Goal: Task Accomplishment & Management: Manage account settings

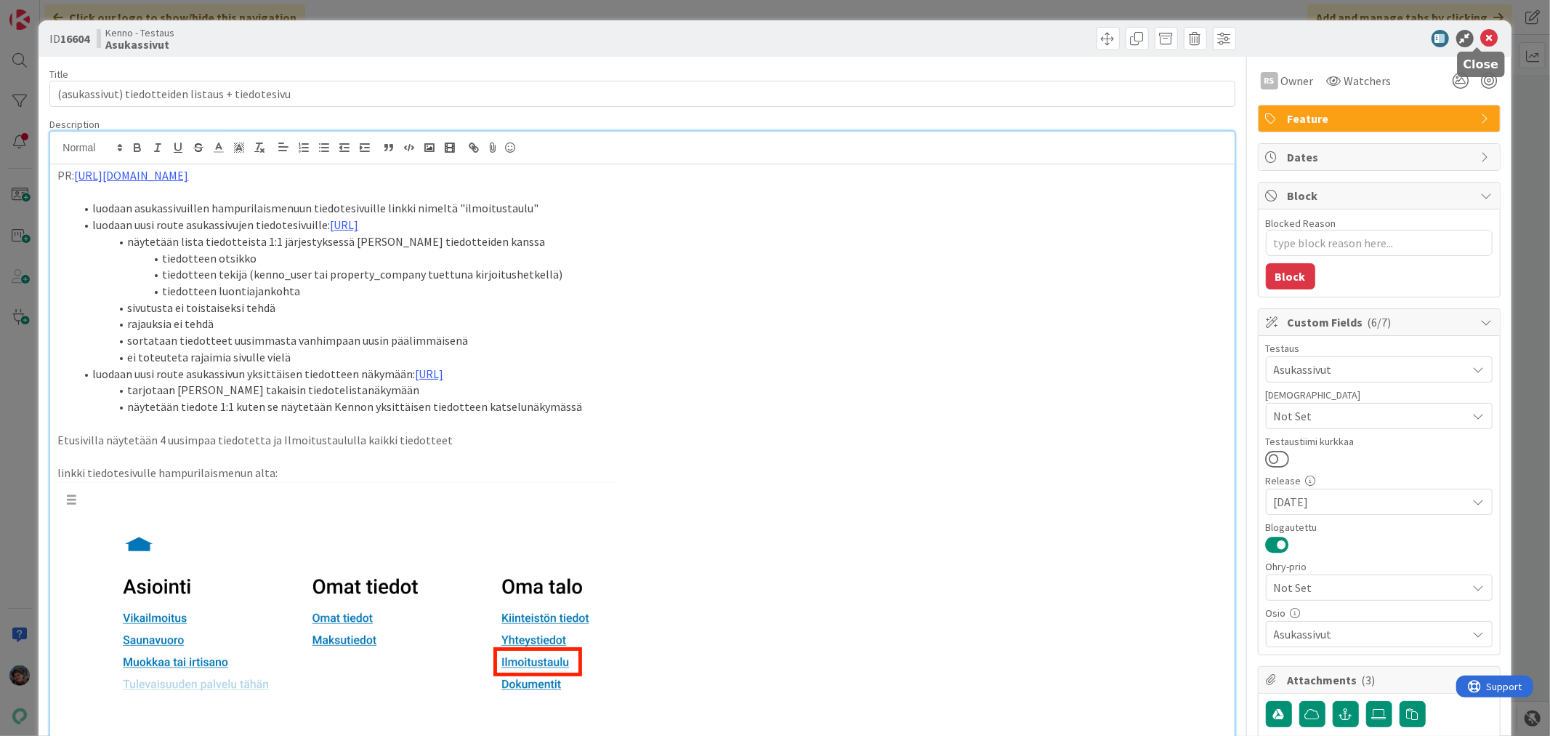
click at [1481, 40] on icon at bounding box center [1489, 38] width 17 height 17
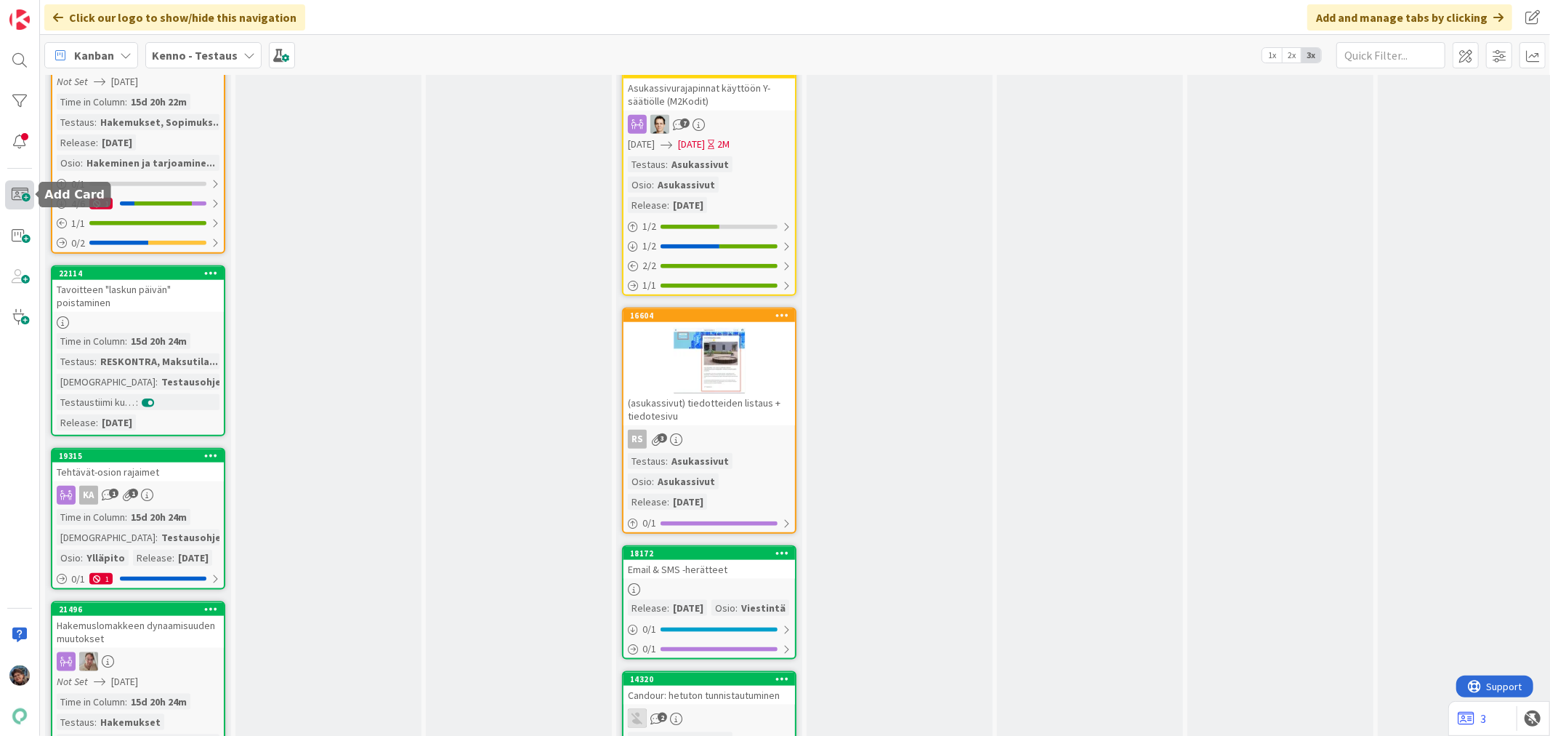
click at [23, 190] on span at bounding box center [19, 194] width 29 height 29
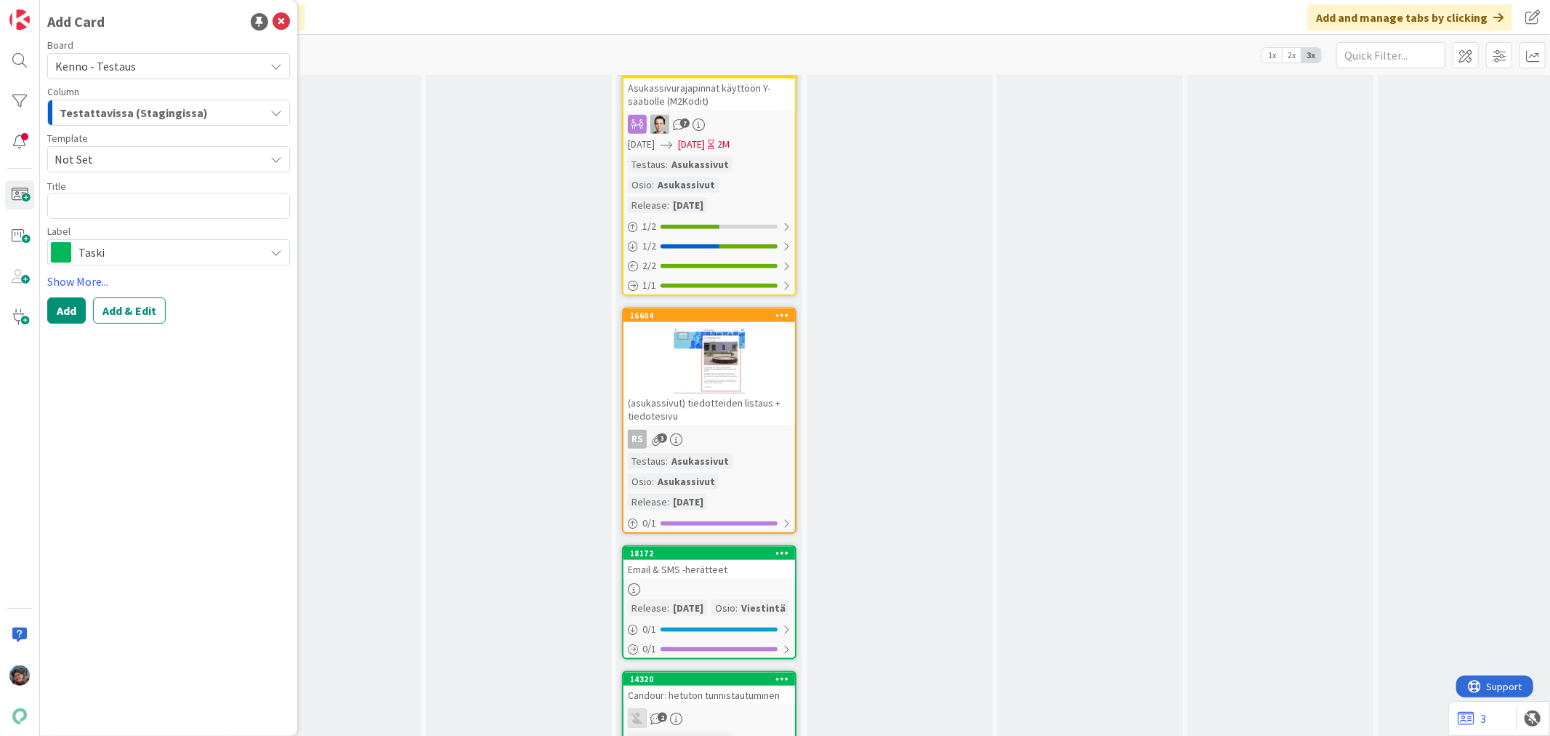
click at [148, 154] on span "Not Set" at bounding box center [154, 159] width 199 height 19
click at [124, 212] on span "Bugi" at bounding box center [173, 221] width 211 height 19
type textarea "x"
type textarea "Bugi"
drag, startPoint x: 113, startPoint y: 202, endPoint x: 42, endPoint y: 187, distance: 72.1
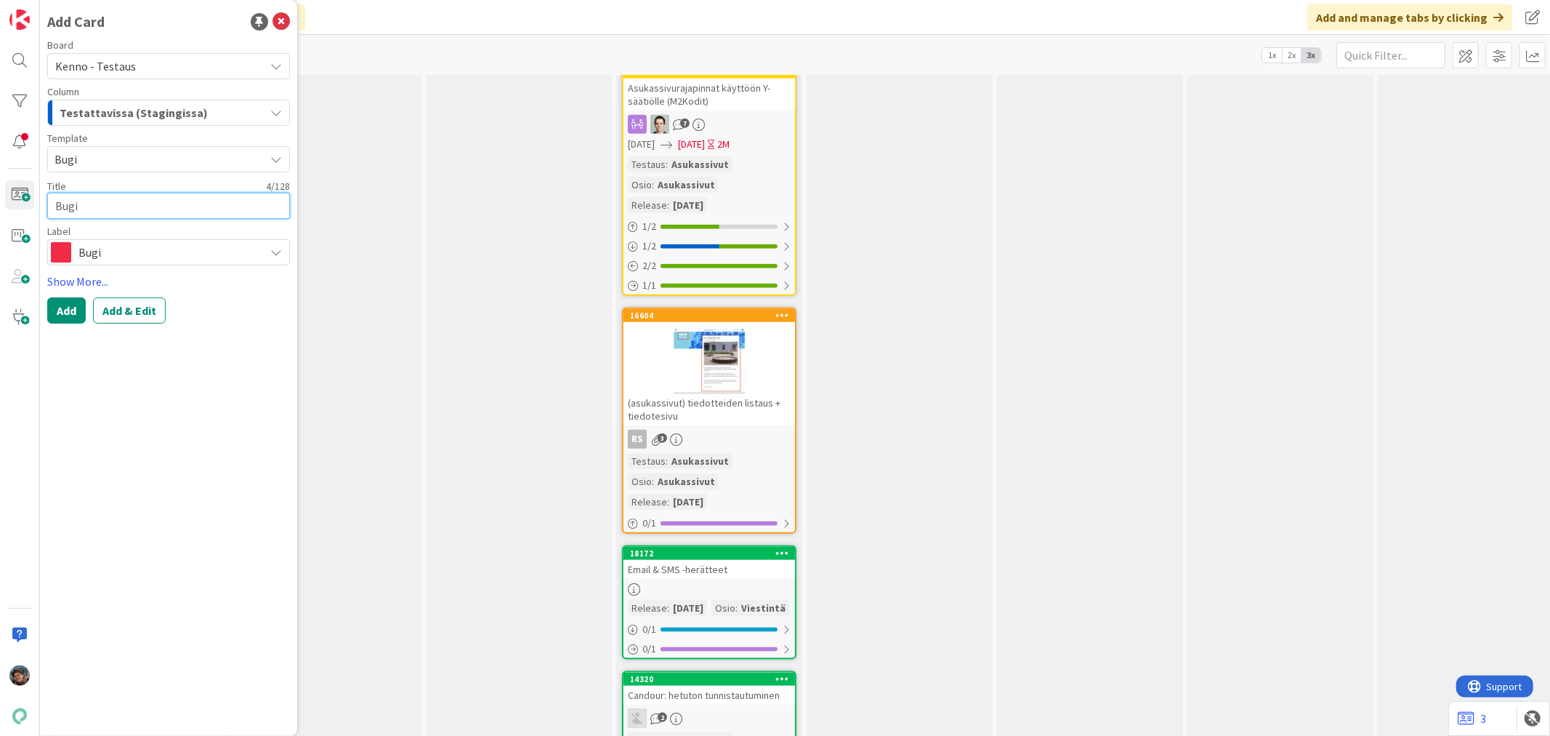
click at [42, 187] on div "Add Card Board Kenno - Testaus Column Testattavissa (Stagingissa) Template Bugi…" at bounding box center [168, 368] width 257 height 736
type textarea "x"
type textarea "T"
type textarea "x"
type textarea "Ti"
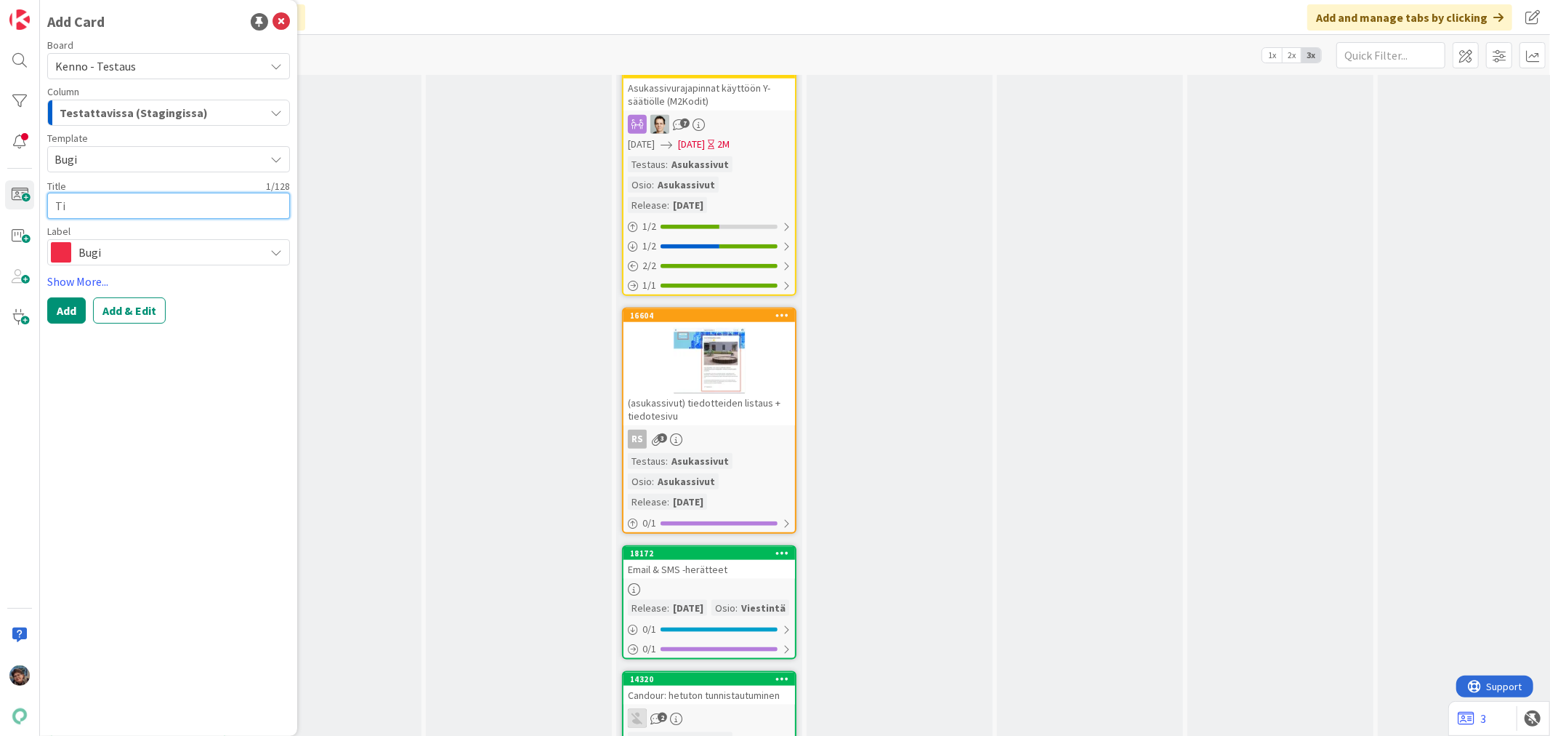
type textarea "x"
type textarea "Tie"
type textarea "x"
type textarea "Tied"
type textarea "x"
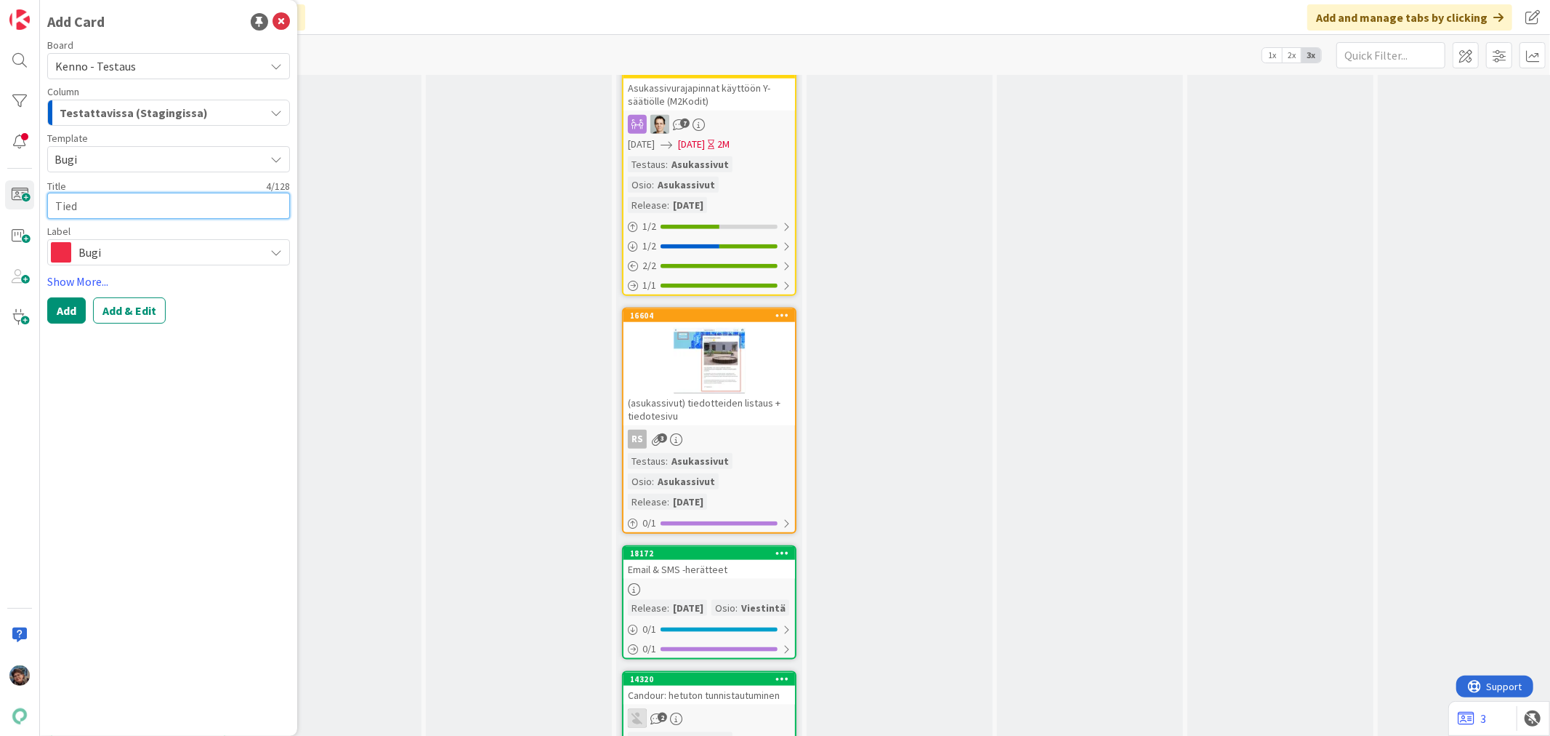
type textarea "Tiedo"
type textarea "x"
type textarea "Tiedot"
type textarea "x"
type textarea "Tiedott"
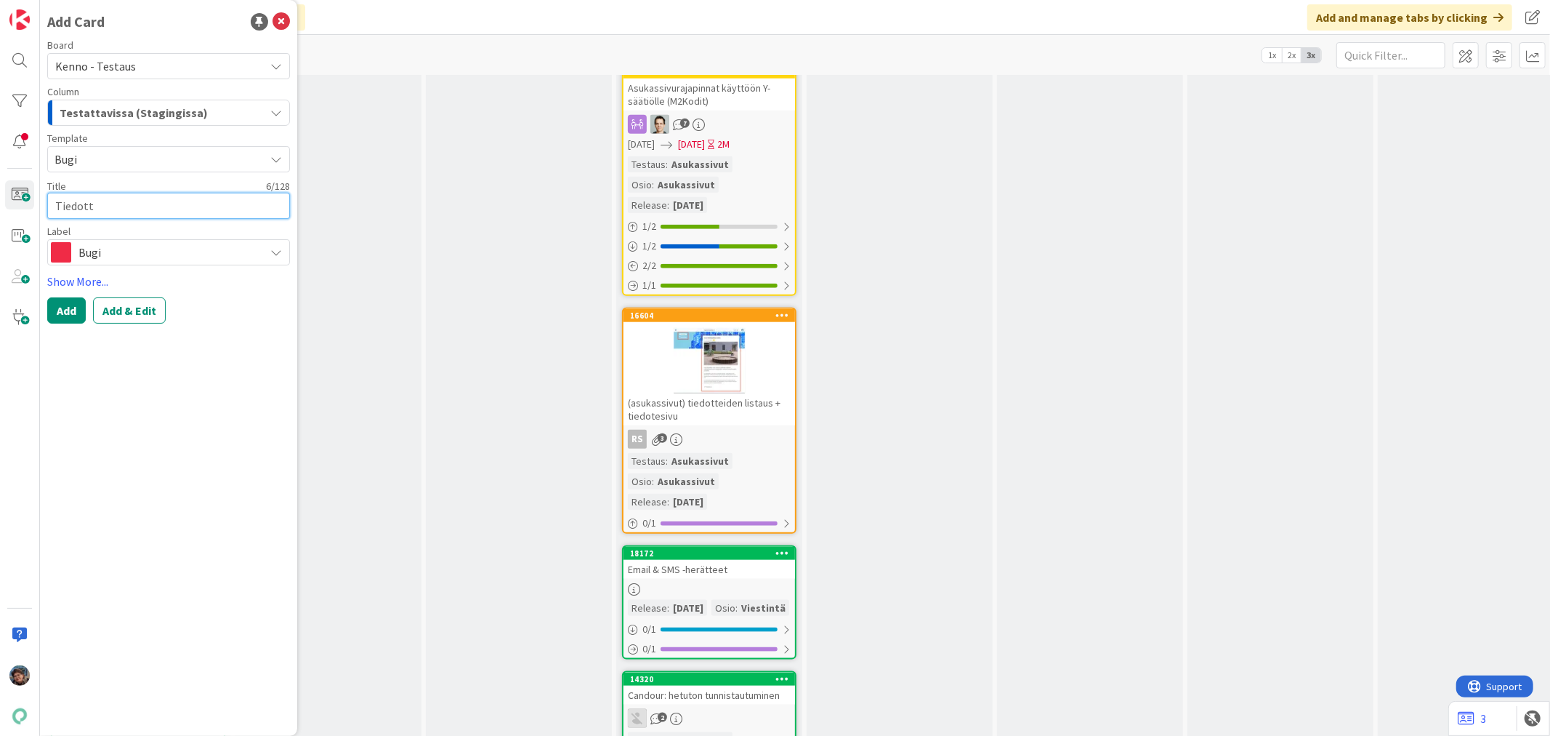
type textarea "x"
type textarea "Tiedotte"
type textarea "x"
type textarea "Tiedottee"
type textarea "x"
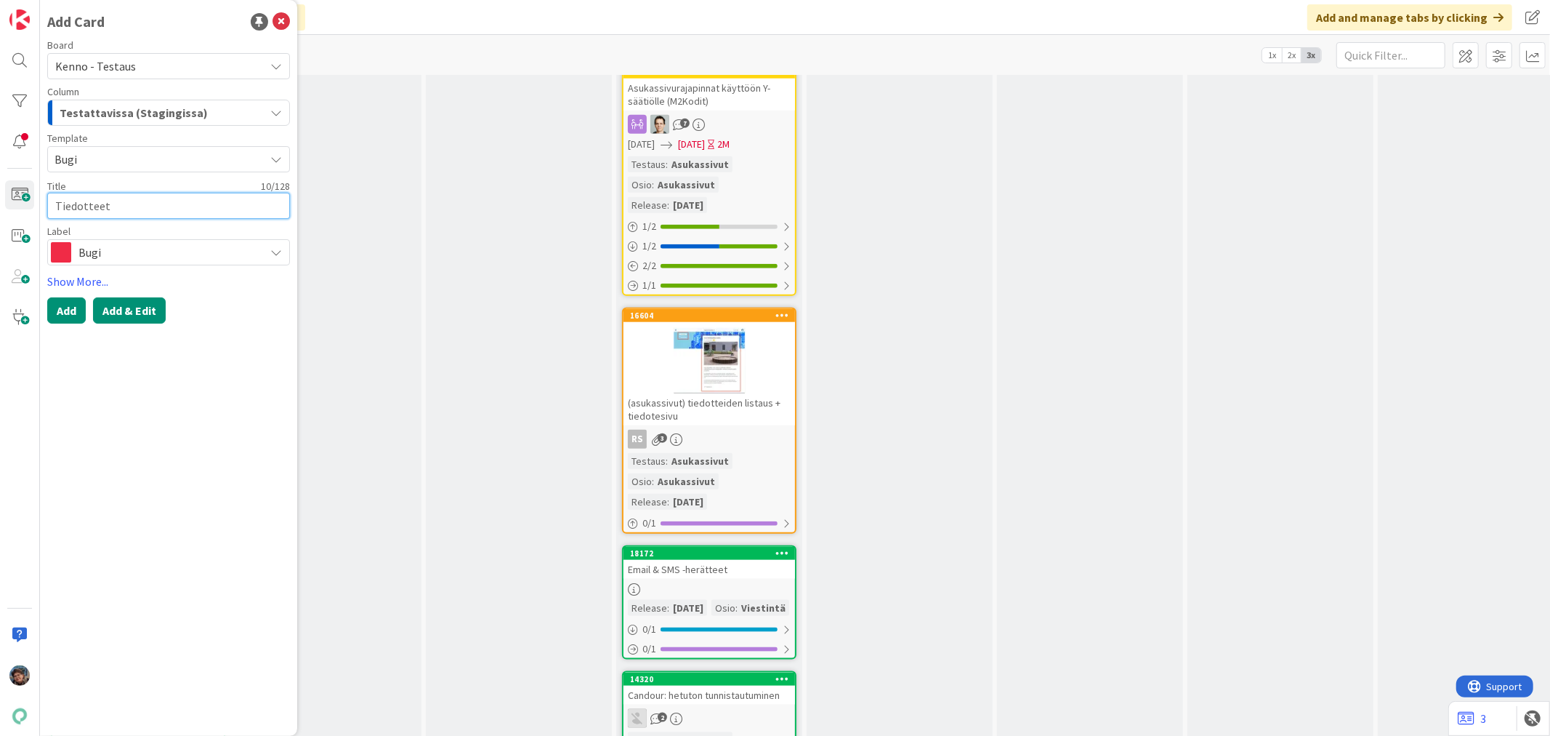
type textarea "Tiedotteet"
click at [129, 313] on button "Add & Edit" at bounding box center [129, 310] width 73 height 26
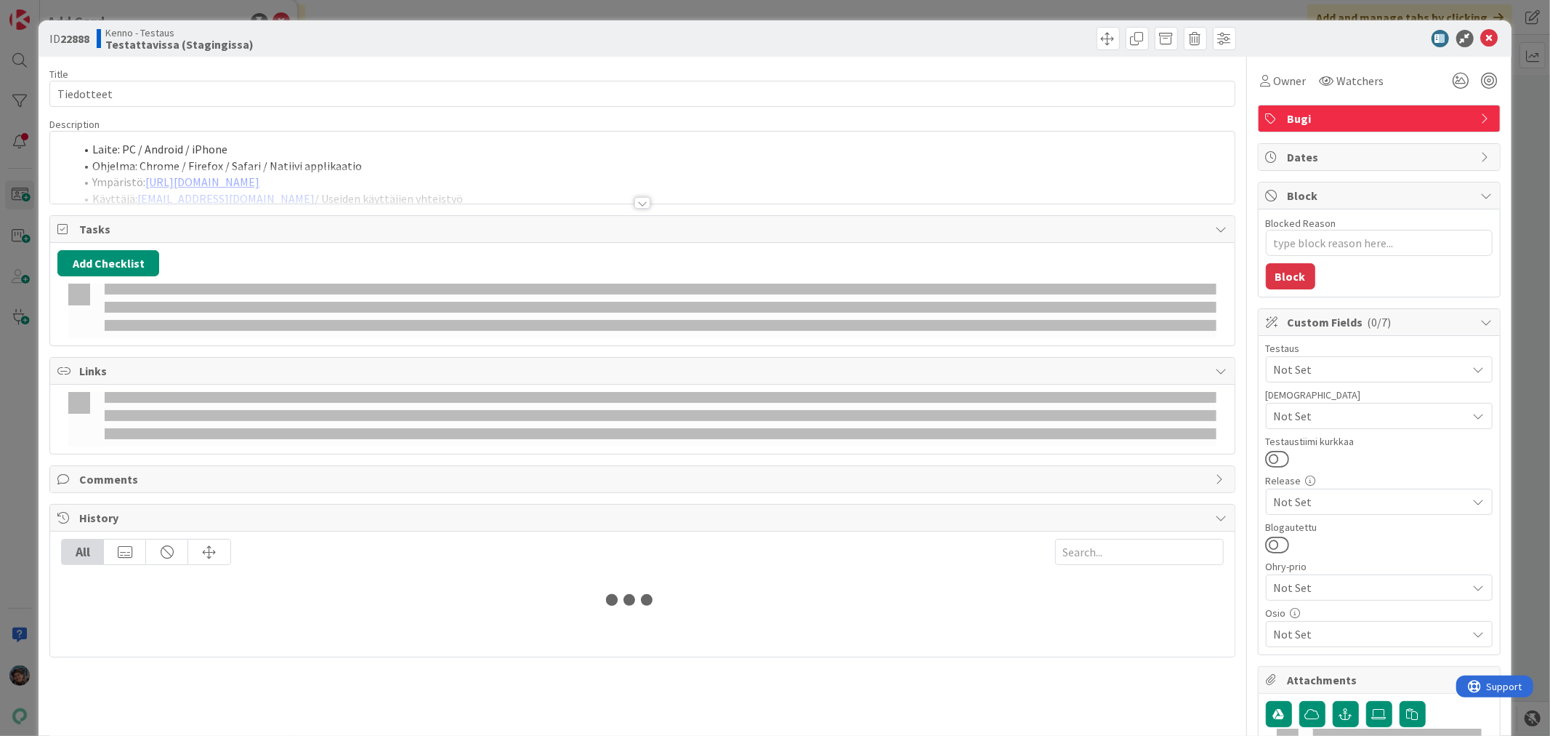
type textarea "x"
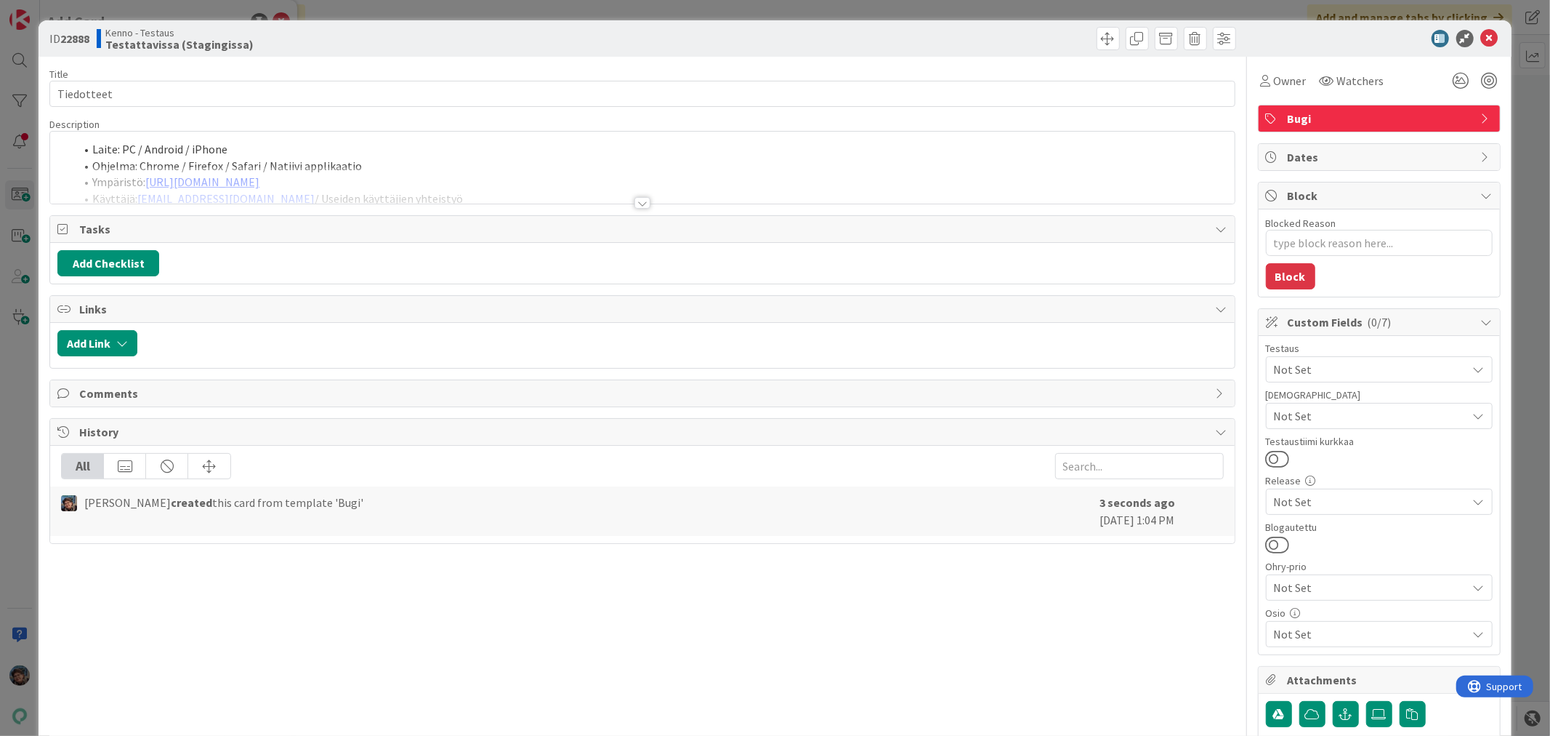
click at [635, 204] on div at bounding box center [643, 203] width 16 height 12
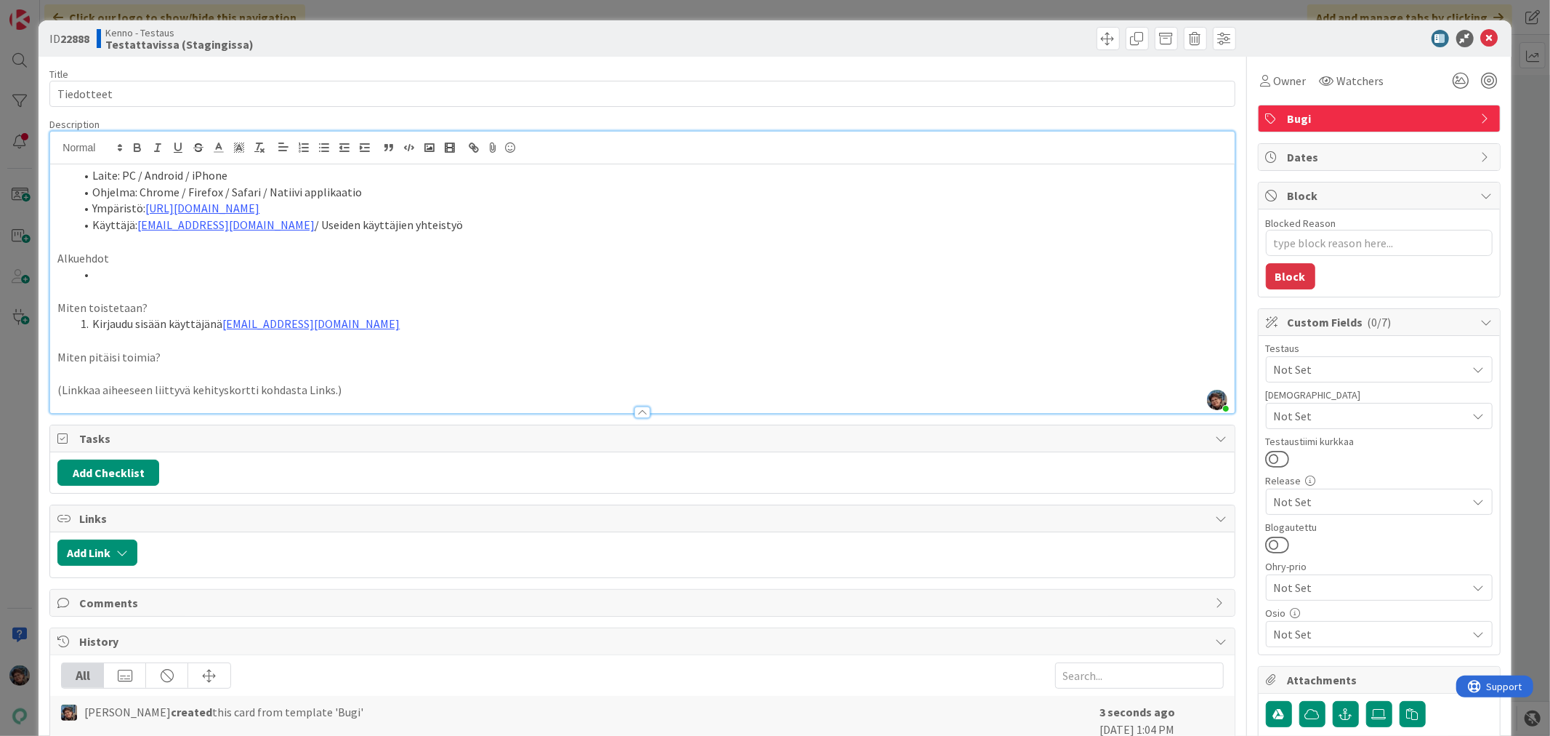
click at [99, 276] on li at bounding box center [651, 274] width 1152 height 17
drag, startPoint x: 240, startPoint y: 277, endPoint x: 315, endPoint y: 288, distance: 75.7
click at [315, 288] on div "Laite: PC / Android / iPhone Ohjelma: Chrome / Firefox / Safari / Natiivi appli…" at bounding box center [642, 288] width 1184 height 249
click at [349, 325] on li "Kirjaudu sisään käyttäjänä kenno.admin@pandia.fi" at bounding box center [651, 323] width 1152 height 17
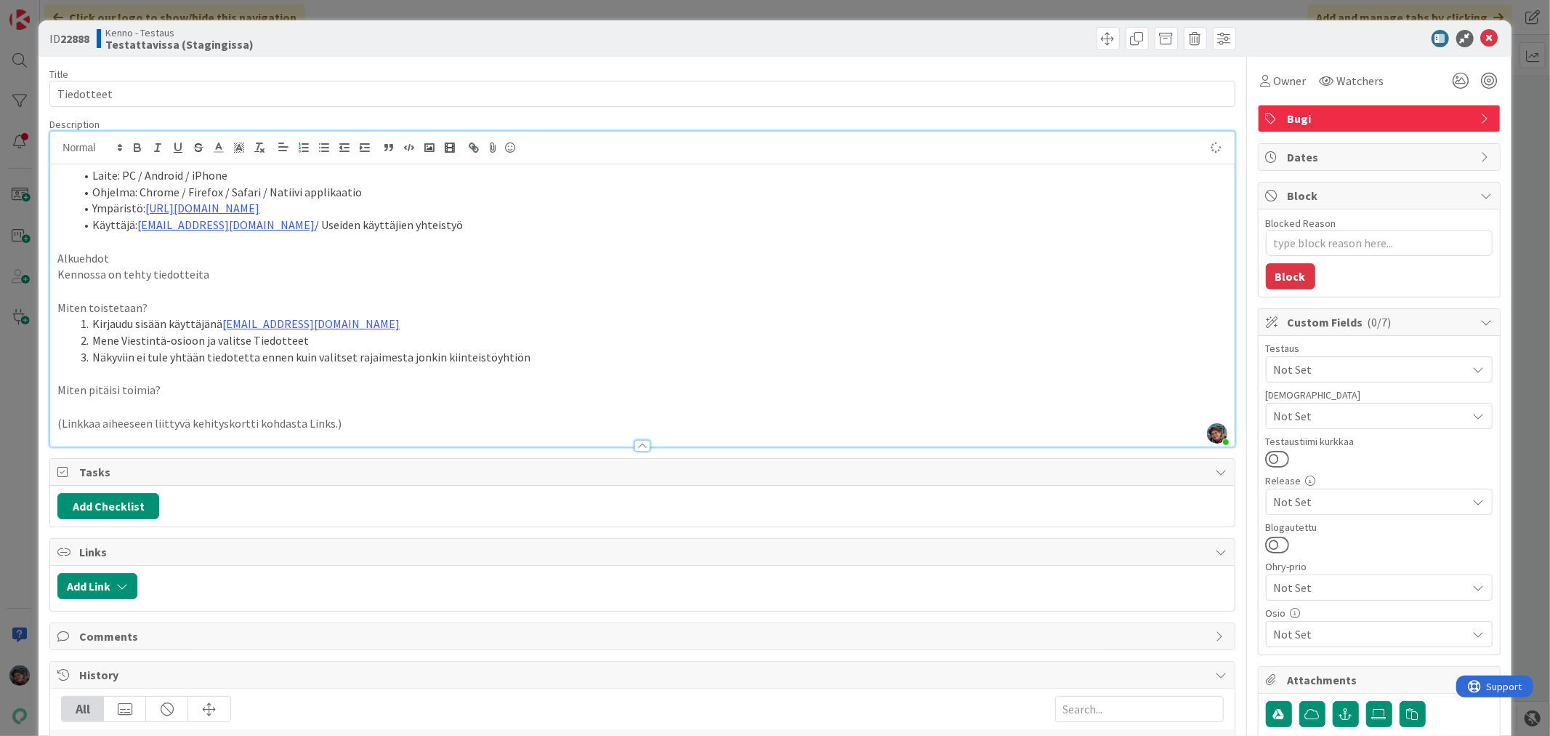
scroll to position [6127, 0]
click at [164, 393] on p "Miten pitäisi toimia?" at bounding box center [642, 390] width 1170 height 17
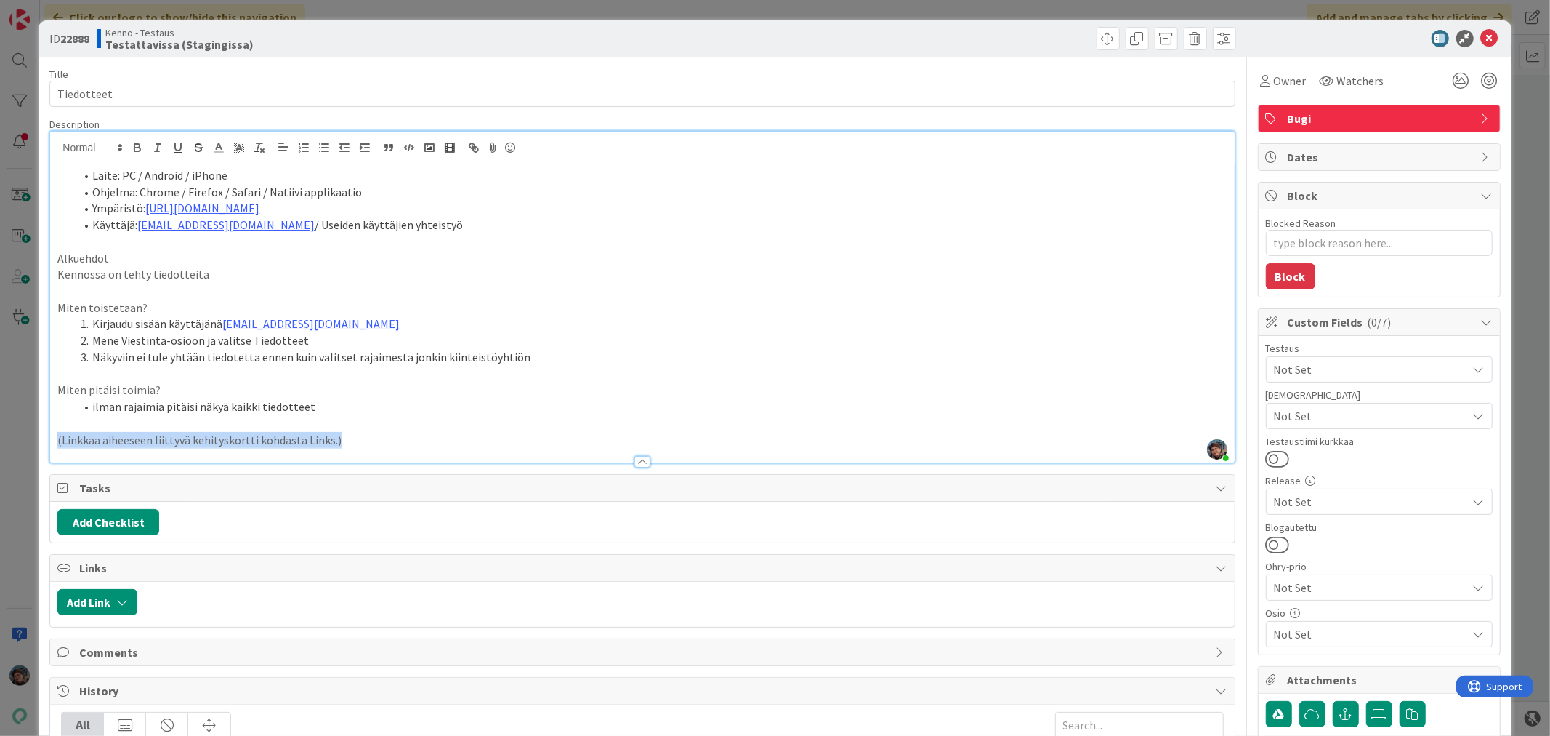
drag, startPoint x: 347, startPoint y: 437, endPoint x: 29, endPoint y: 442, distance: 317.7
click at [29, 442] on div "ID 22888 Kenno - Testaus Testattavissa (Stagingissa) Title 10 / 128 Tiedotteet …" at bounding box center [775, 368] width 1550 height 736
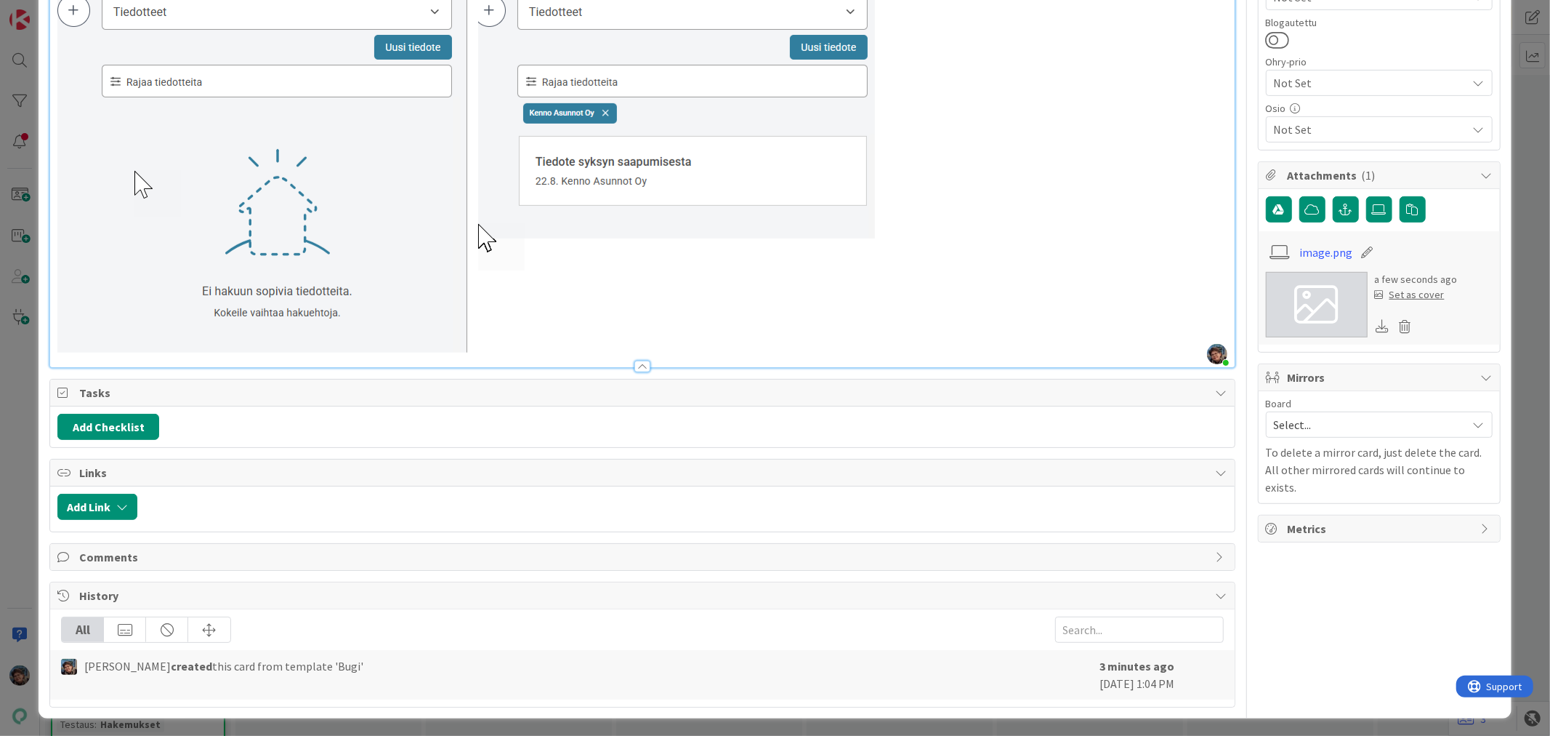
scroll to position [509, 0]
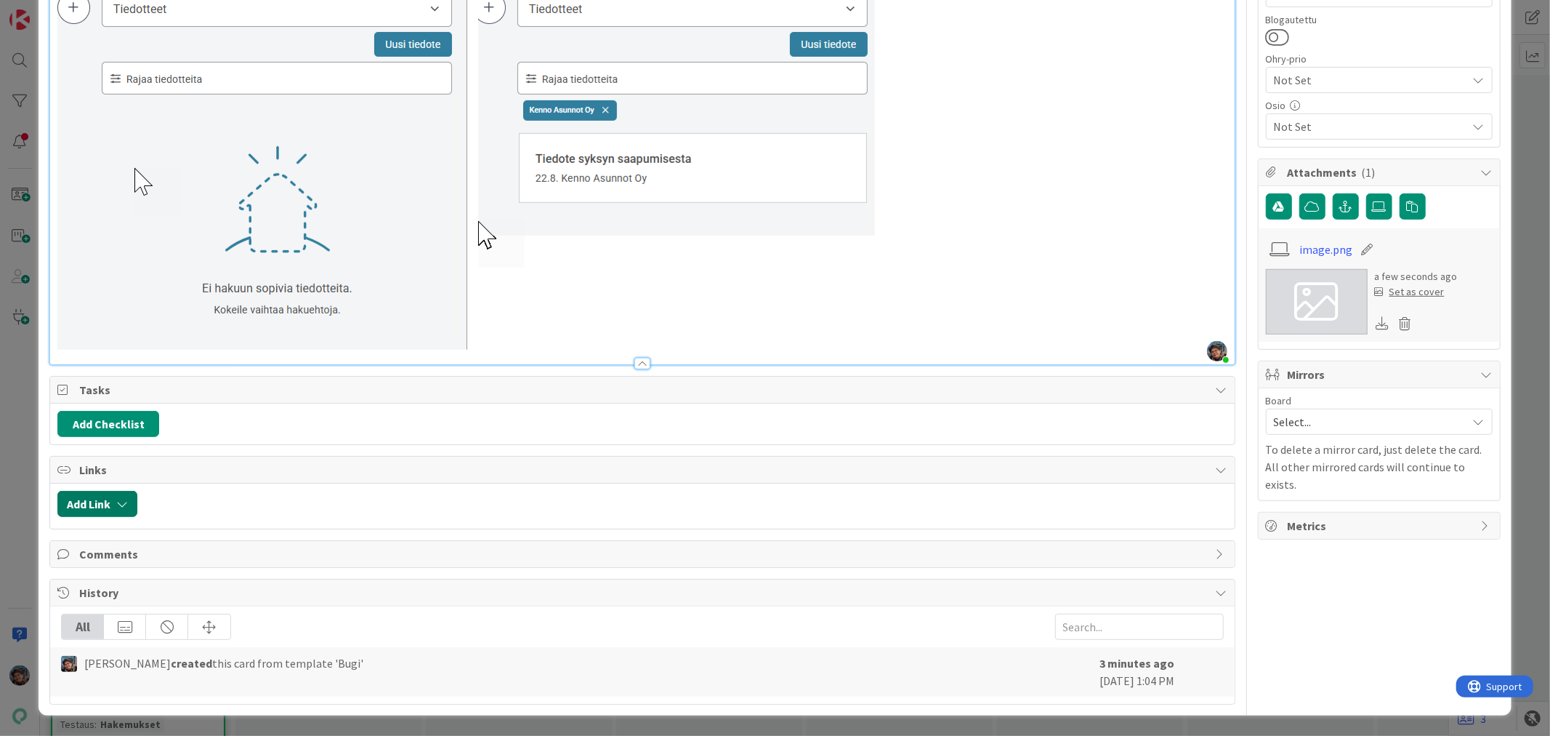
type textarea "x"
click at [84, 504] on button "Add Link" at bounding box center [97, 504] width 80 height 26
click at [125, 587] on span "Current Board" at bounding box center [111, 594] width 71 height 15
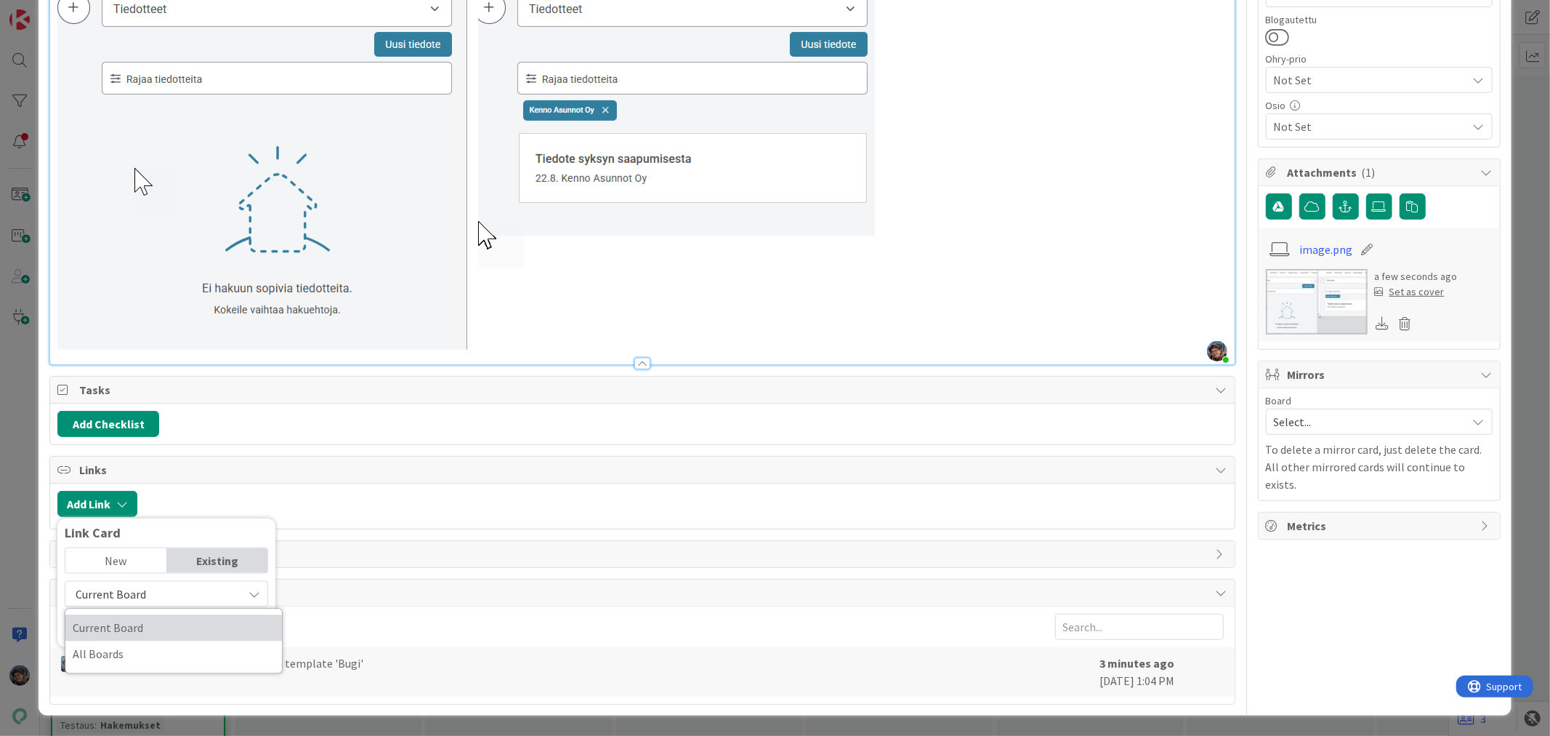
click at [126, 629] on span "Current Board" at bounding box center [174, 628] width 202 height 22
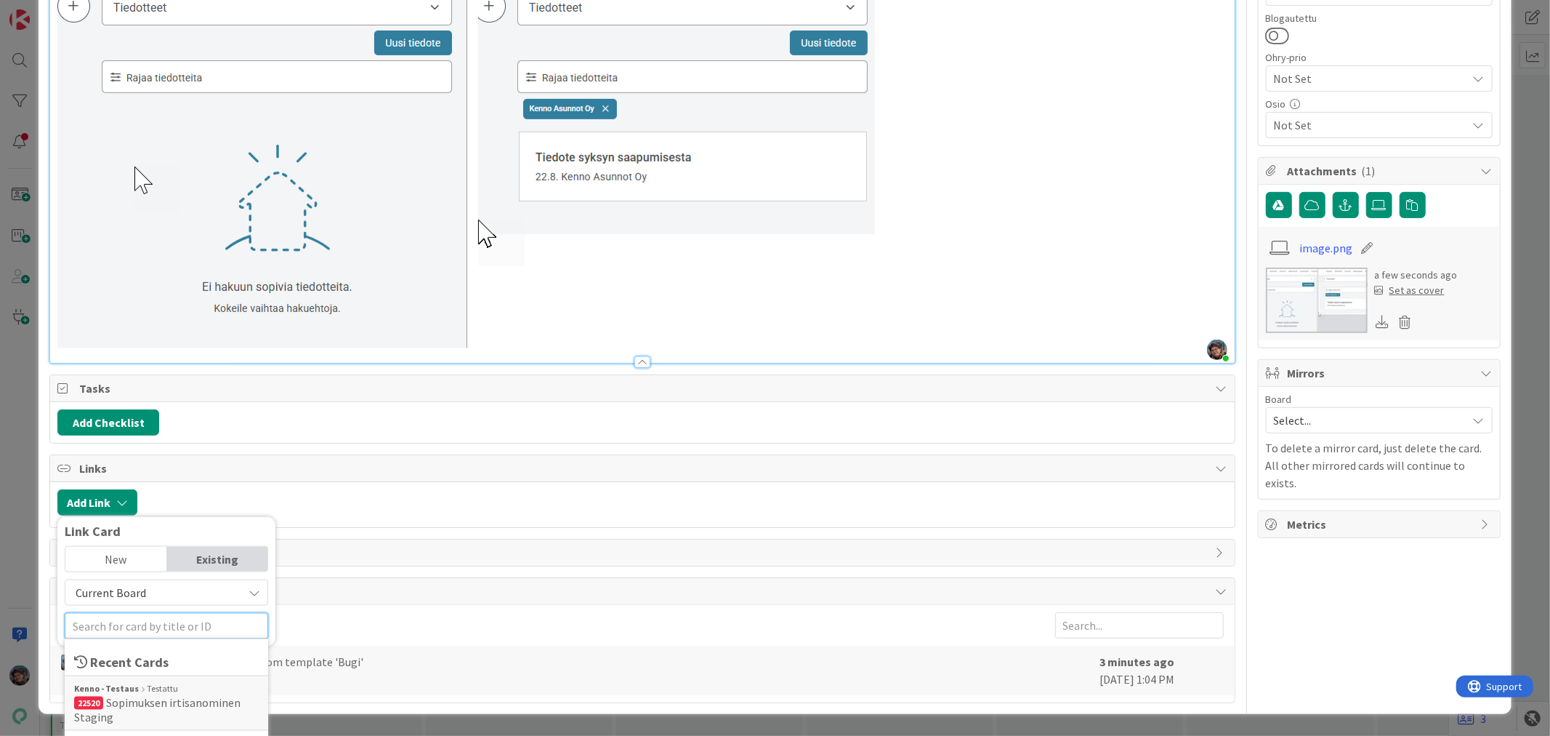
click at [126, 628] on input "text" at bounding box center [167, 626] width 204 height 26
click at [153, 621] on input "text" at bounding box center [167, 626] width 204 height 26
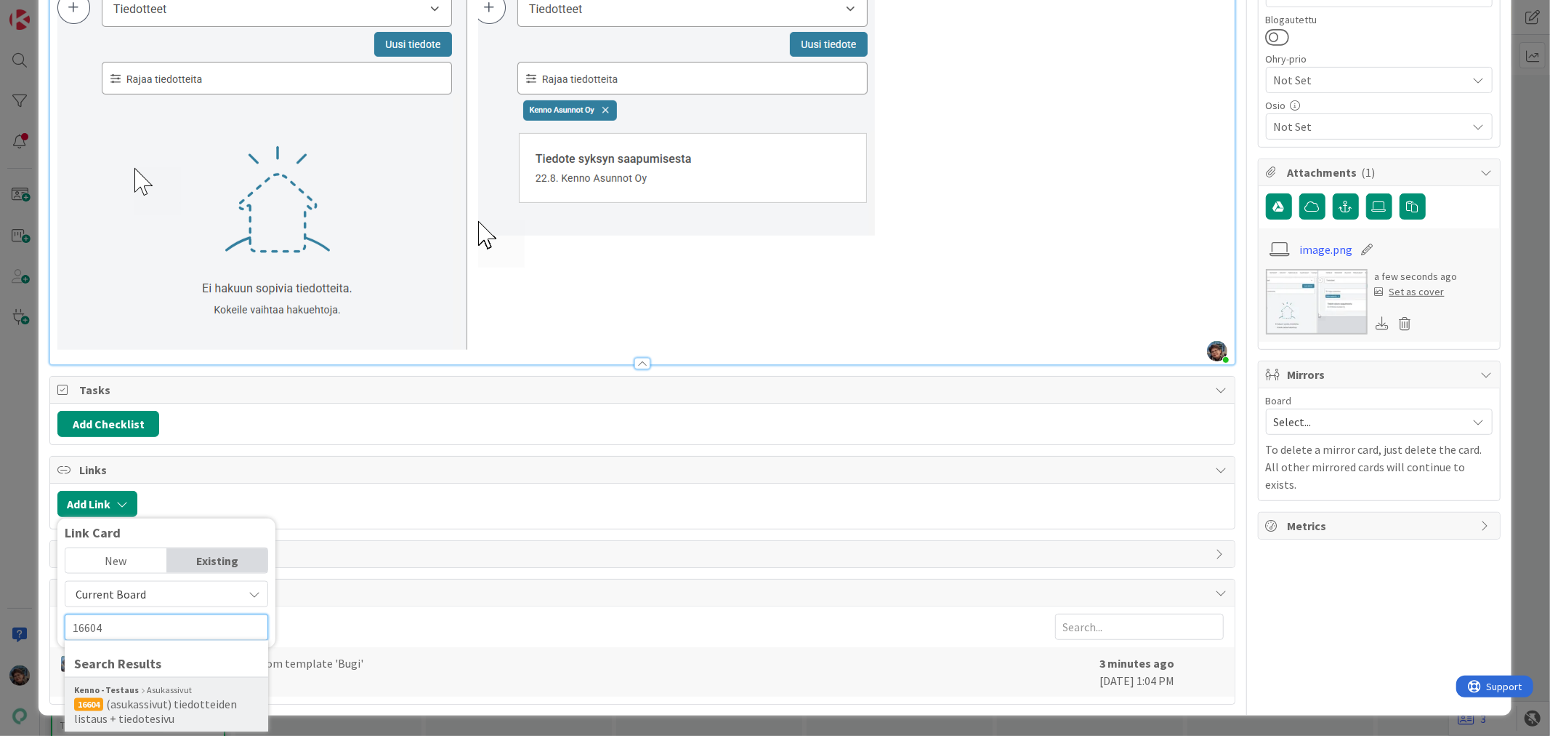
type input "16604"
click at [175, 707] on span "(asukassivut) tiedotteiden listaus + tiedotesivu" at bounding box center [155, 710] width 163 height 29
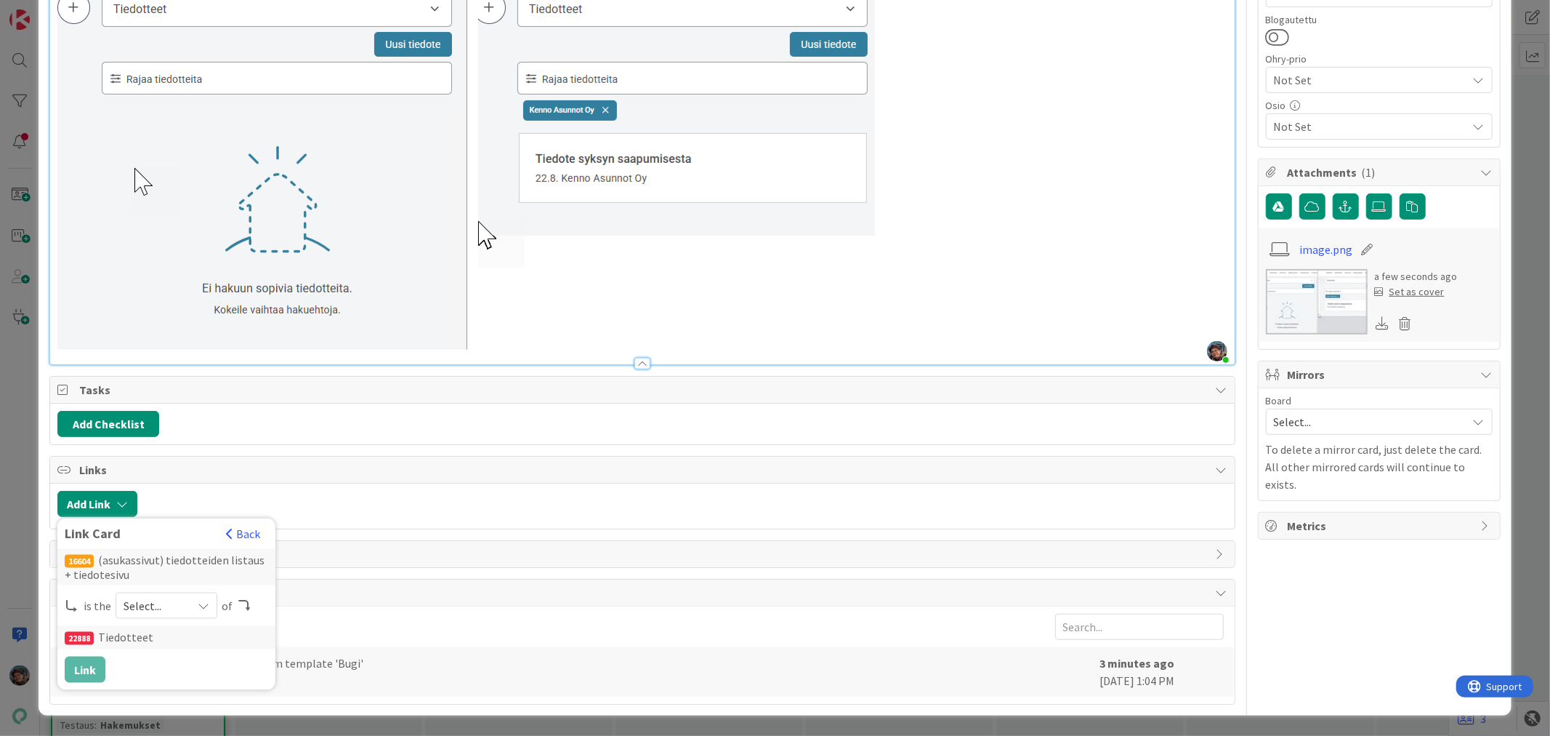
click at [206, 601] on icon at bounding box center [204, 606] width 12 height 12
click at [190, 540] on span "predecessor" at bounding box center [243, 545] width 164 height 22
click at [84, 667] on button "Link" at bounding box center [85, 669] width 41 height 26
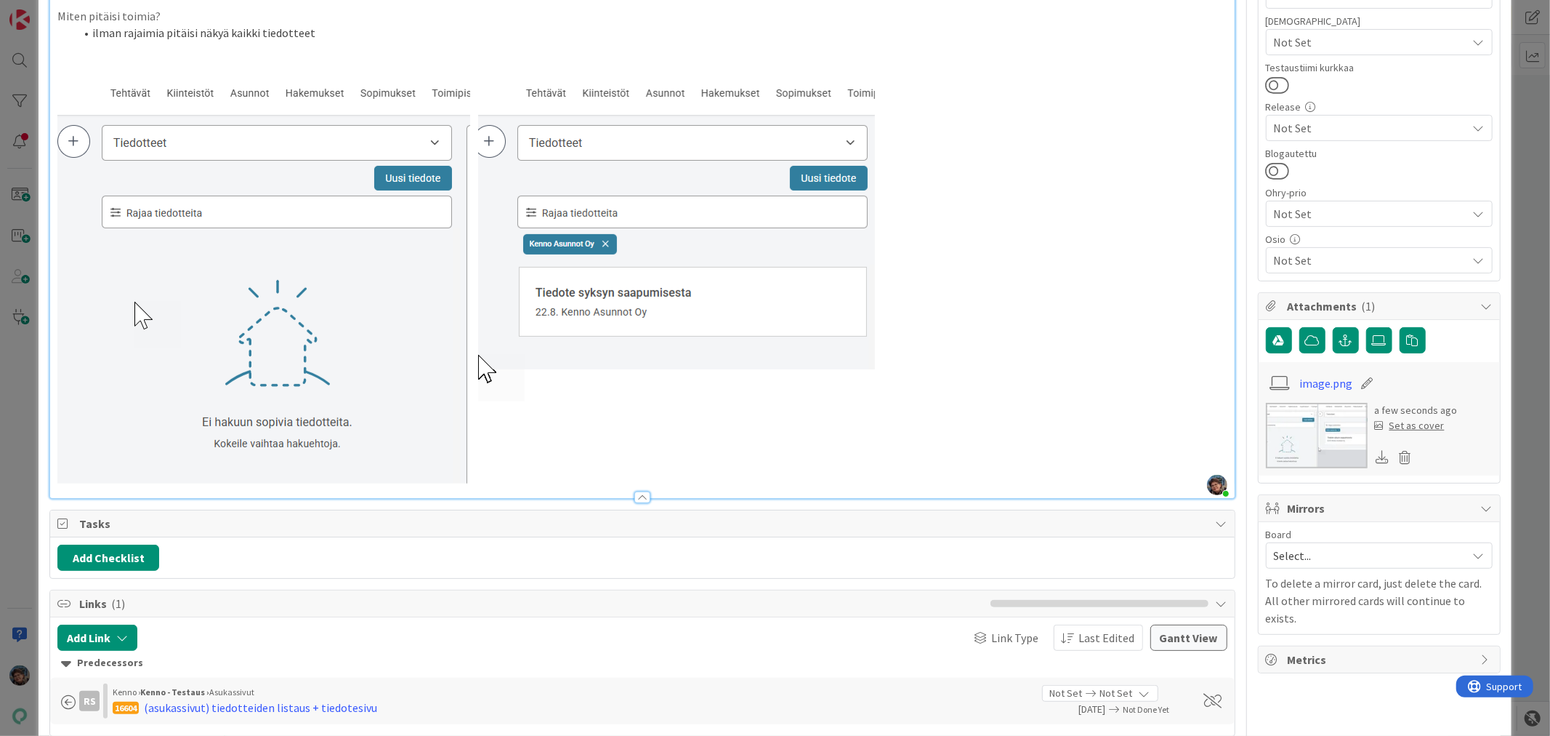
scroll to position [24, 0]
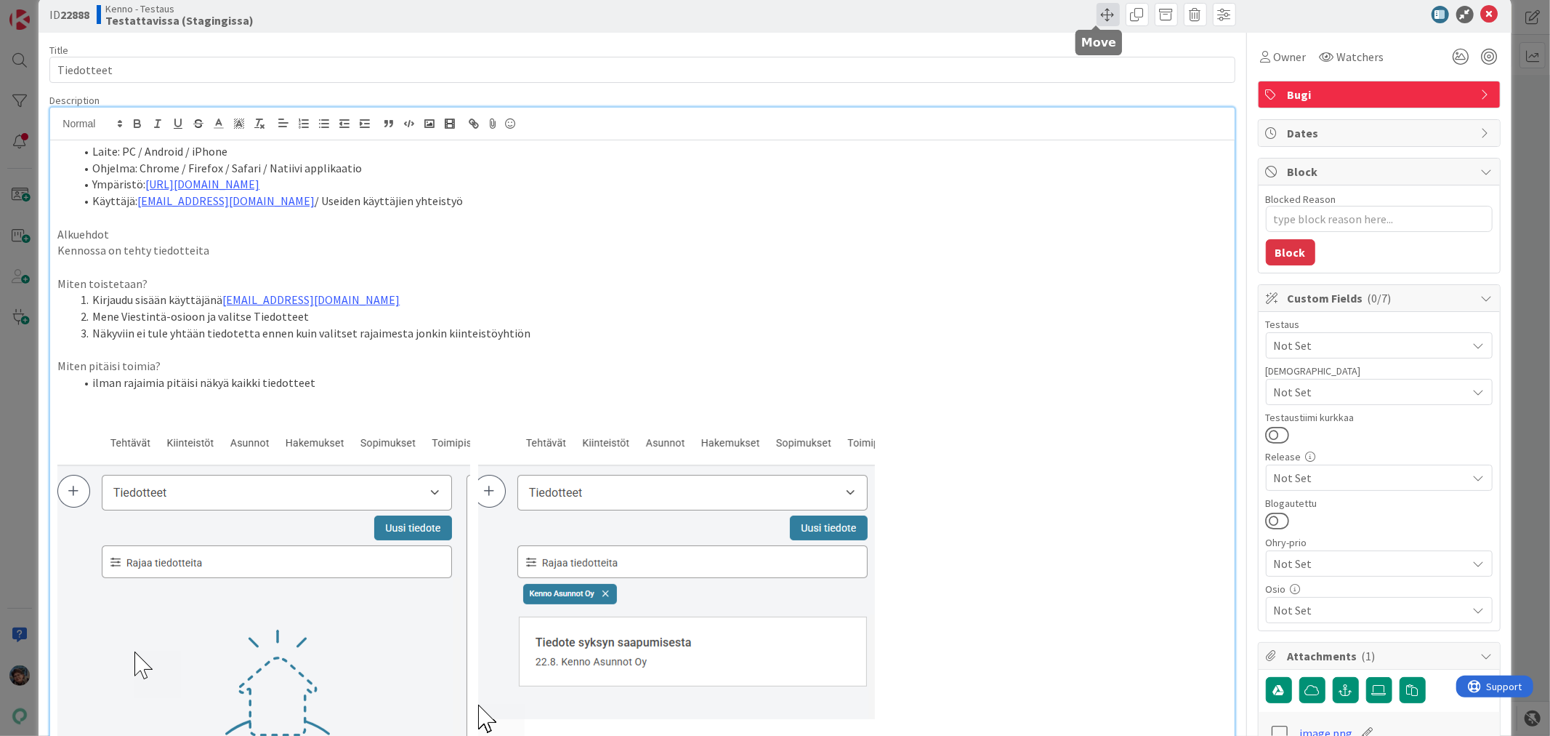
click at [1097, 6] on span at bounding box center [1108, 14] width 23 height 23
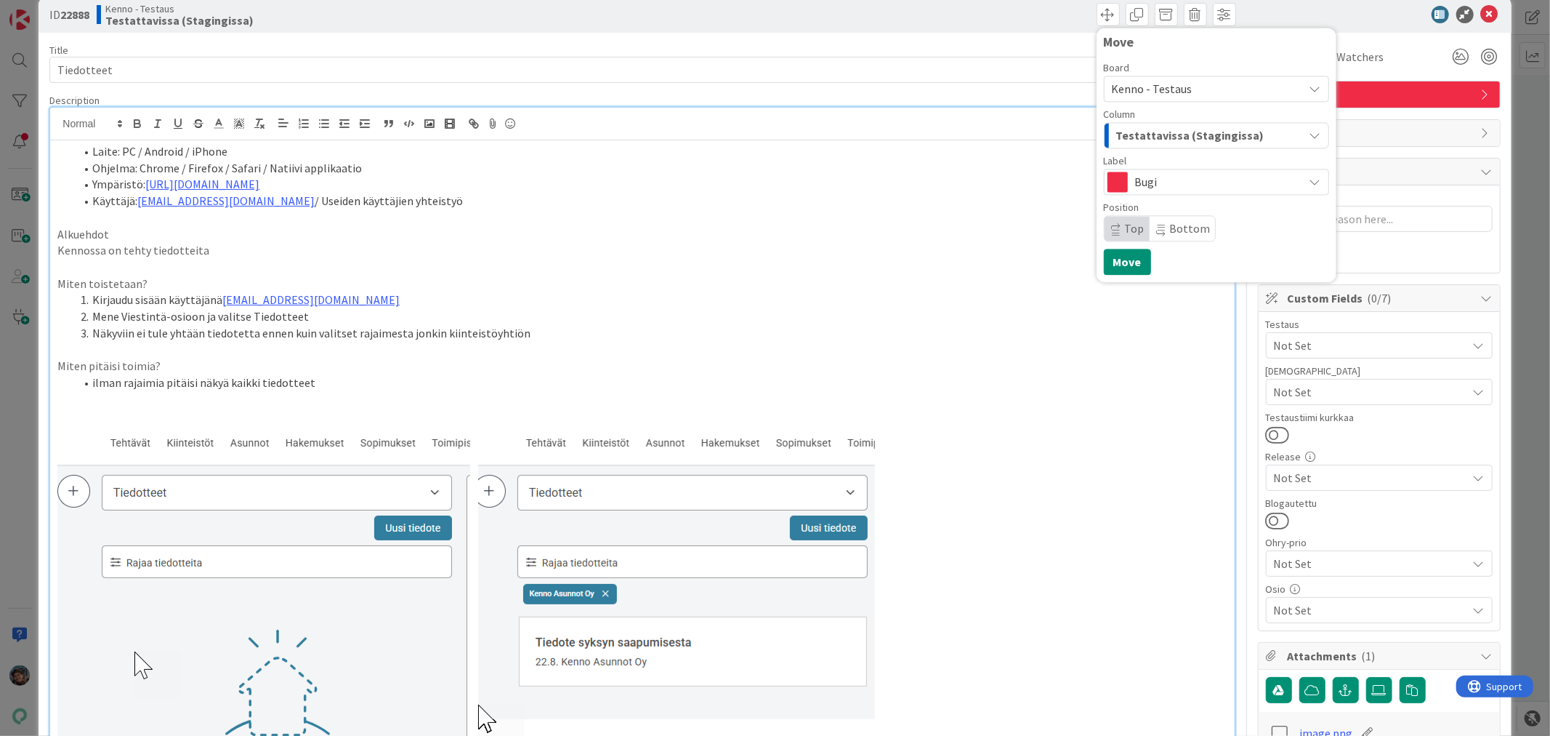
click at [1188, 85] on span "Kenno - Testaus" at bounding box center [1204, 89] width 185 height 20
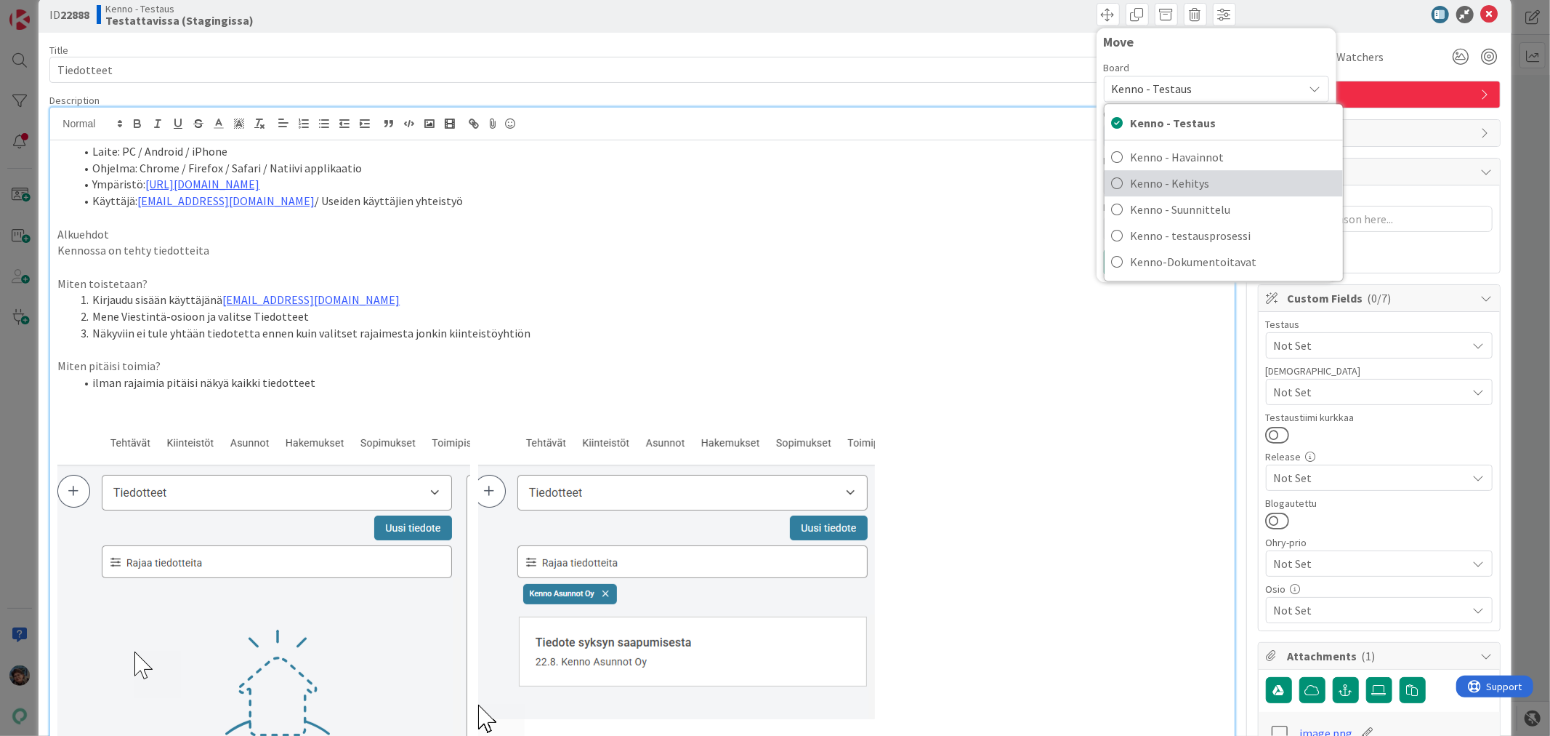
click at [1196, 176] on span "Kenno - Kehitys" at bounding box center [1233, 183] width 205 height 22
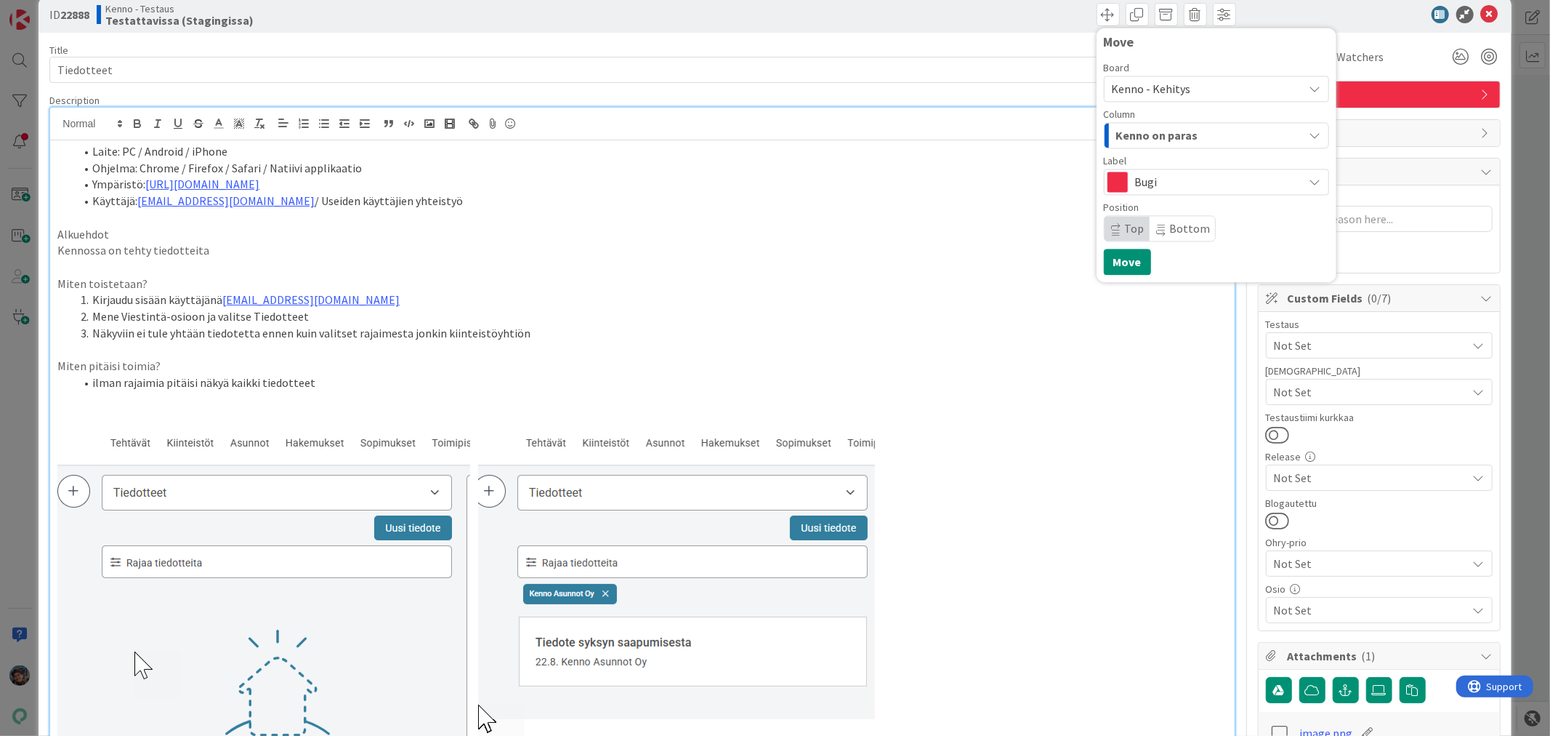
click at [1192, 139] on div "Kenno on paras" at bounding box center [1208, 135] width 191 height 23
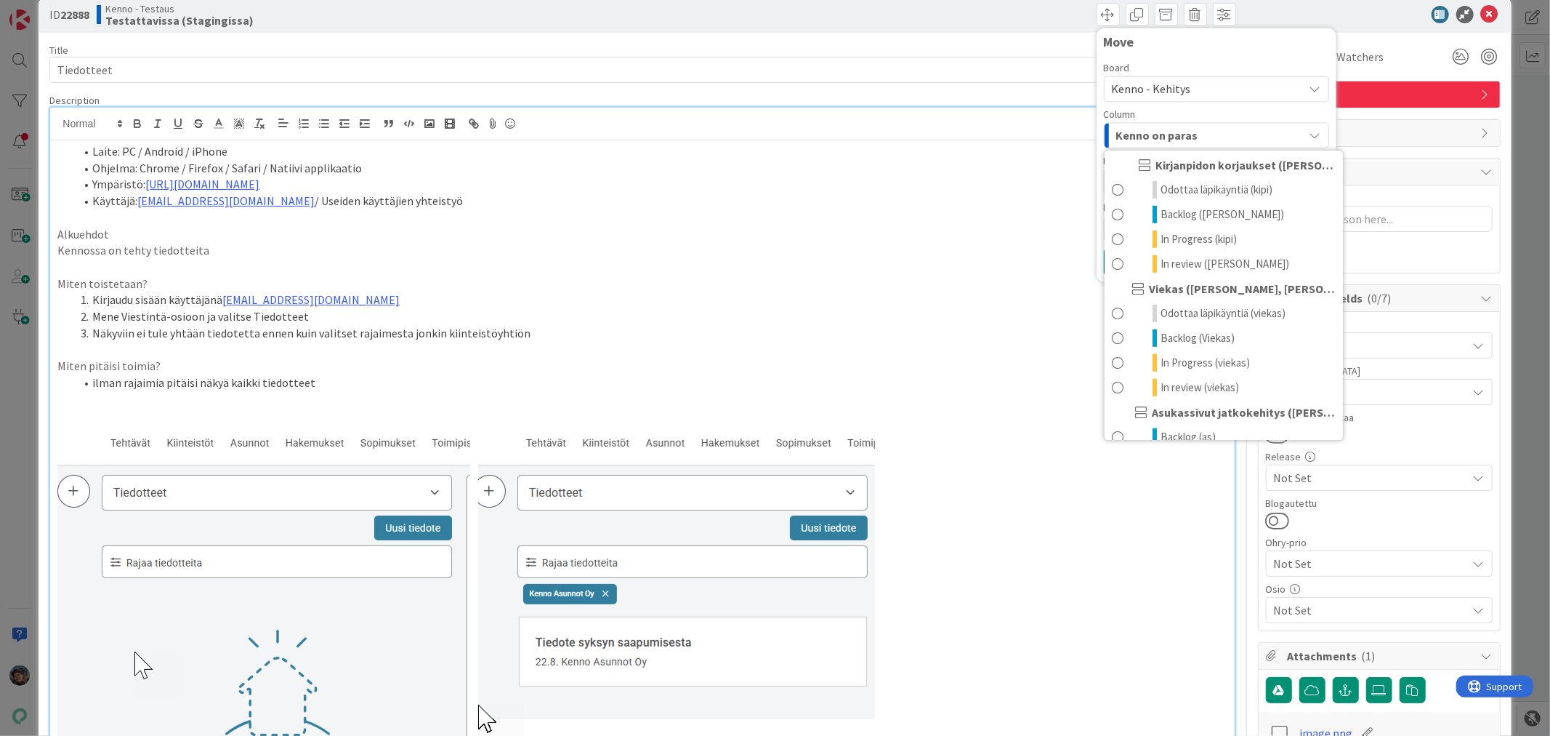
scroll to position [727, 0]
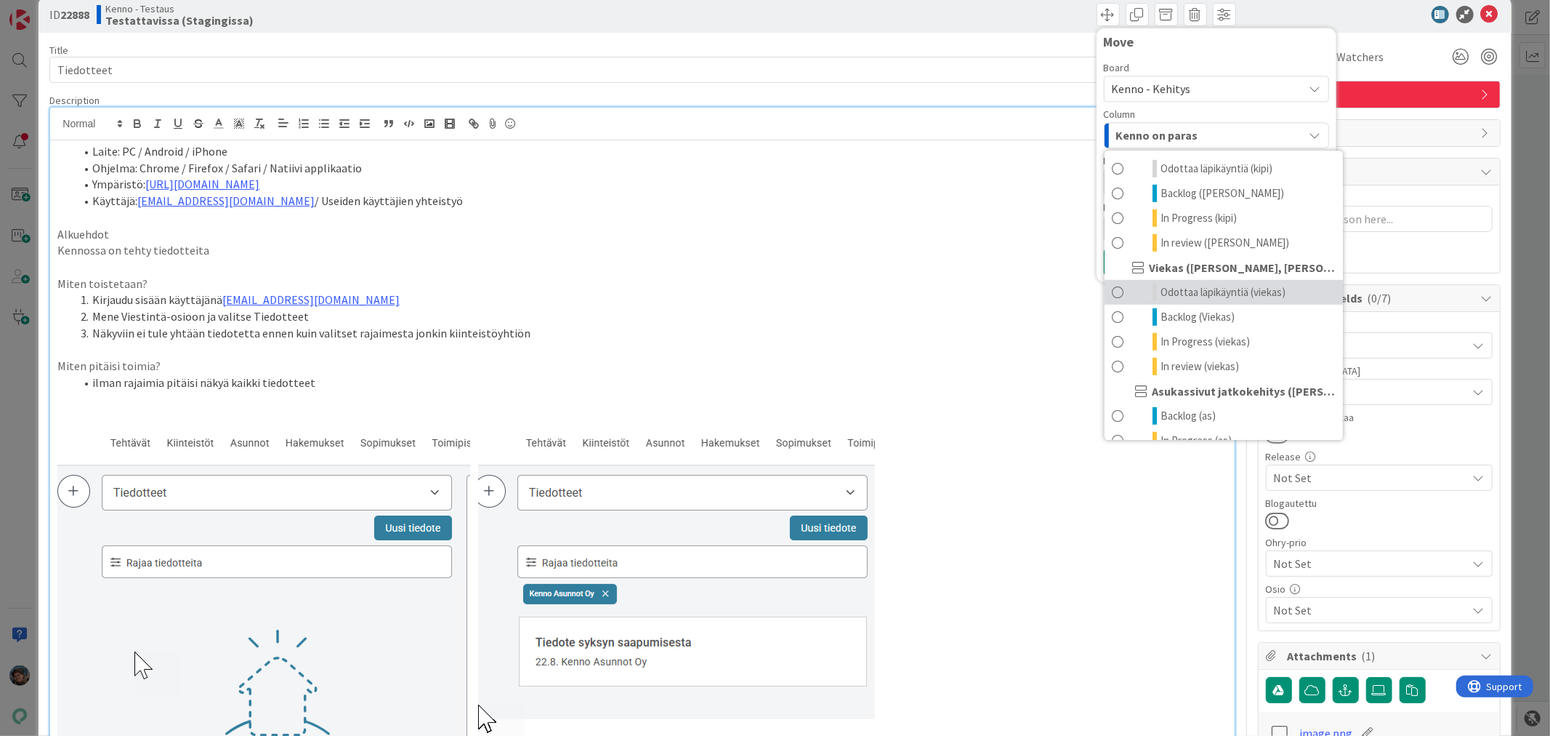
click at [1222, 301] on span "Odottaa läpikäyntiä (viekas)" at bounding box center [1223, 291] width 125 height 17
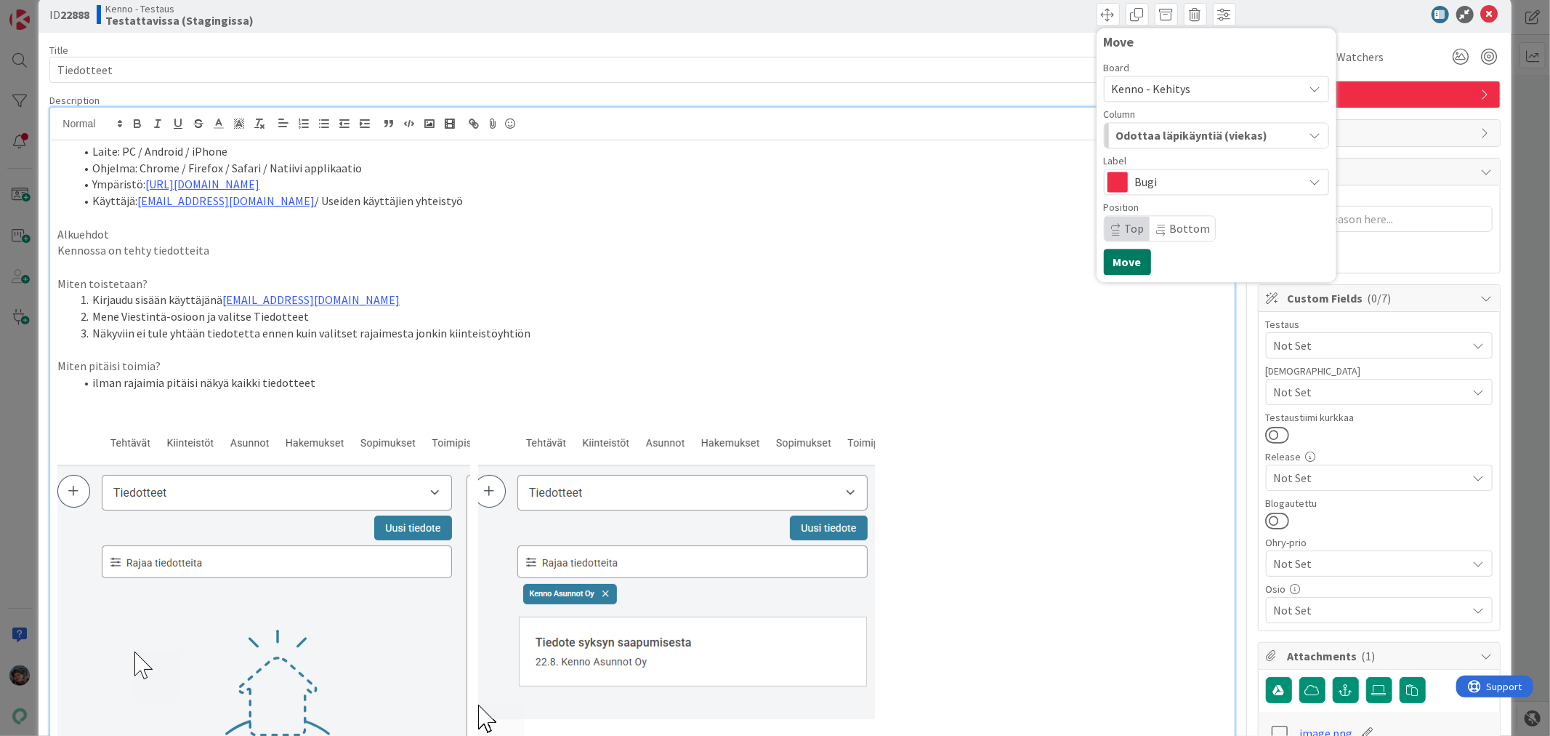
click at [1116, 262] on button "Move" at bounding box center [1127, 262] width 47 height 26
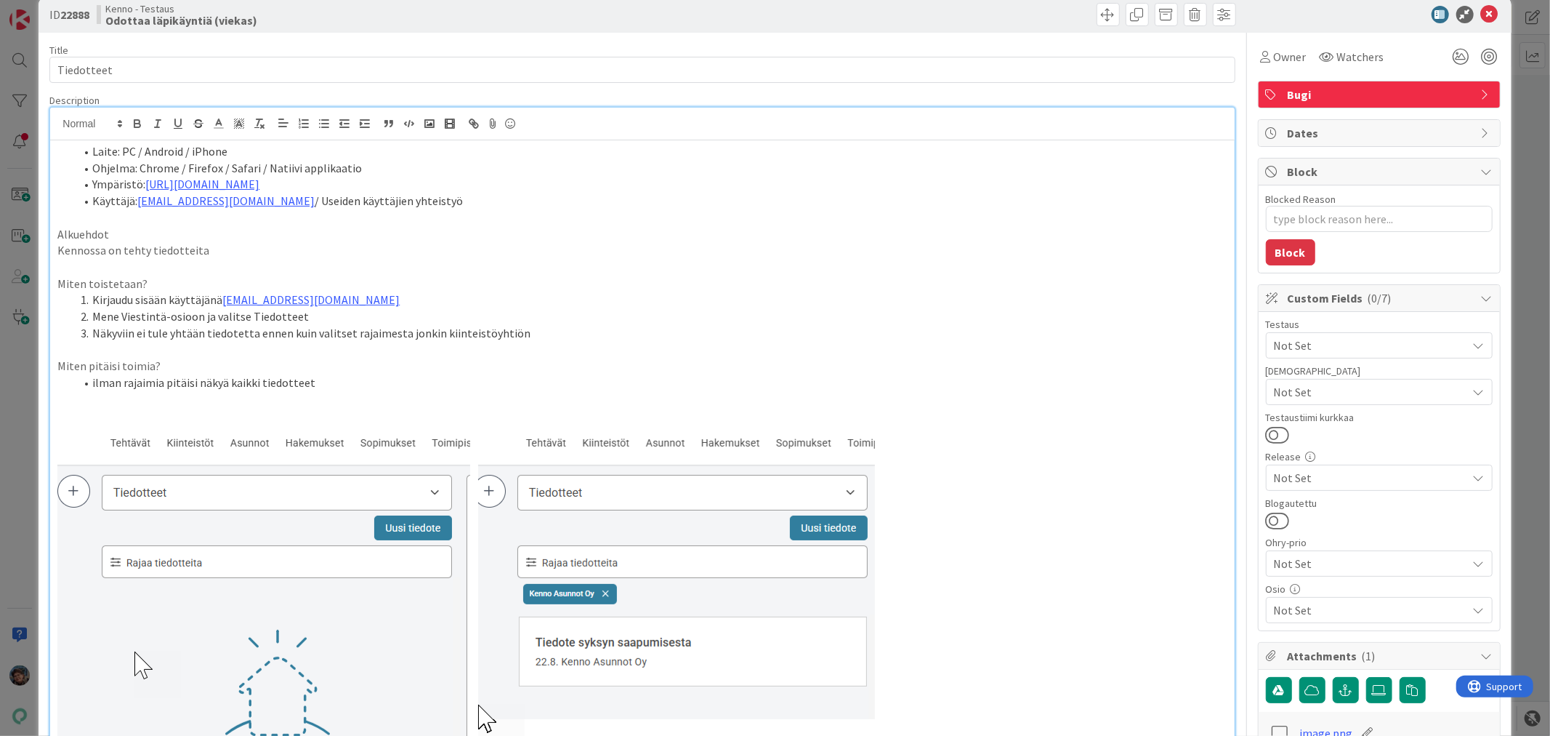
scroll to position [6046, 0]
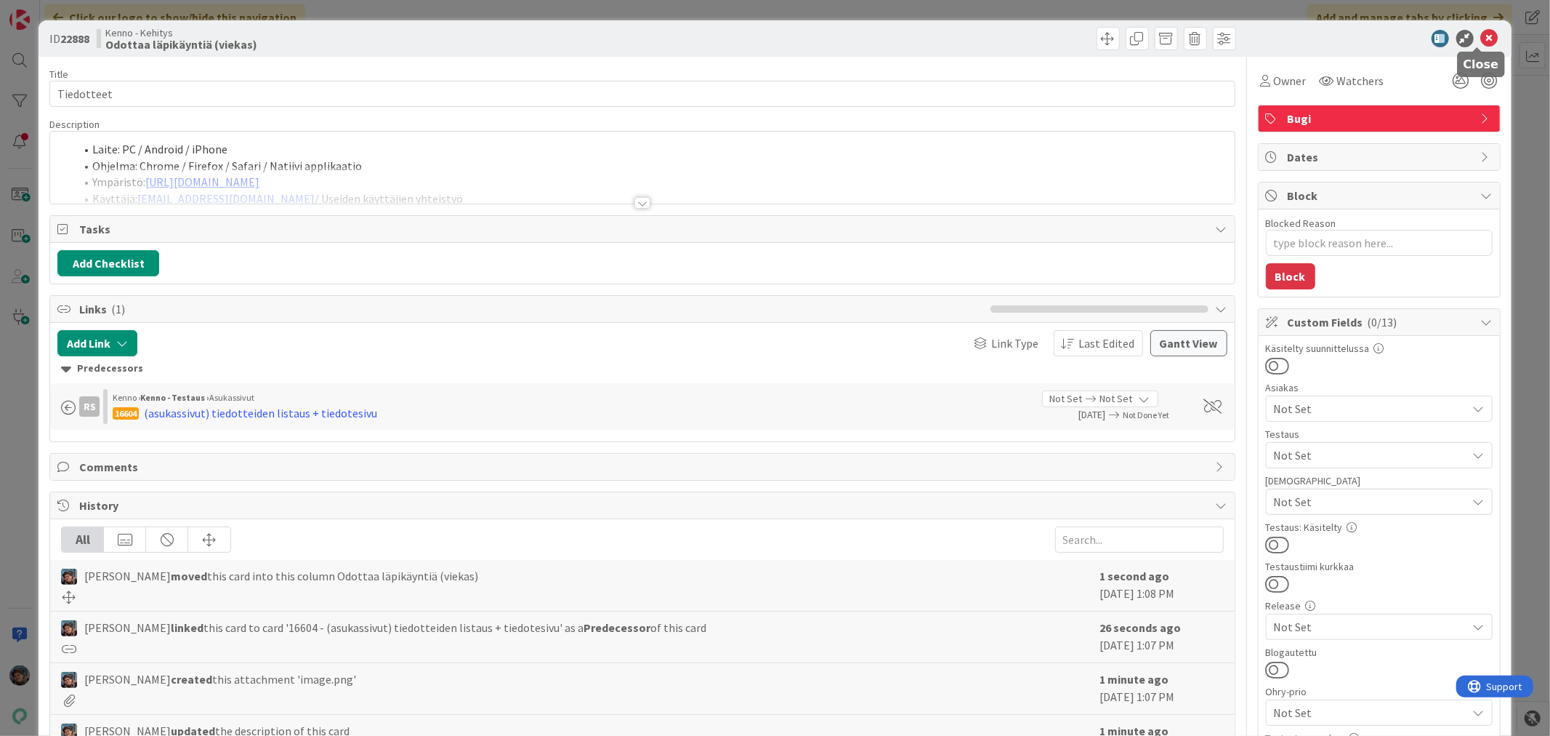
click at [1481, 36] on icon at bounding box center [1489, 38] width 17 height 17
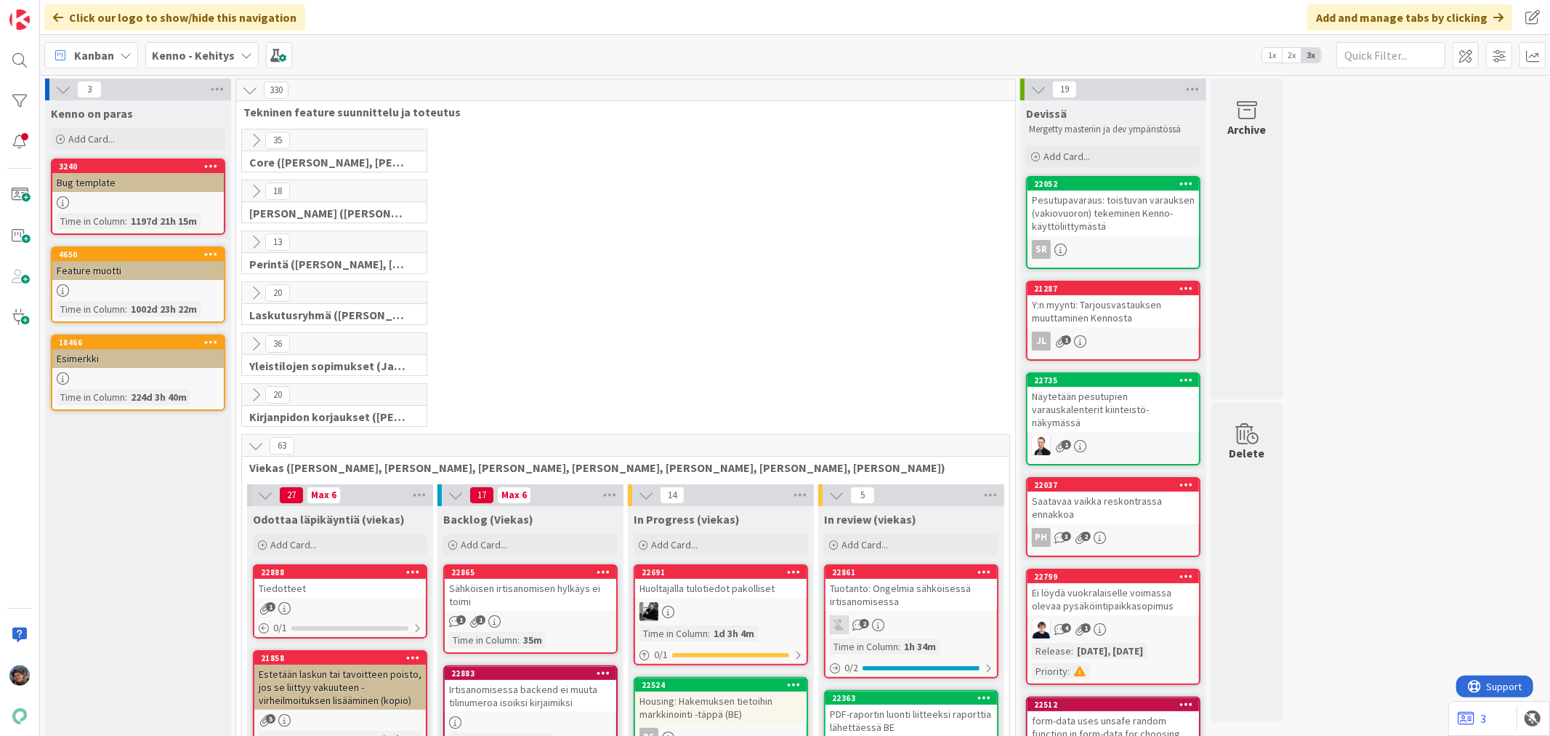
click at [343, 596] on div "Tiedotteet" at bounding box center [340, 588] width 172 height 19
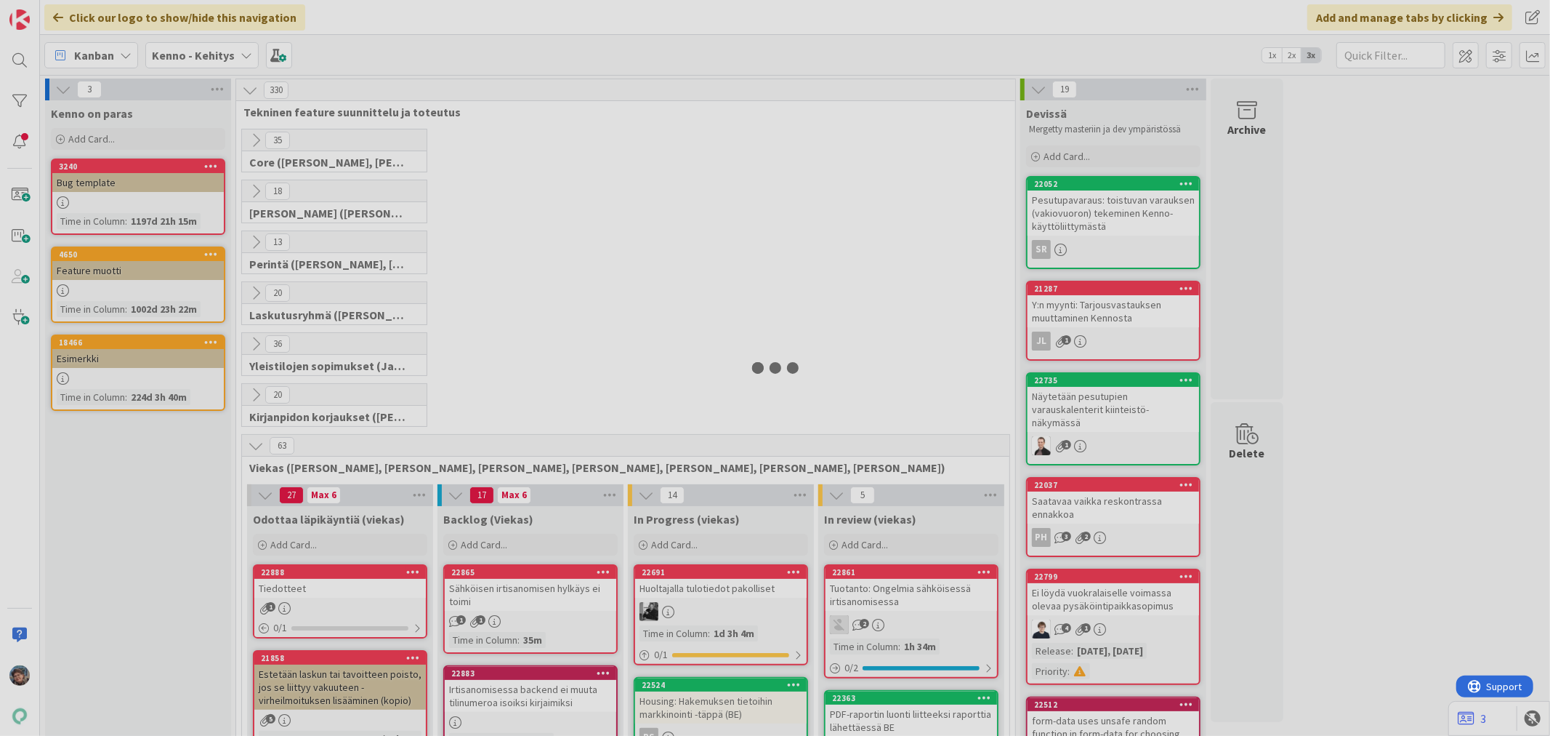
click at [343, 596] on div at bounding box center [775, 368] width 1550 height 736
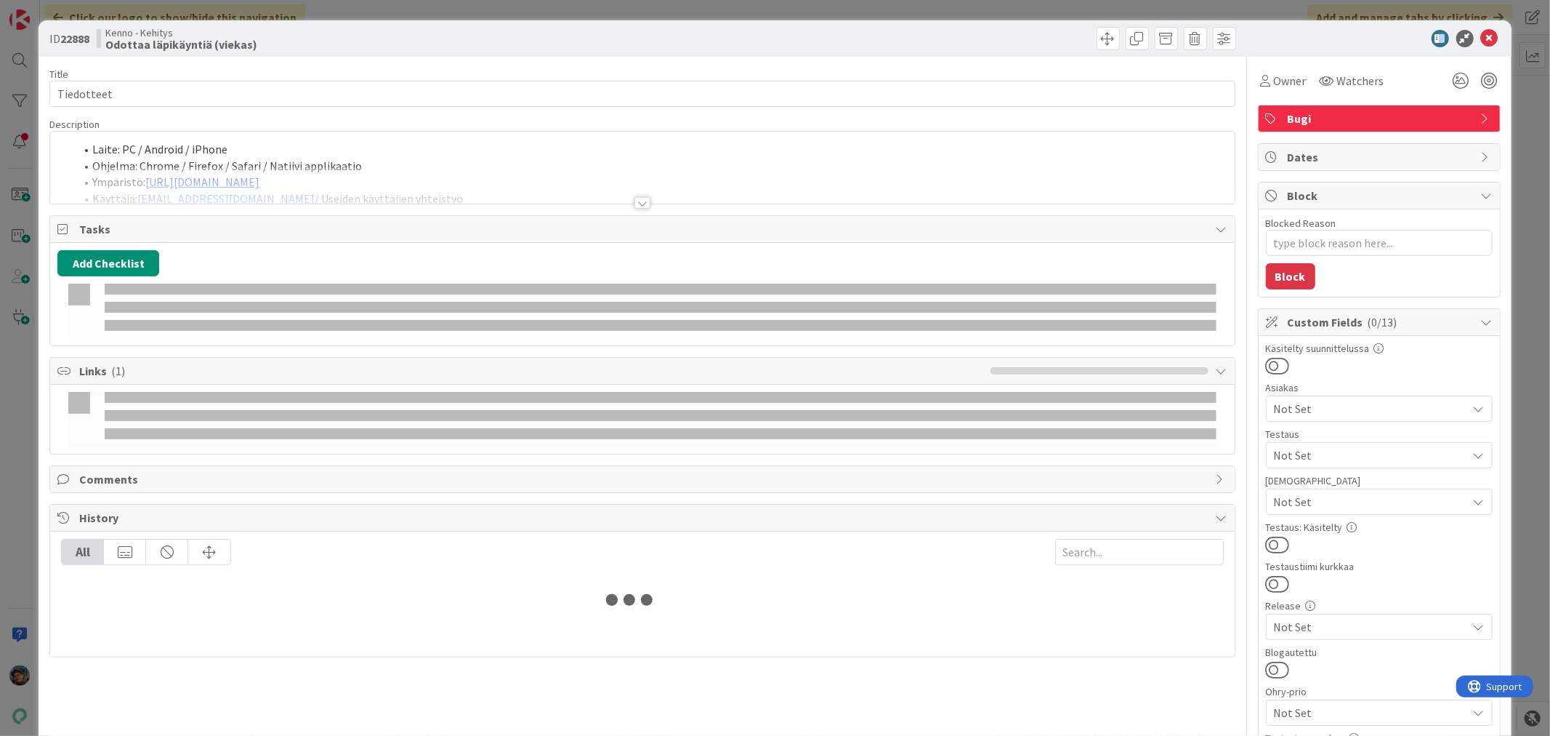
type textarea "x"
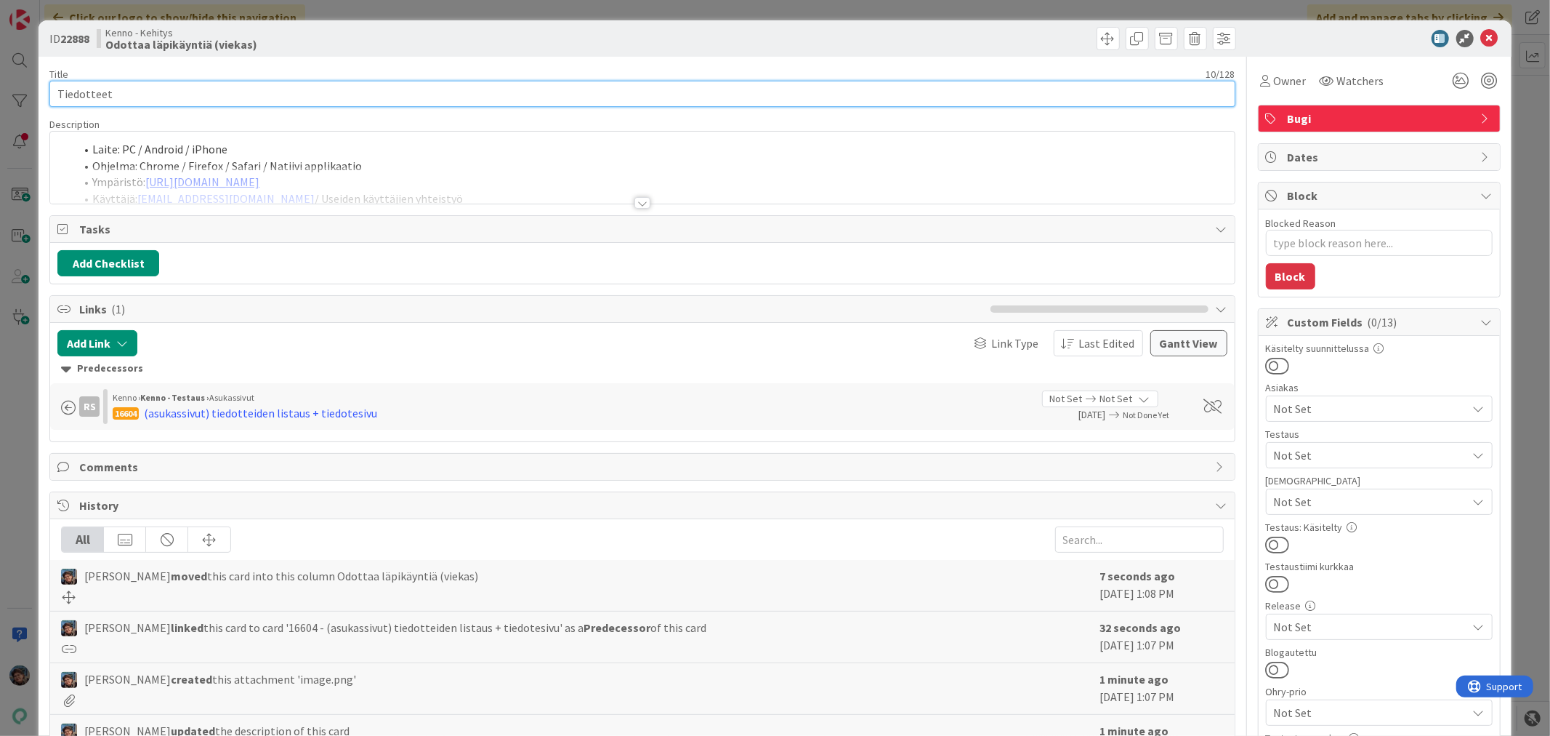
click at [150, 97] on input "Tiedotteet" at bounding box center [642, 94] width 1186 height 26
type input "Tiedott"
type textarea "x"
type input "Tiedotteiden listaus"
type textarea "x"
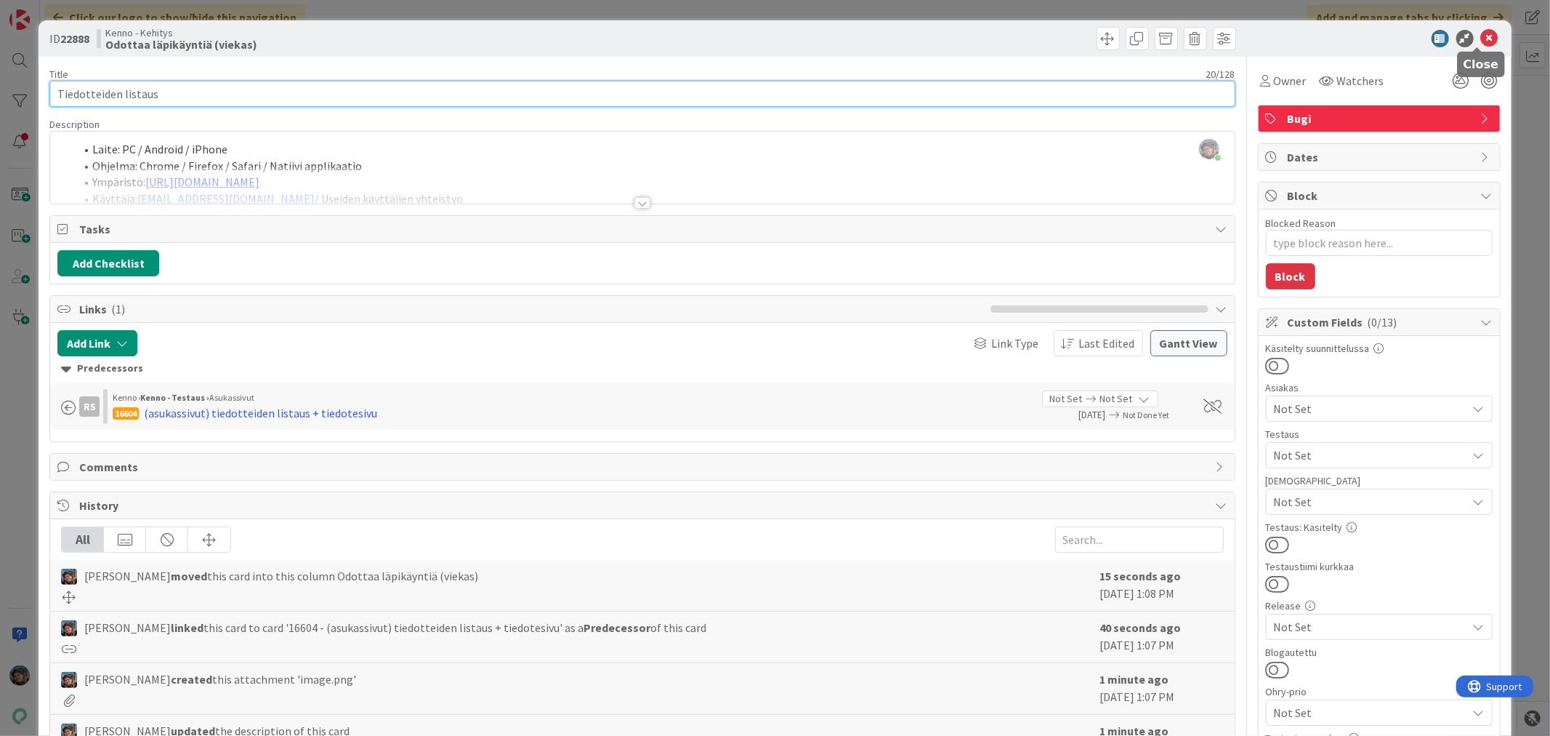
type input "Tiedotteiden listaus"
drag, startPoint x: 1479, startPoint y: 33, endPoint x: 1463, endPoint y: 44, distance: 19.8
click at [1481, 33] on icon at bounding box center [1489, 38] width 17 height 17
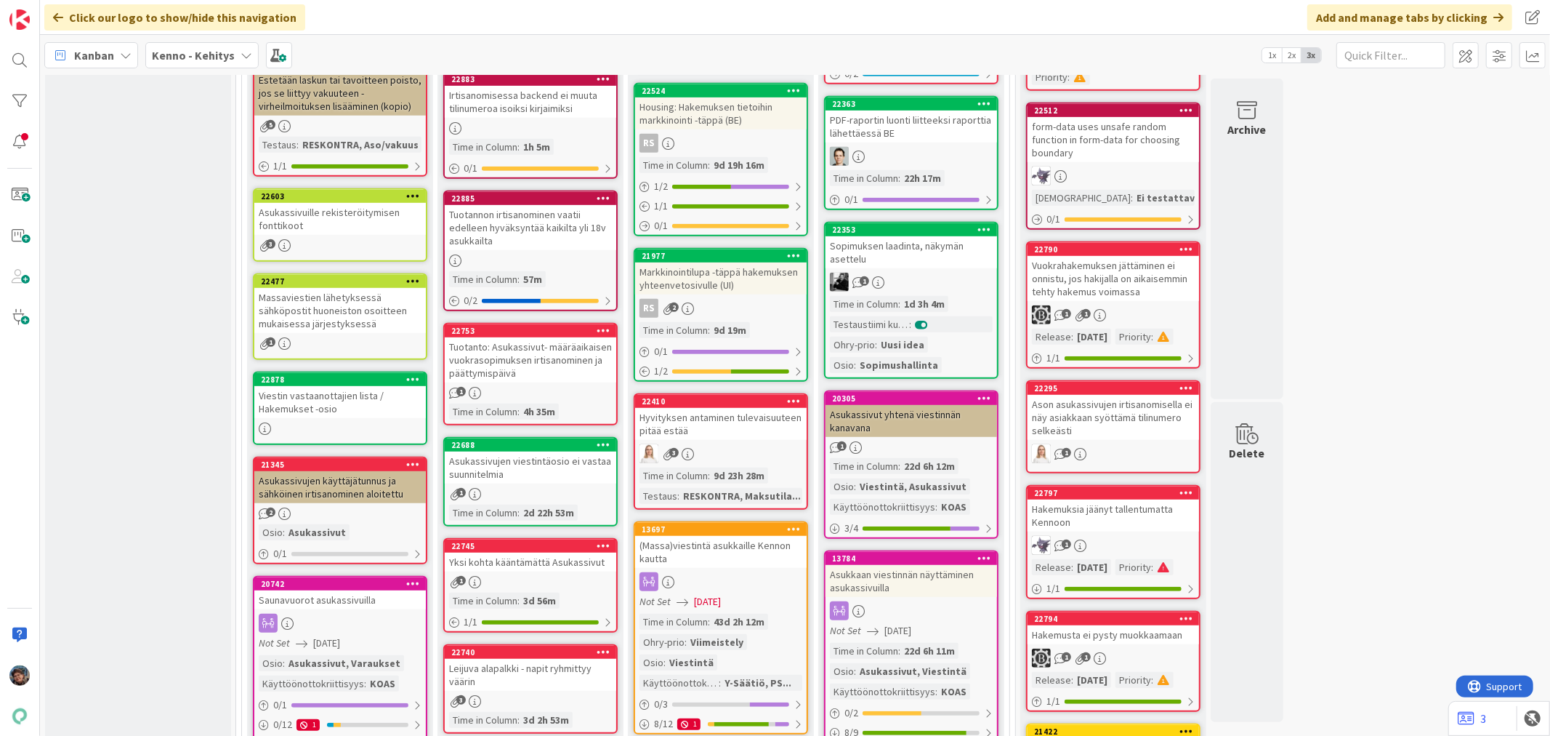
scroll to position [645, 0]
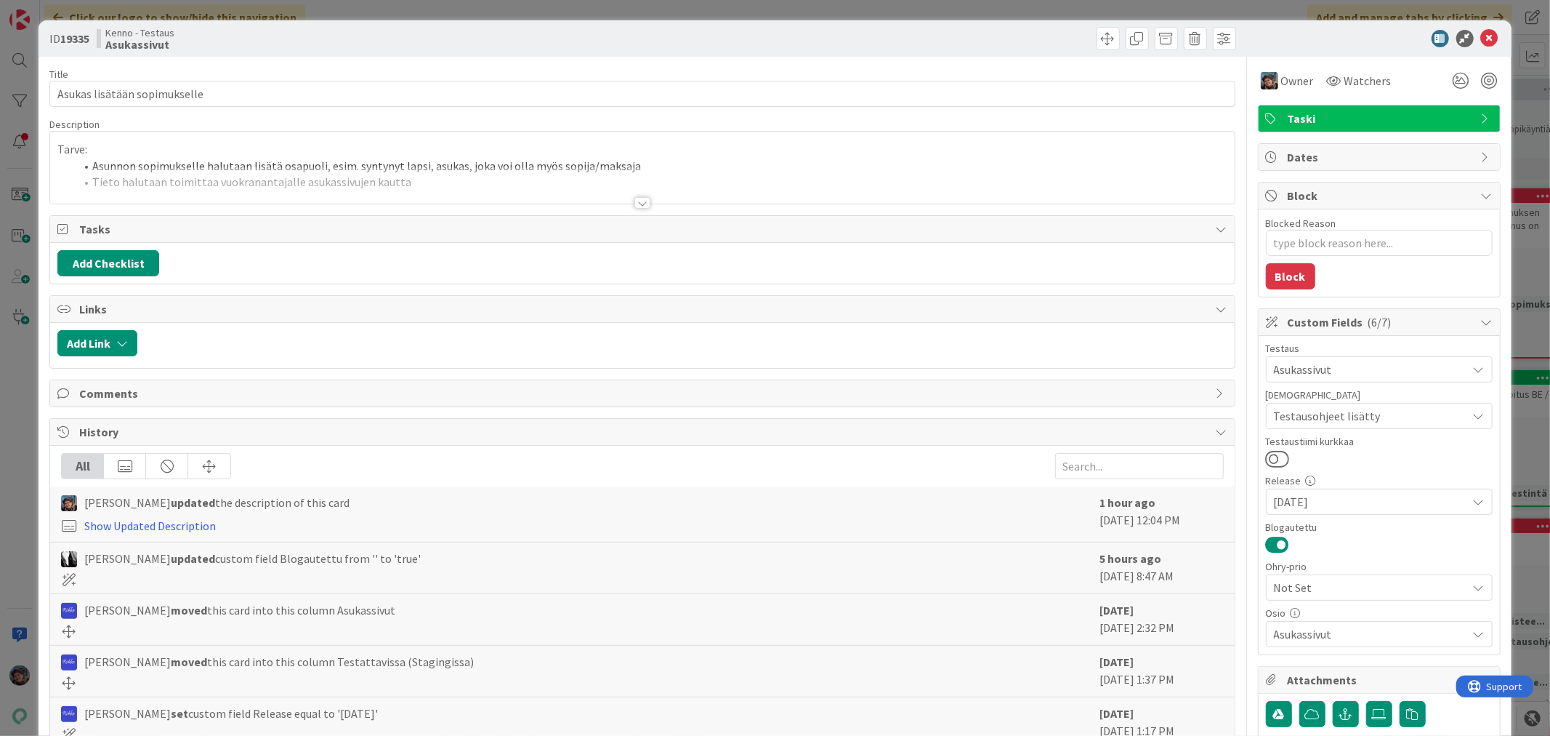
type textarea "x"
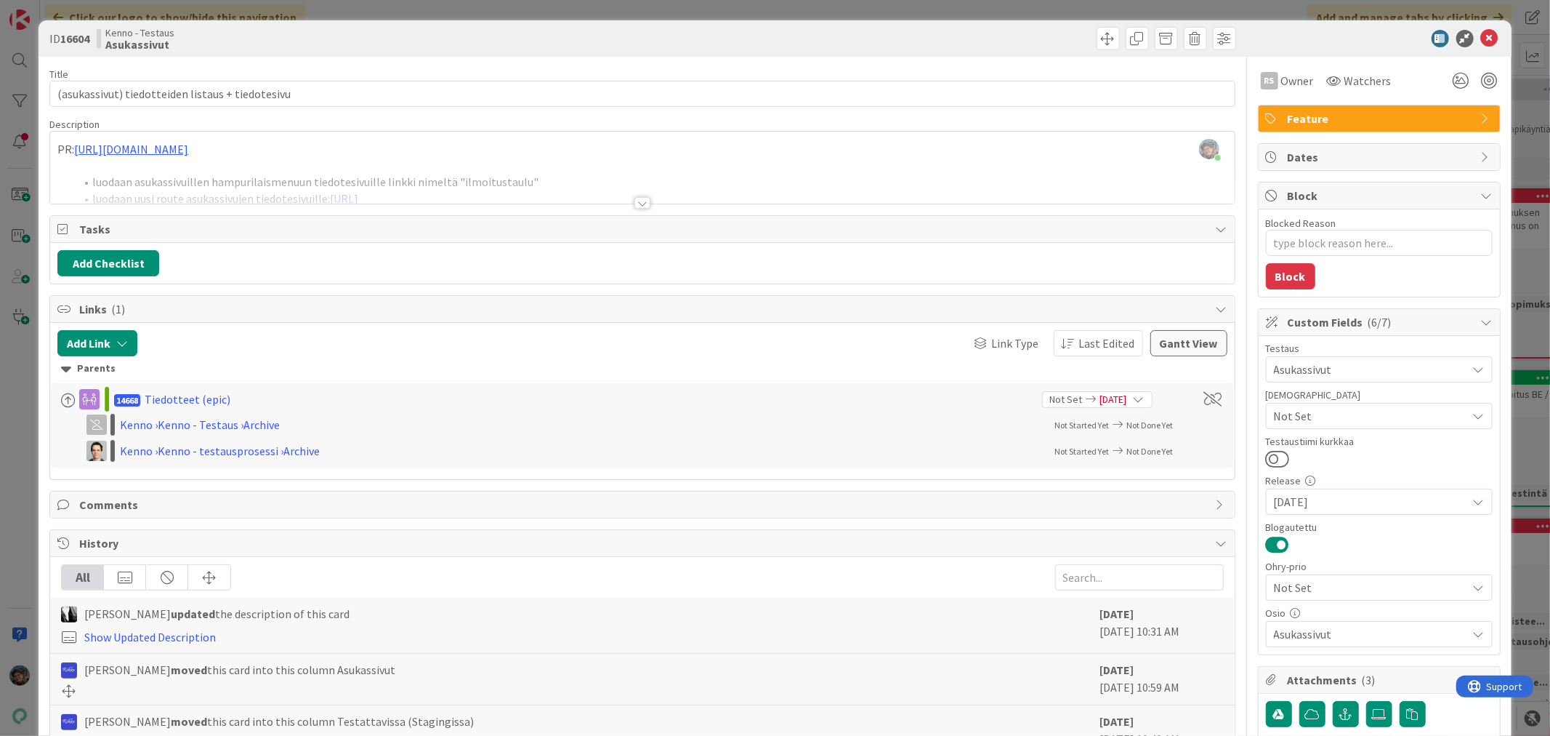
click at [637, 204] on div at bounding box center [643, 203] width 16 height 12
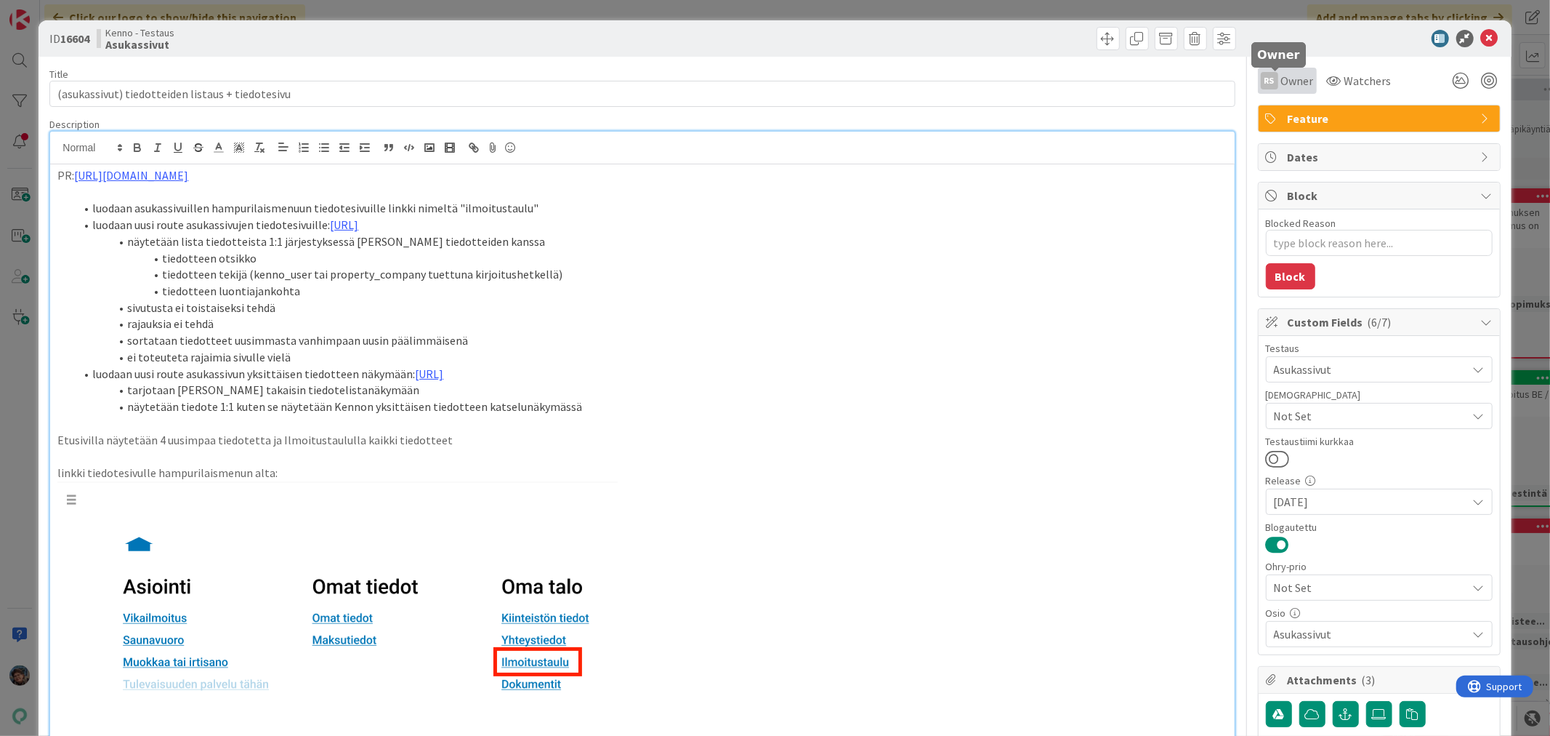
click at [1281, 76] on span "Owner" at bounding box center [1297, 80] width 33 height 17
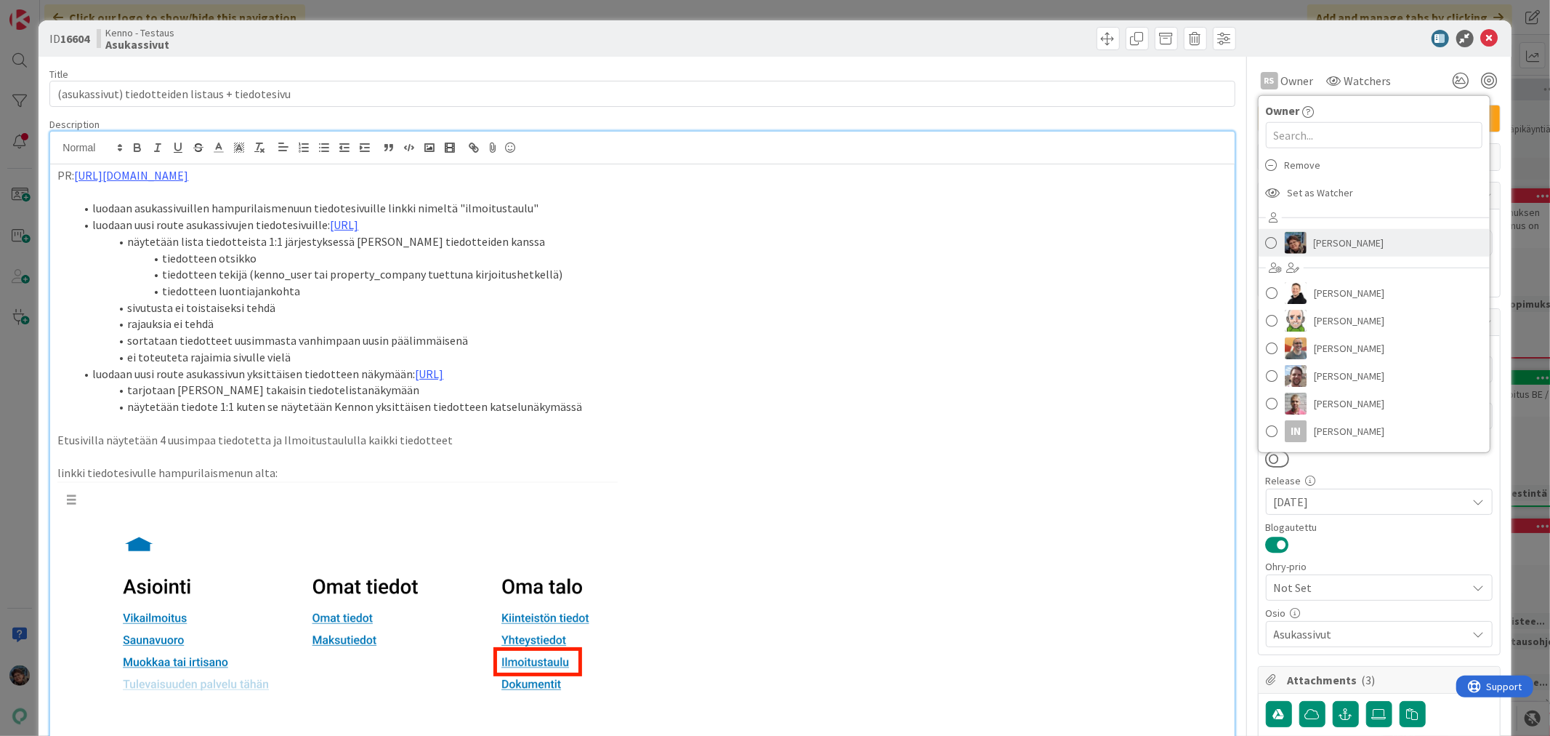
click at [1314, 238] on span "[PERSON_NAME]" at bounding box center [1349, 243] width 71 height 22
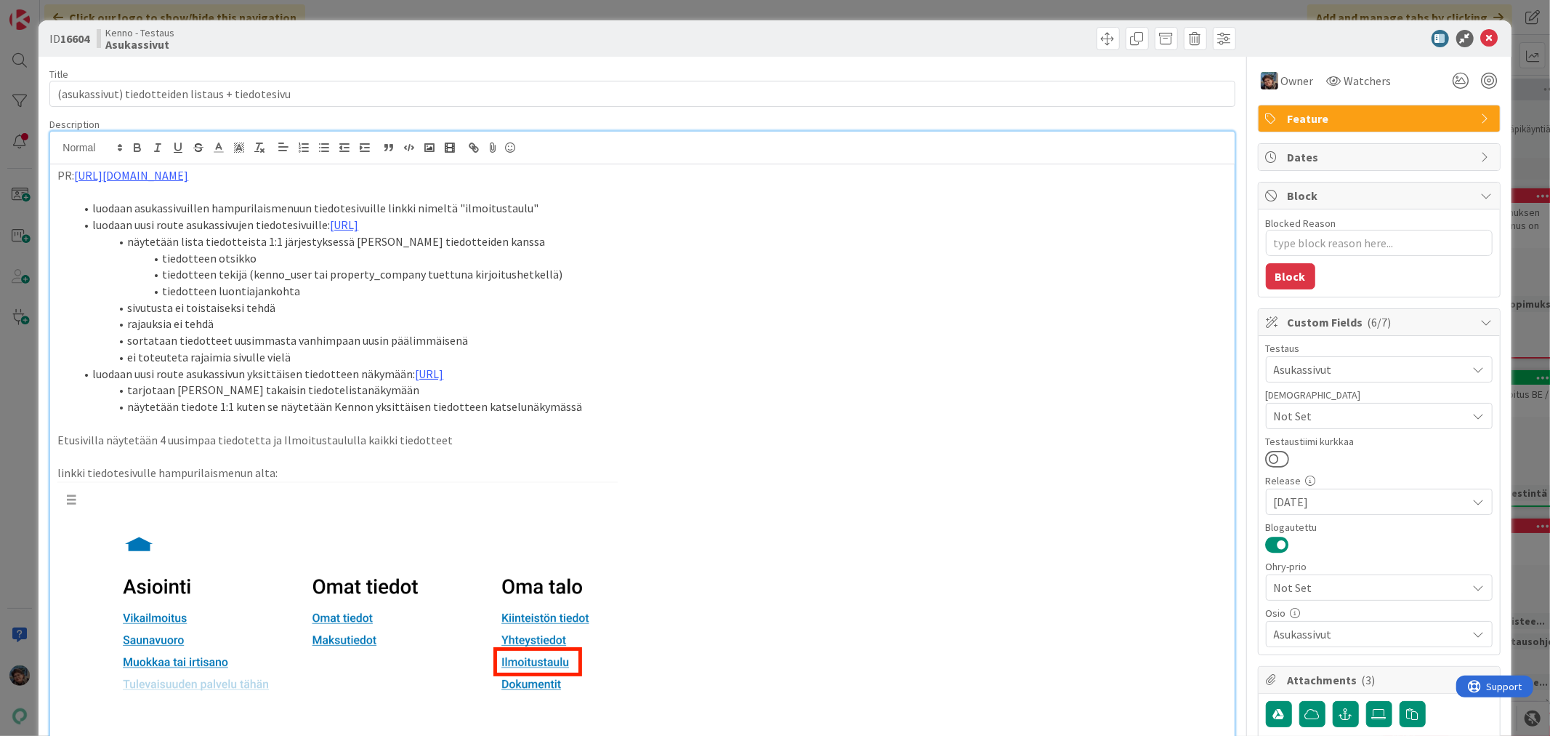
type textarea "x"
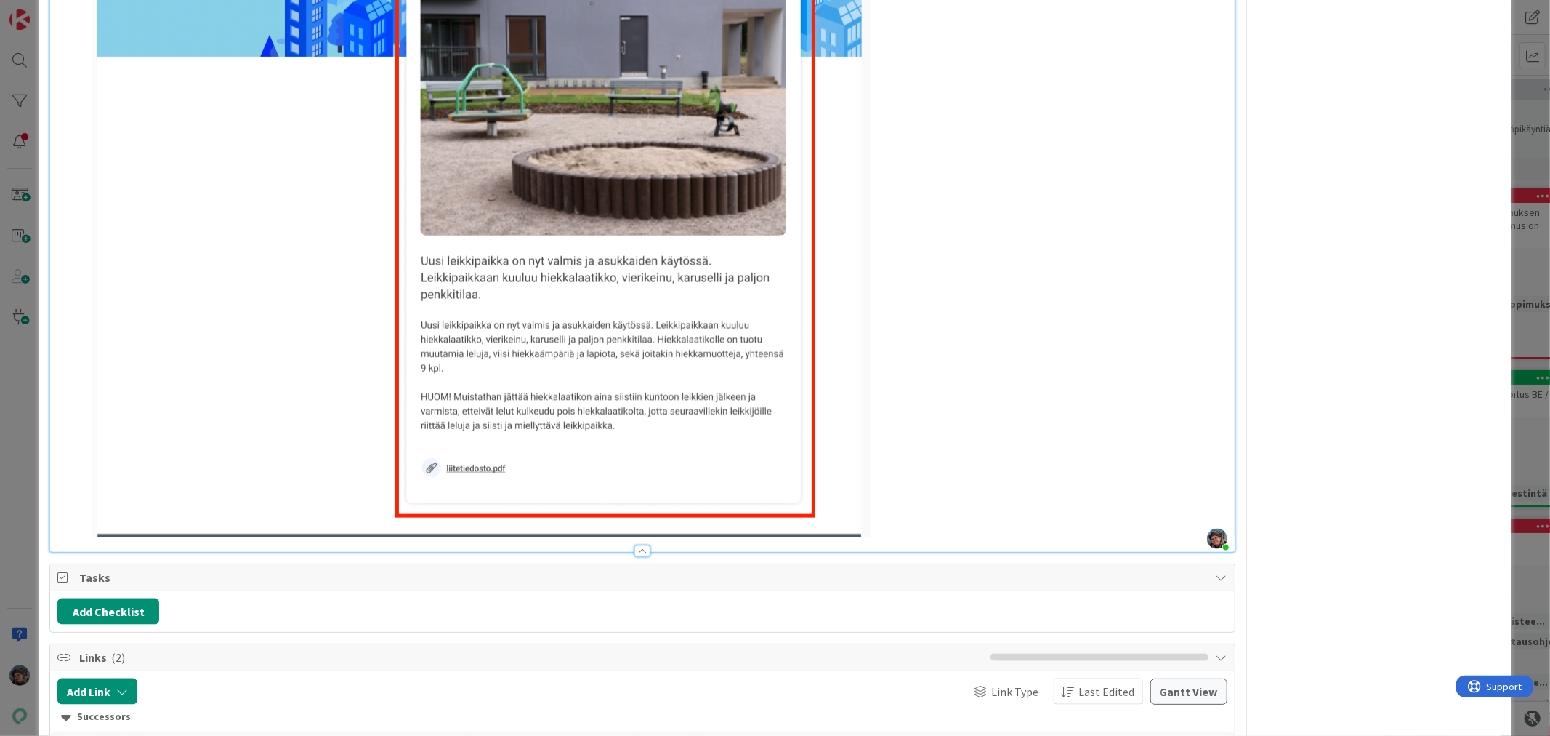
scroll to position [1534, 0]
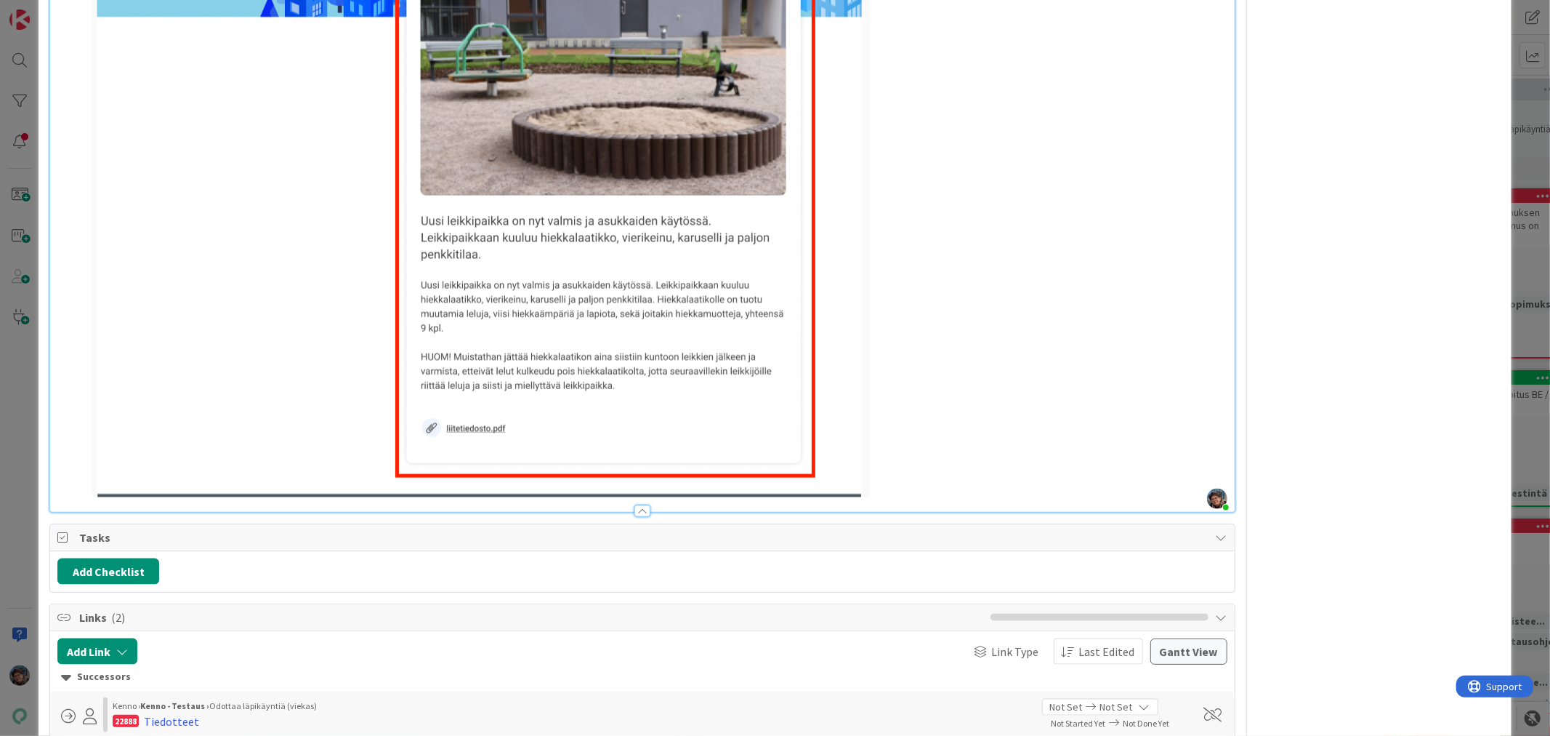
click at [863, 477] on img at bounding box center [481, 145] width 778 height 704
click at [903, 474] on li at bounding box center [651, 145] width 1152 height 704
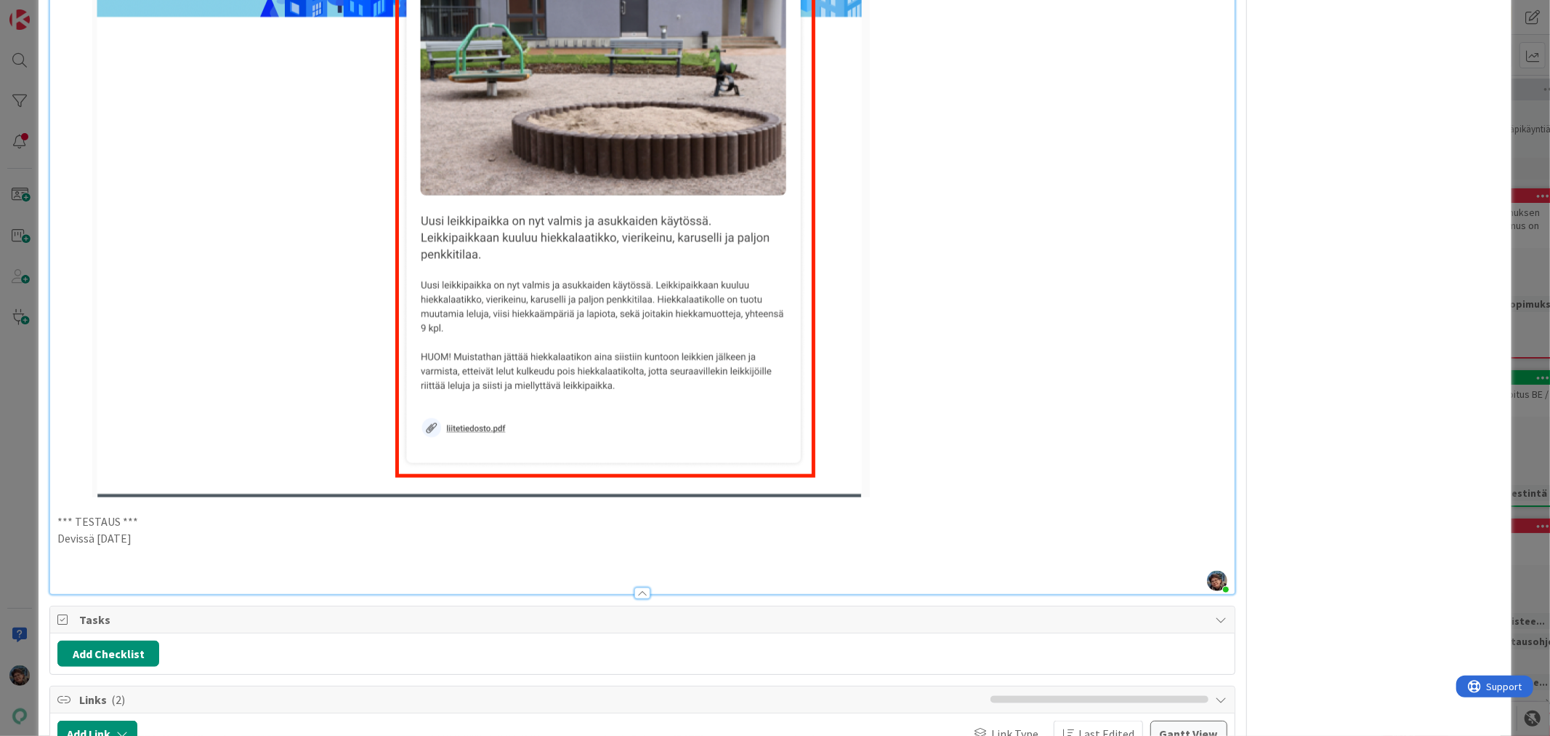
drag, startPoint x: 154, startPoint y: 536, endPoint x: 26, endPoint y: 520, distance: 128.8
click at [26, 520] on div "ID 16604 Kenno - Testaus Asukassivut Title 48 / 128 (asukassivut) tiedotteiden …" at bounding box center [775, 368] width 1550 height 736
click at [69, 565] on p at bounding box center [642, 571] width 1170 height 17
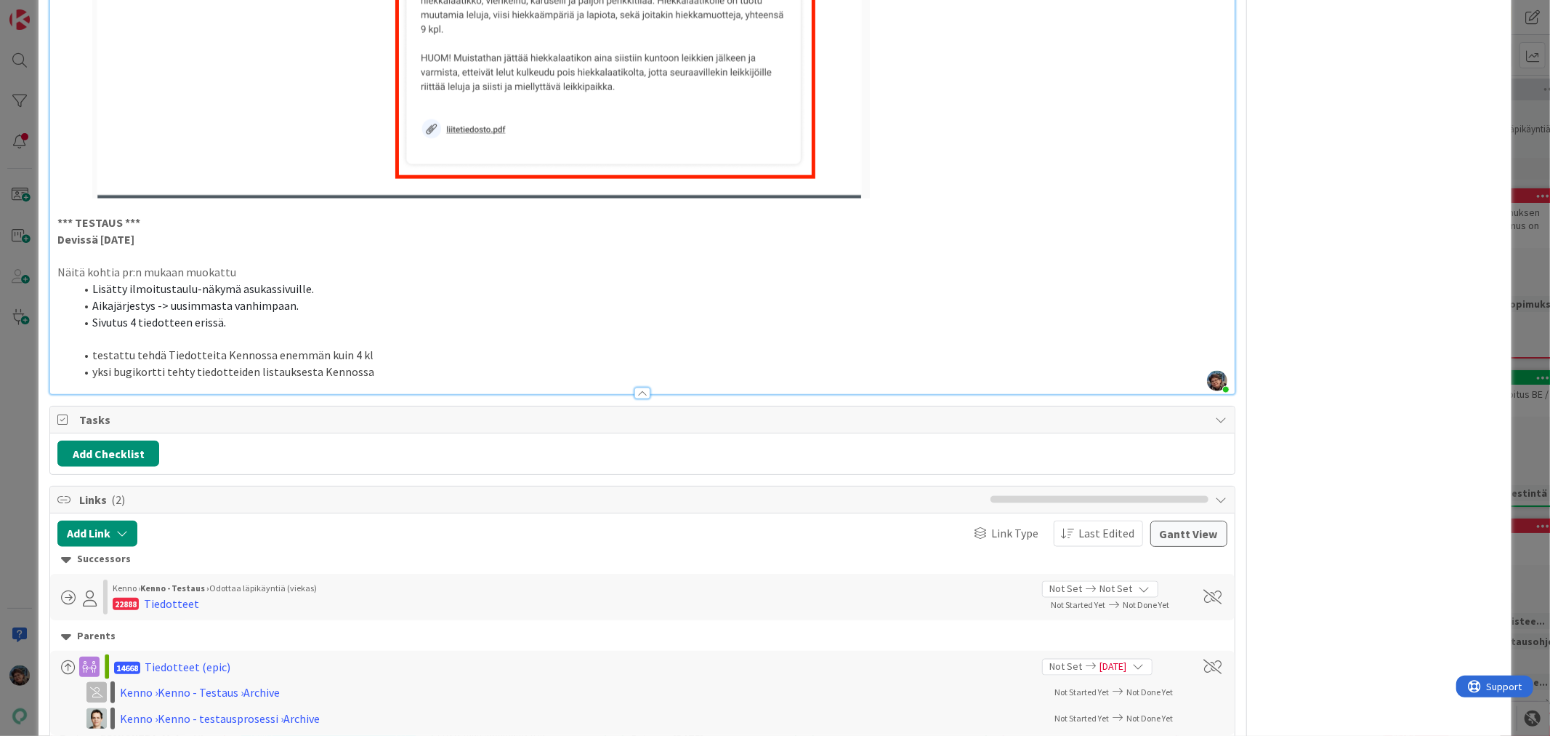
scroll to position [1857, 0]
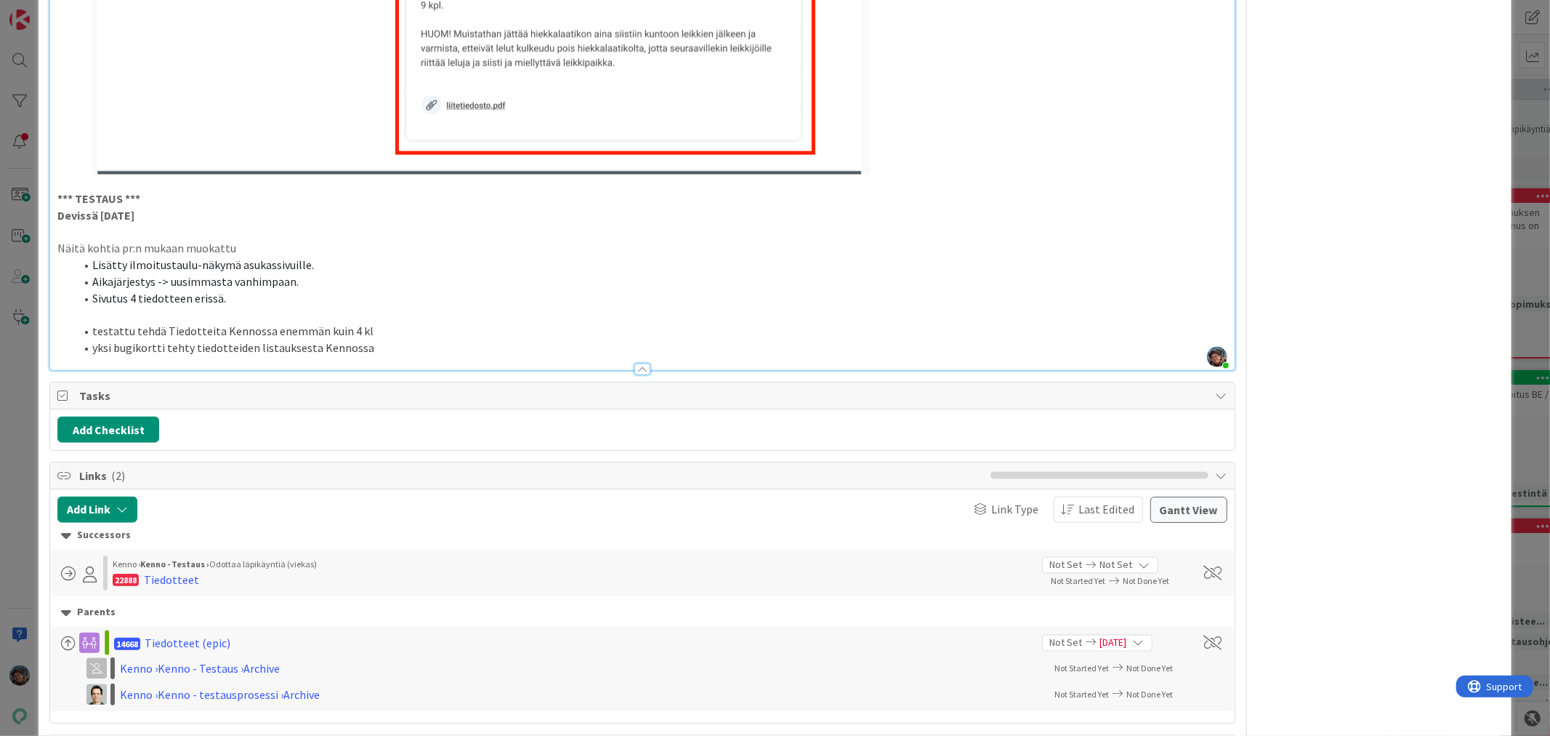
click at [361, 327] on li "testattu tehdä Tiedotteita Kennossa enemmän kuin 4 kl" at bounding box center [651, 331] width 1152 height 17
click at [379, 347] on li "yksi bugikortti tehty tiedotteiden listauksesta Kennossa" at bounding box center [651, 347] width 1152 height 17
click at [382, 324] on li "testattu tehdä Tiedotteita Kennossa enemmän kuin 4 kpl" at bounding box center [651, 331] width 1152 height 17
click at [173, 584] on div "Tiedotteet" at bounding box center [171, 579] width 55 height 17
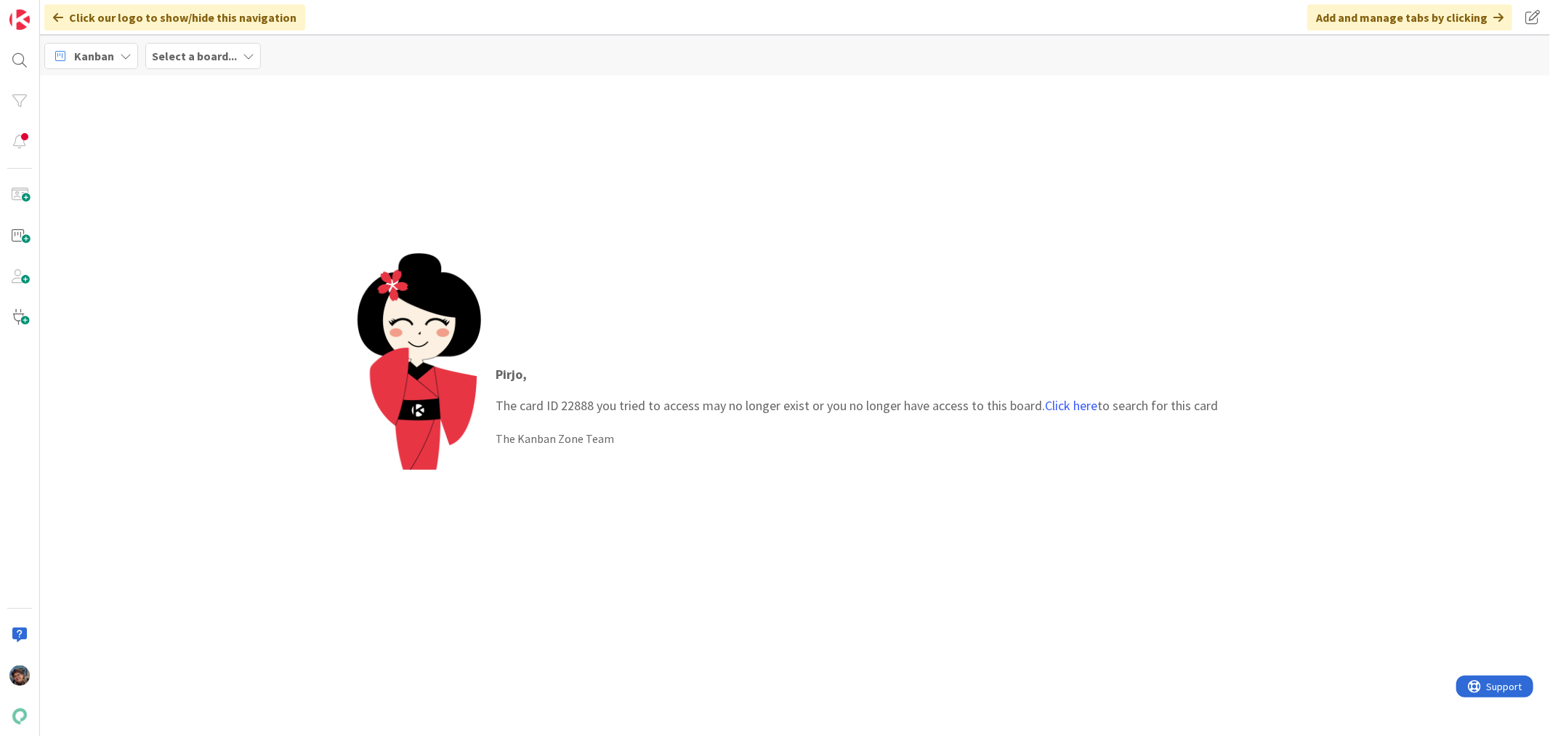
click at [186, 58] on b "Select a board..." at bounding box center [194, 56] width 85 height 15
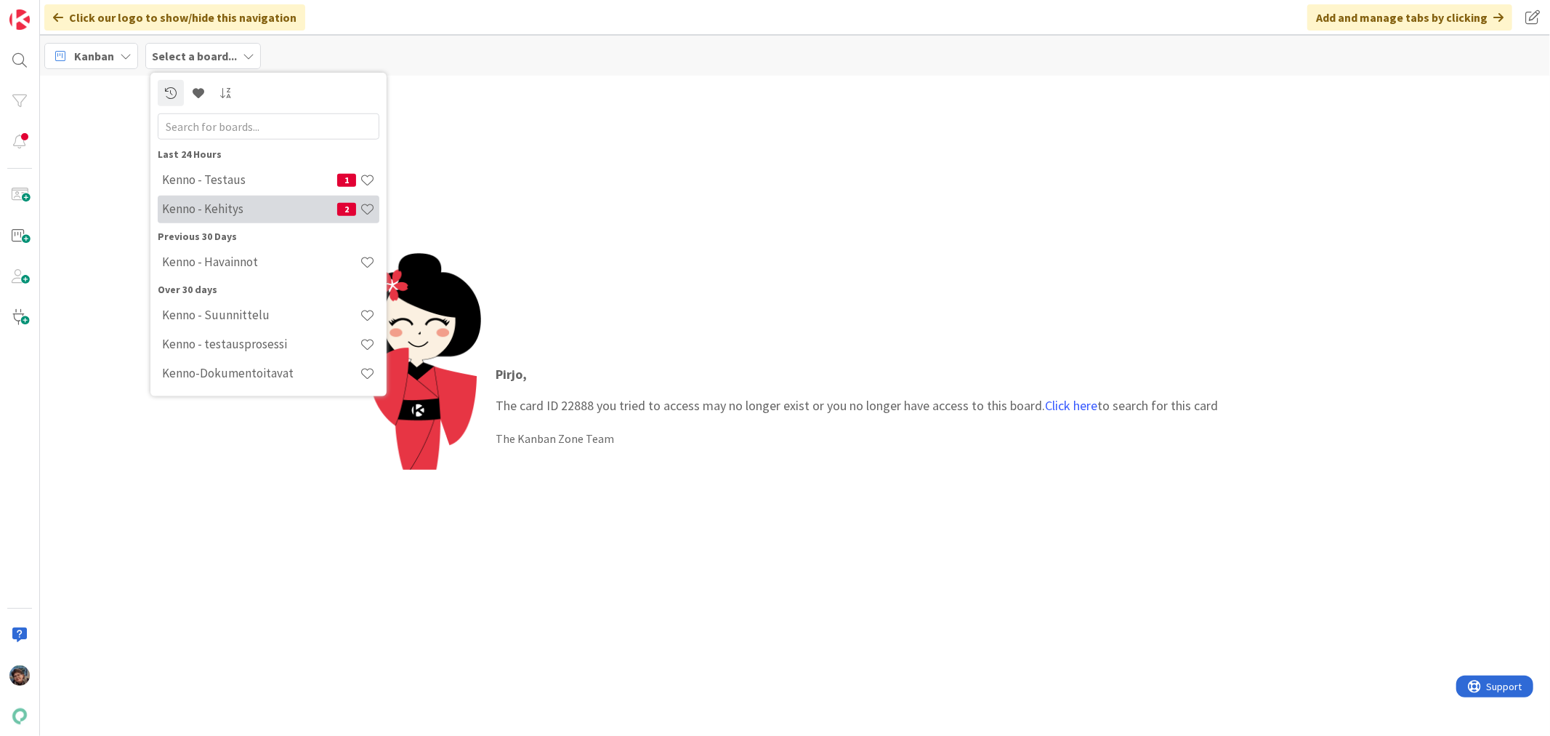
click at [212, 212] on h4 "Kenno - Kehitys" at bounding box center [249, 208] width 175 height 15
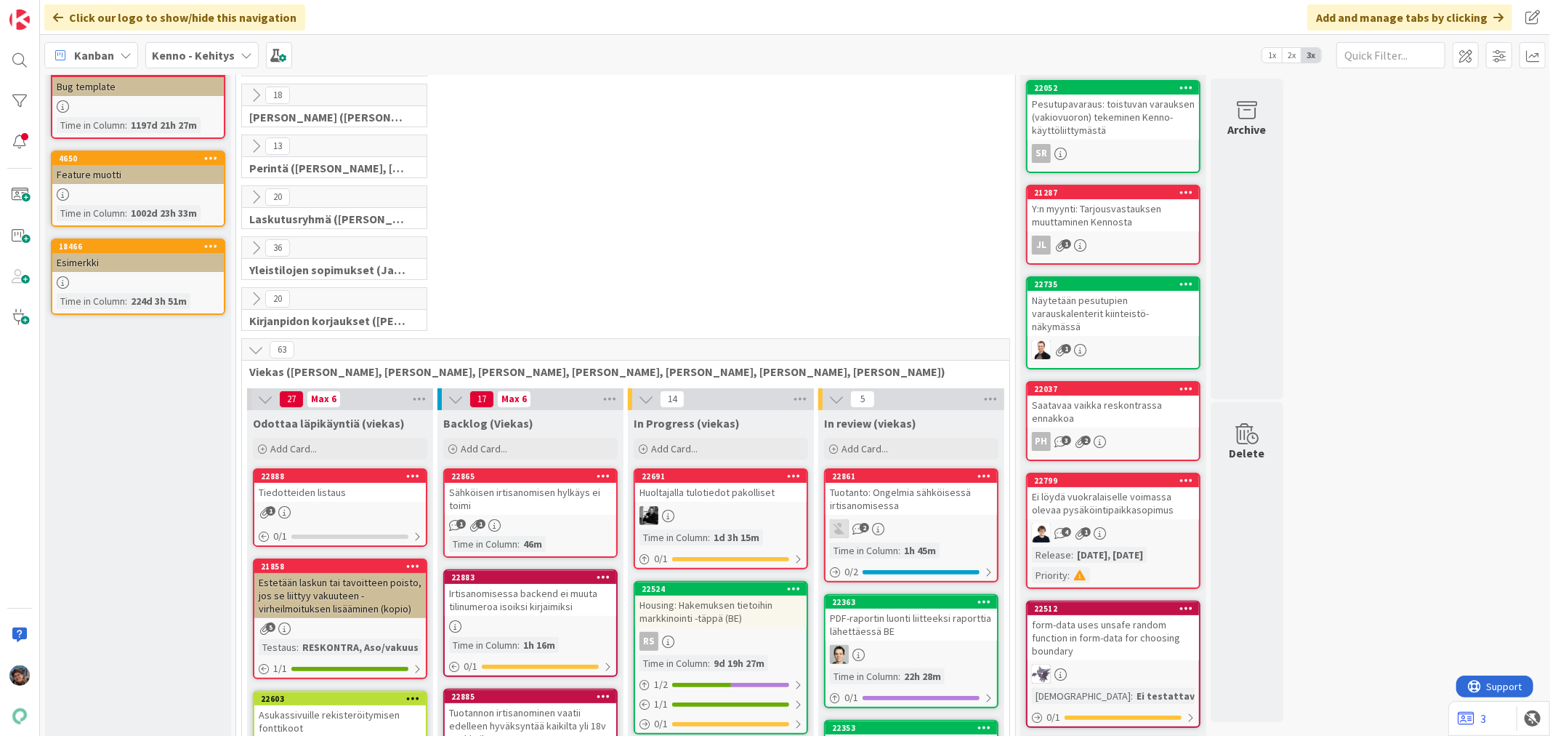
scroll to position [323, 0]
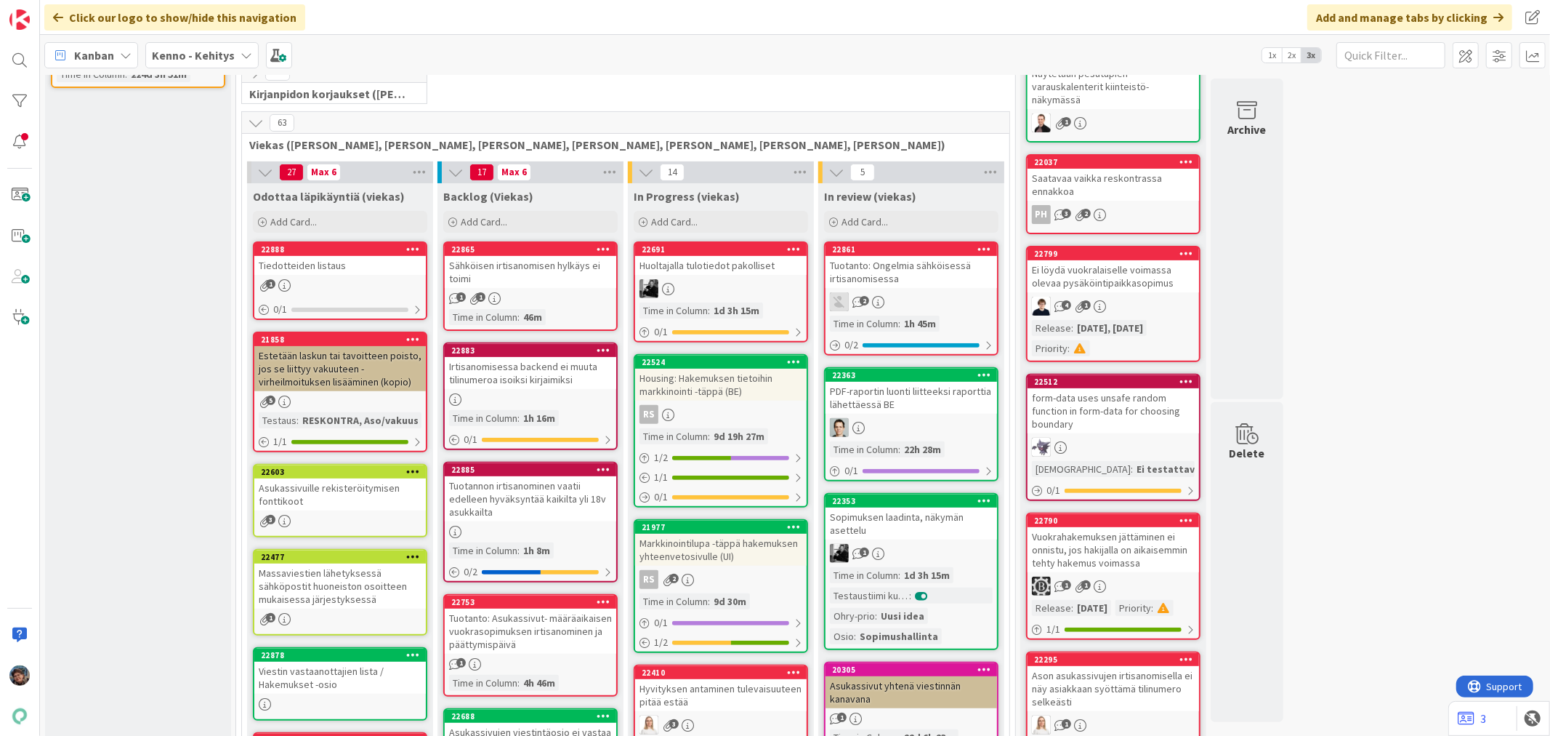
click at [347, 265] on div "Tiedotteiden listaus" at bounding box center [340, 265] width 172 height 19
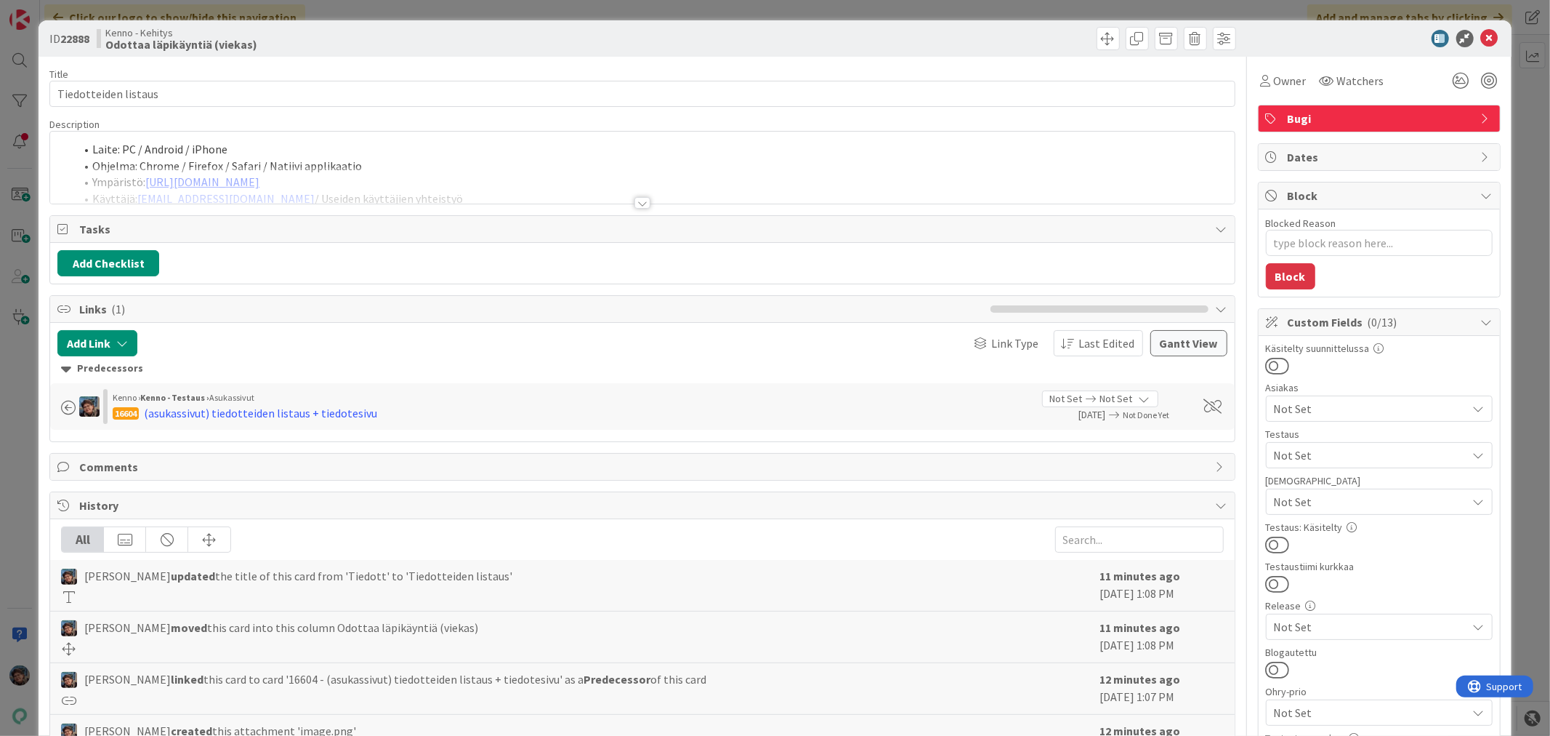
click at [637, 205] on div at bounding box center [643, 203] width 16 height 12
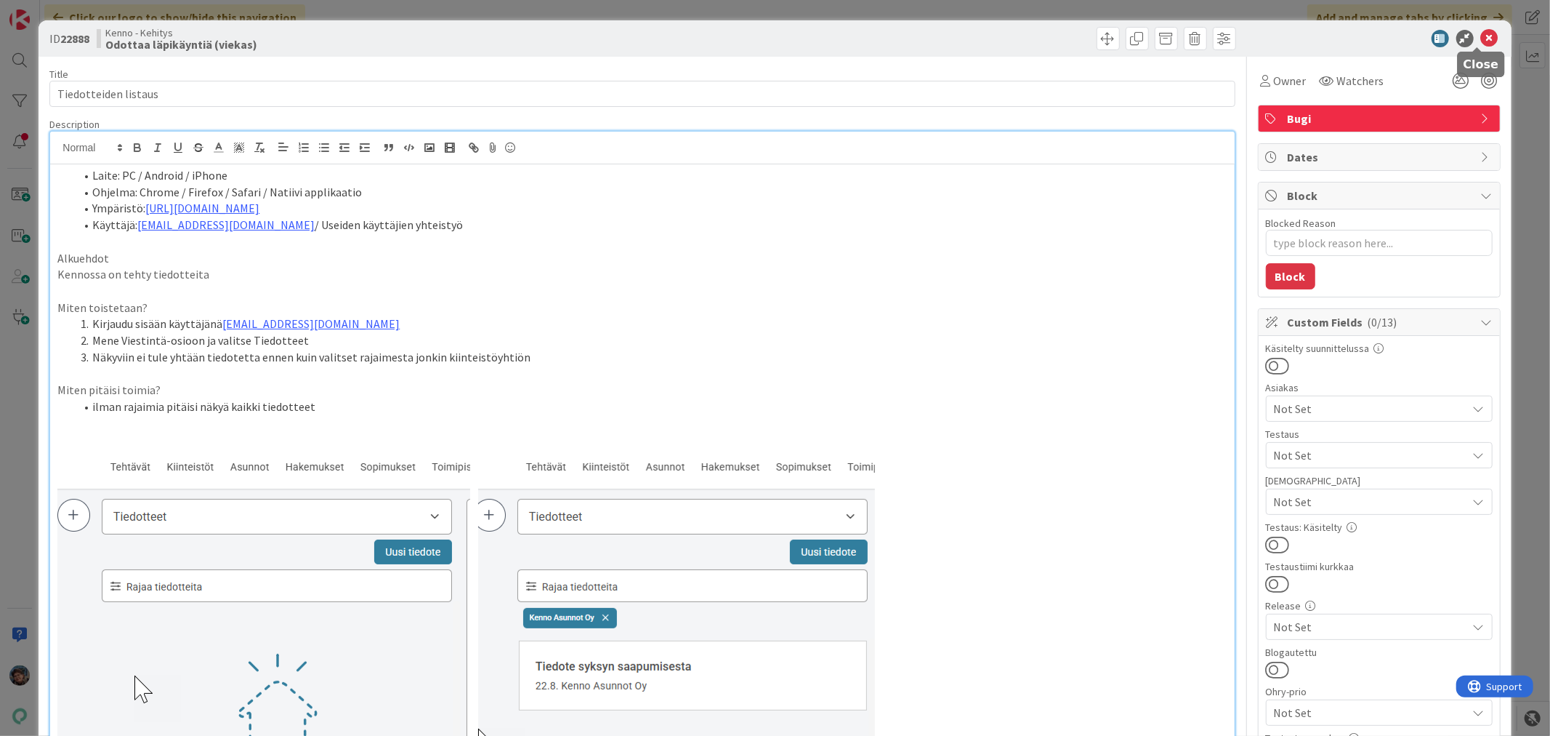
click at [1481, 39] on icon at bounding box center [1489, 38] width 17 height 17
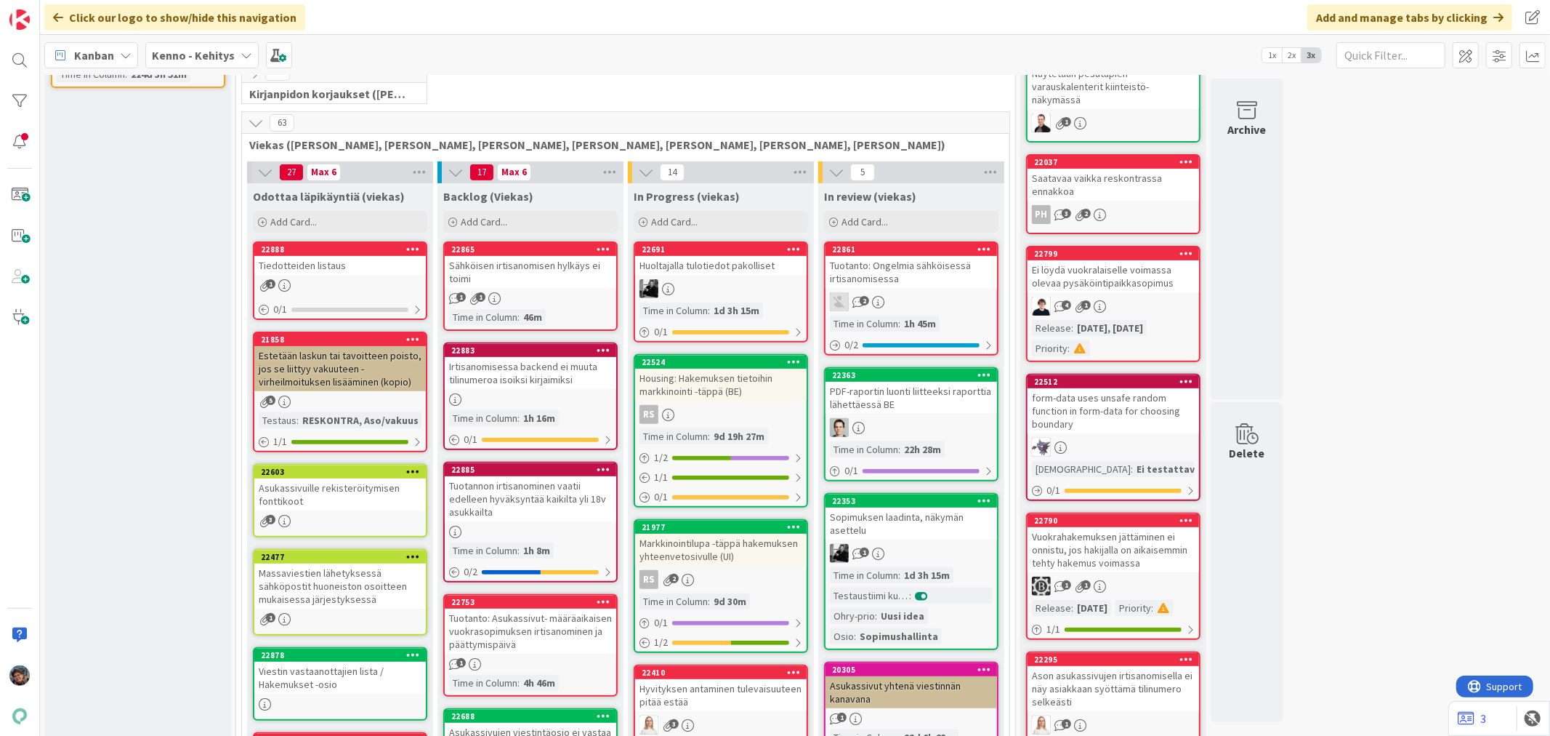
click at [180, 52] on b "Kenno - Kehitys" at bounding box center [193, 55] width 83 height 15
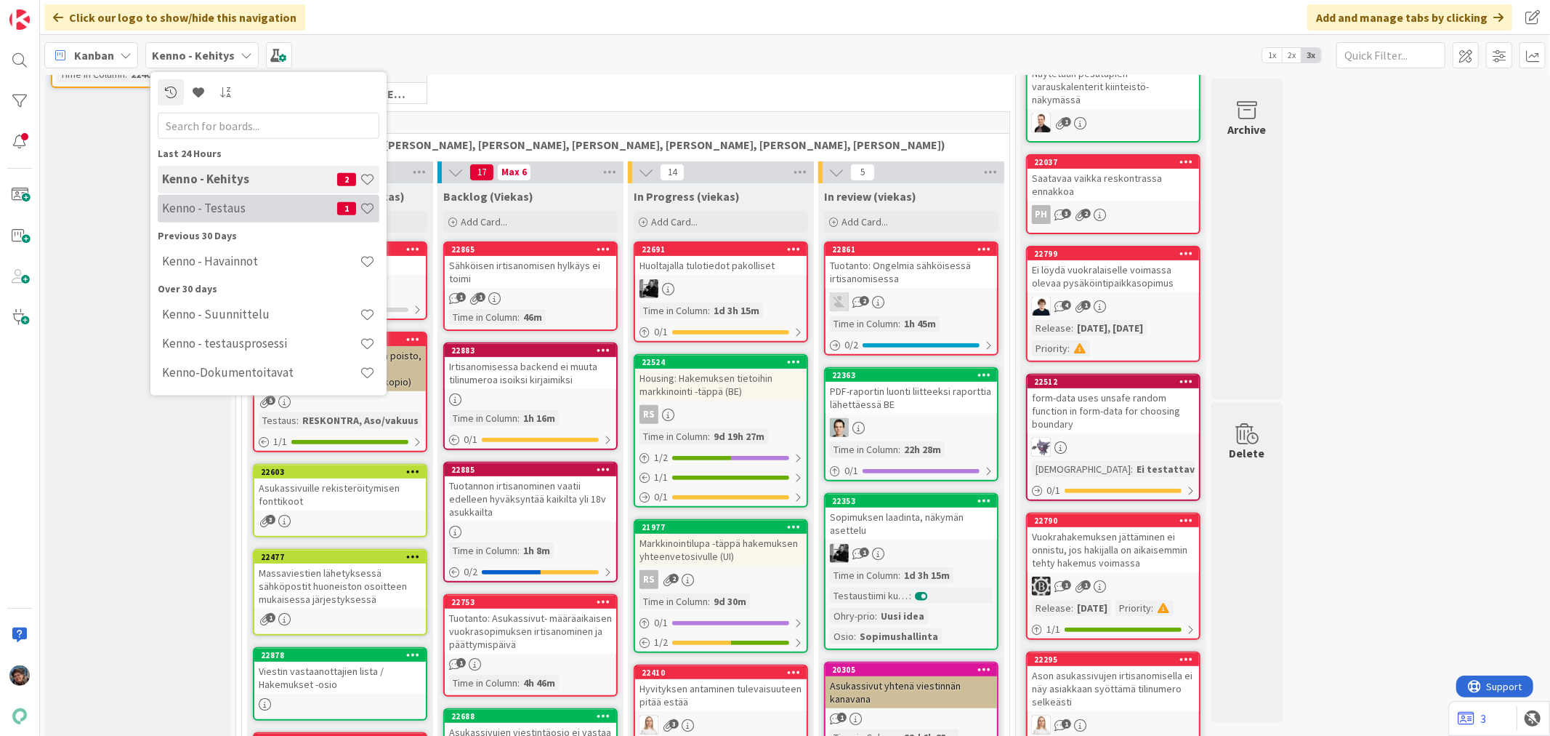
click at [202, 202] on h4 "Kenno - Testaus" at bounding box center [249, 208] width 175 height 15
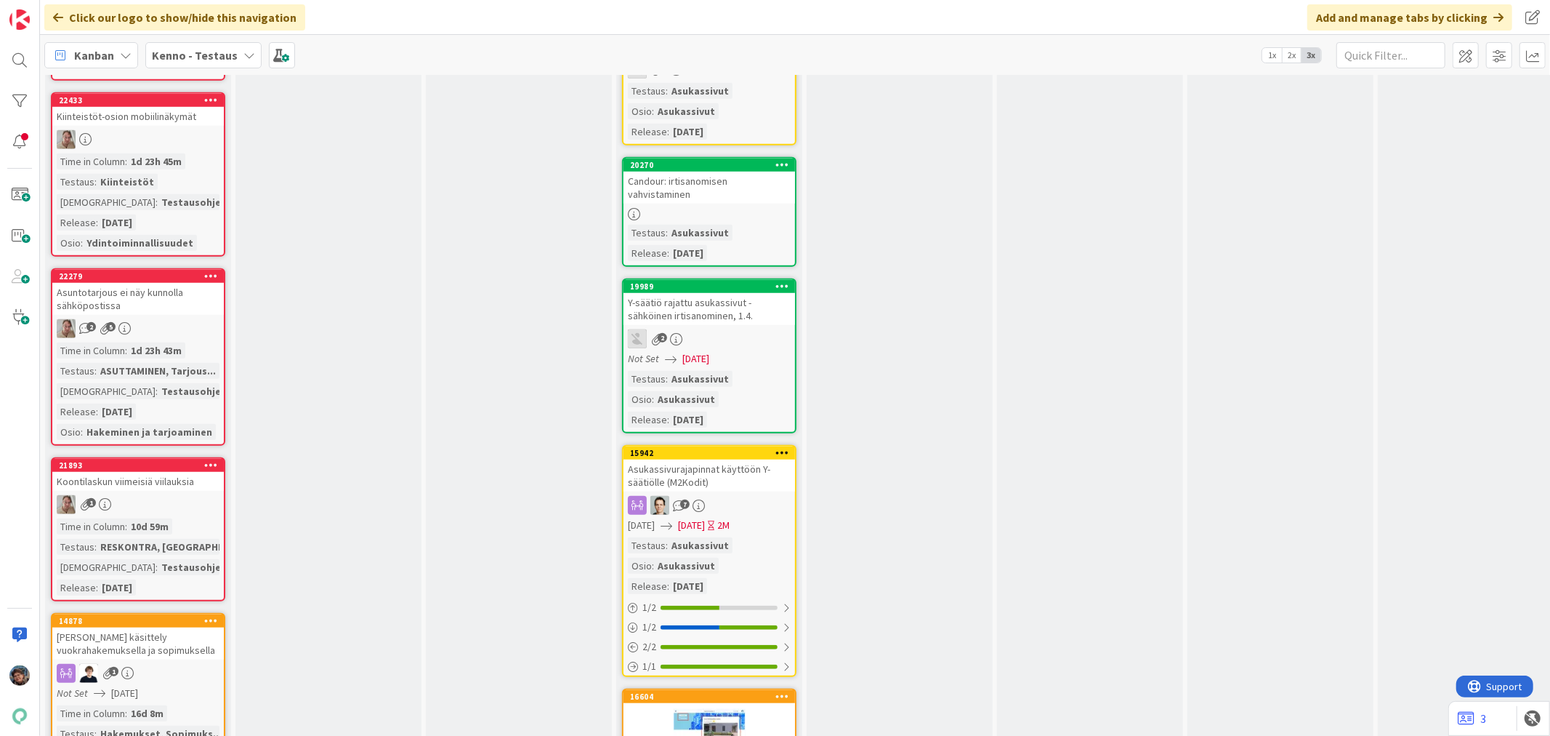
scroll to position [5815, 0]
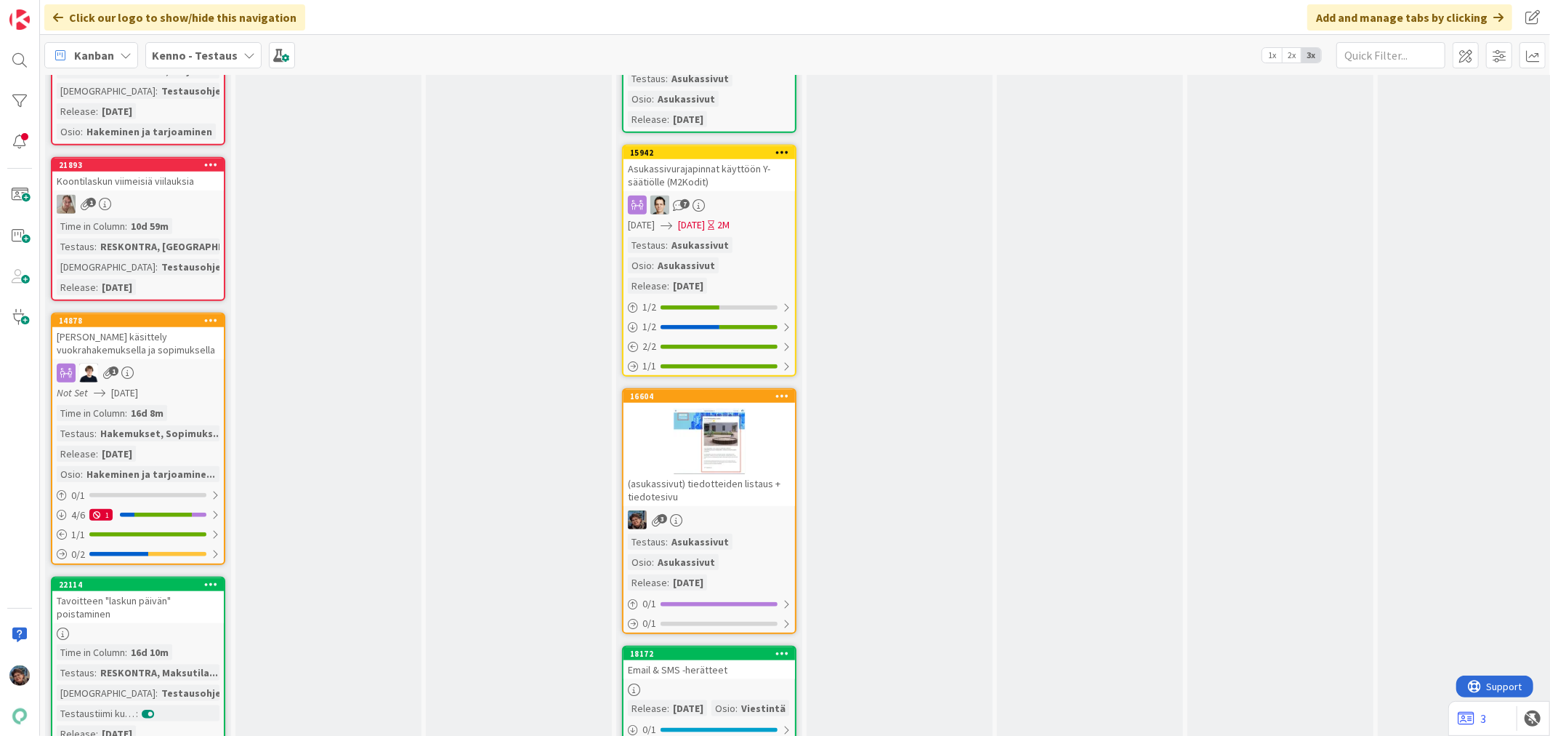
click at [742, 510] on div "3" at bounding box center [710, 519] width 172 height 19
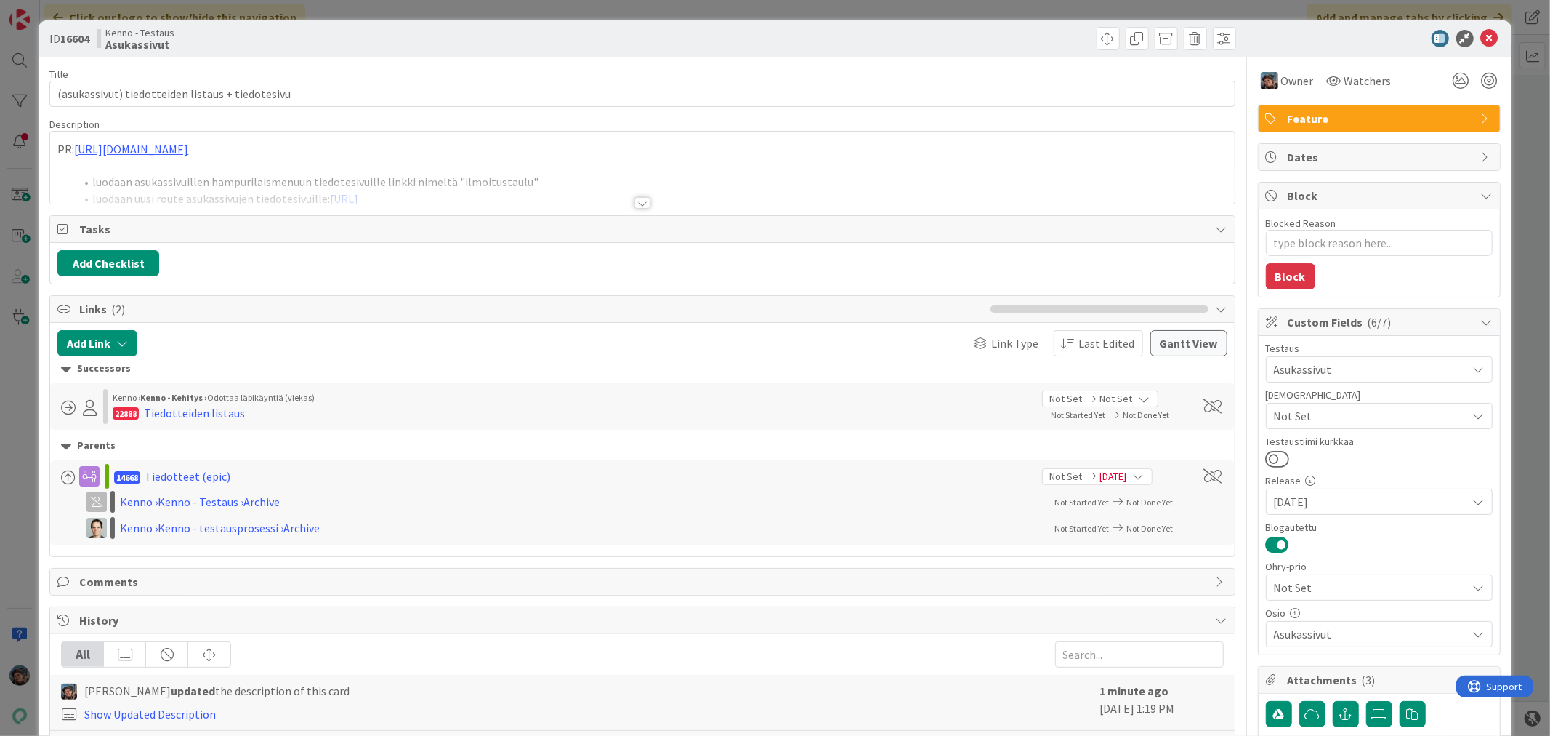
click at [635, 201] on div at bounding box center [643, 203] width 16 height 12
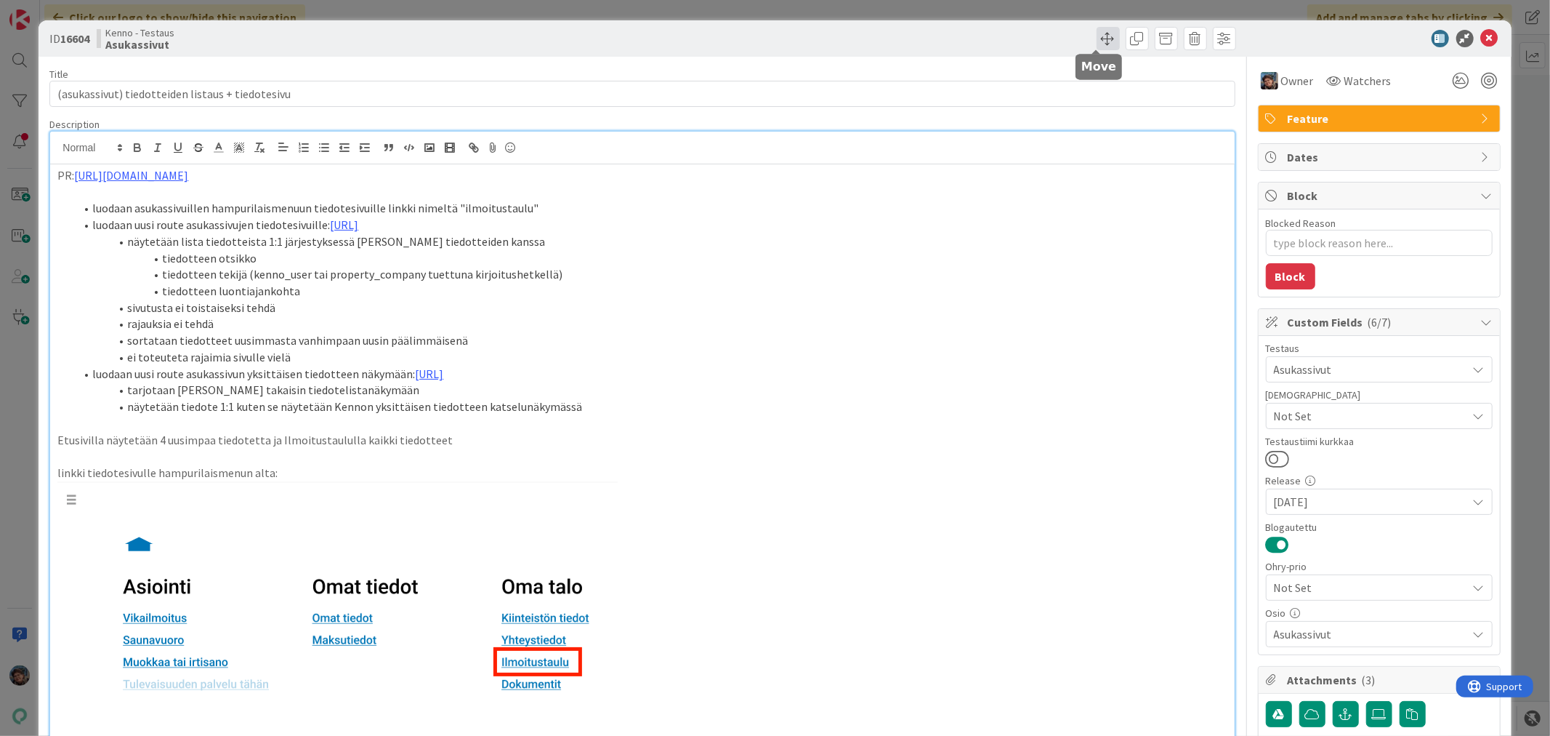
click at [1098, 36] on span at bounding box center [1108, 38] width 23 height 23
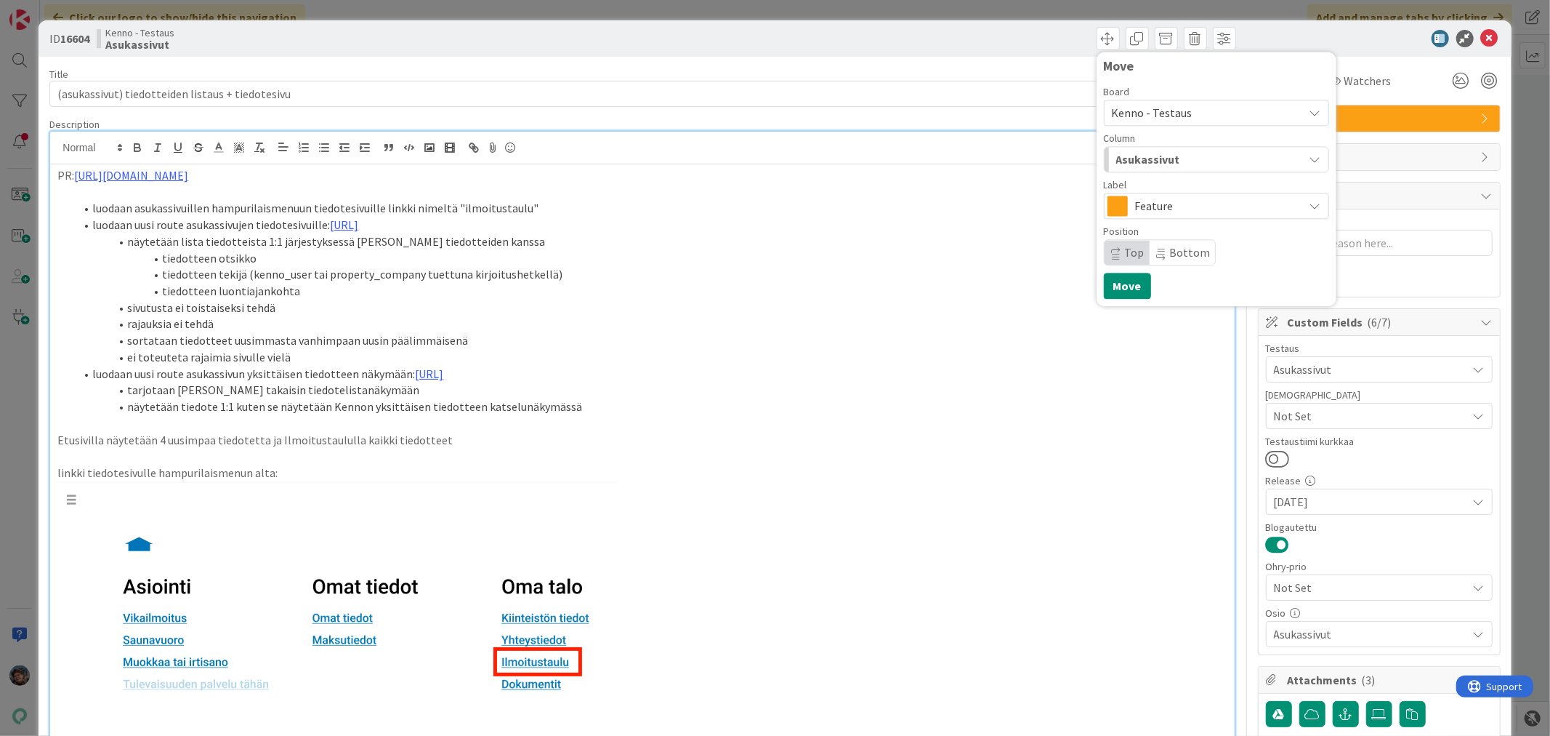
click at [1170, 111] on span "Kenno - Testaus" at bounding box center [1152, 112] width 81 height 15
click at [1179, 163] on div "Asukassivut" at bounding box center [1208, 159] width 191 height 23
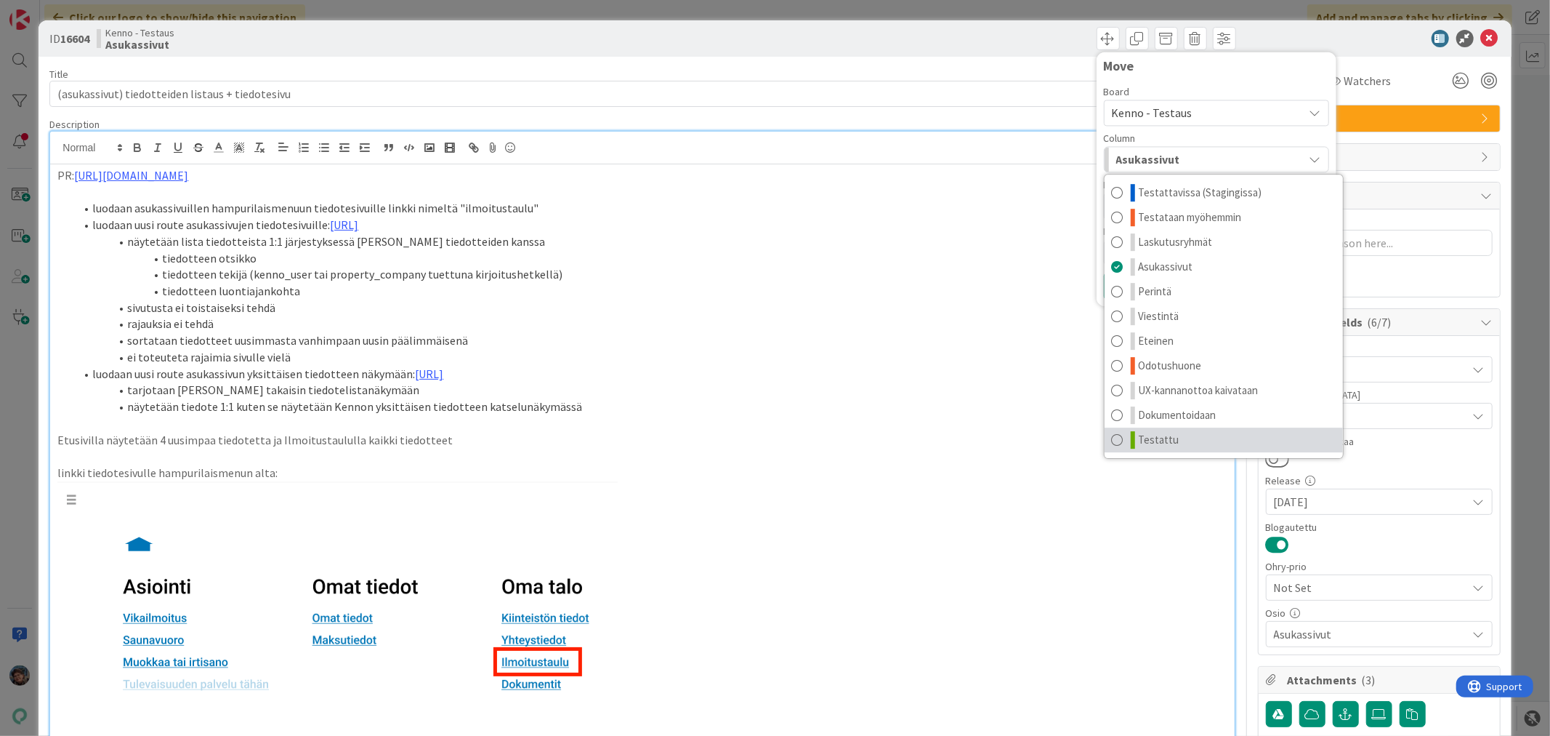
click at [1170, 442] on link "Testattu" at bounding box center [1224, 439] width 238 height 25
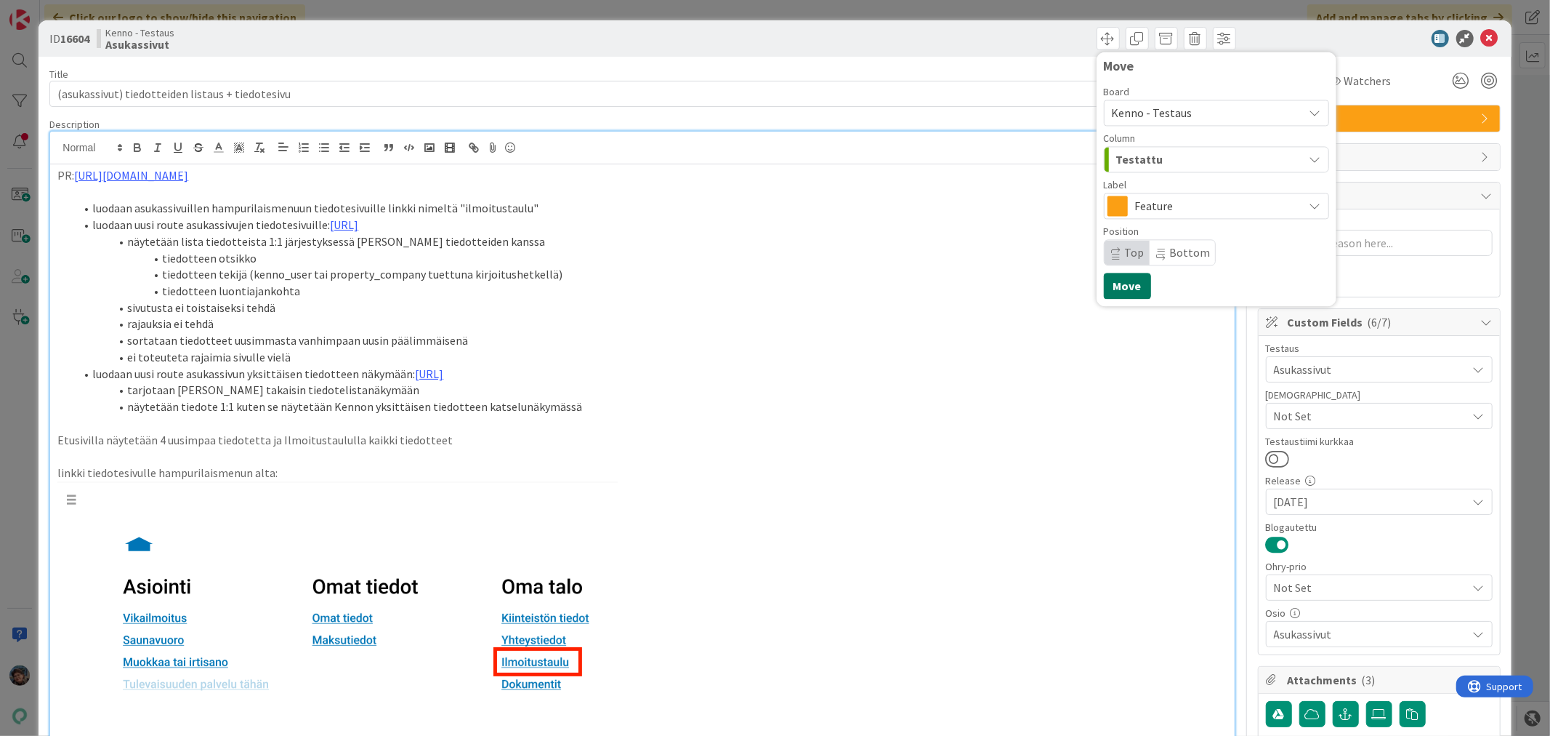
click at [1111, 280] on button "Move" at bounding box center [1127, 286] width 47 height 26
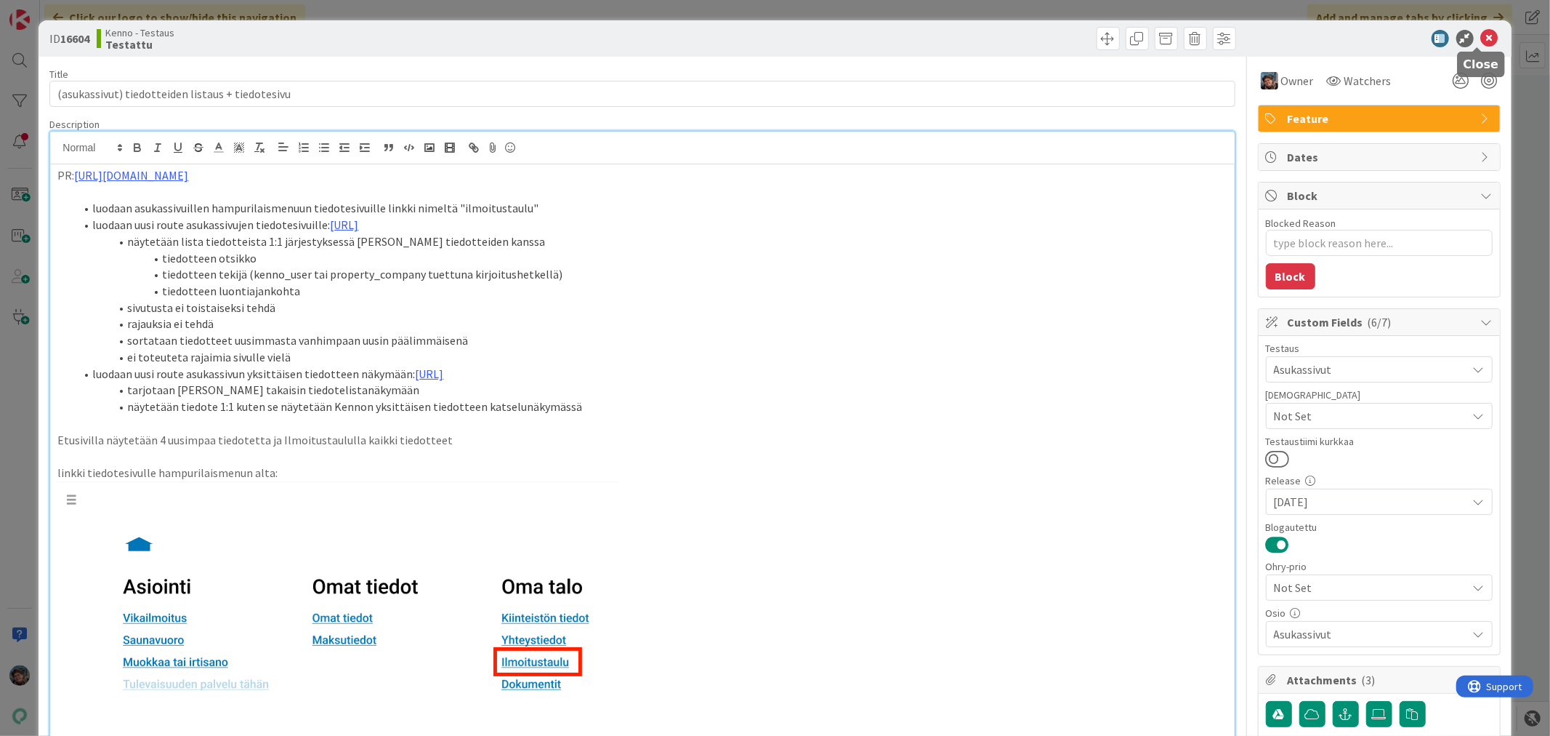
drag, startPoint x: 1476, startPoint y: 33, endPoint x: 1307, endPoint y: 114, distance: 187.6
click at [1481, 34] on icon at bounding box center [1489, 38] width 17 height 17
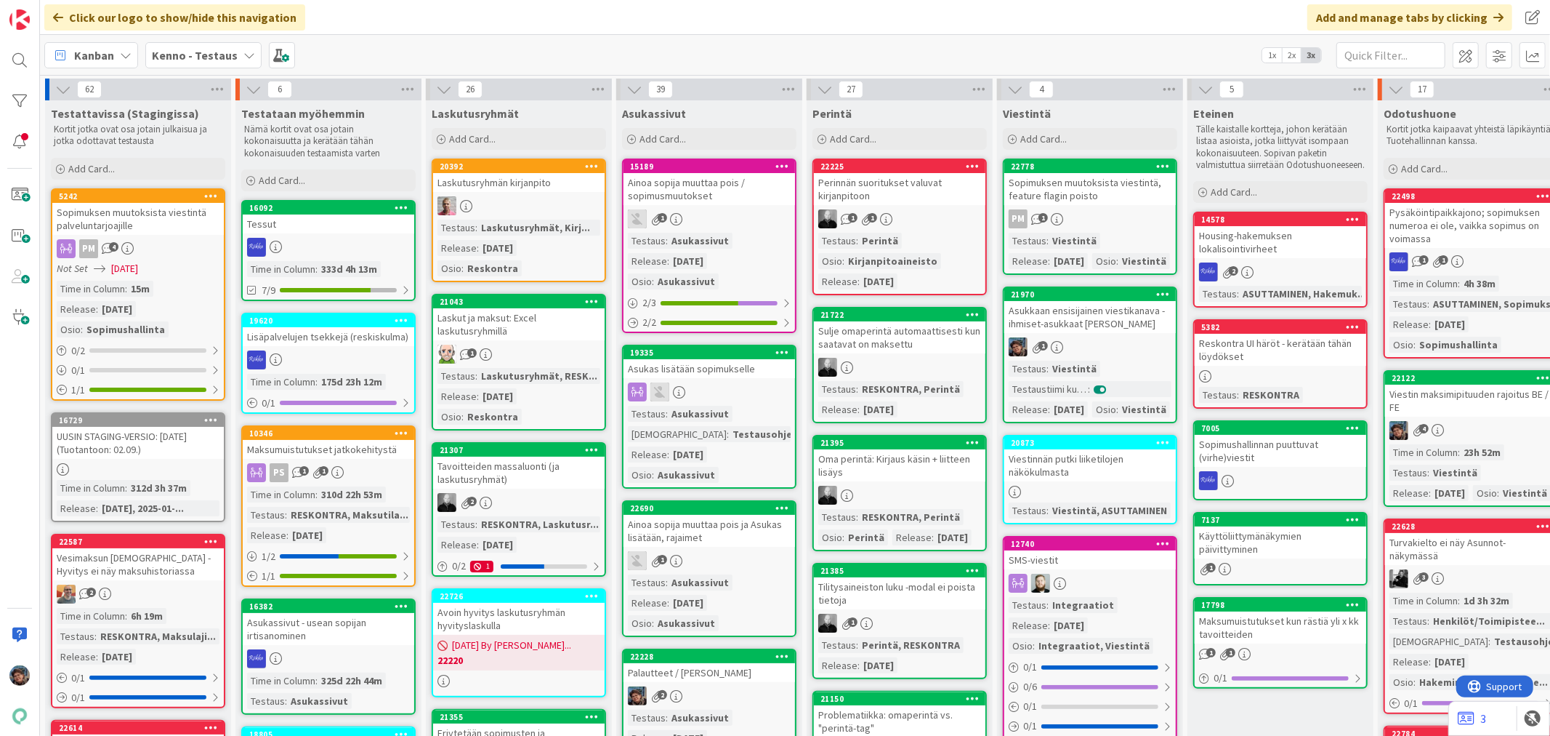
click at [727, 415] on div "Testaus : Asukassivut Testaushuomiot : Testausohjeet... Release : [DATE] Osio :…" at bounding box center [709, 444] width 163 height 77
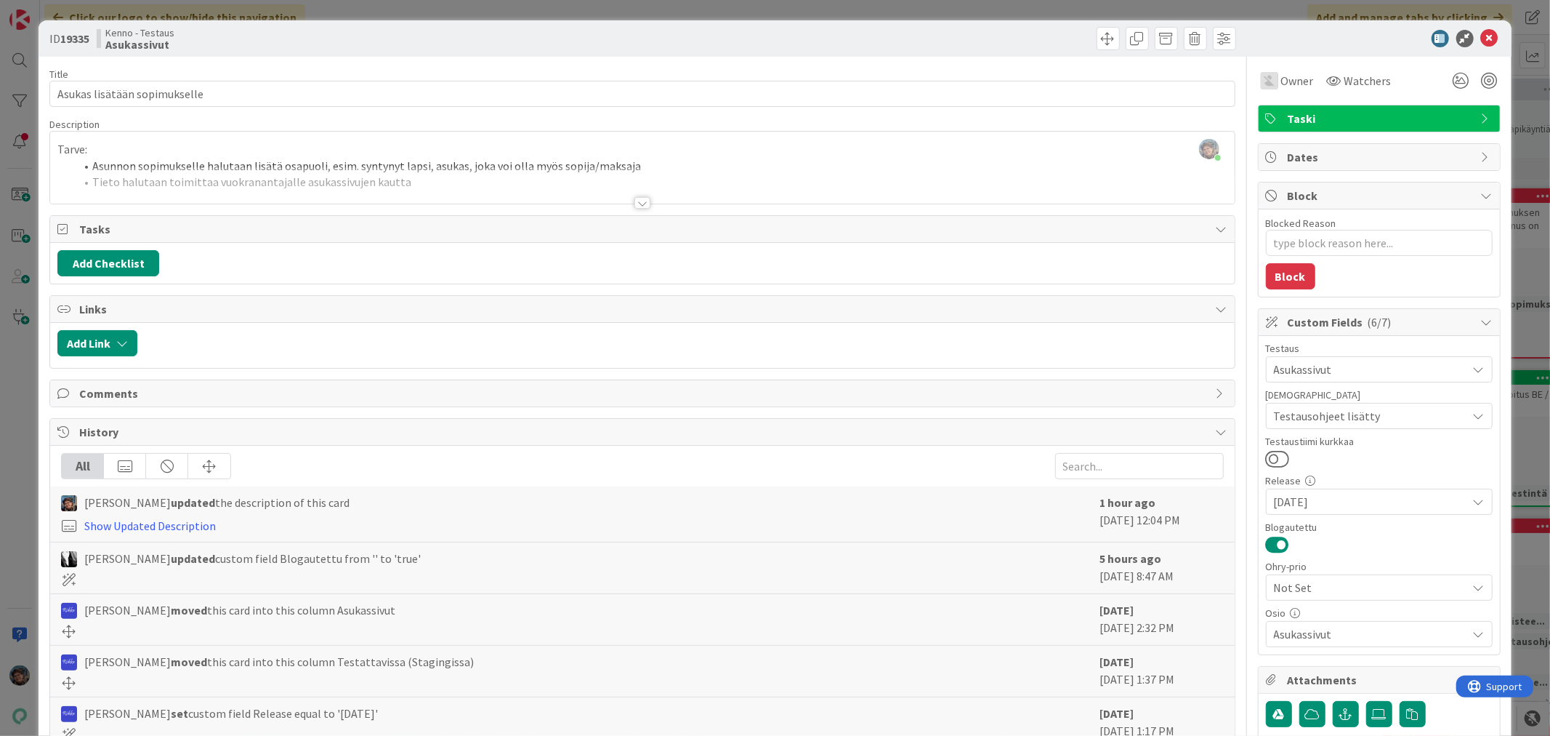
click at [637, 206] on div at bounding box center [643, 203] width 16 height 12
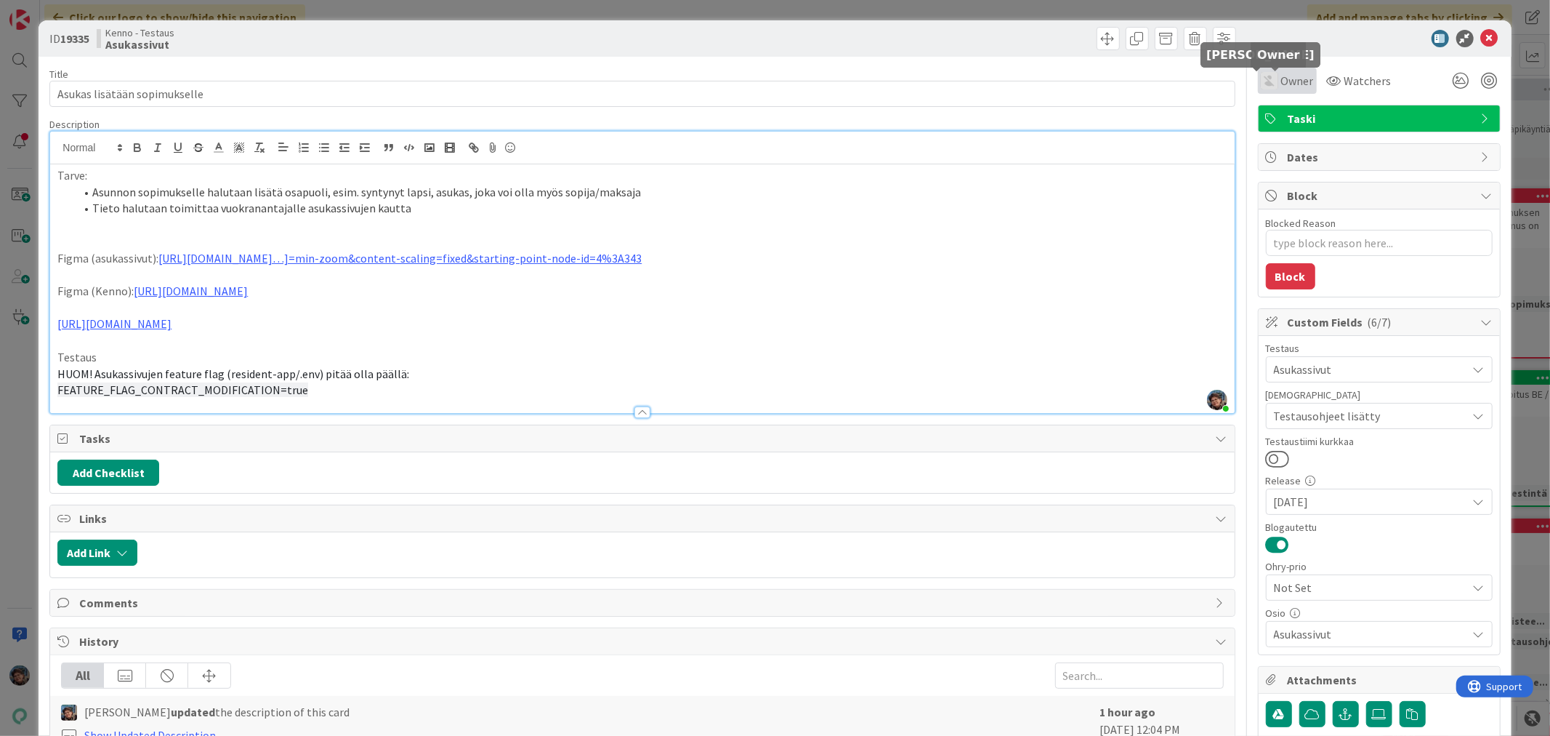
click at [1261, 86] on img at bounding box center [1269, 80] width 17 height 17
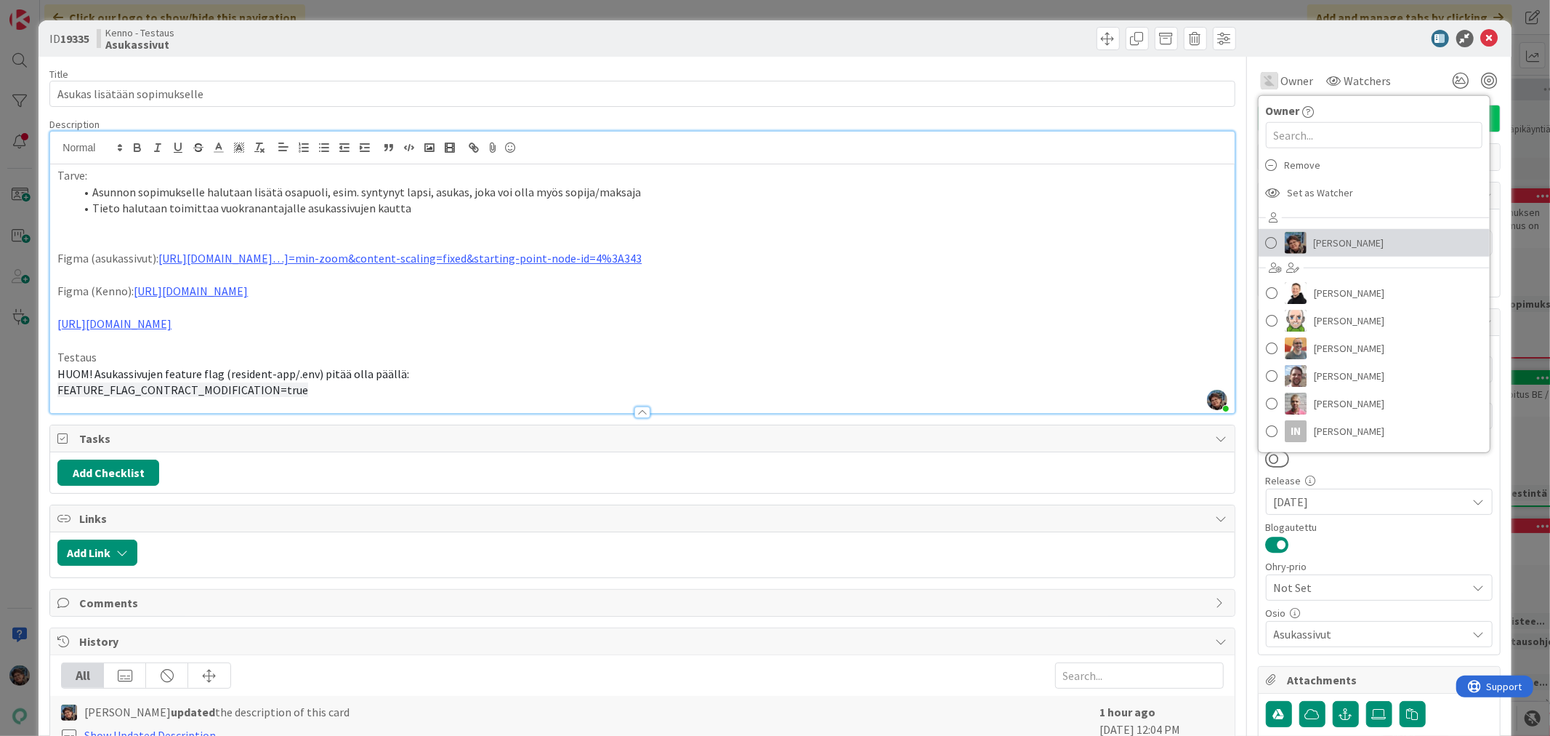
click at [1318, 243] on span "[PERSON_NAME]" at bounding box center [1349, 243] width 71 height 22
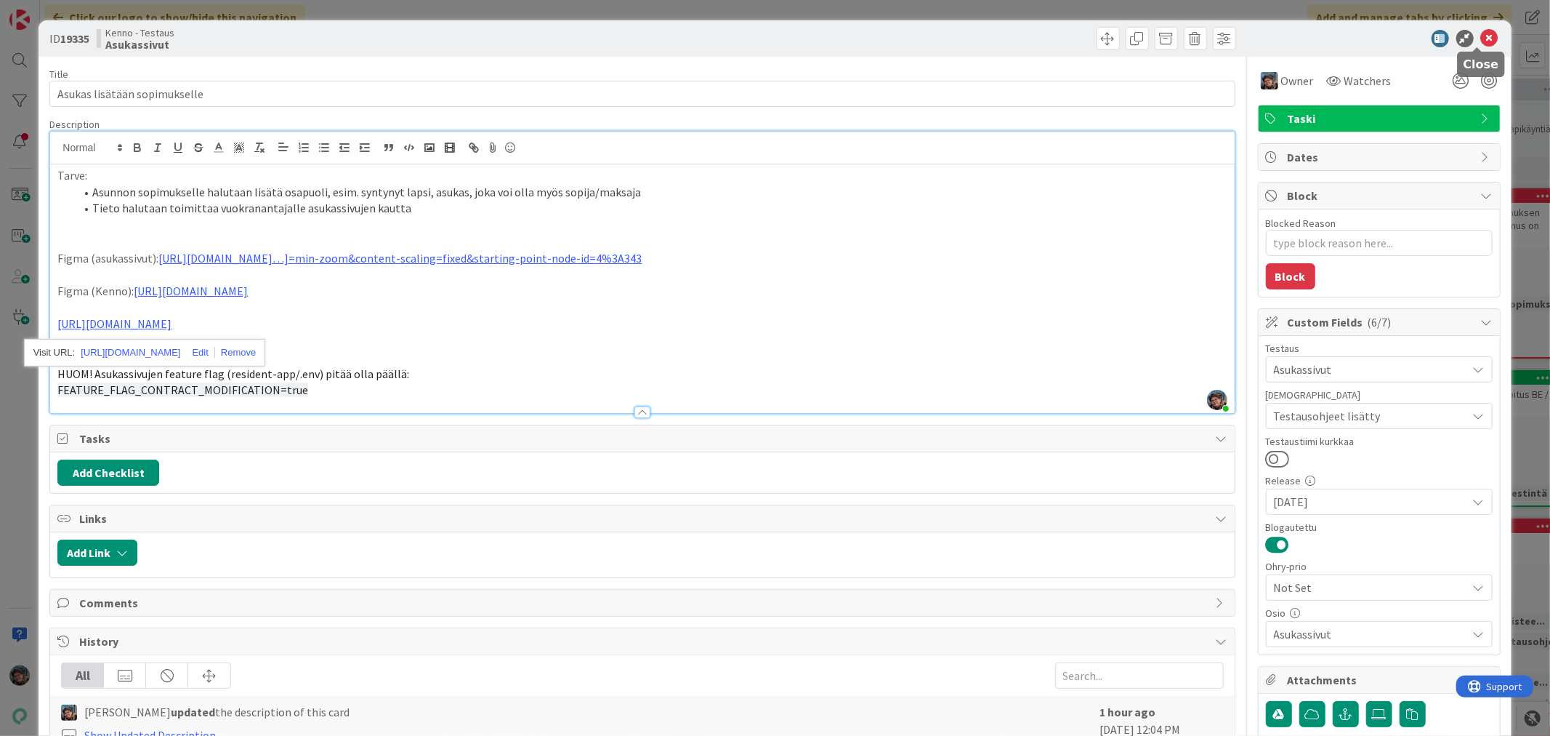
click at [1484, 36] on icon at bounding box center [1489, 38] width 17 height 17
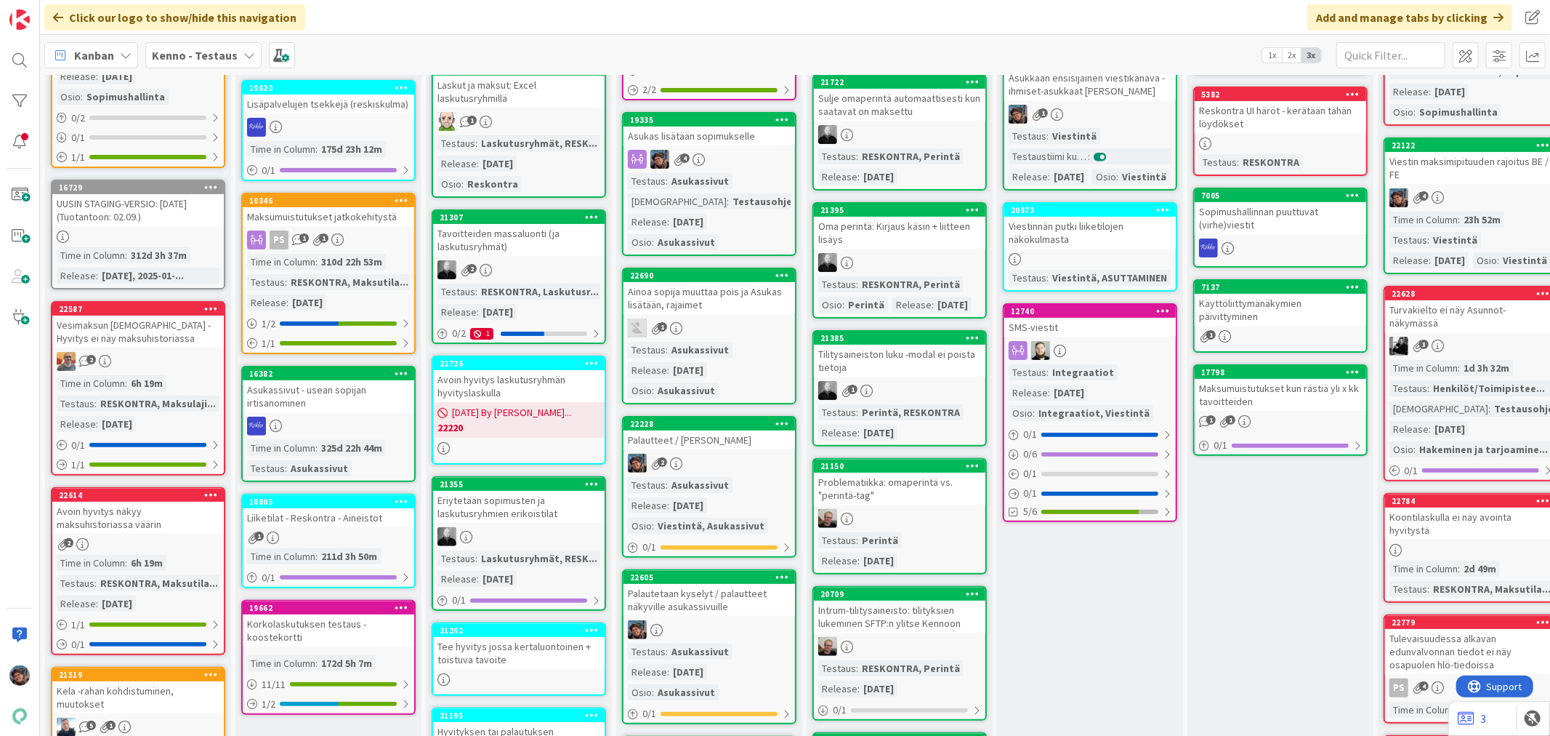
scroll to position [242, 0]
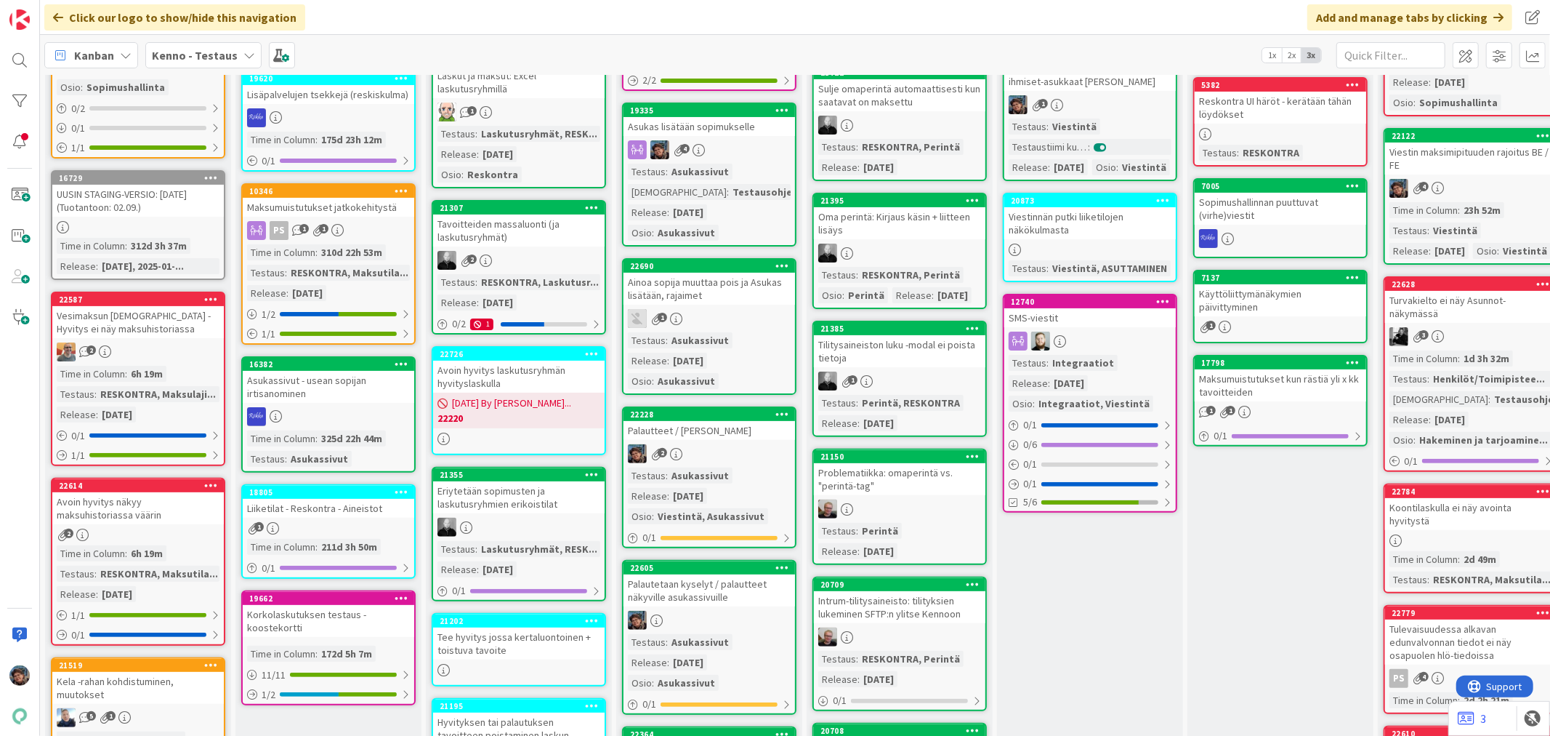
click at [762, 332] on div "Testaus : Asukassivut Release : 2025-08-20 Osio : Asukassivut" at bounding box center [709, 360] width 163 height 57
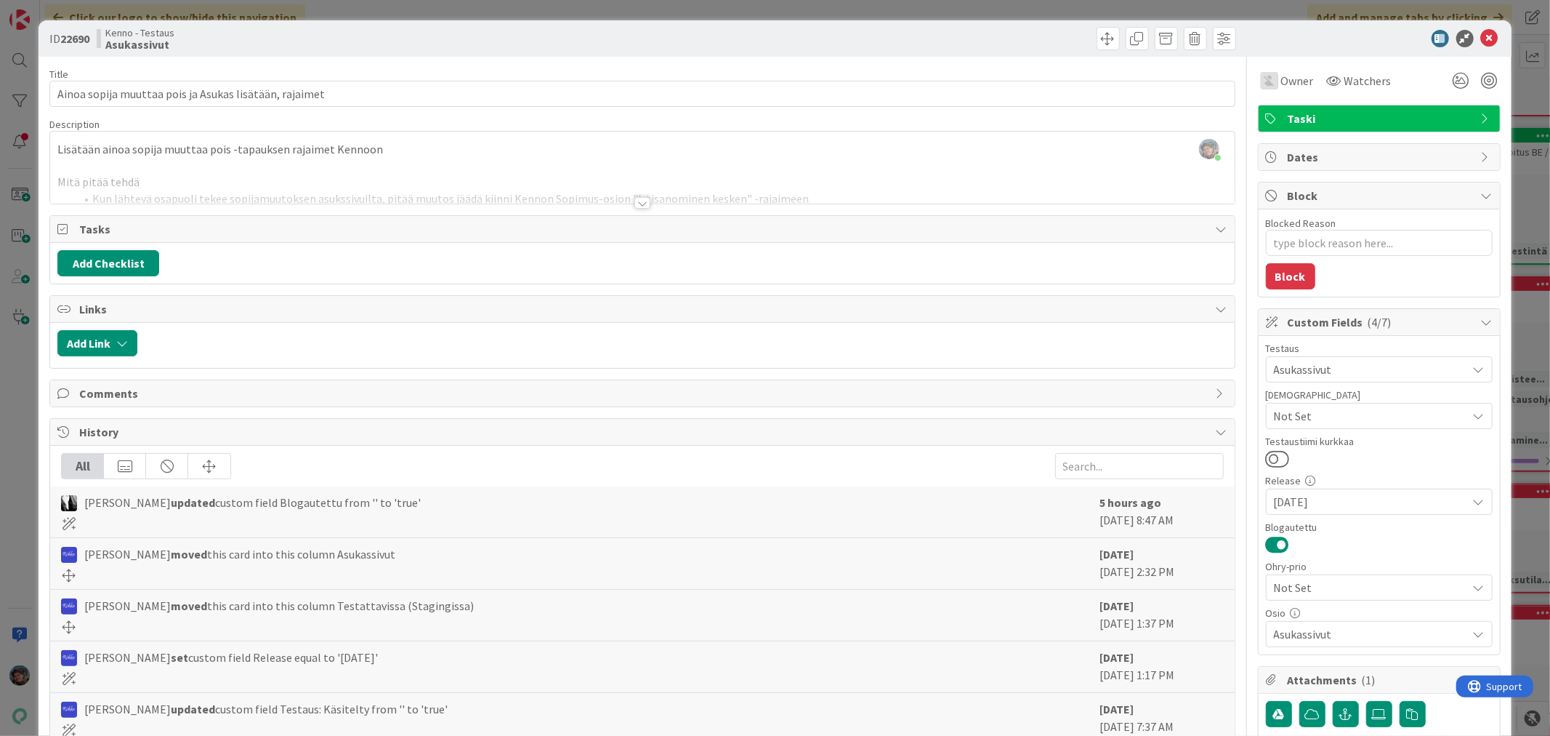
click at [635, 207] on div at bounding box center [643, 203] width 16 height 12
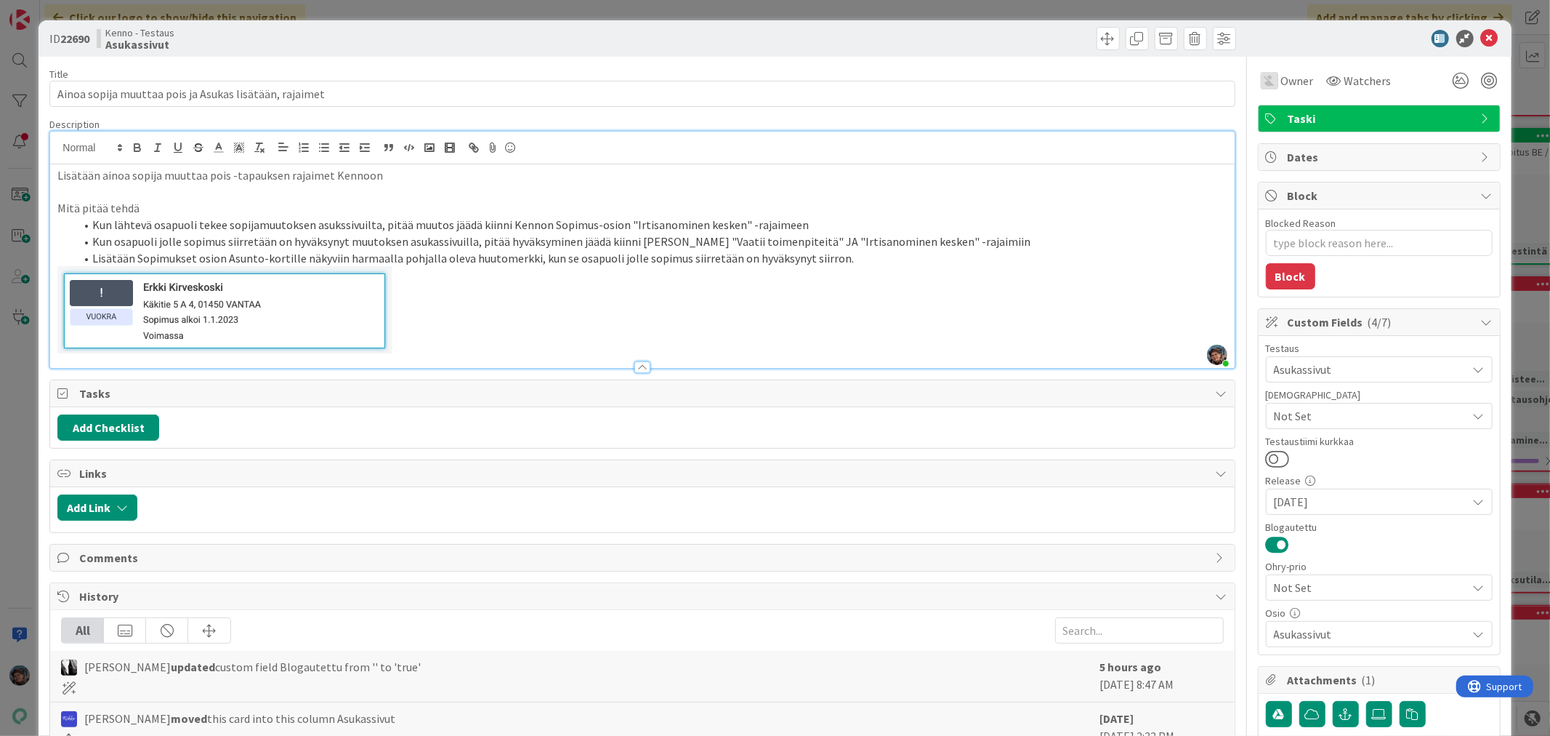
click at [395, 169] on p "Lisätään ainoa sopija muuttaa pois -tapauksen rajaimet Kennoon" at bounding box center [642, 175] width 1170 height 17
click at [865, 258] on li "Lisätään Sopimukset osion Asunto-kortille näkyviin harmaalla pohjalla oleva huu…" at bounding box center [651, 258] width 1152 height 17
type textarea "x"
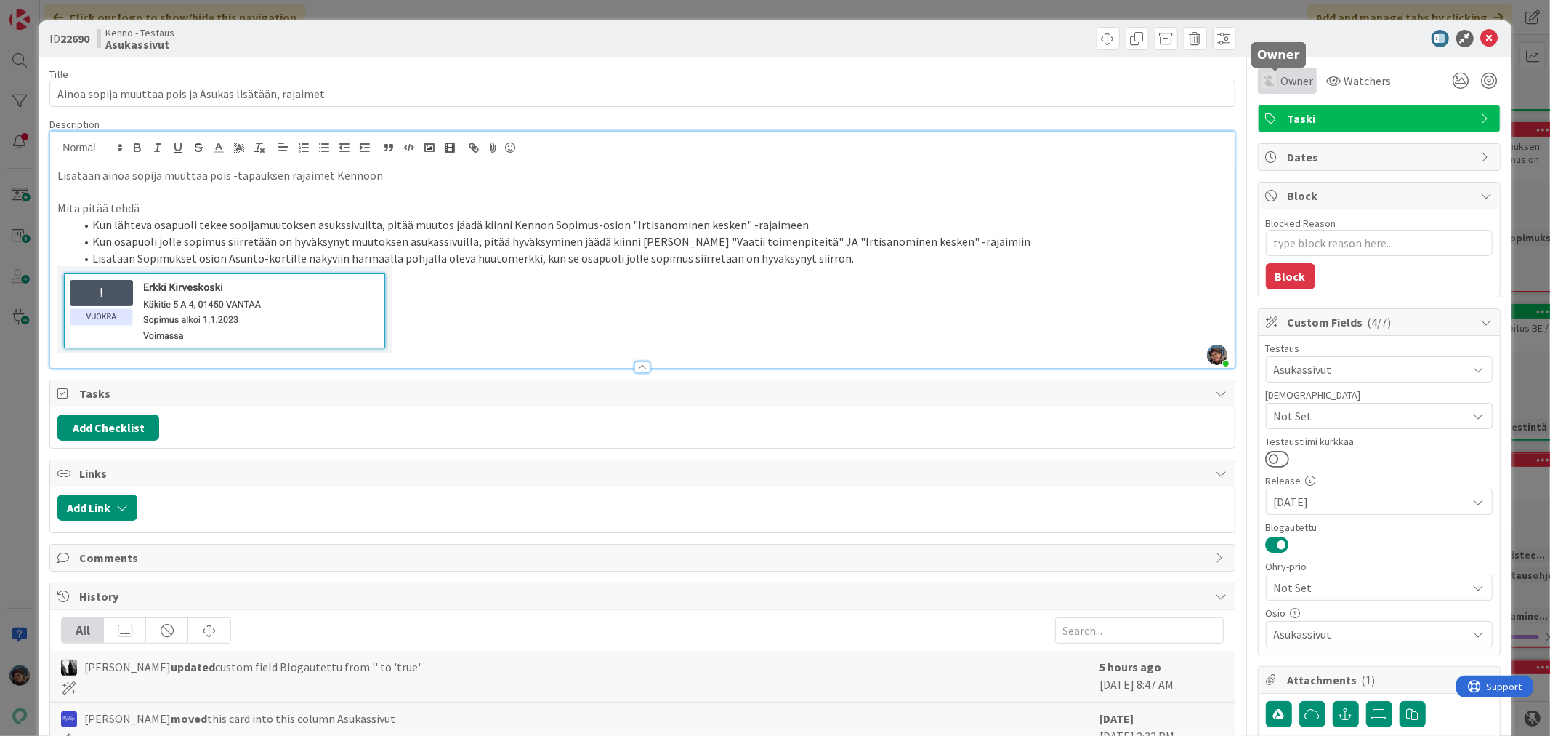
click at [1281, 77] on span "Owner" at bounding box center [1297, 80] width 33 height 17
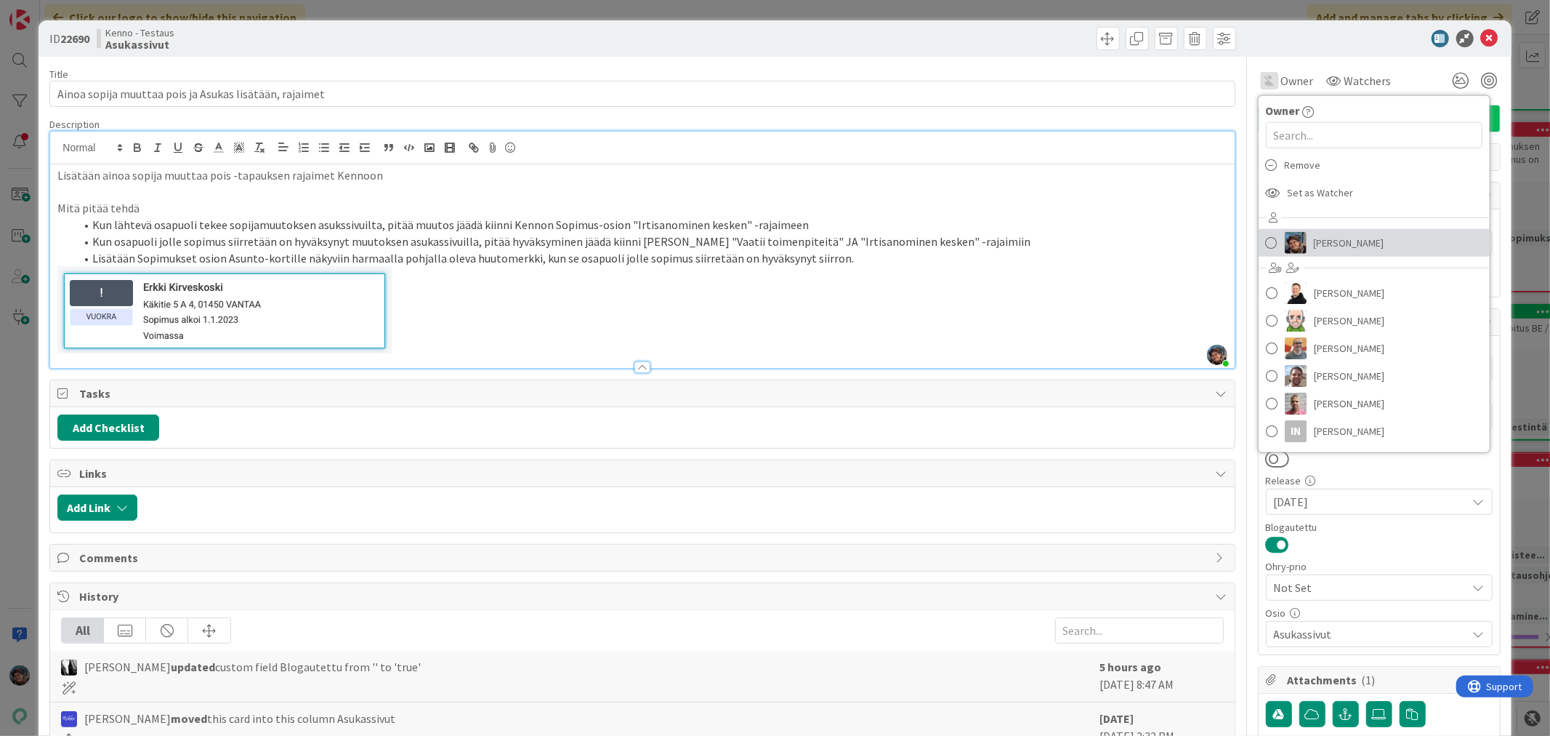
click at [1292, 238] on img at bounding box center [1296, 243] width 22 height 22
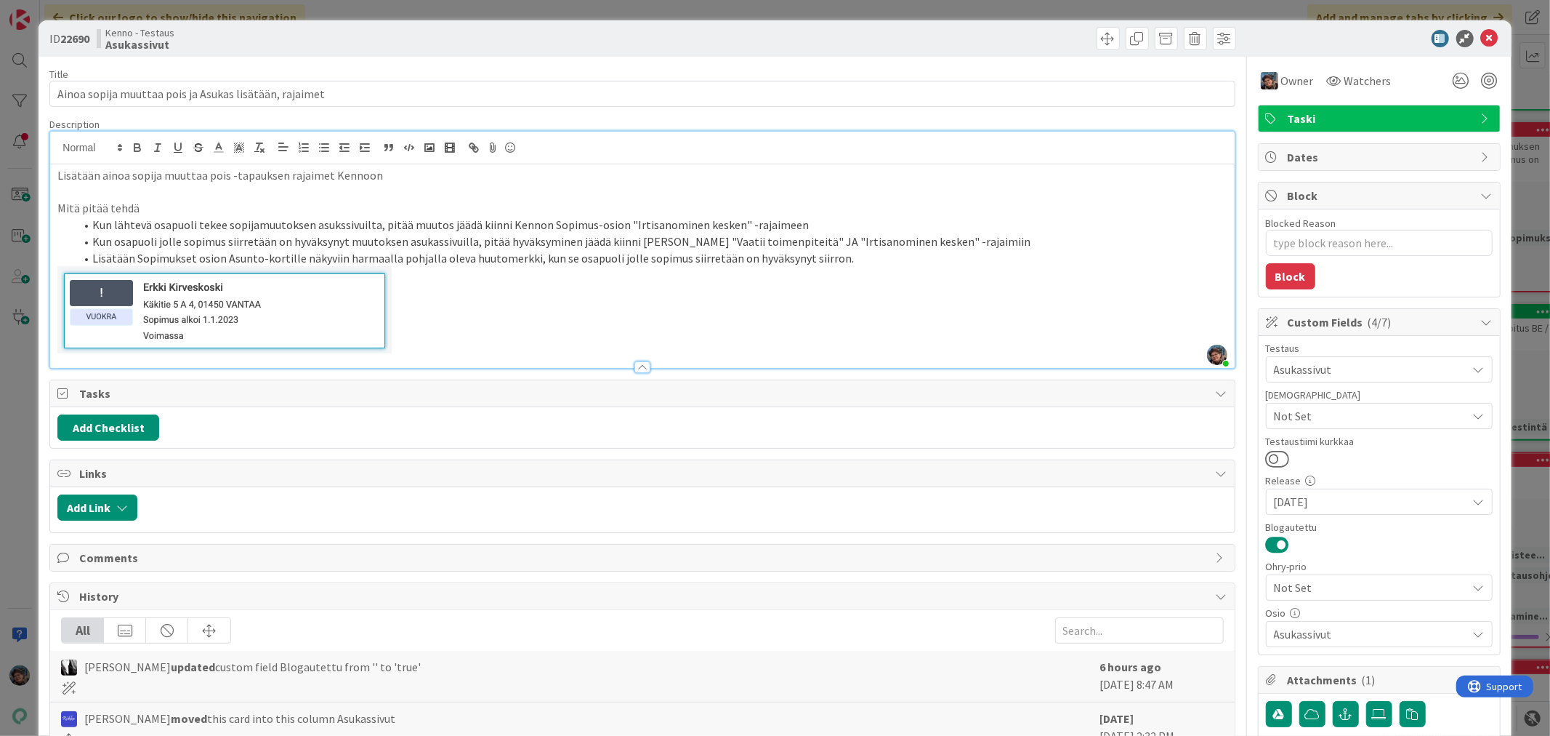
click at [453, 337] on p at bounding box center [642, 309] width 1170 height 87
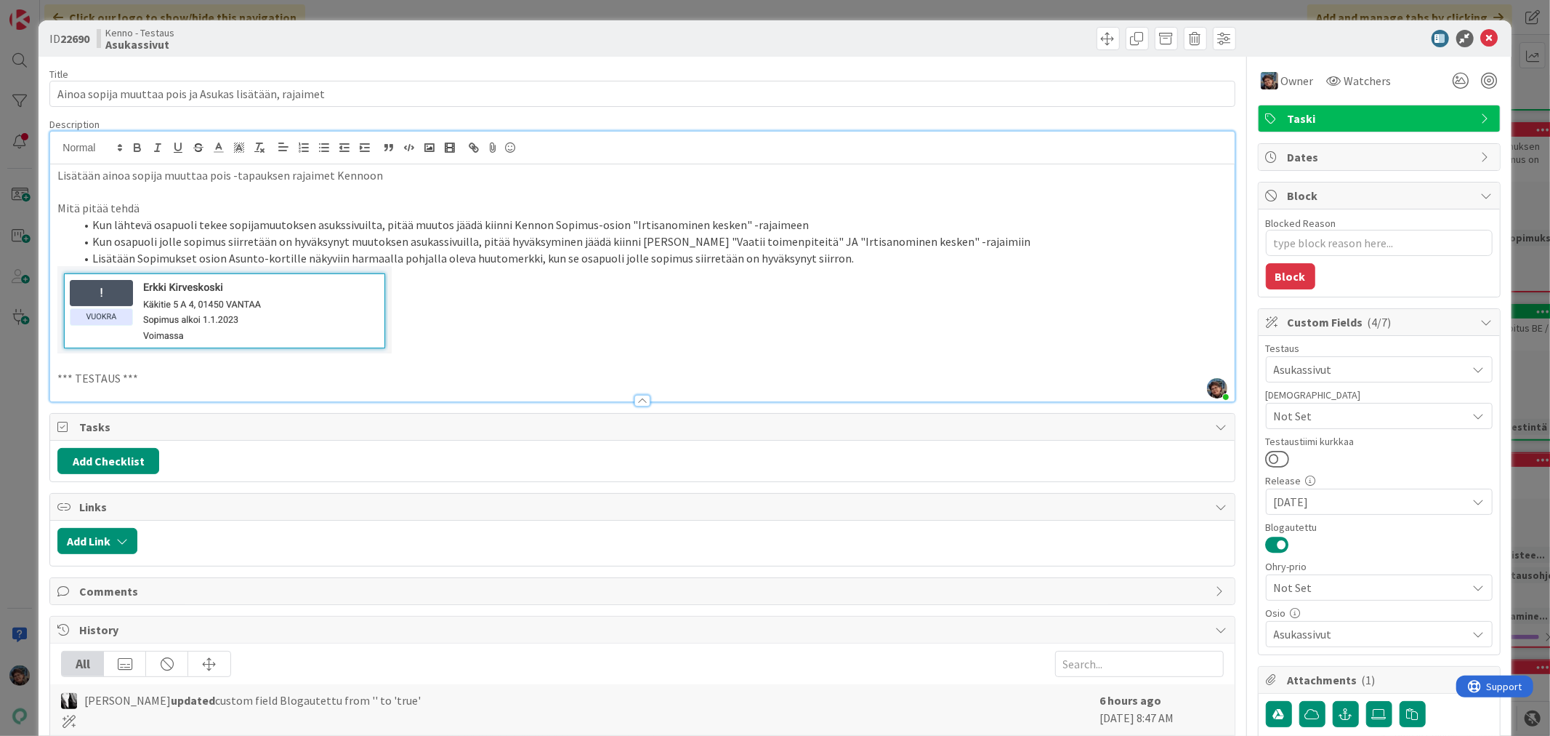
click at [156, 378] on p "*** TESTAUS ***" at bounding box center [642, 378] width 1170 height 17
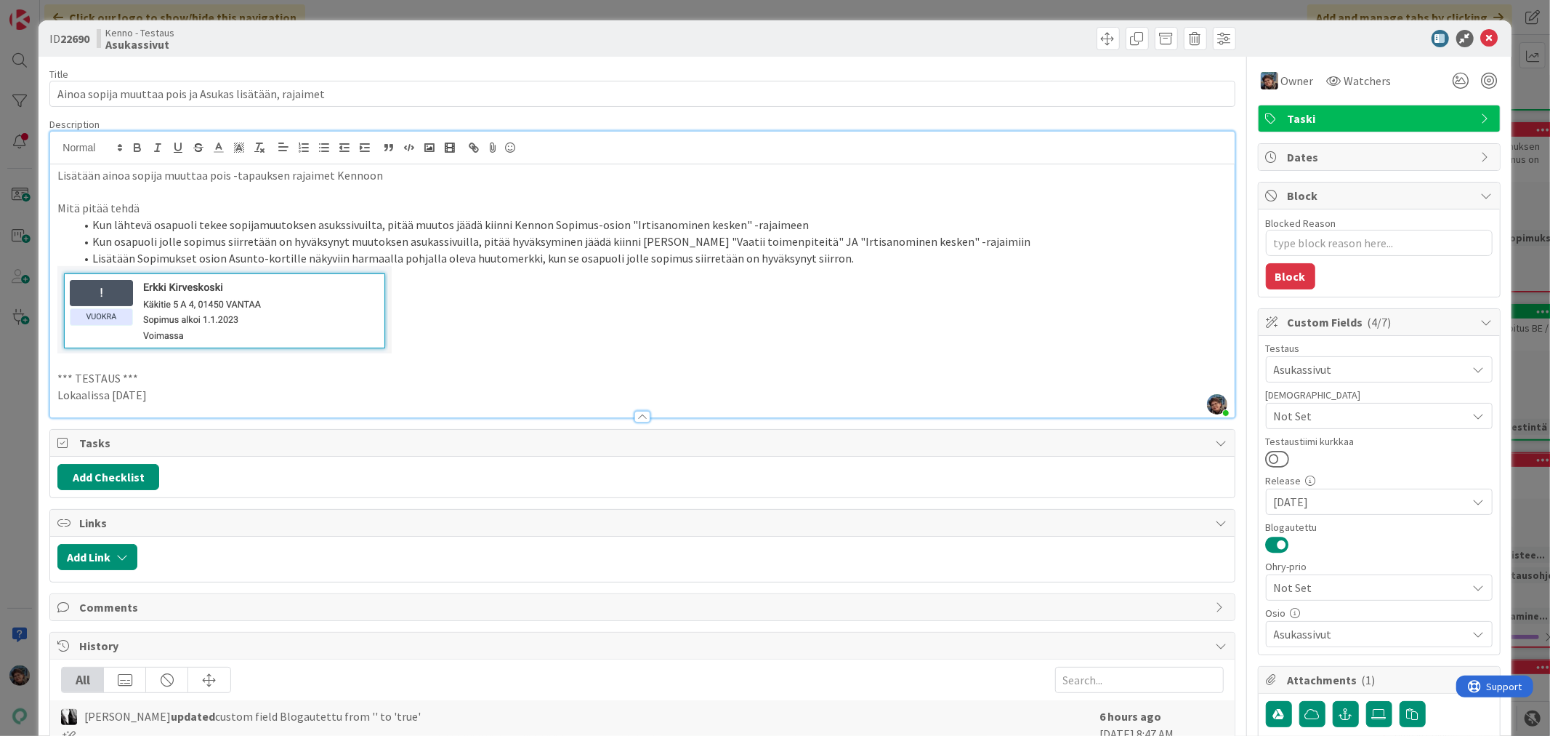
drag, startPoint x: 164, startPoint y: 390, endPoint x: 15, endPoint y: 371, distance: 149.5
click at [15, 371] on div "ID 22690 Kenno - Testaus Asukassivut Title 54 / 128 Ainoa sopija muuttaa pois j…" at bounding box center [775, 368] width 1550 height 736
click at [190, 398] on p "Lokaalissa [DATE]" at bounding box center [642, 395] width 1170 height 17
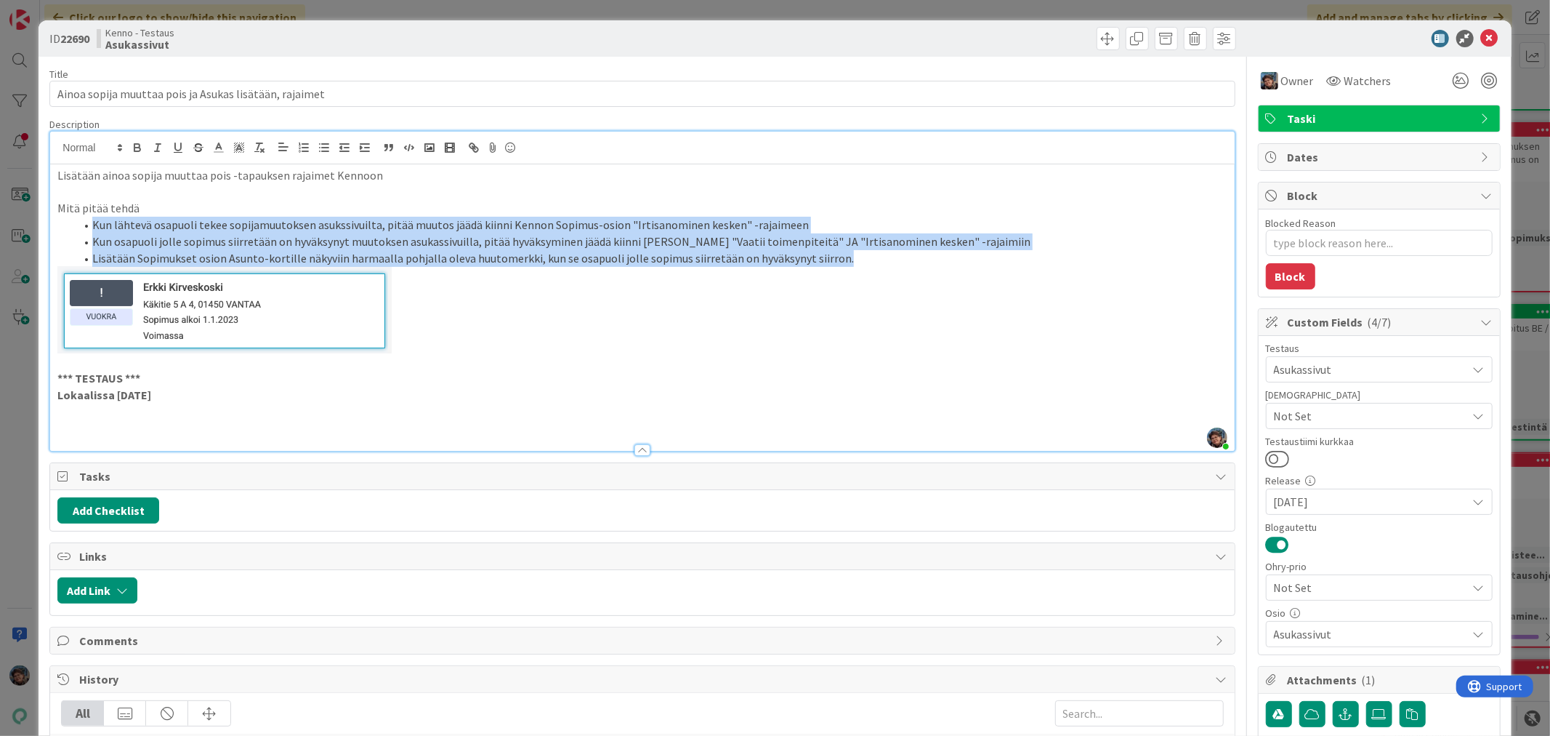
drag, startPoint x: 83, startPoint y: 227, endPoint x: 860, endPoint y: 260, distance: 777.7
click at [860, 260] on ol "Kun lähtevä osapuoli tekee sopijamuutoksen asukssivuilta, pitää muutos jäädä ki…" at bounding box center [642, 241] width 1170 height 49
copy ol "Kun lähtevä osapuoli tekee sopijamuutoksen asukssivuilta, pitää muutos jäädä ki…"
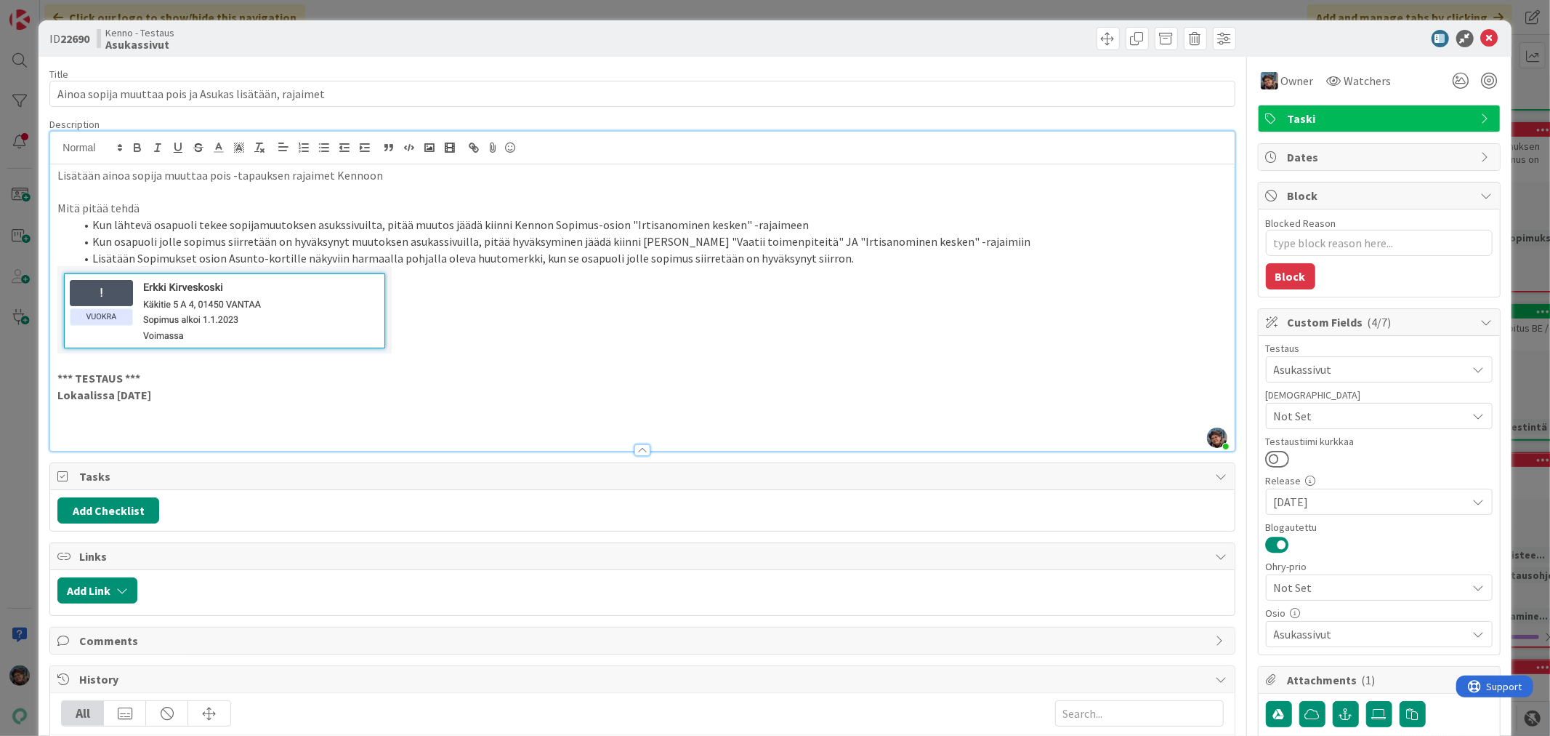
click at [86, 422] on p at bounding box center [642, 427] width 1170 height 17
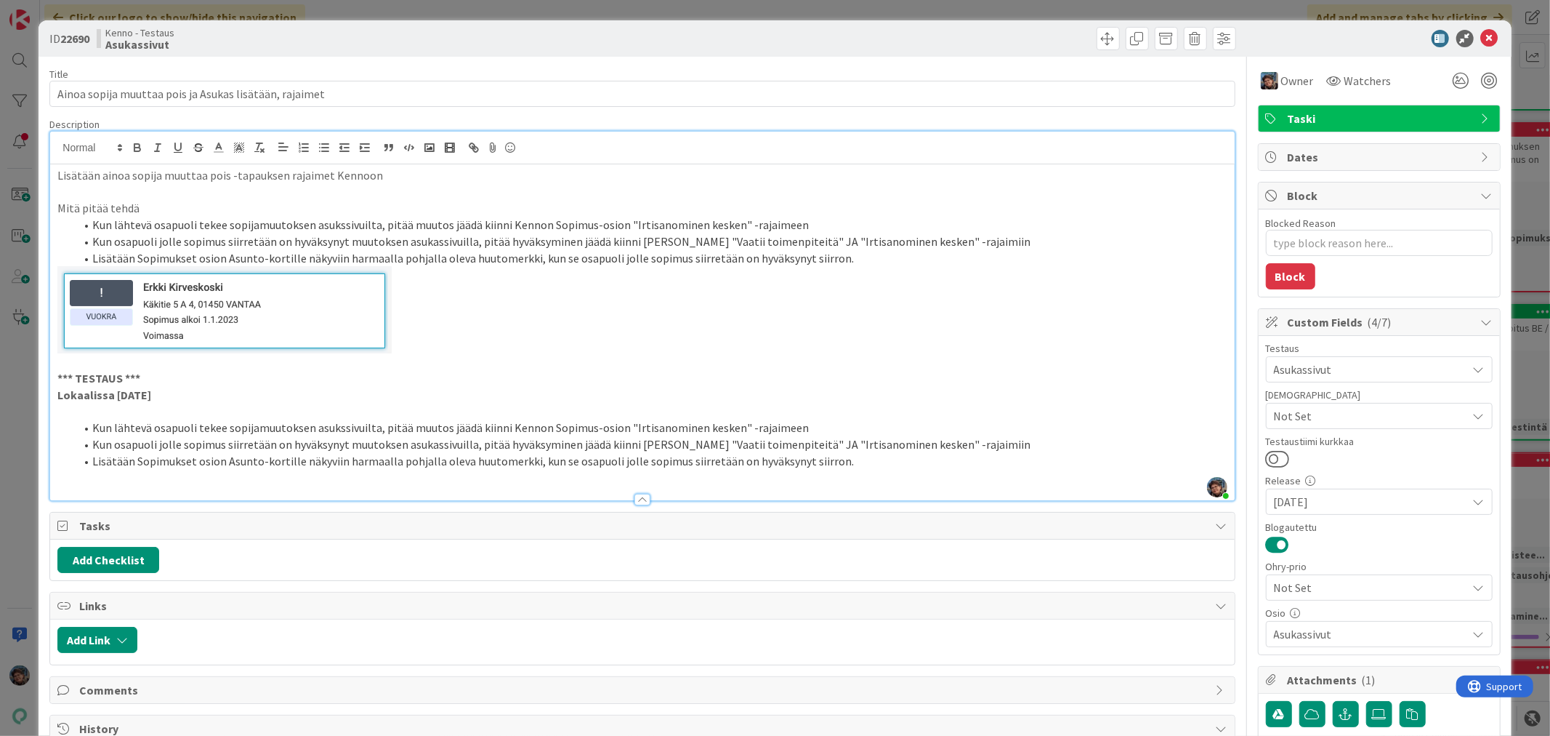
click at [832, 430] on li "Kun lähtevä osapuoli tekee sopijamuutoksen asukssivuilta, pitää muutos jäädä ki…" at bounding box center [651, 427] width 1152 height 17
click at [984, 449] on li "Kun osapuoli jolle sopimus siirretään on hyväksynyt muutoksen asukassivuilla, p…" at bounding box center [651, 444] width 1152 height 17
click at [842, 466] on li "Lisätään Sopimukset osion Asunto-kortille näkyviin harmaalla pohjalla oleva huu…" at bounding box center [651, 461] width 1152 height 17
click at [1097, 39] on span at bounding box center [1108, 38] width 23 height 23
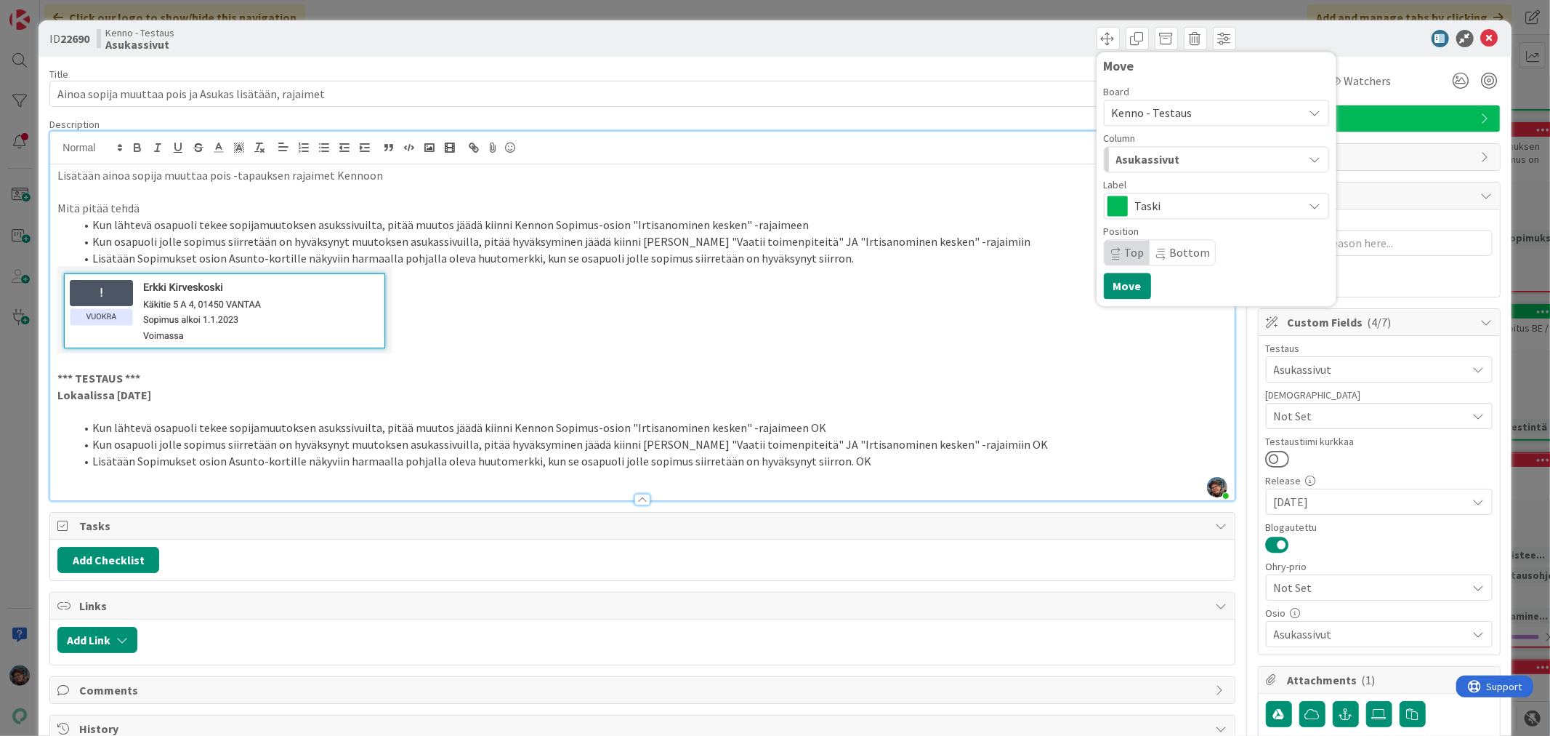
click at [1143, 162] on span "Asukassivut" at bounding box center [1148, 159] width 64 height 19
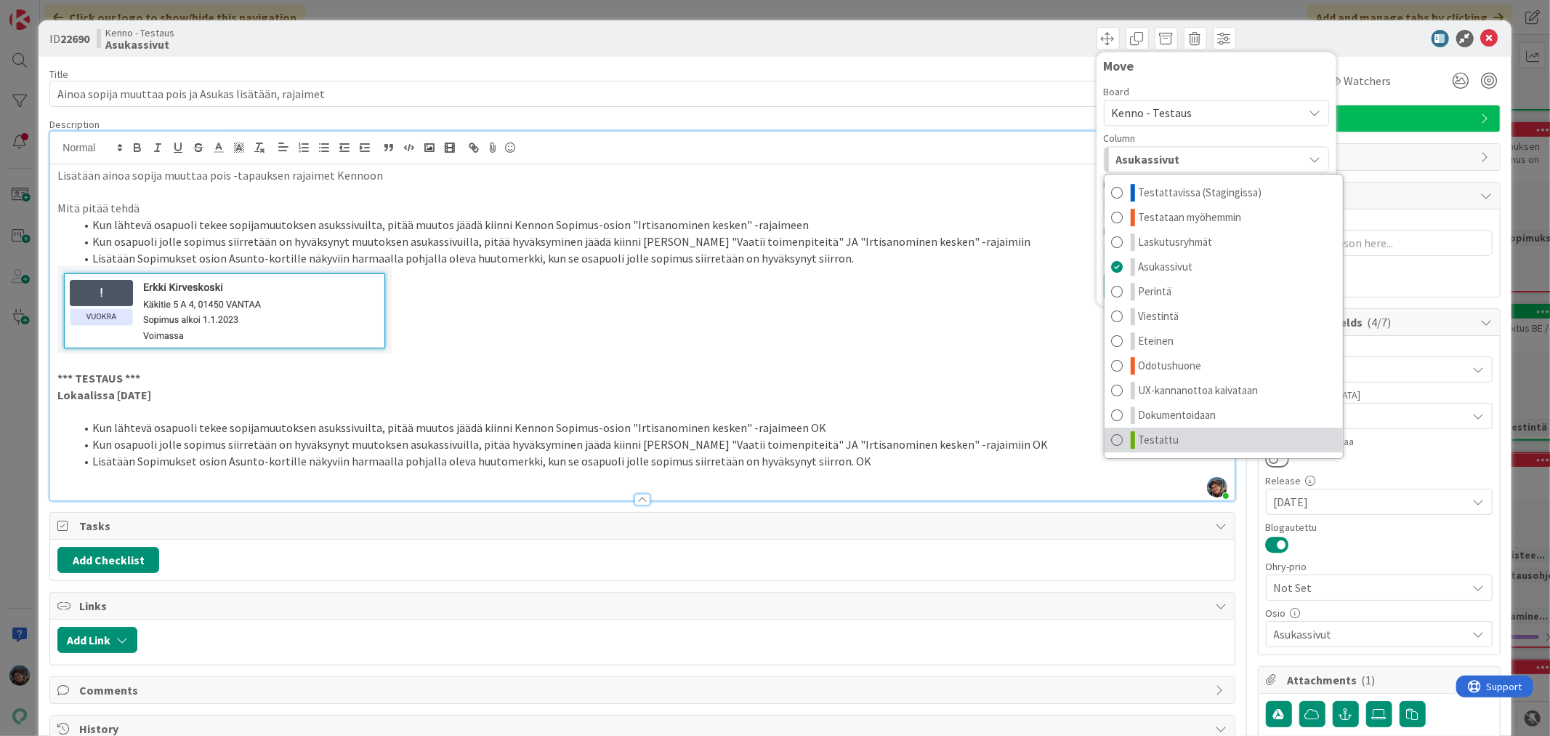
click at [1156, 440] on span "Testattu" at bounding box center [1159, 439] width 41 height 17
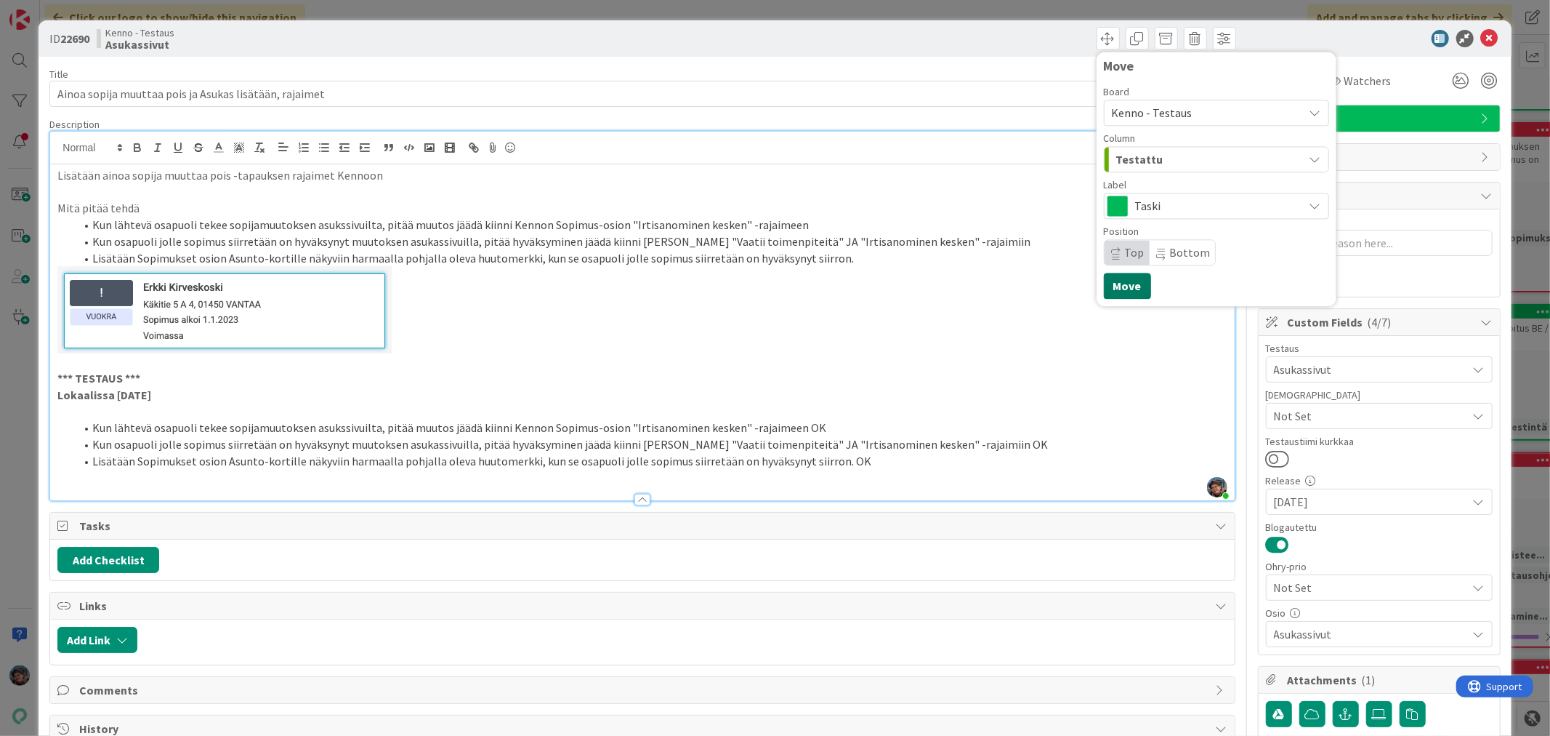
click at [1122, 285] on button "Move" at bounding box center [1127, 286] width 47 height 26
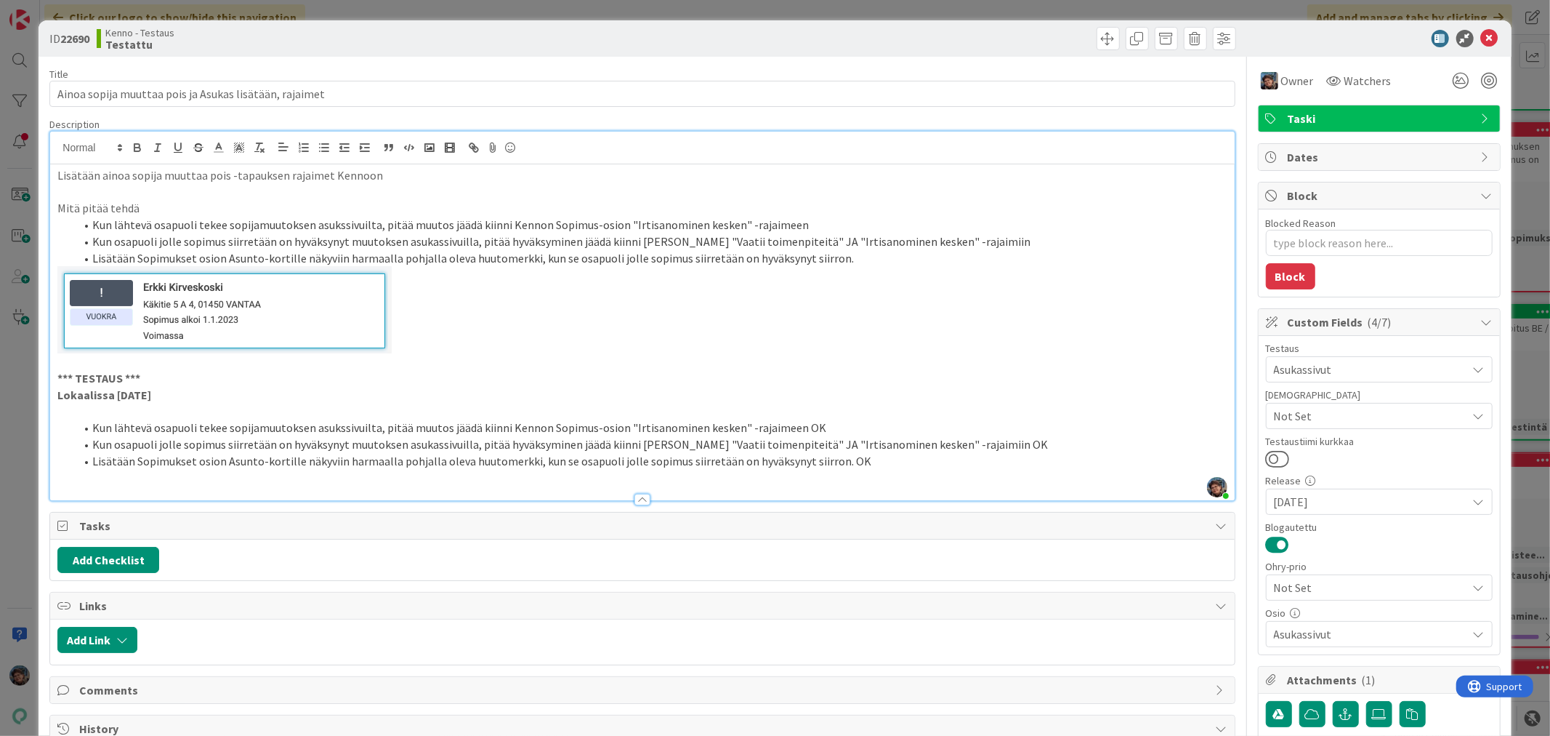
type textarea "x"
click at [1481, 36] on icon at bounding box center [1489, 38] width 17 height 17
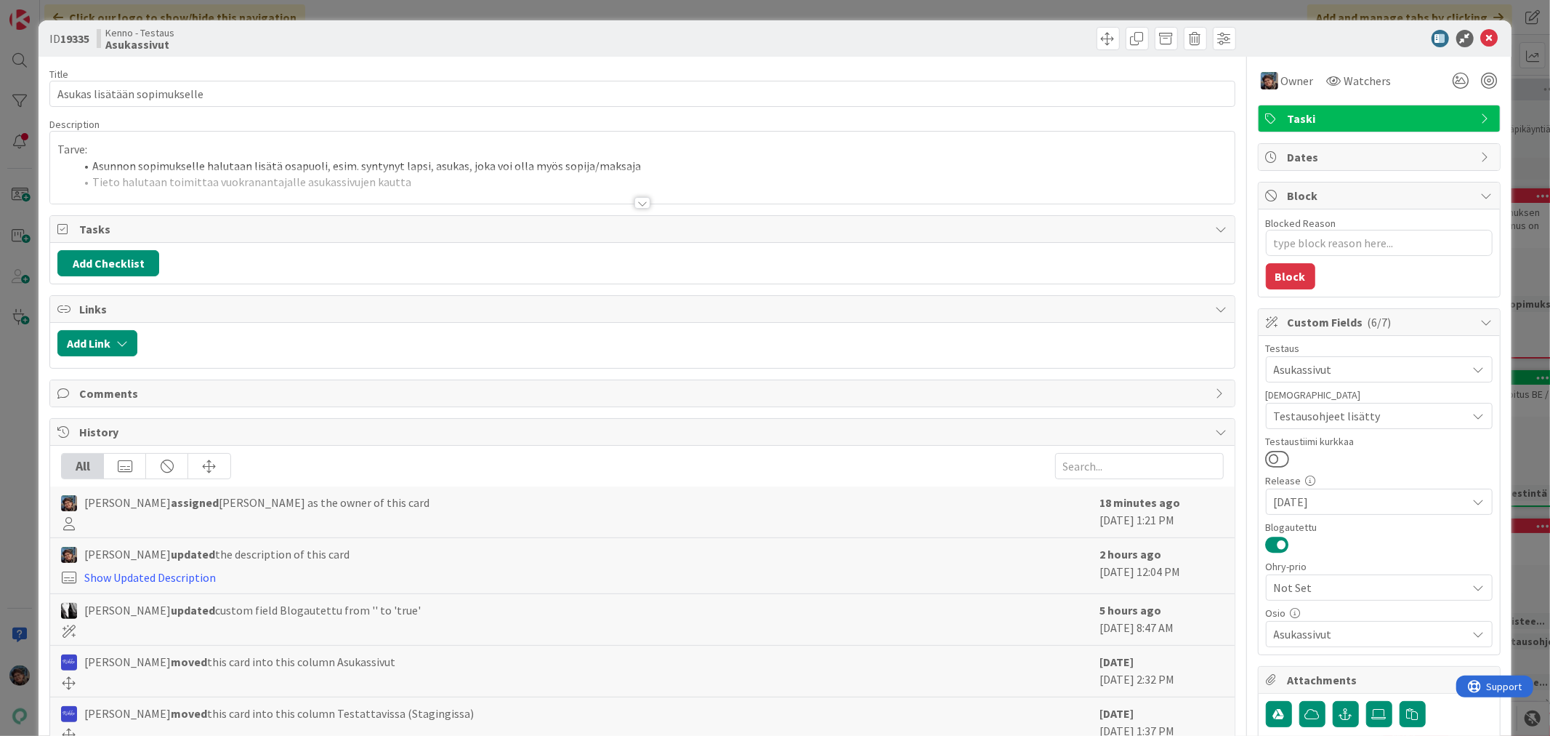
click at [640, 202] on div at bounding box center [643, 203] width 16 height 12
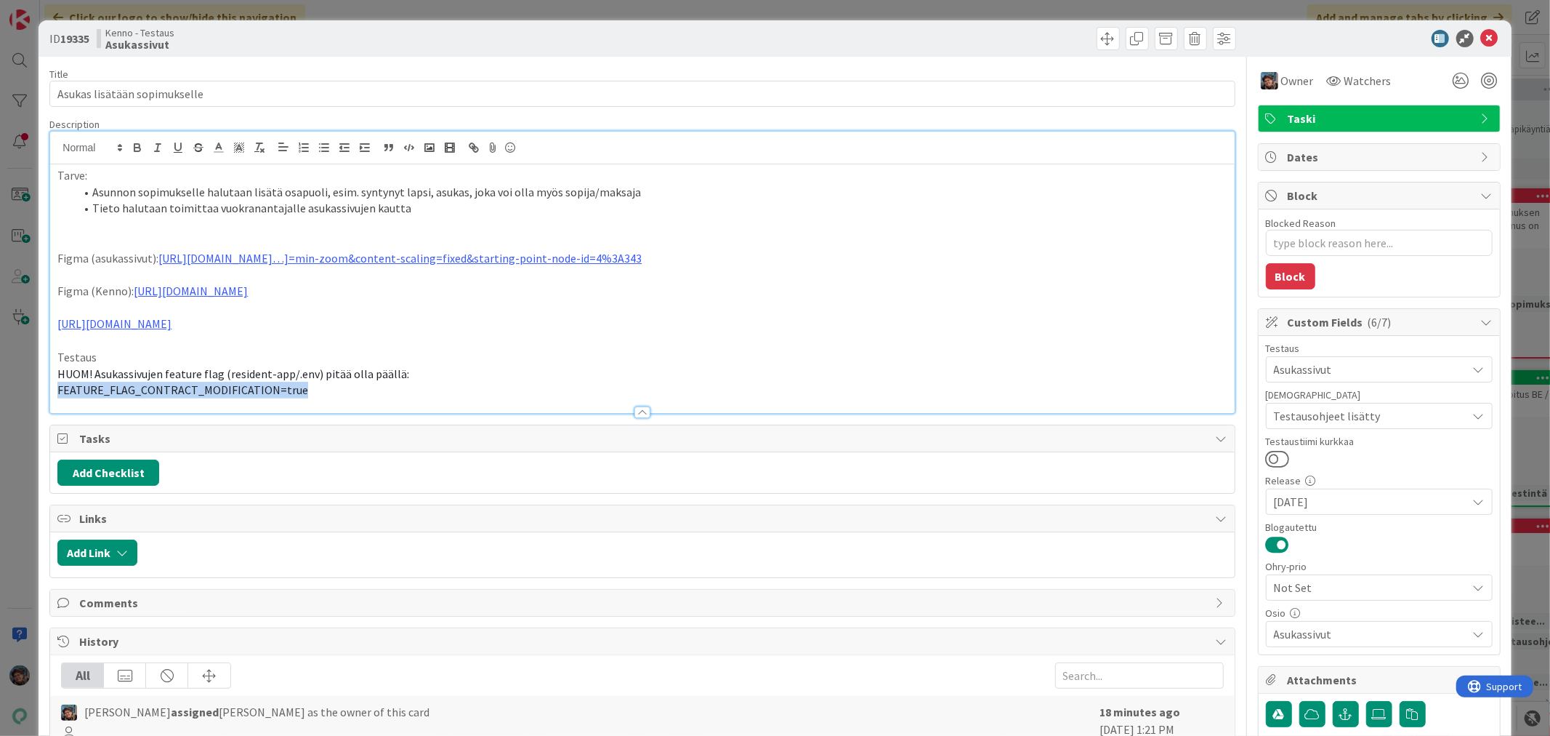
drag, startPoint x: 60, startPoint y: 390, endPoint x: 298, endPoint y: 382, distance: 238.5
click at [298, 382] on p "FEATURE_FLAG_CONTRACT_MODIFICATION=true" at bounding box center [642, 390] width 1170 height 17
copy span "FEATURE_FLAG_CONTRACT_MODIFICATION=true"
click at [331, 391] on p "FEATURE_FLAG_CONTRACT_MODIFICATION=true" at bounding box center [642, 390] width 1170 height 17
drag, startPoint x: 315, startPoint y: 390, endPoint x: 59, endPoint y: 395, distance: 255.9
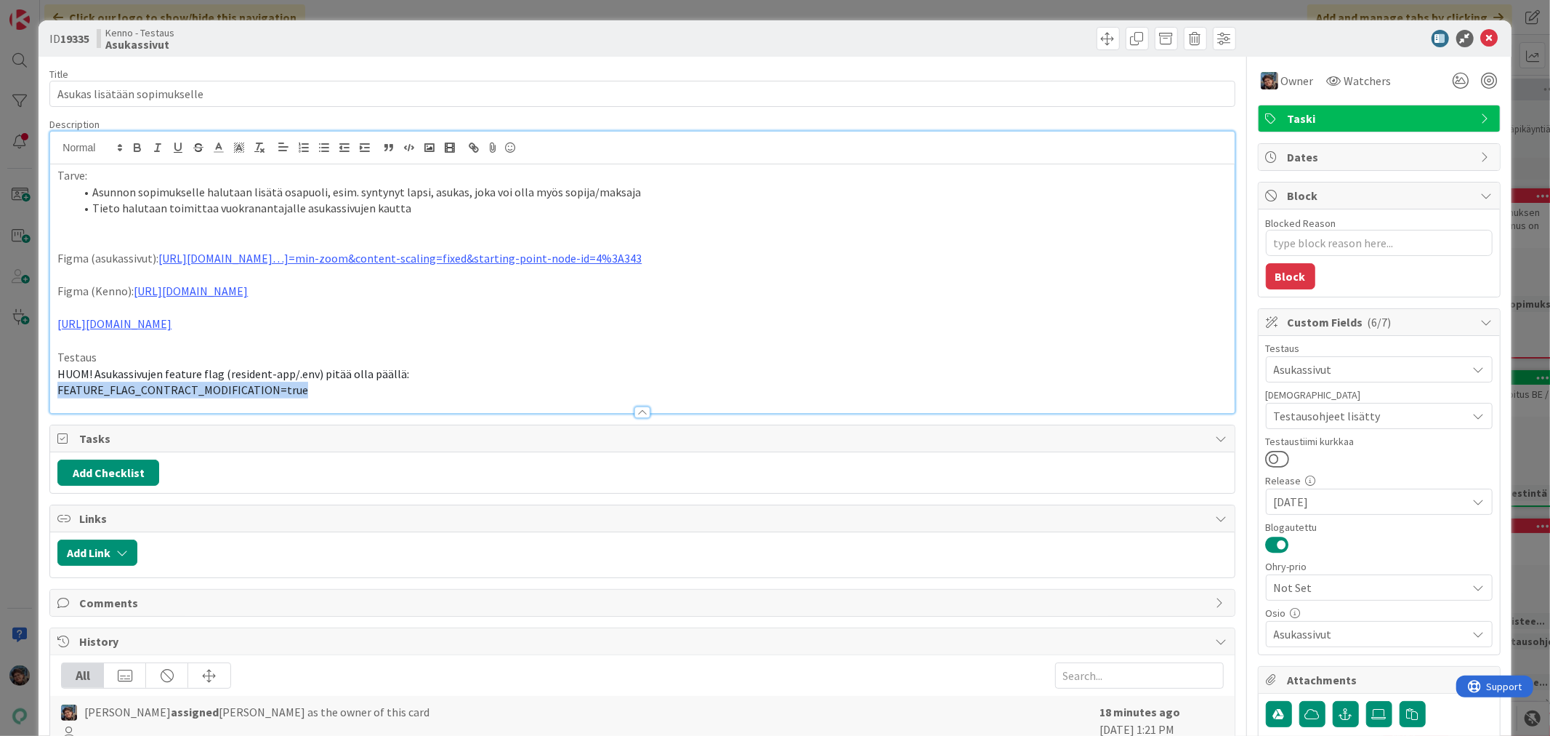
click at [59, 395] on p "FEATURE_FLAG_CONTRACT_MODIFICATION=true" at bounding box center [642, 390] width 1170 height 17
copy span "FEATURE_FLAG_CONTRACT_MODIFICATION=true"
click at [435, 344] on p at bounding box center [642, 340] width 1170 height 17
click at [540, 345] on p at bounding box center [642, 340] width 1170 height 17
click at [324, 393] on p "FEATURE_FLAG_CONTRACT_MODIFICATION=true" at bounding box center [642, 390] width 1170 height 17
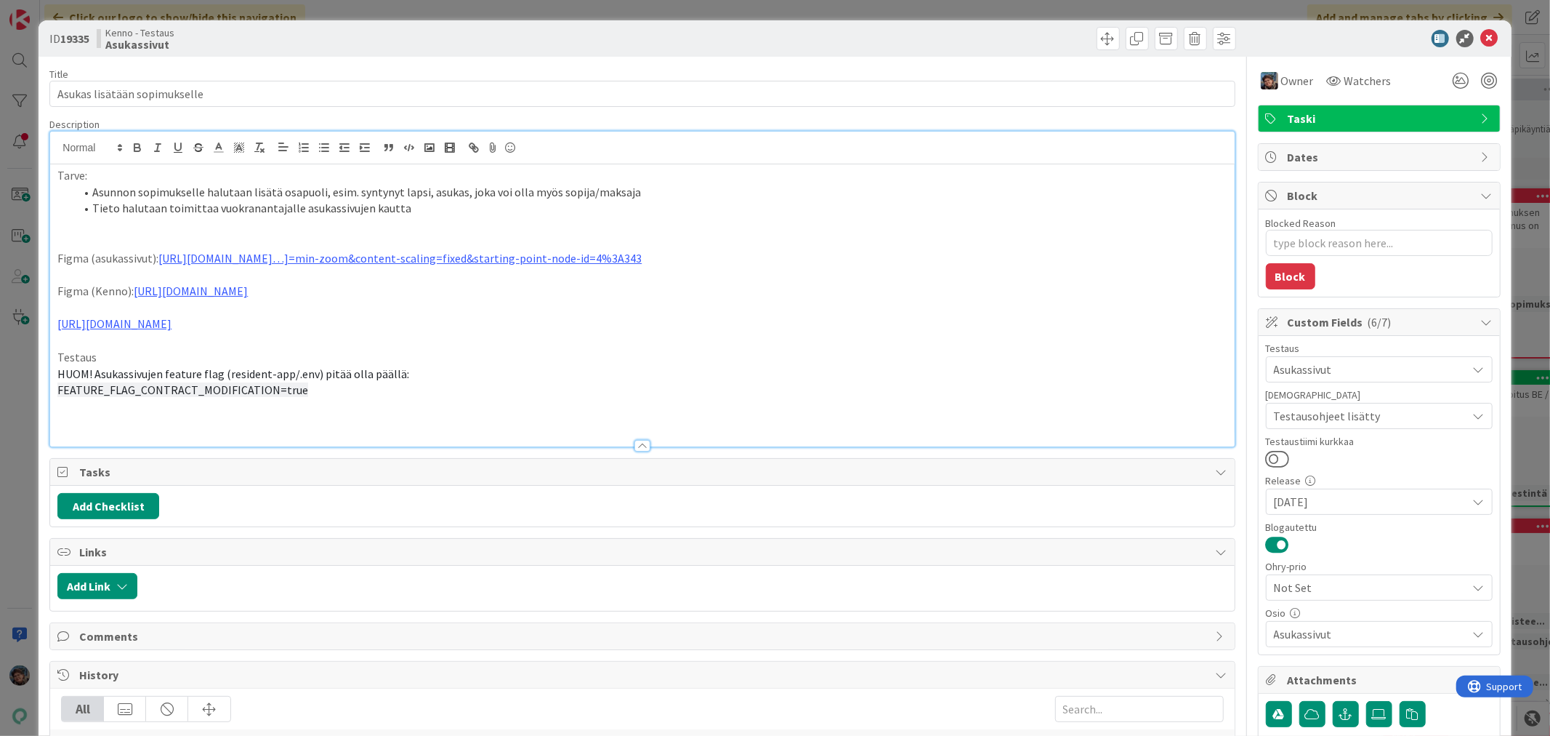
type textarea "x"
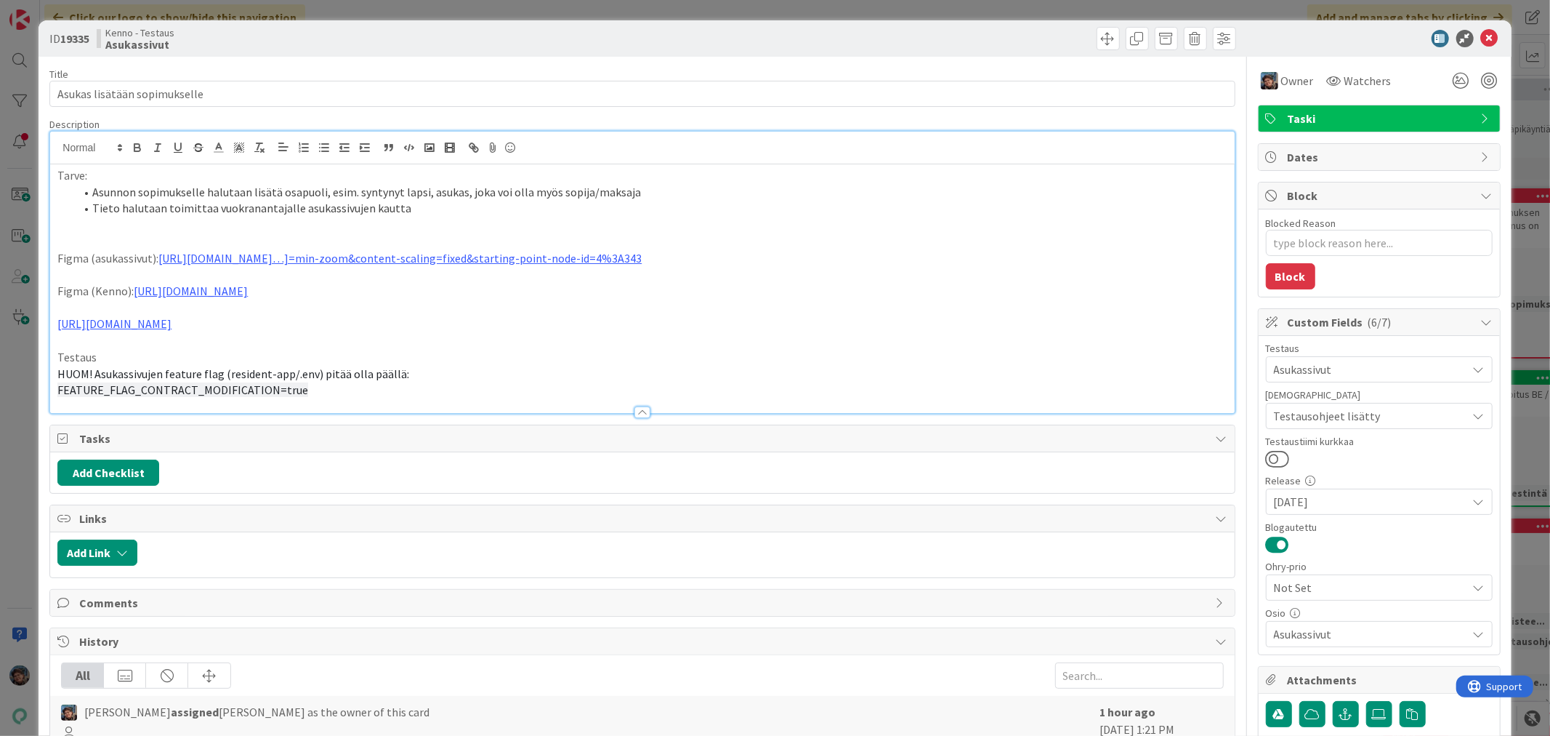
click at [302, 390] on p "FEATURE_FLAG_CONTRACT_MODIFICATION=true" at bounding box center [642, 390] width 1170 height 17
click at [321, 391] on p "FEATURE_FLAG_CONTRACT_MODIFICATION=true" at bounding box center [642, 390] width 1170 height 17
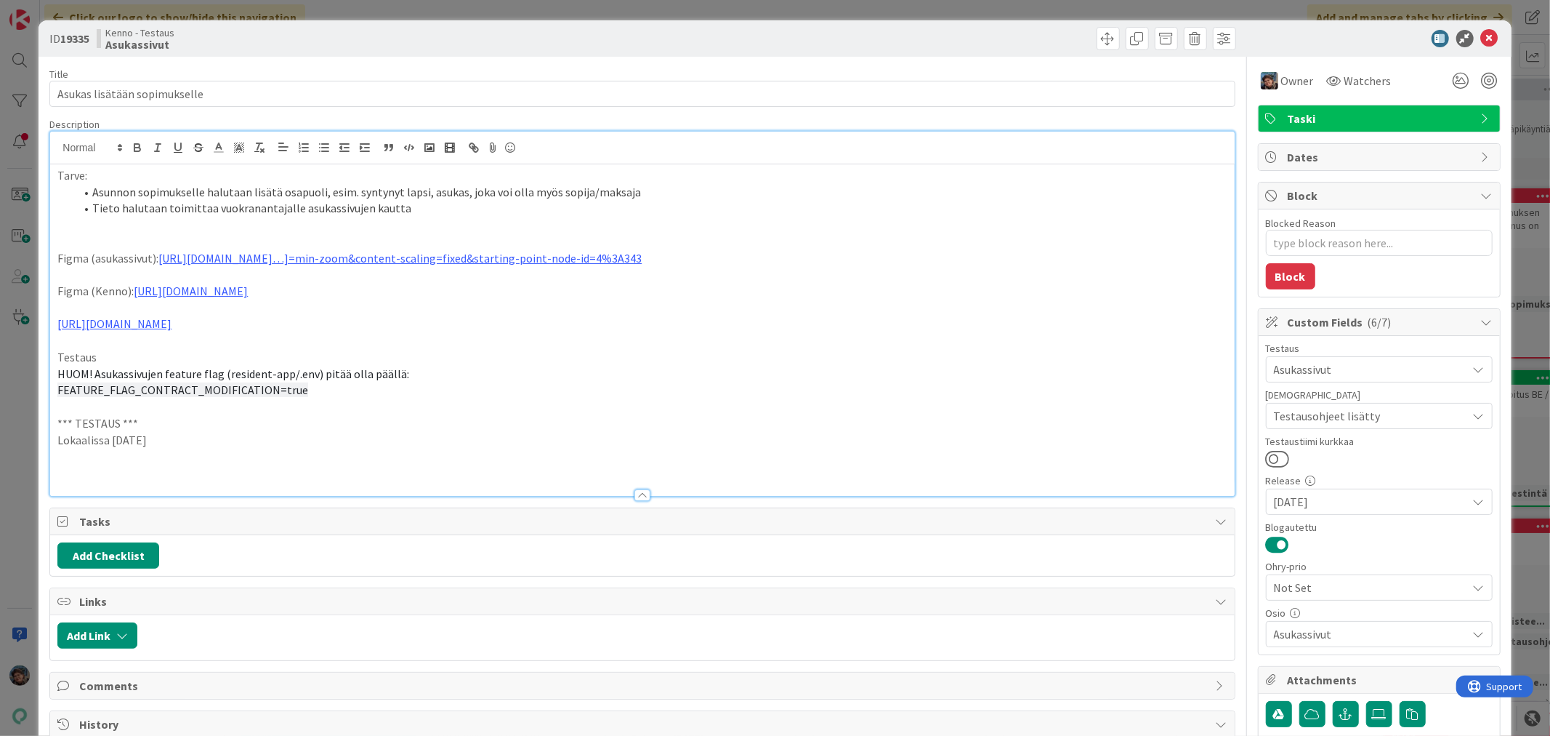
drag, startPoint x: 56, startPoint y: 424, endPoint x: 177, endPoint y: 444, distance: 123.0
click at [177, 444] on div "Tarve: Asunnon sopimukselle halutaan lisätä osapuoli, esim. syntynyt lapsi, asu…" at bounding box center [642, 329] width 1184 height 331
click at [66, 470] on p at bounding box center [642, 472] width 1170 height 17
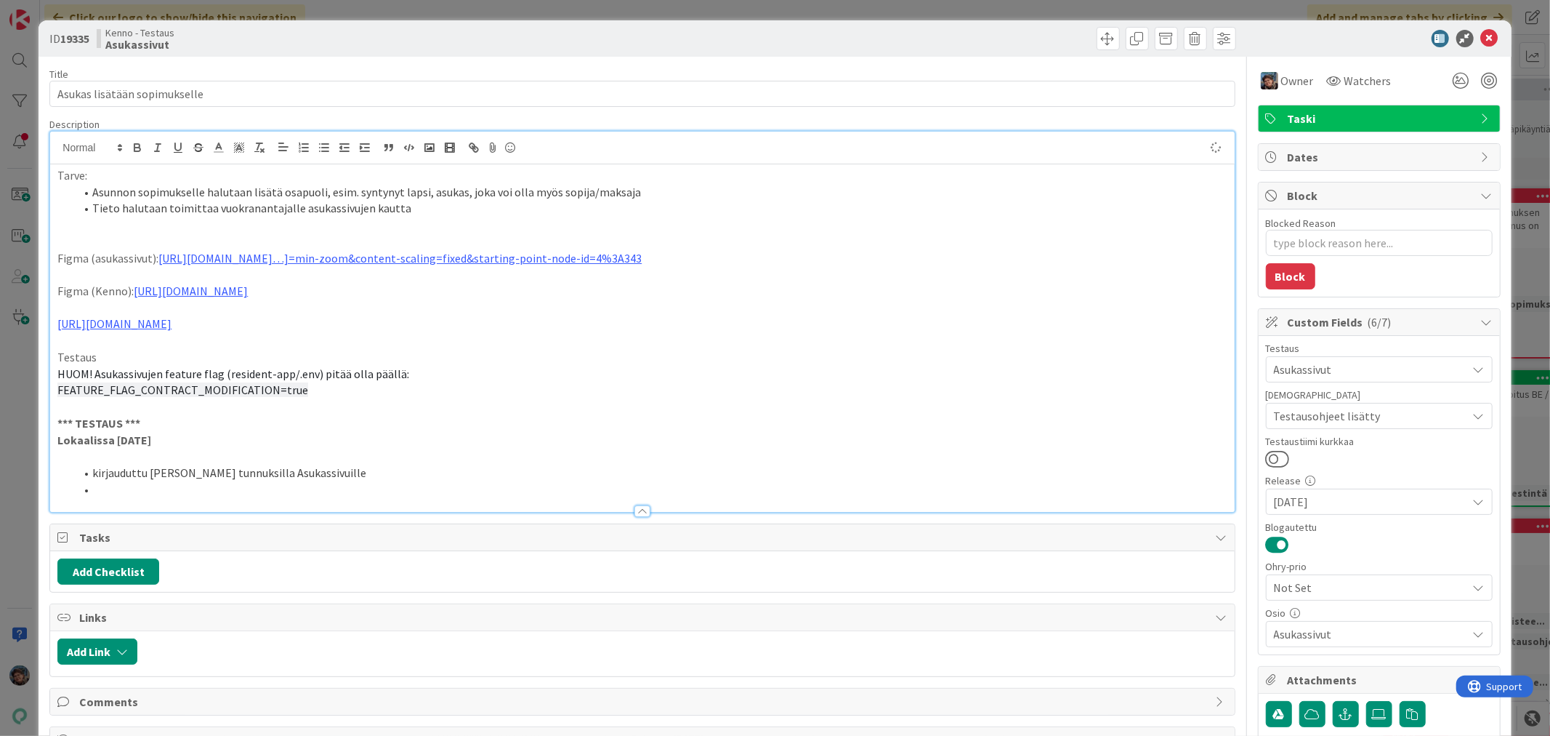
click at [147, 482] on li at bounding box center [651, 489] width 1152 height 17
click at [97, 491] on li at bounding box center [651, 489] width 1152 height 17
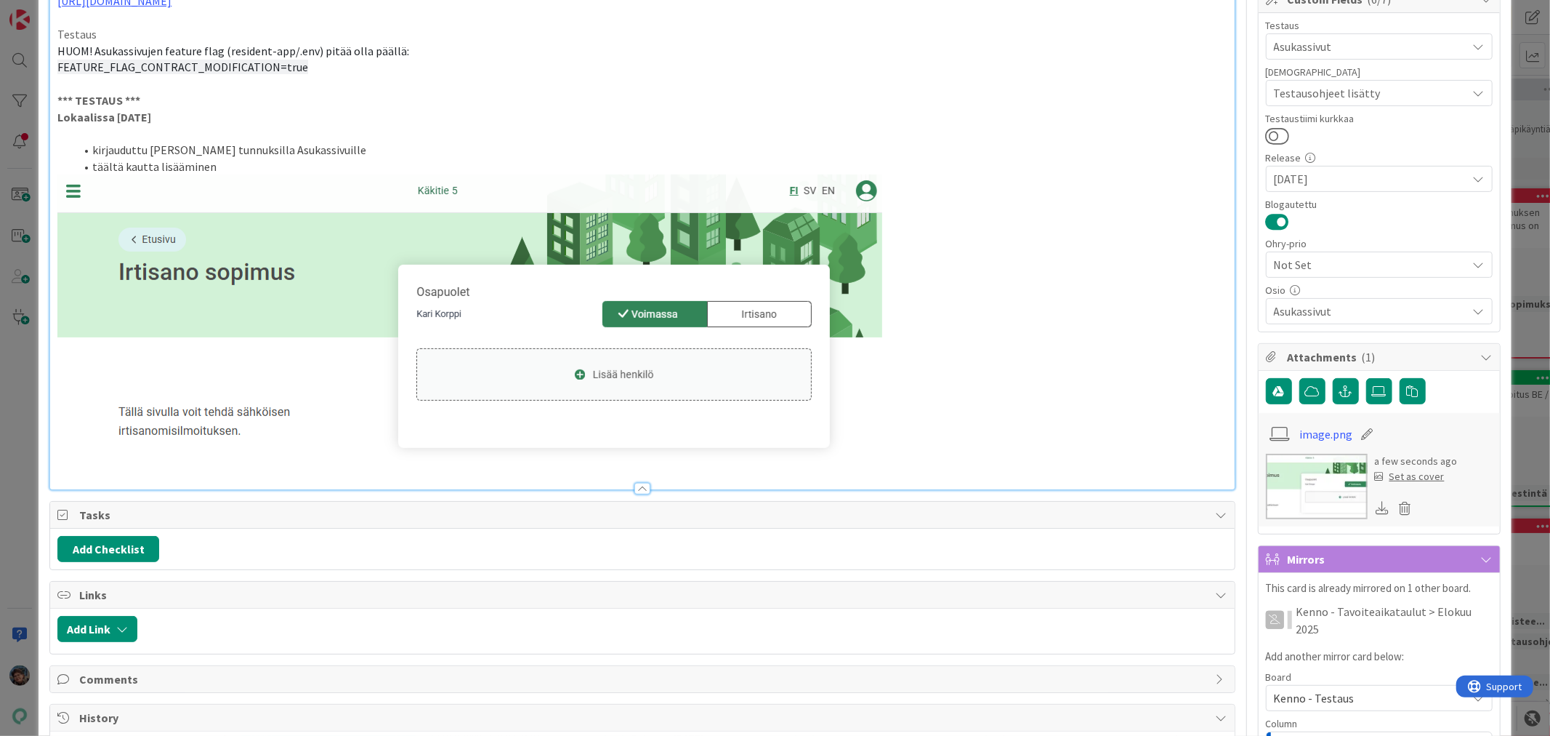
scroll to position [403, 0]
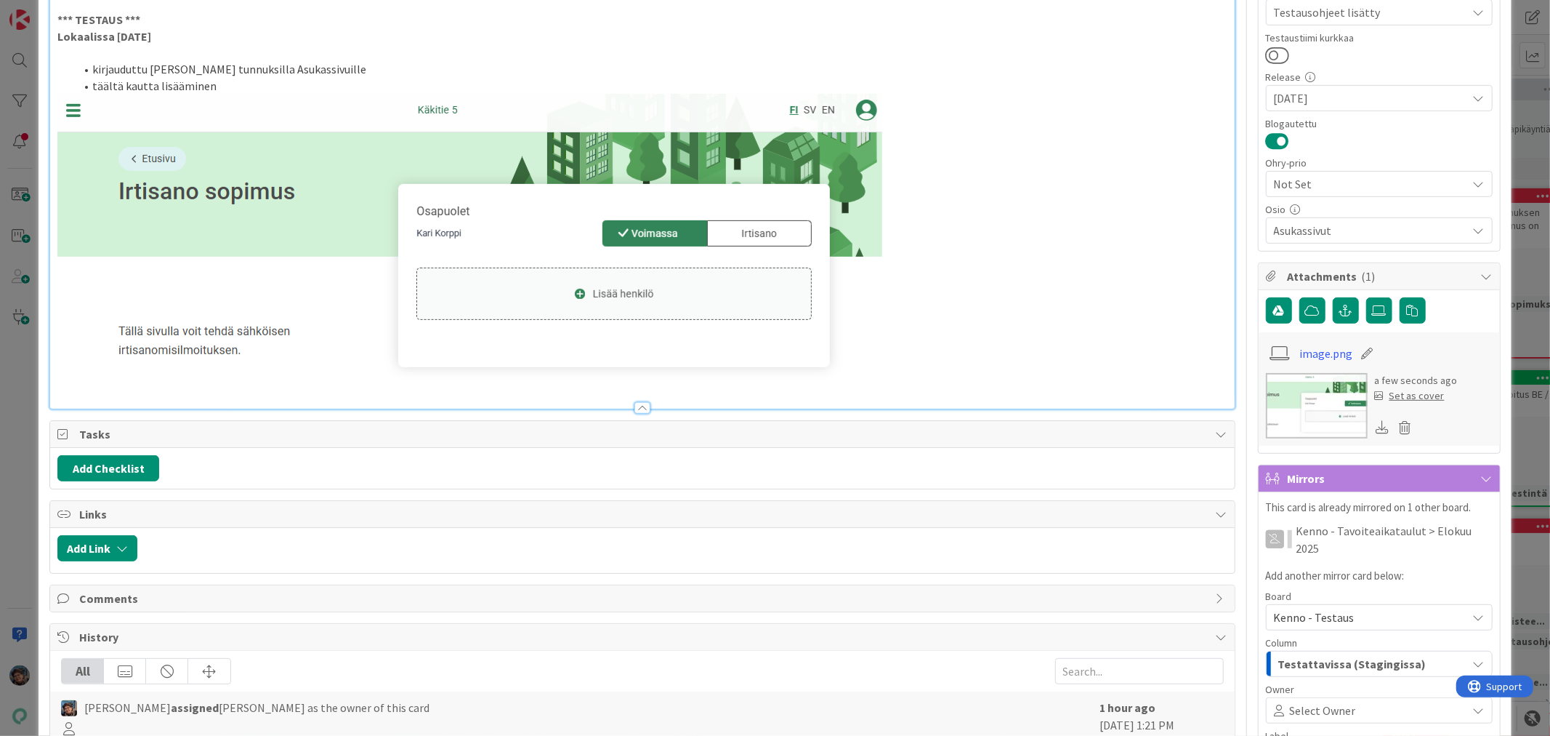
click at [856, 357] on img at bounding box center [469, 244] width 825 height 300
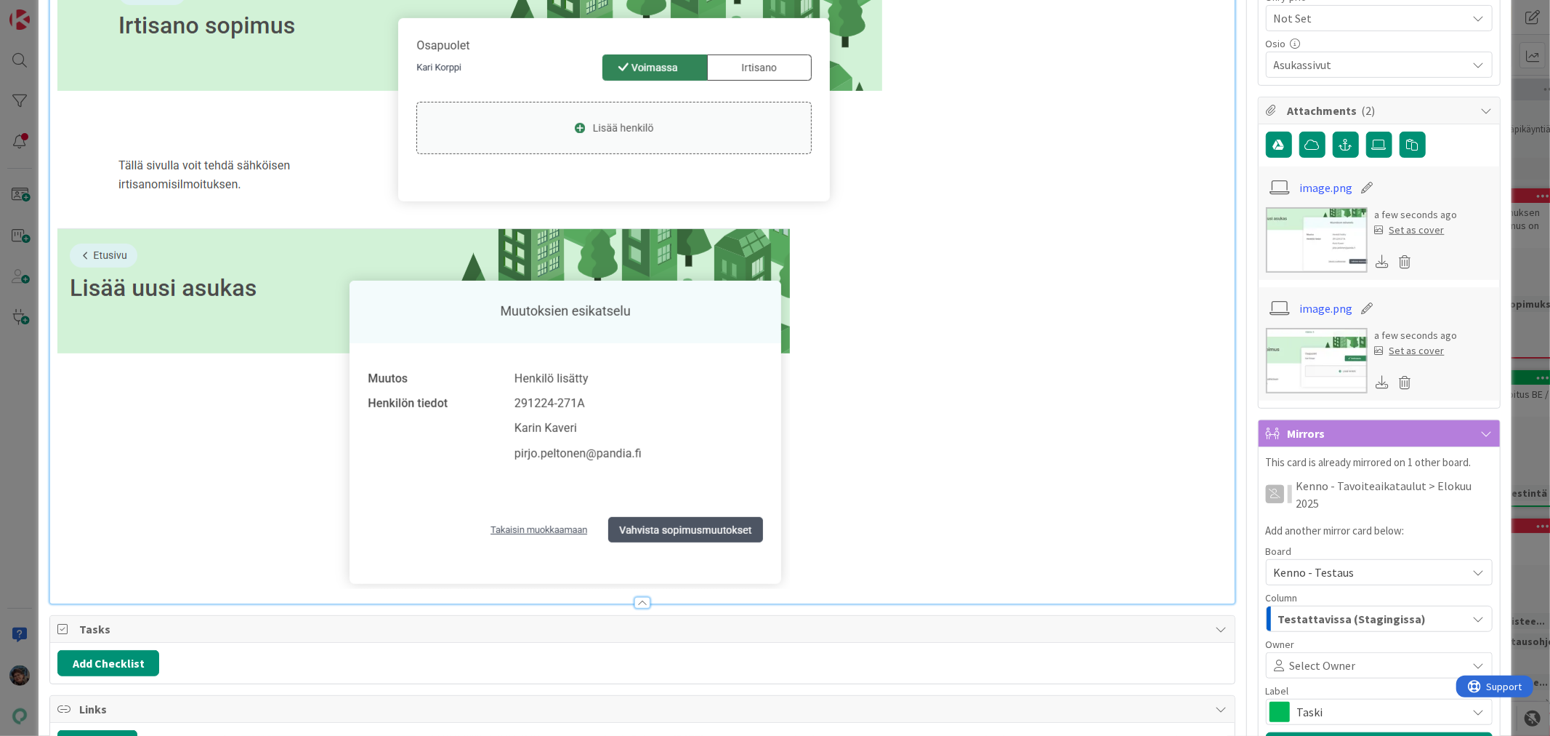
scroll to position [323, 0]
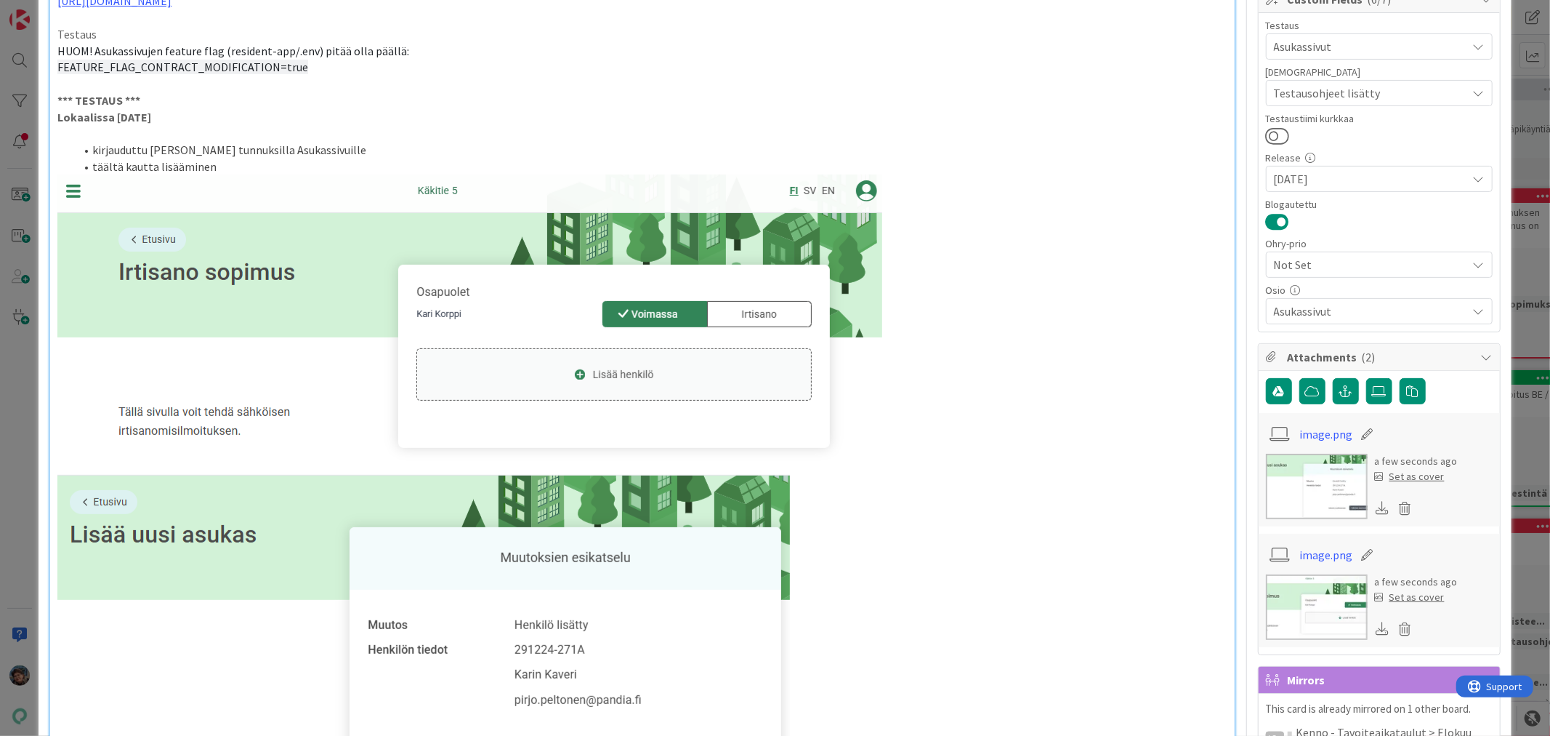
click at [909, 422] on p at bounding box center [642, 324] width 1170 height 300
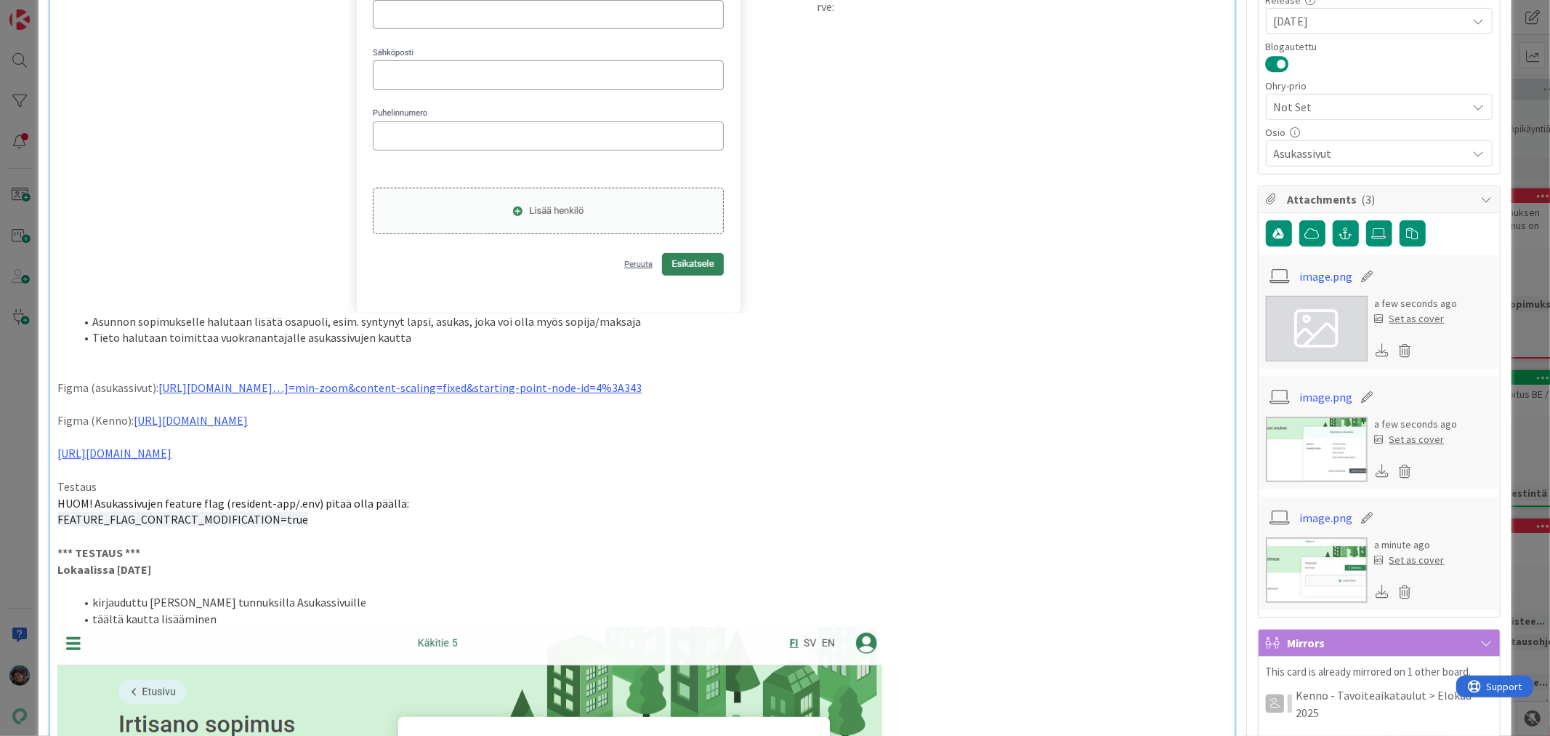
scroll to position [0, 0]
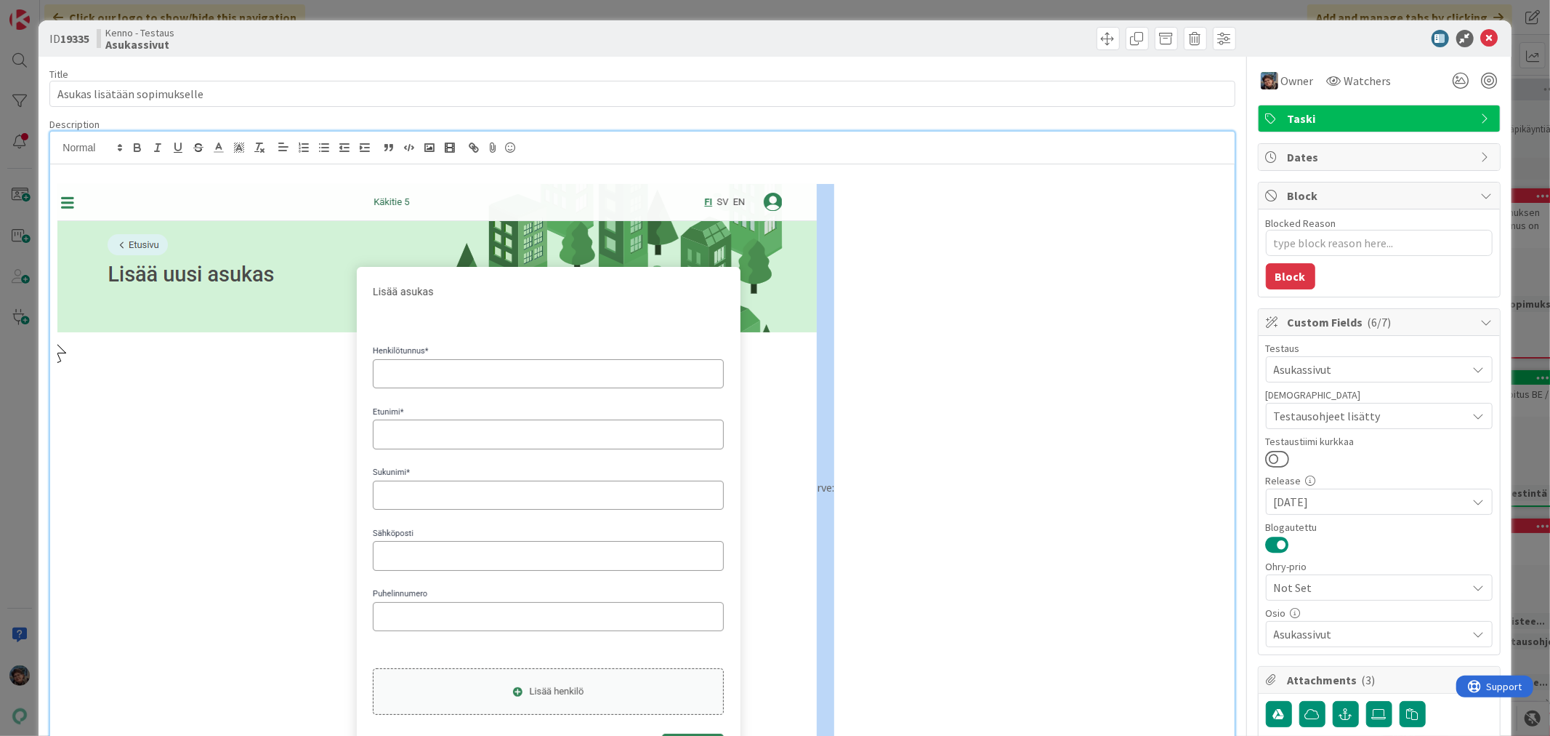
drag, startPoint x: 888, startPoint y: 366, endPoint x: 656, endPoint y: 401, distance: 235.3
click at [658, 401] on p "rve:" at bounding box center [642, 489] width 1170 height 610
drag, startPoint x: 470, startPoint y: 382, endPoint x: 612, endPoint y: 427, distance: 149.2
click at [575, 418] on img at bounding box center [437, 489] width 760 height 610
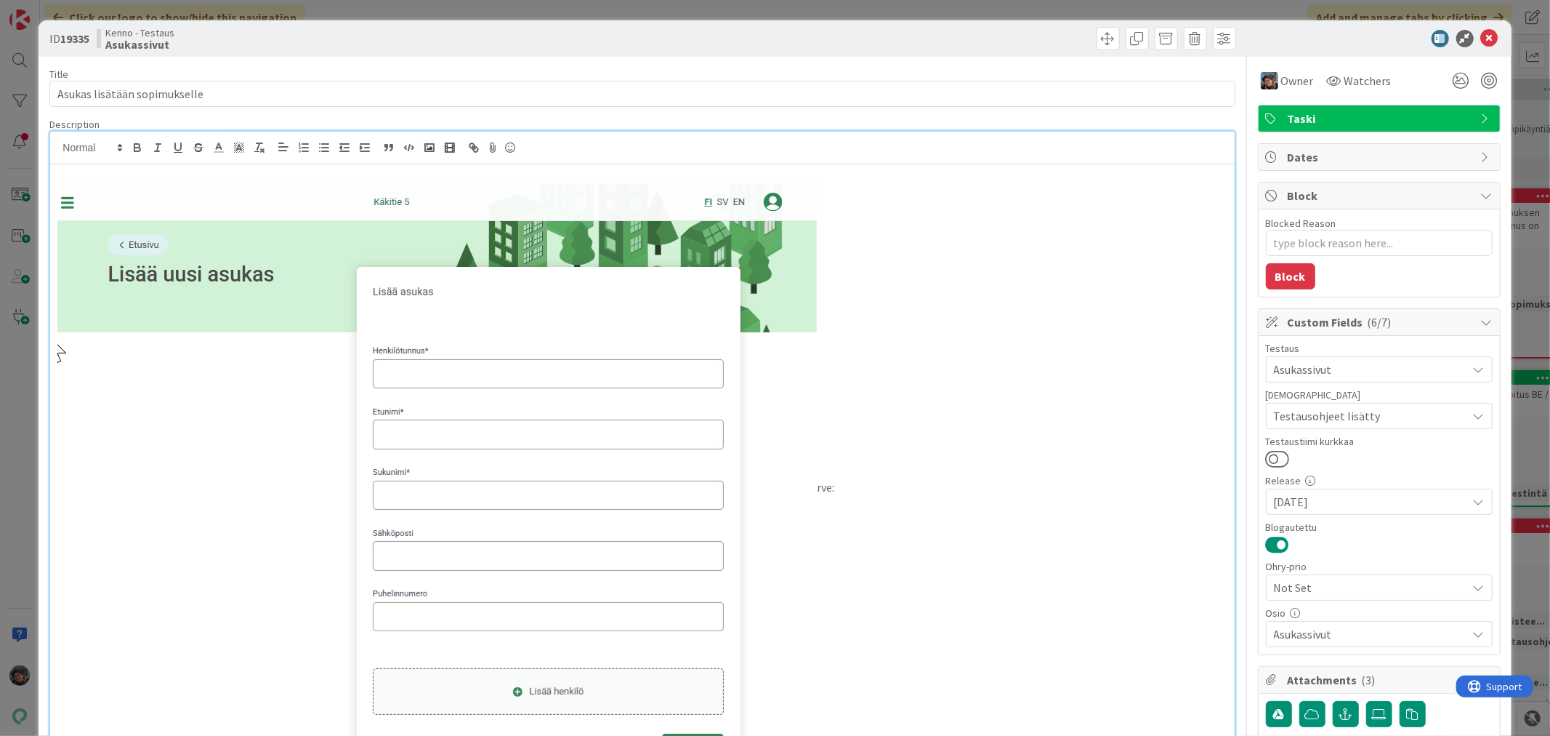
drag, startPoint x: 148, startPoint y: 189, endPoint x: 192, endPoint y: 280, distance: 101.1
click at [192, 280] on img at bounding box center [437, 489] width 760 height 610
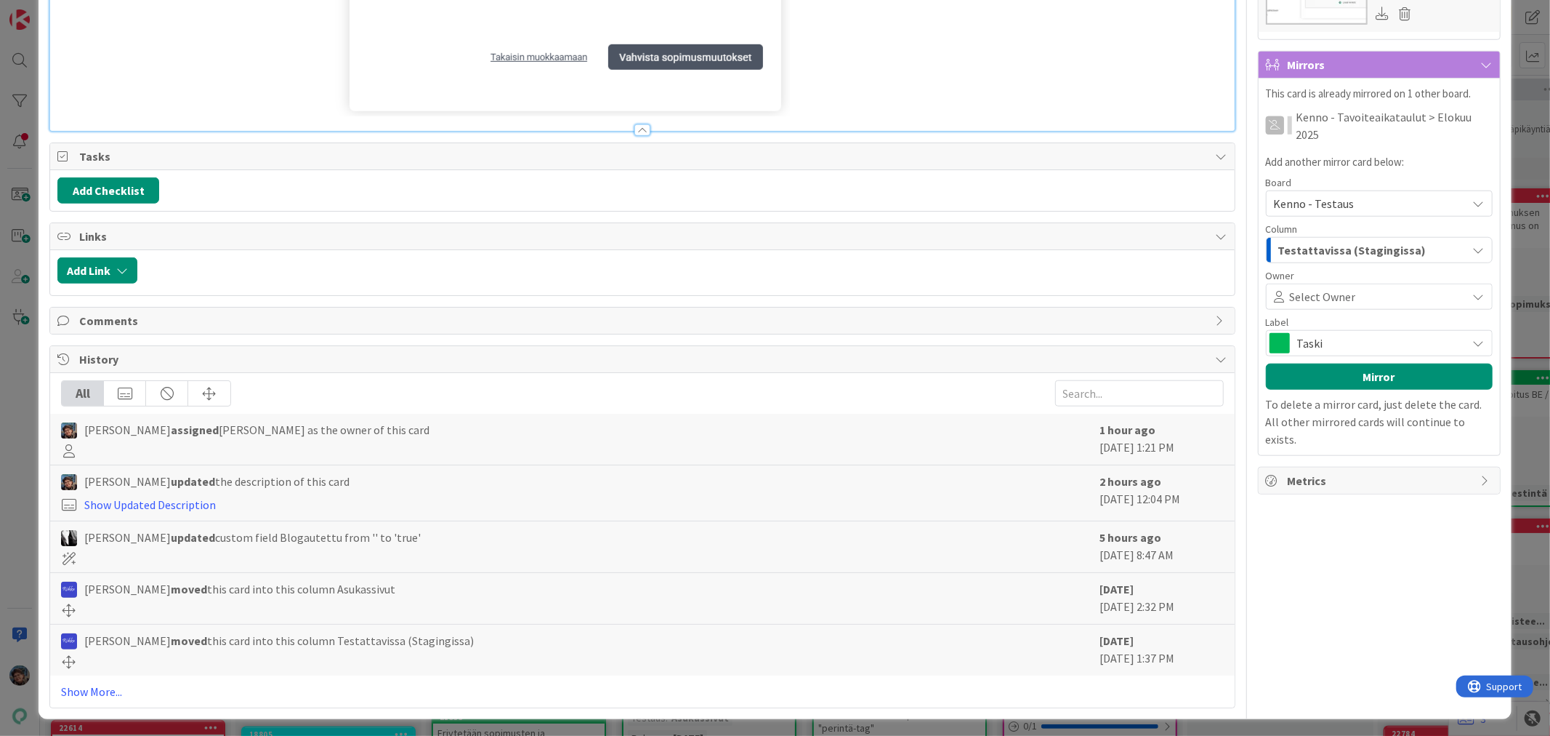
scroll to position [1063, 0]
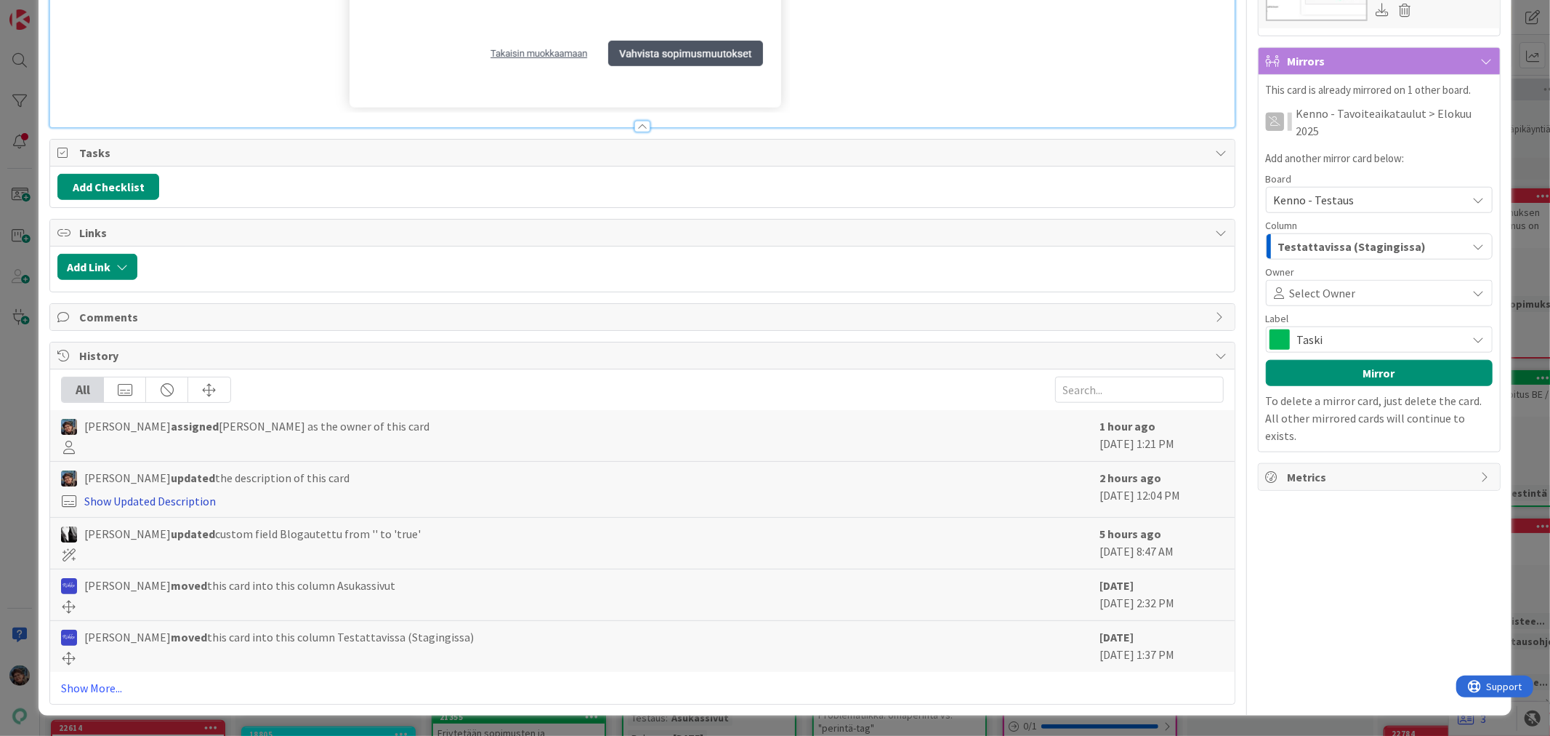
click at [182, 499] on link "Show Updated Description" at bounding box center [150, 501] width 132 height 15
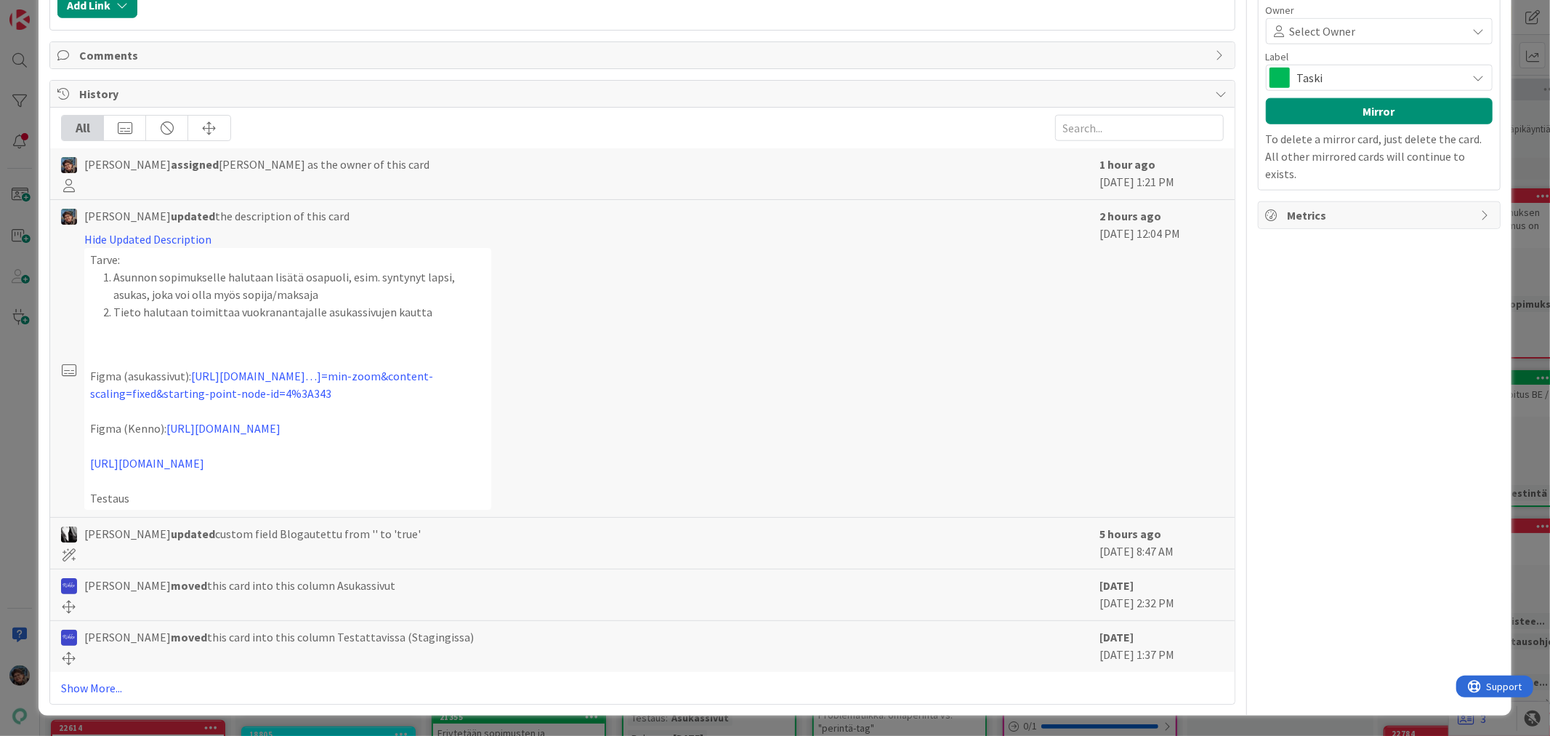
scroll to position [1396, 0]
click at [88, 685] on link "Show More..." at bounding box center [642, 687] width 1162 height 17
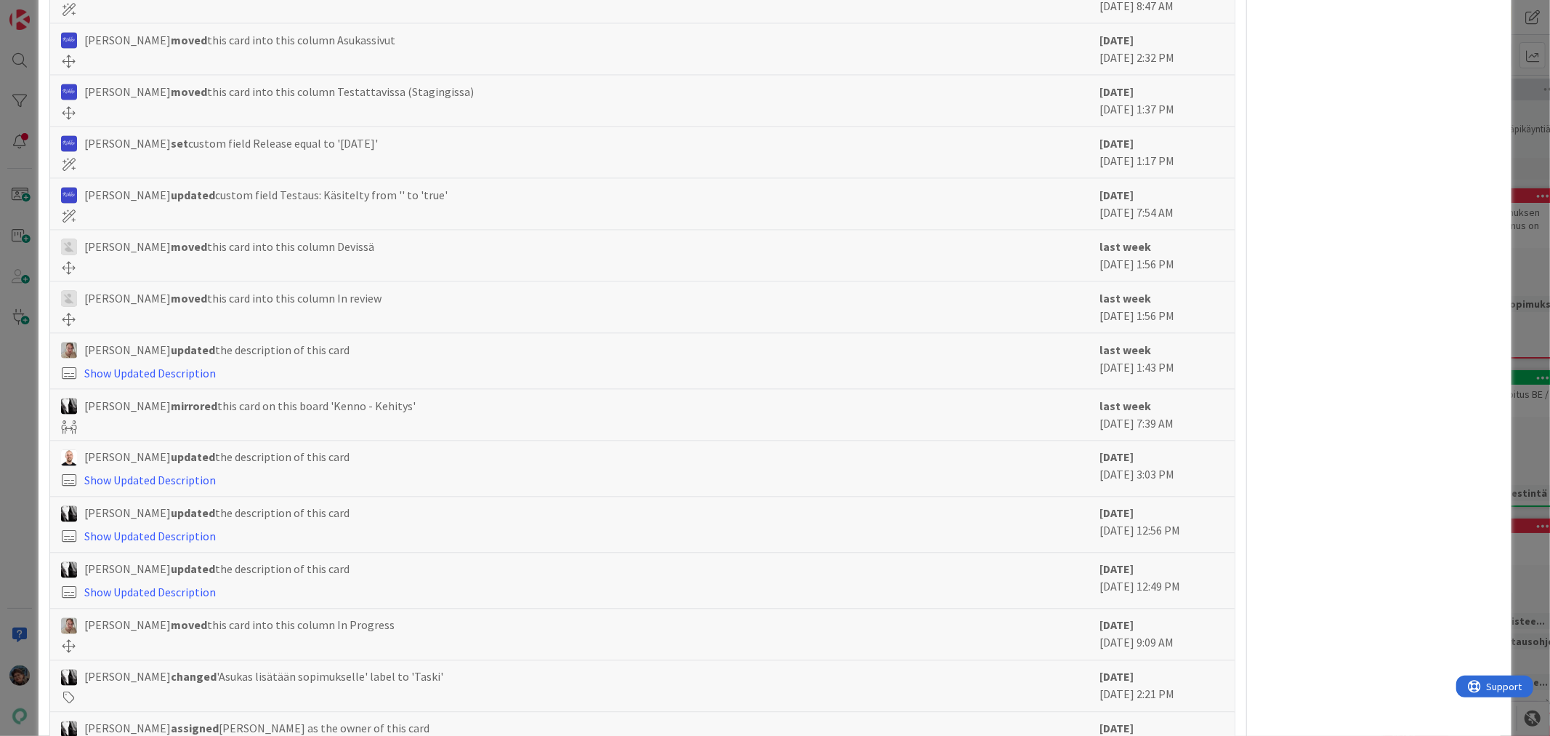
scroll to position [1960, 0]
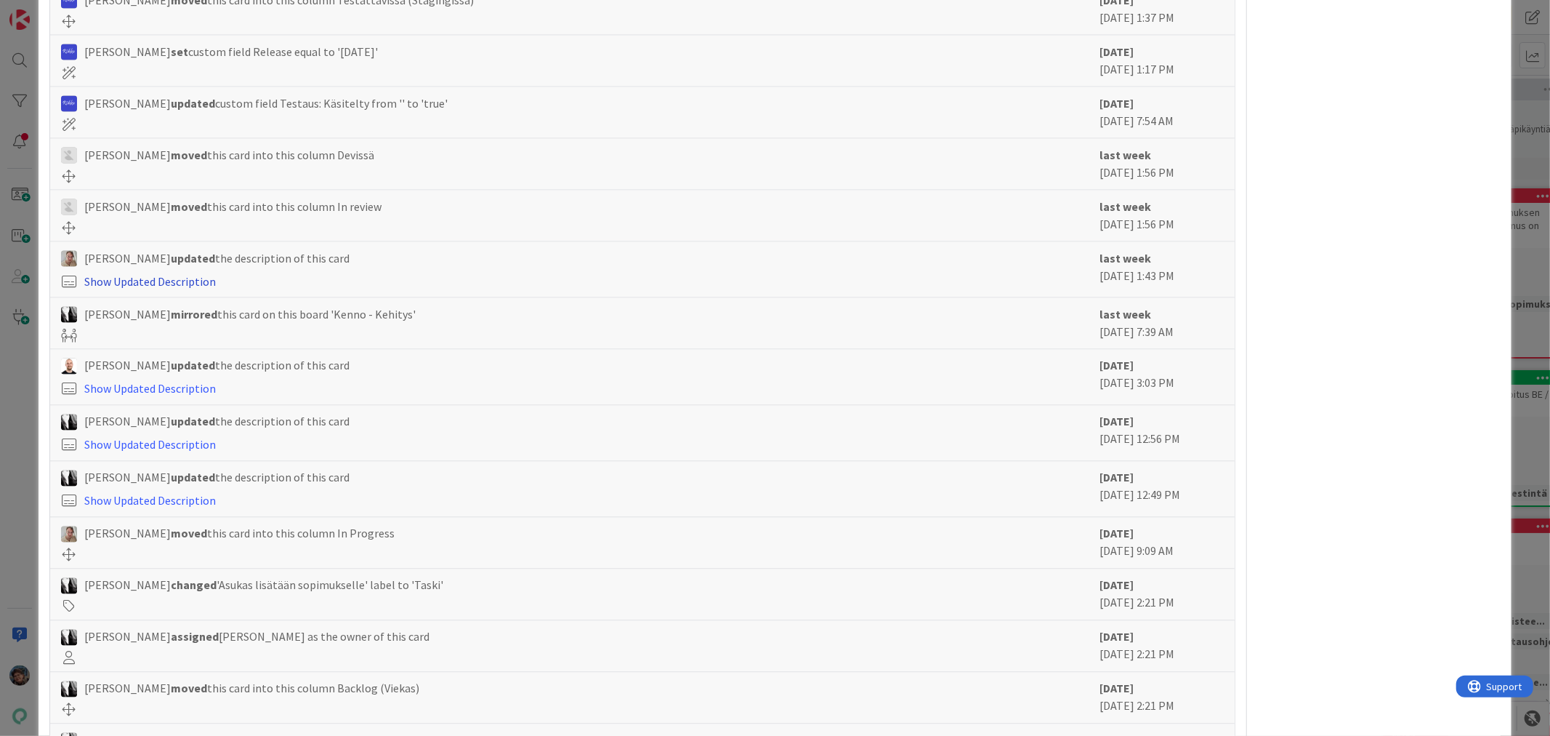
click at [170, 289] on link "Show Updated Description" at bounding box center [150, 281] width 132 height 15
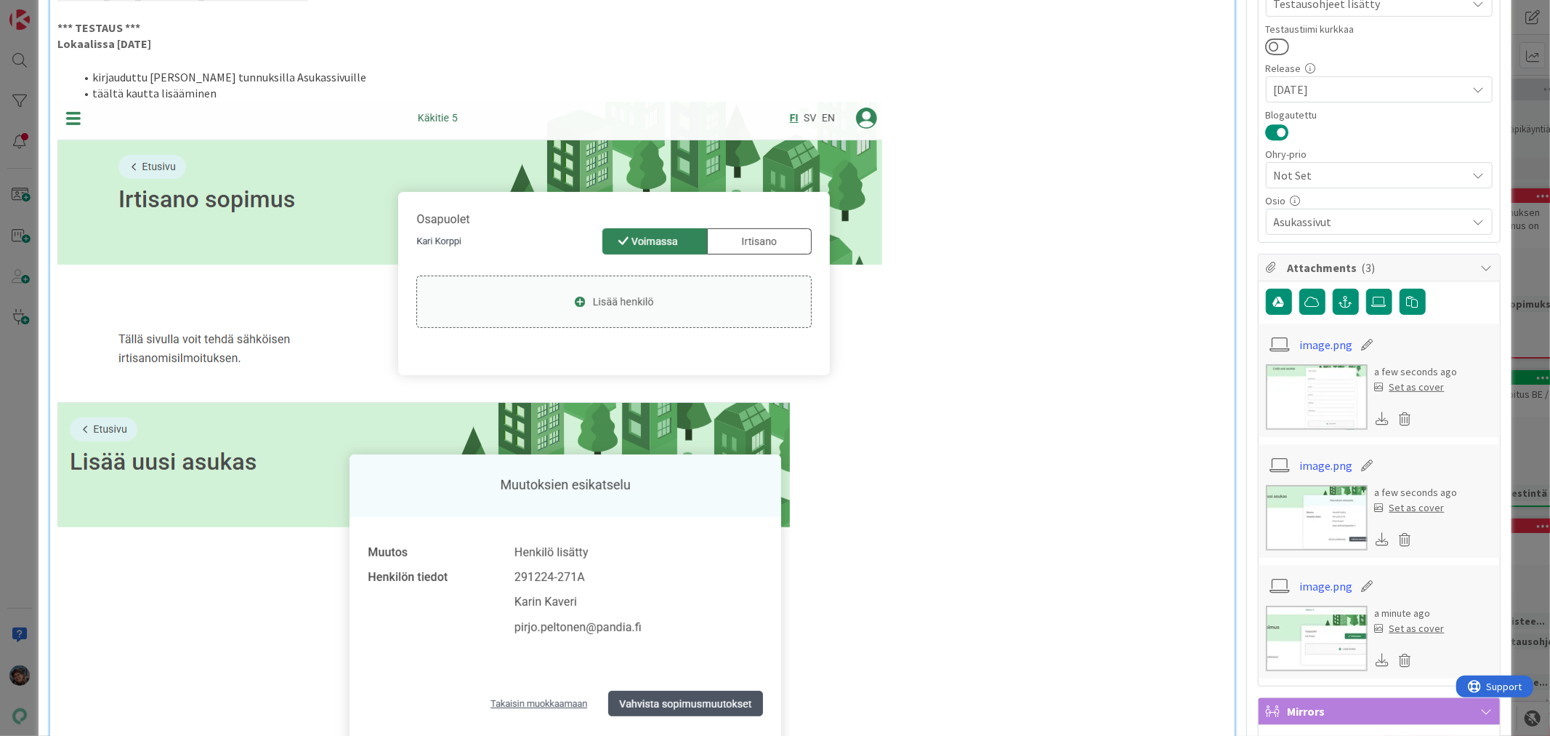
scroll to position [0, 0]
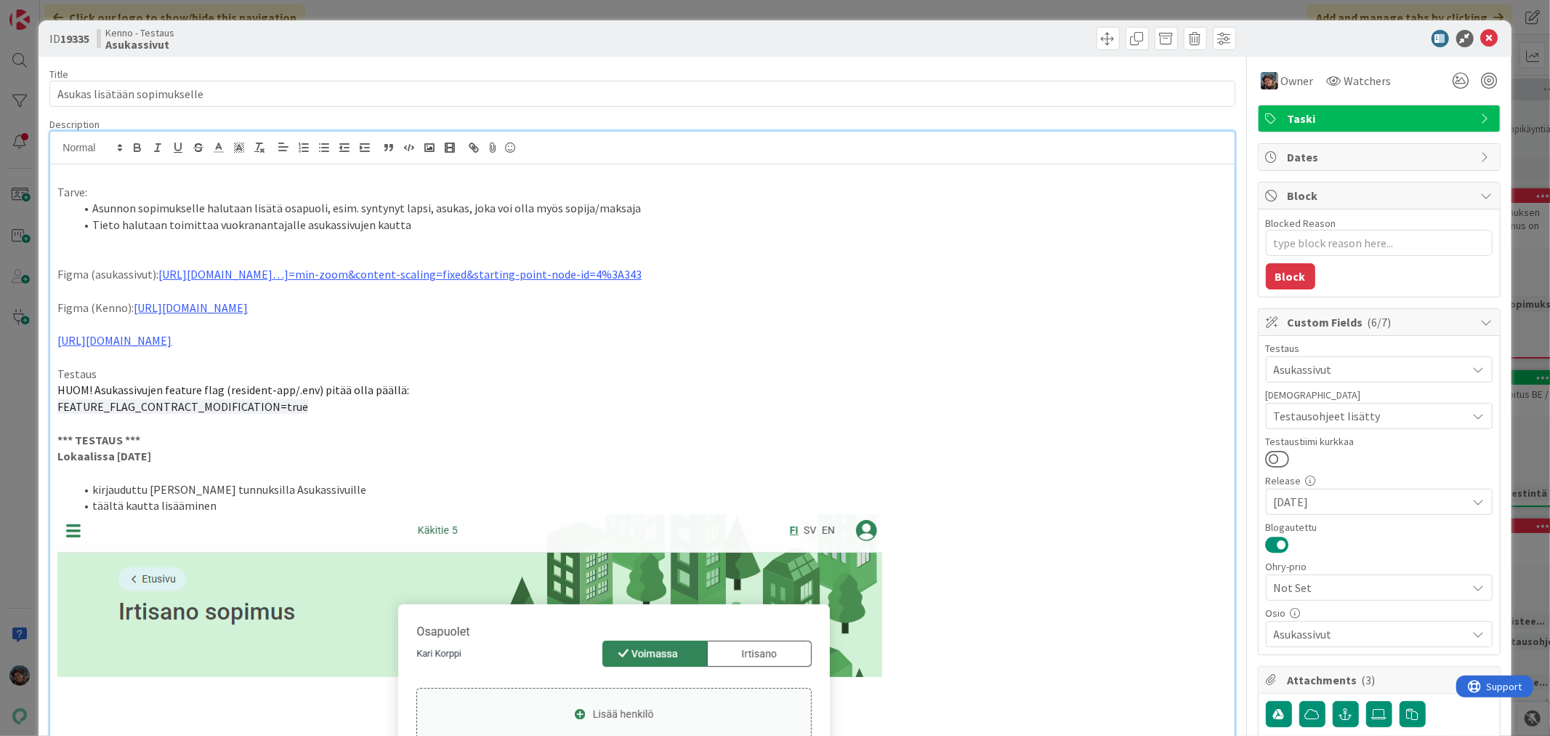
click at [80, 174] on p at bounding box center [642, 175] width 1170 height 17
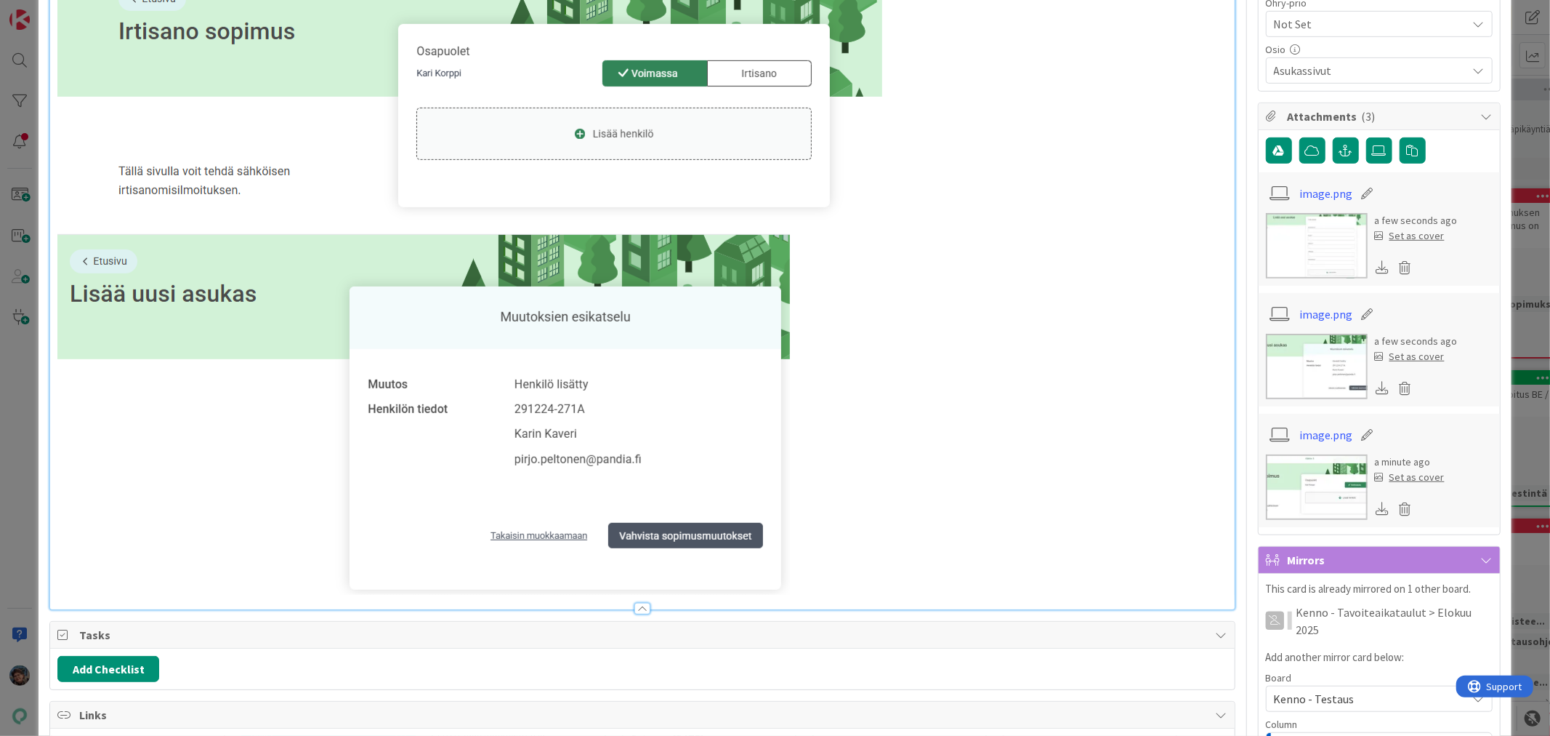
scroll to position [565, 0]
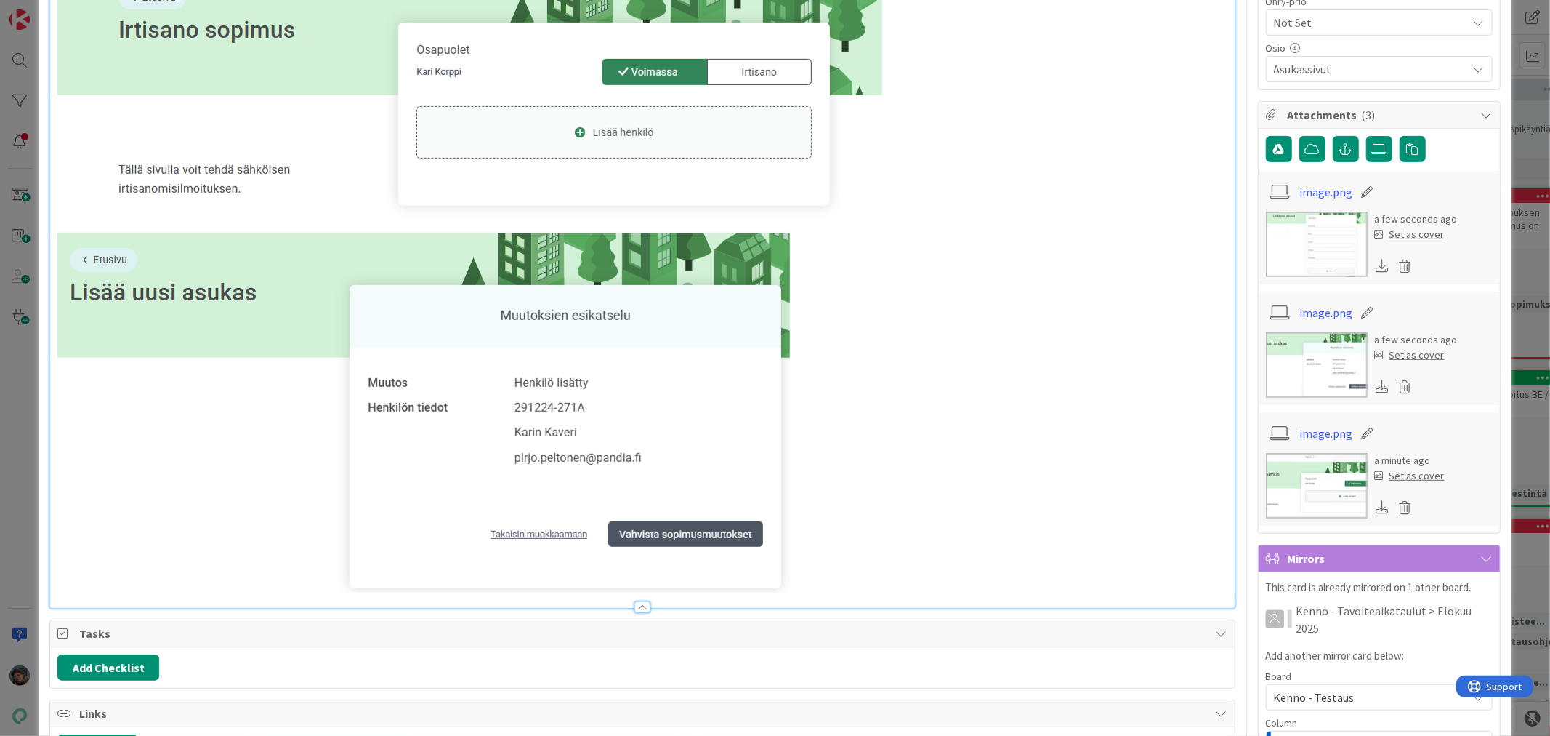
click at [834, 183] on img at bounding box center [469, 82] width 825 height 300
drag, startPoint x: 890, startPoint y: 160, endPoint x: 898, endPoint y: 161, distance: 7.3
click at [891, 160] on p at bounding box center [642, 82] width 1170 height 300
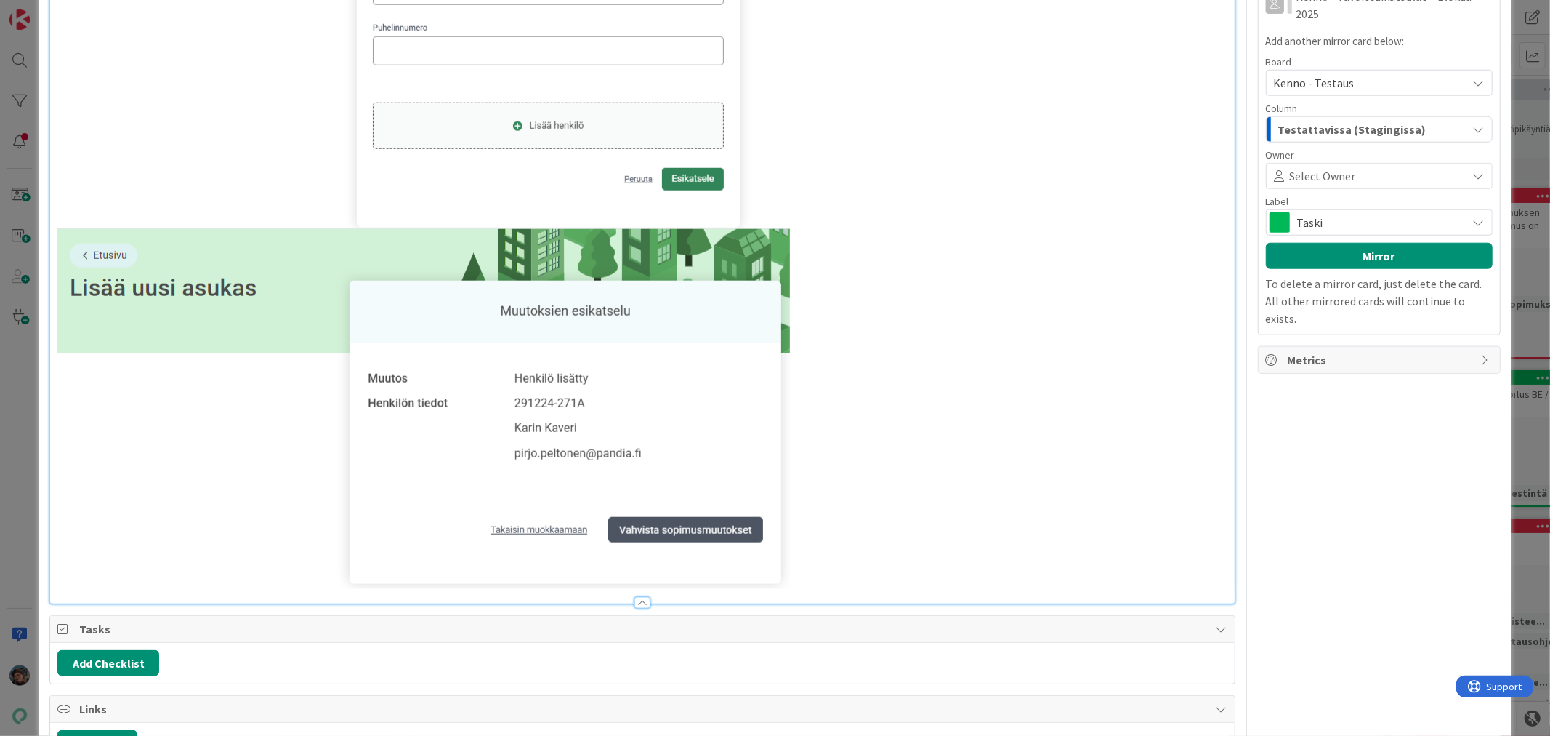
scroll to position [1292, 0]
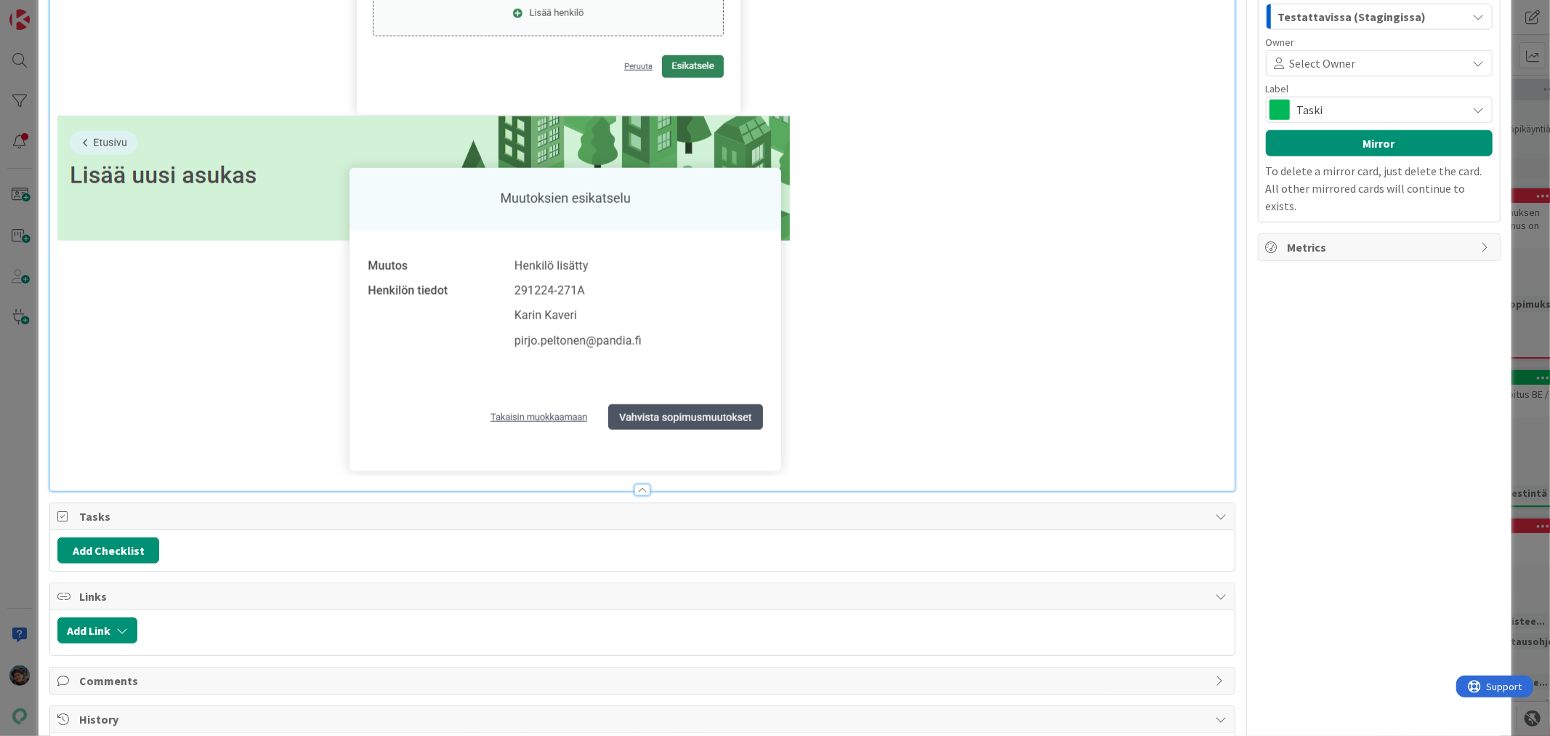
click at [788, 458] on img at bounding box center [423, 296] width 733 height 361
click at [773, 461] on img at bounding box center [423, 296] width 733 height 361
click at [874, 432] on p at bounding box center [642, 296] width 1170 height 361
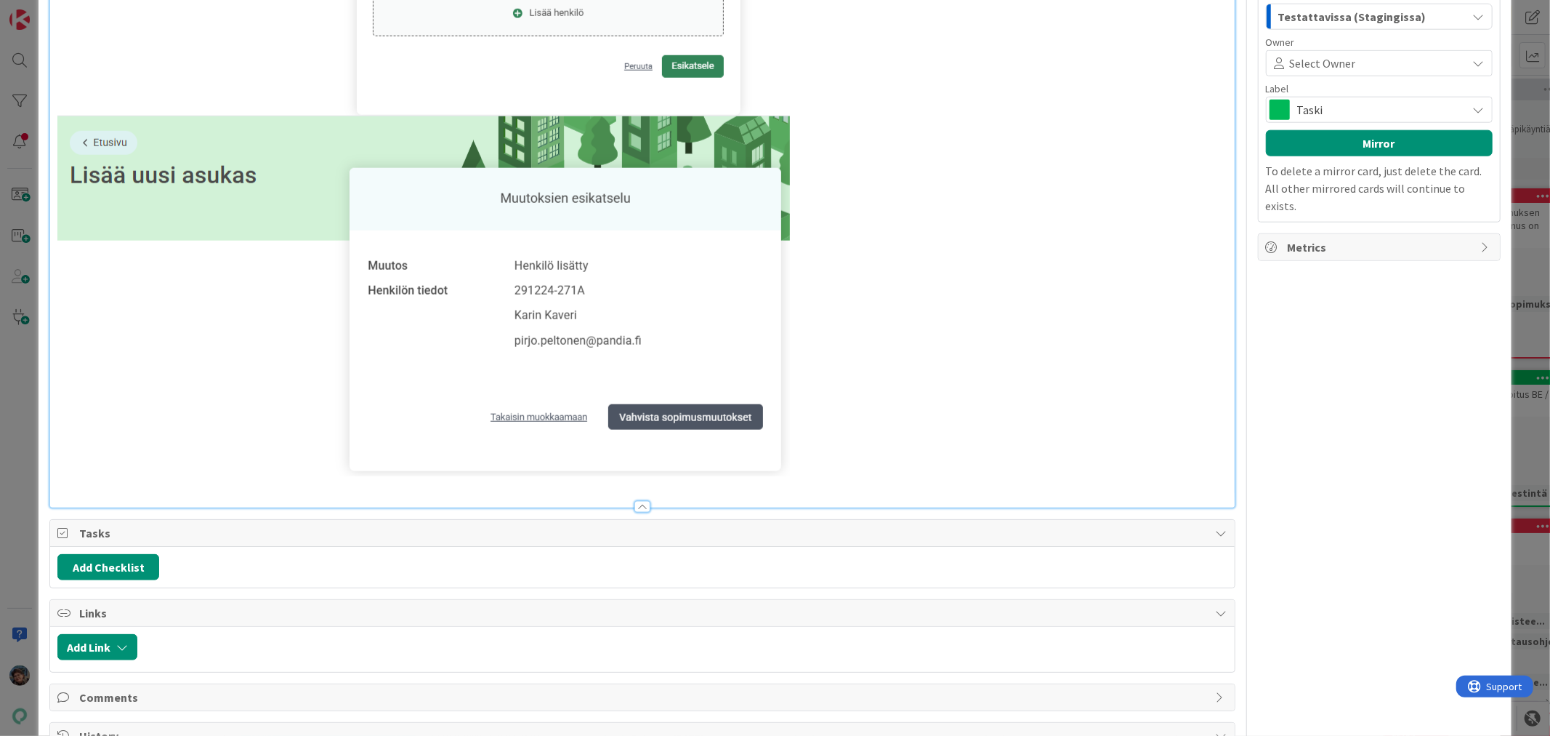
click at [62, 491] on p at bounding box center [642, 484] width 1170 height 17
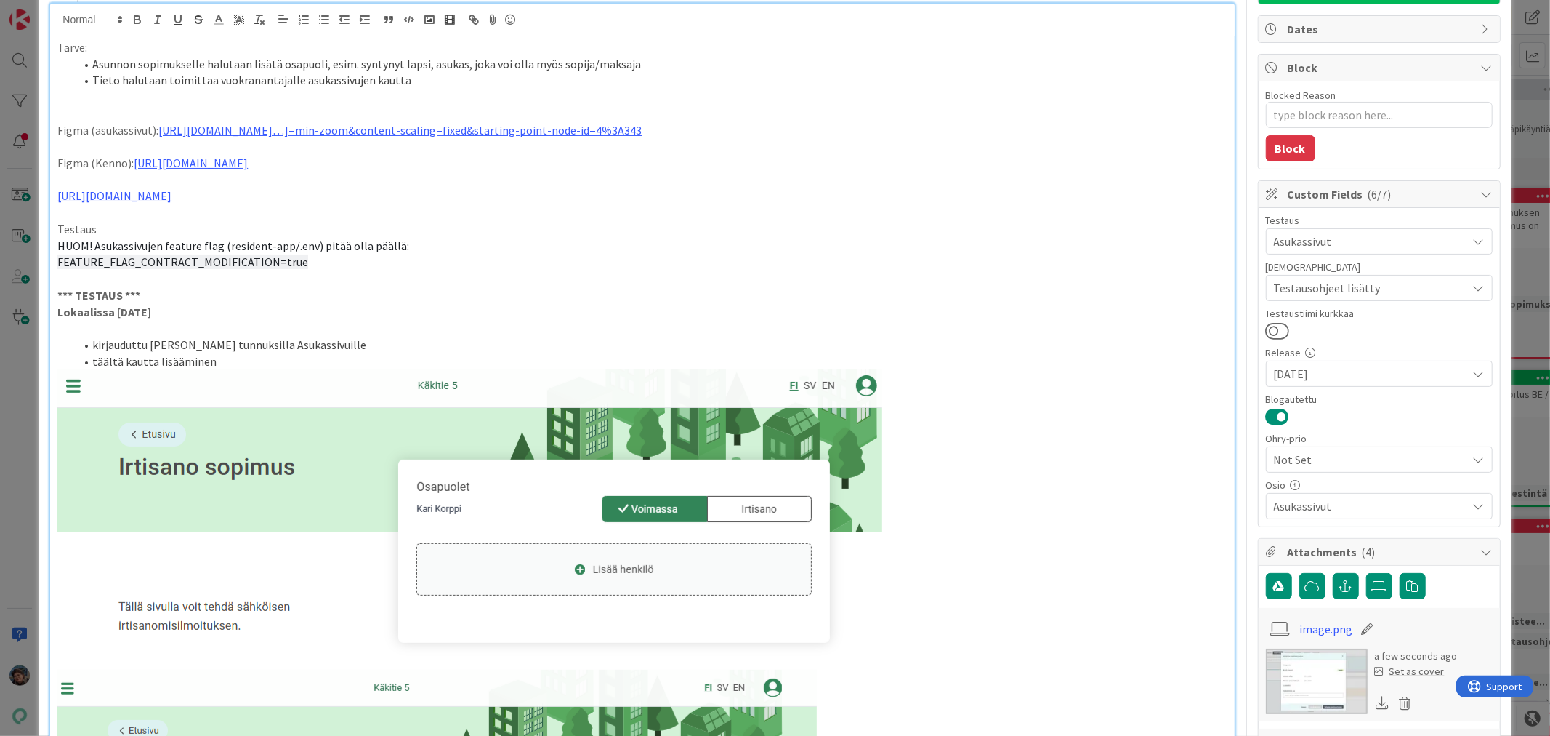
scroll to position [0, 0]
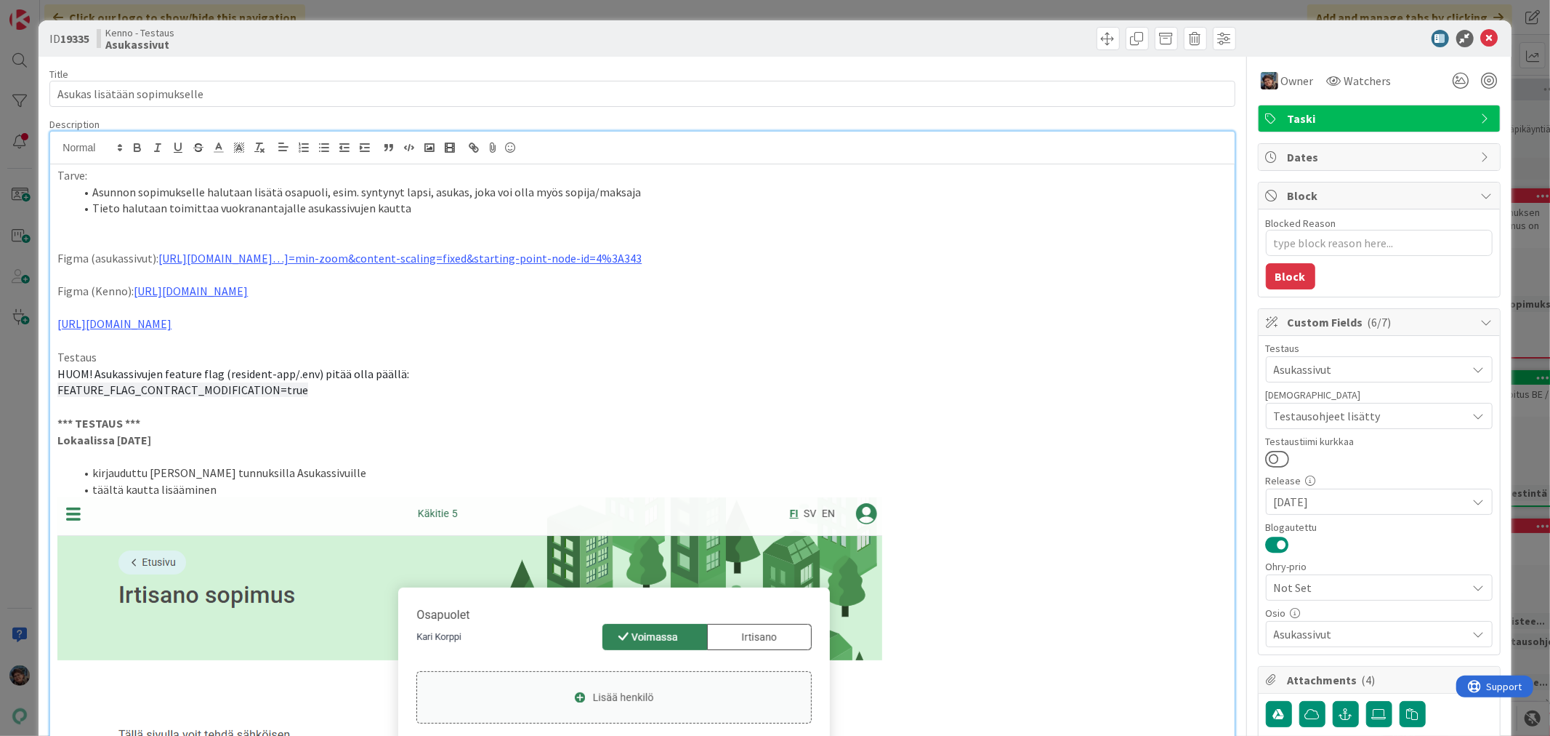
click at [420, 209] on li "Tieto halutaan toimittaa vuokranantajalle asukassivujen kautta" at bounding box center [651, 208] width 1152 height 17
click at [129, 222] on p at bounding box center [642, 225] width 1170 height 17
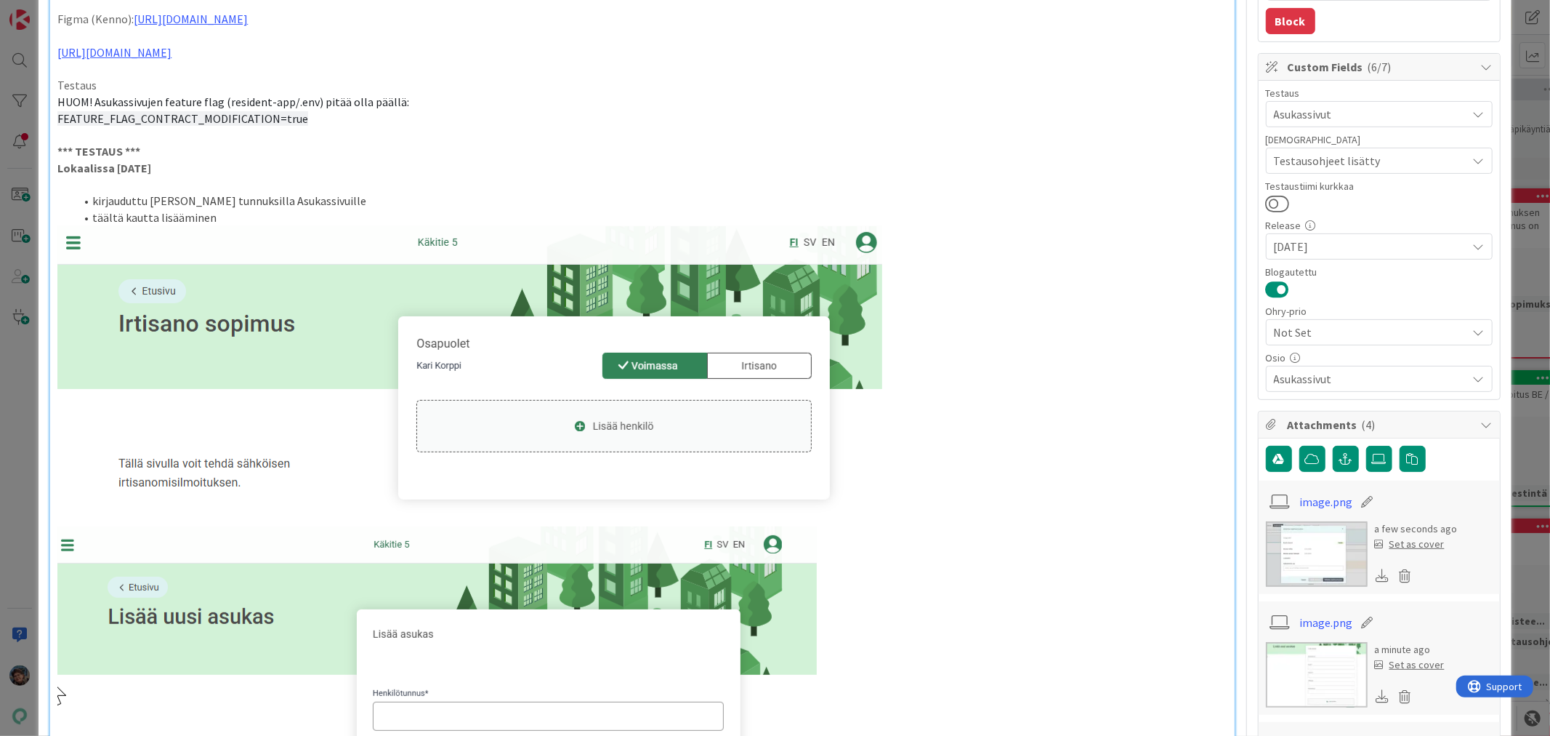
scroll to position [81, 0]
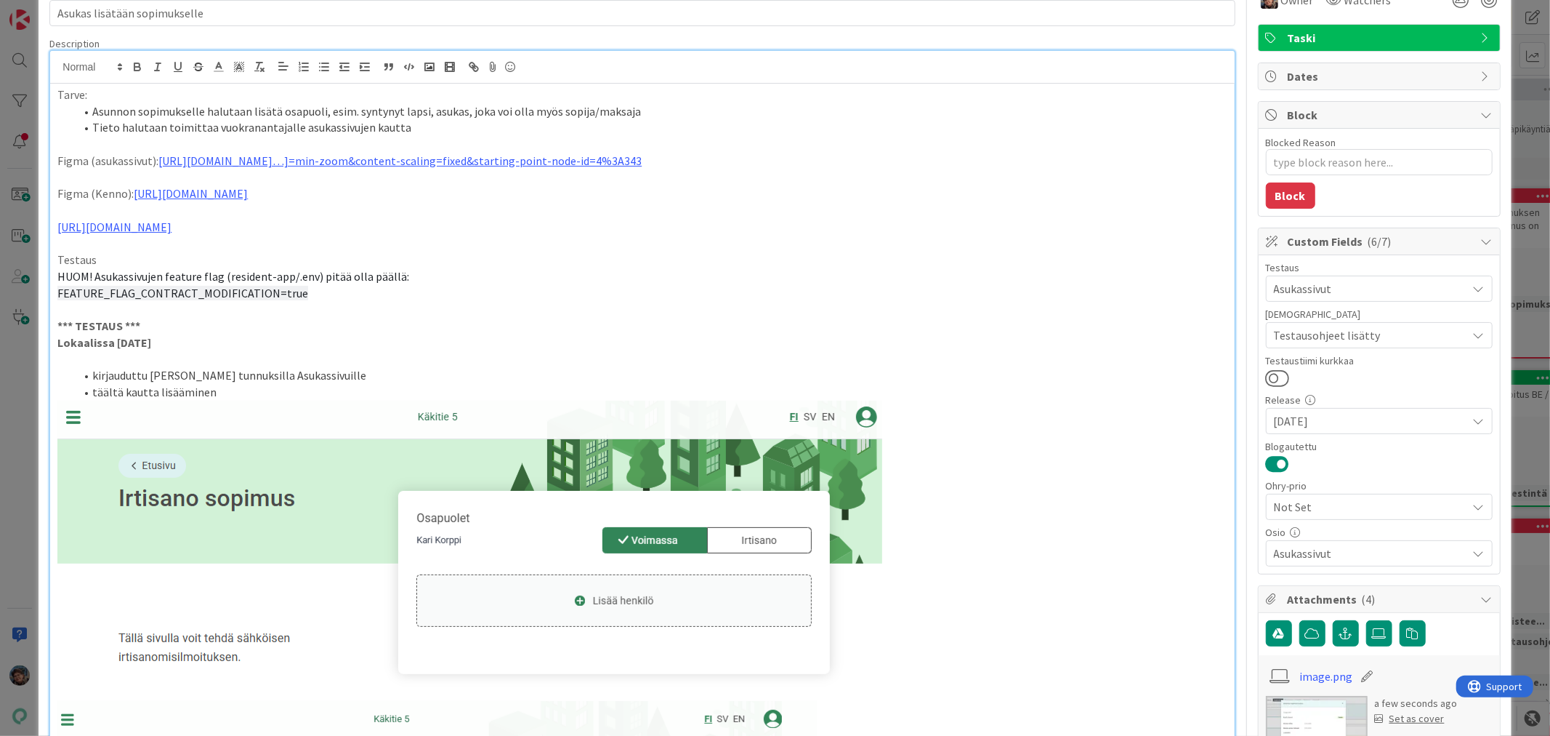
click at [119, 390] on li "täältä kautta lisääminen" at bounding box center [651, 392] width 1152 height 17
click at [117, 393] on li "täältä kautta lisääminen" at bounding box center [651, 392] width 1152 height 17
drag, startPoint x: 142, startPoint y: 393, endPoint x: 161, endPoint y: 389, distance: 19.4
click at [161, 389] on li "täältä kautta lisääminen" at bounding box center [651, 392] width 1152 height 17
click at [106, 390] on li "täältä kautta lisääminen" at bounding box center [651, 392] width 1152 height 17
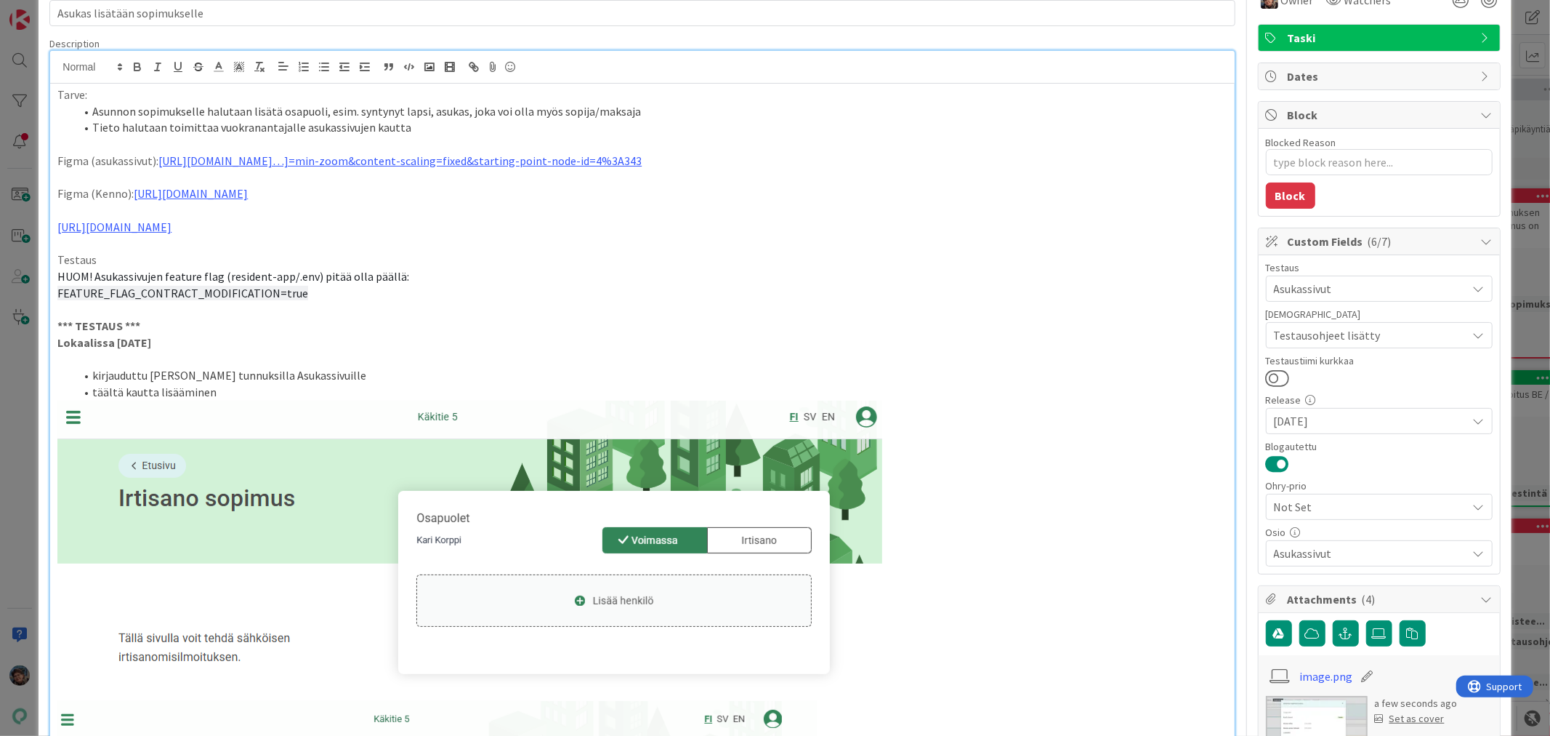
click at [121, 390] on li "täältä kautta lisääminen" at bounding box center [651, 392] width 1152 height 17
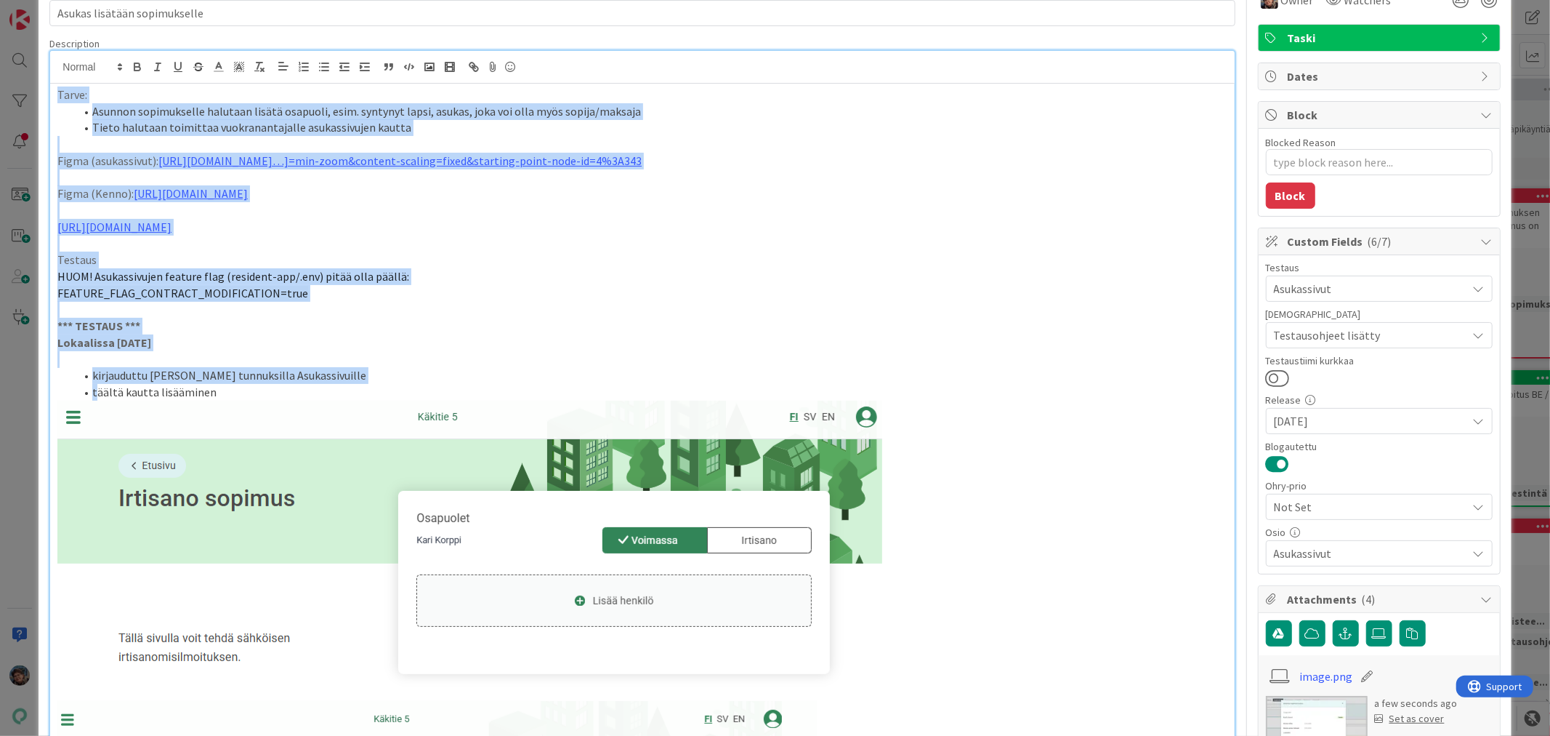
drag, startPoint x: 121, startPoint y: 390, endPoint x: 105, endPoint y: 389, distance: 16.8
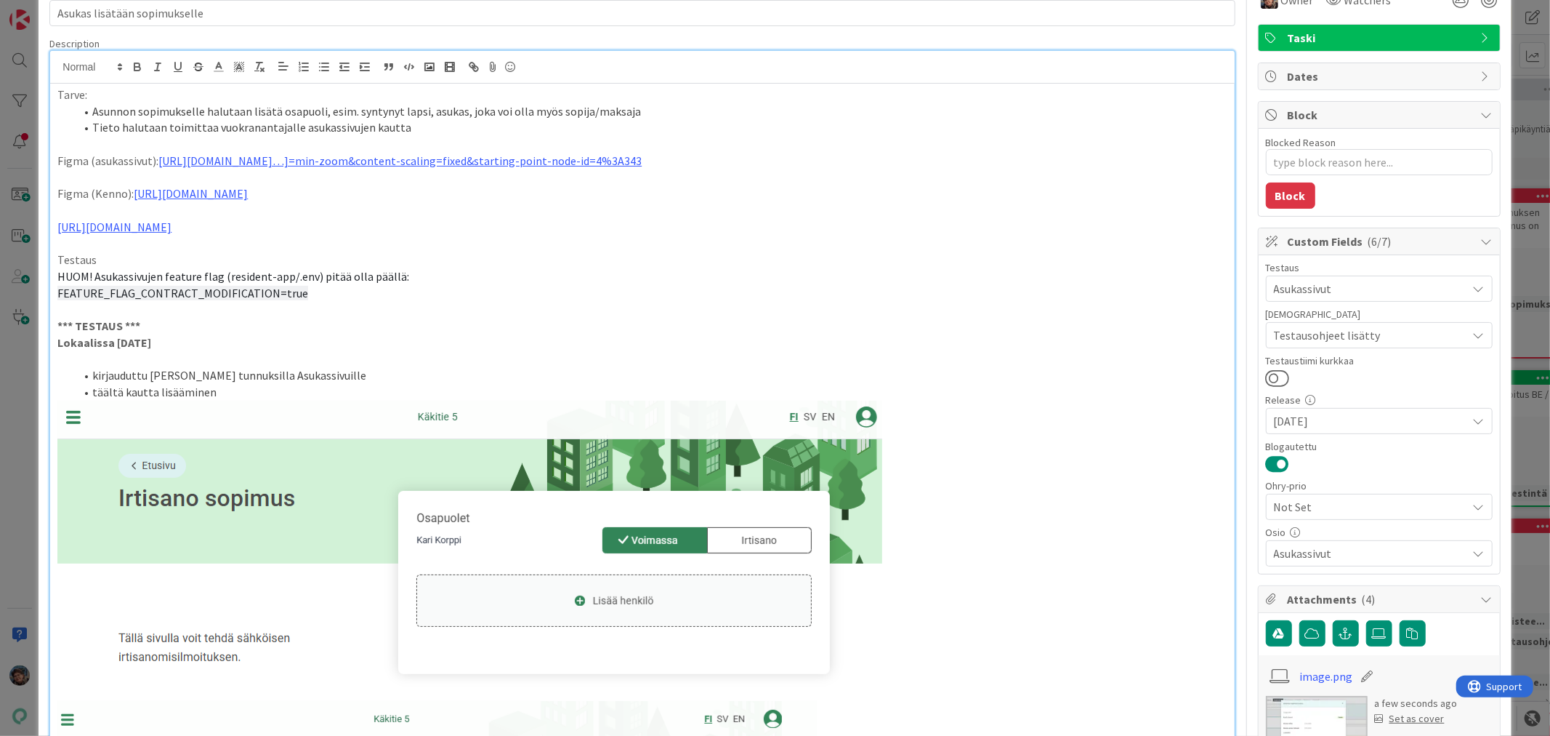
click at [206, 347] on p "Lokaalissa [DATE]" at bounding box center [642, 342] width 1170 height 17
click at [92, 390] on li "täältä kautta lisääminen" at bounding box center [651, 392] width 1152 height 17
click at [445, 303] on p at bounding box center [642, 309] width 1170 height 17
click at [184, 395] on li "täältä kautta lisääminen" at bounding box center [651, 392] width 1152 height 17
click at [118, 391] on li "täältä kautta lisääminen" at bounding box center [651, 392] width 1152 height 17
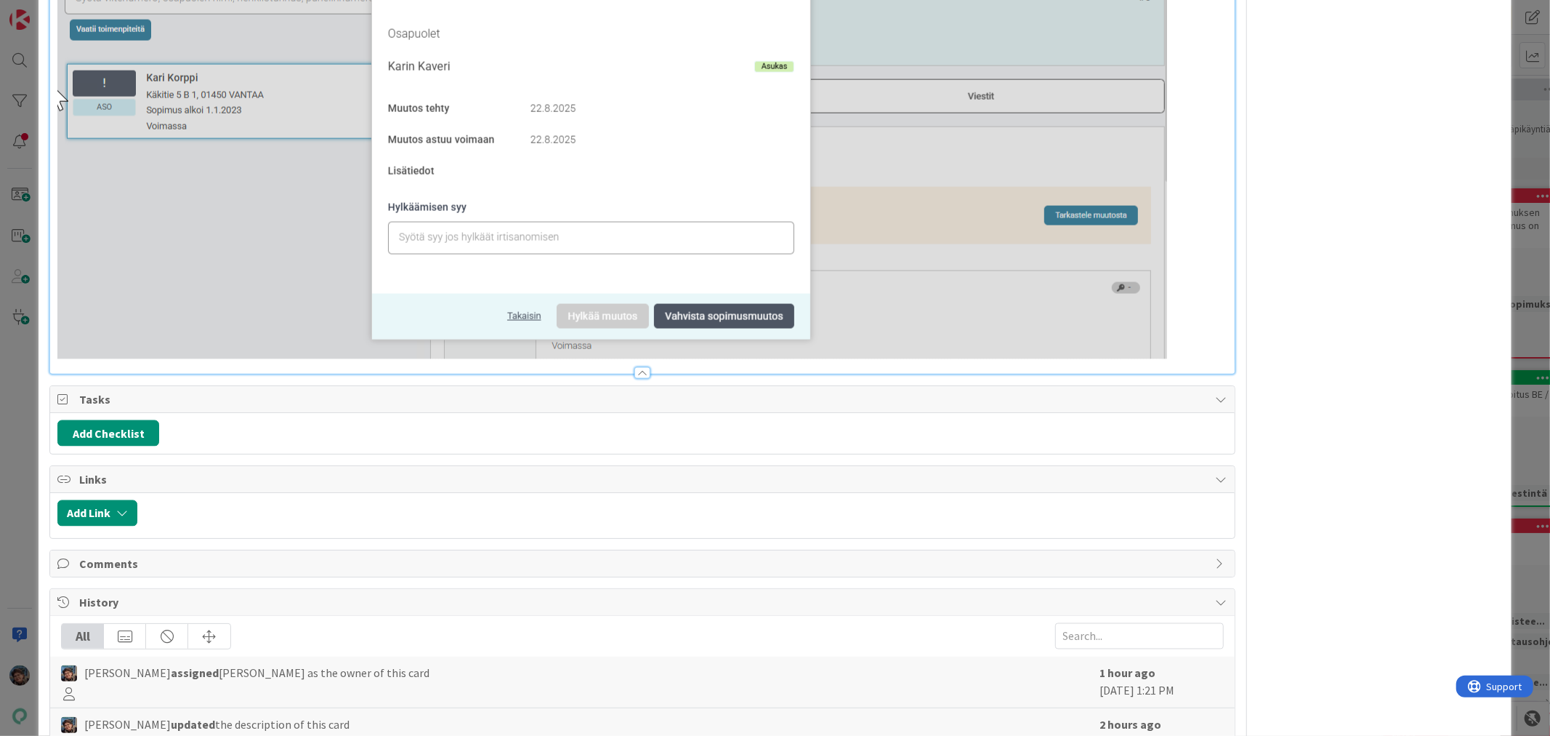
scroll to position [1857, 0]
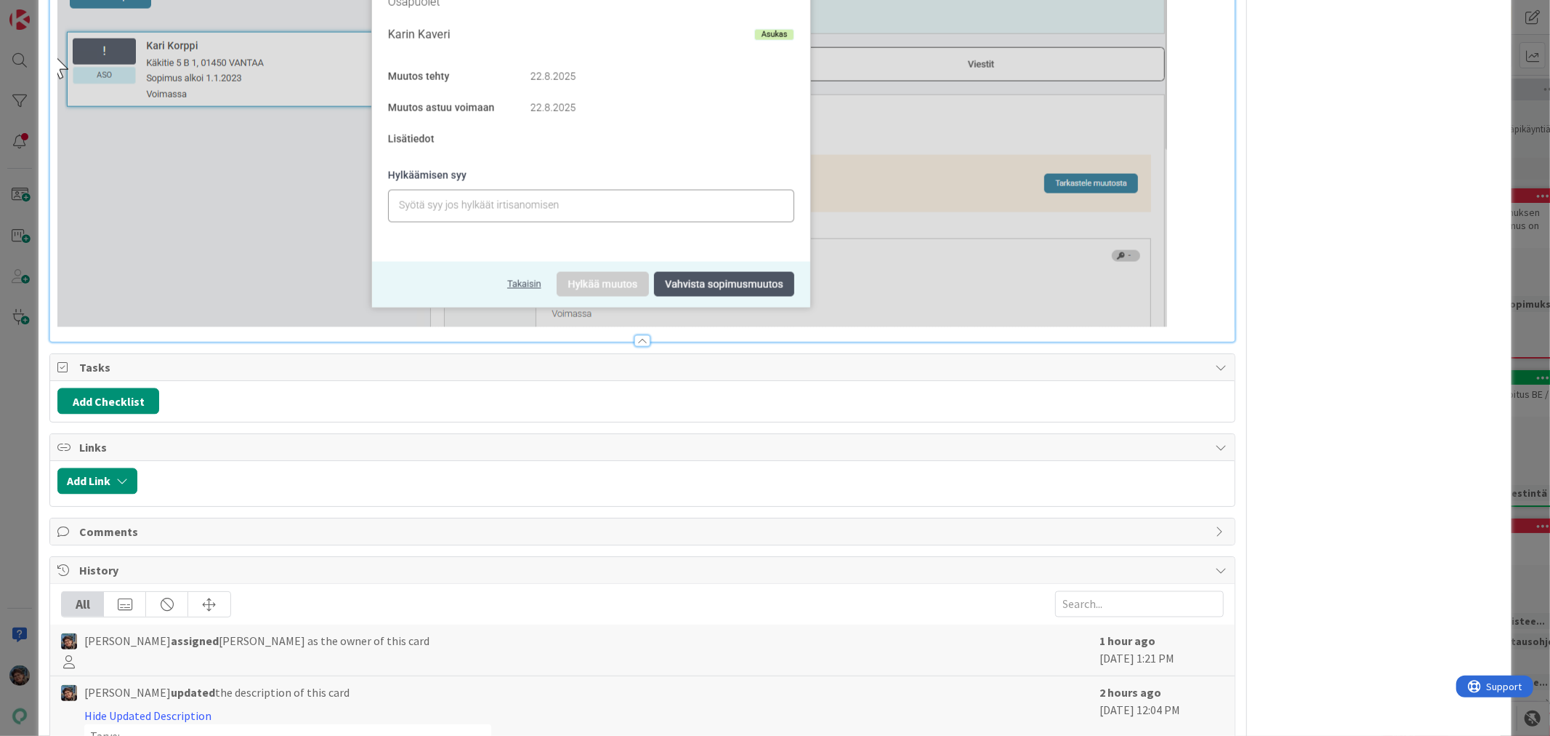
click at [1181, 318] on p at bounding box center [642, 111] width 1170 height 432
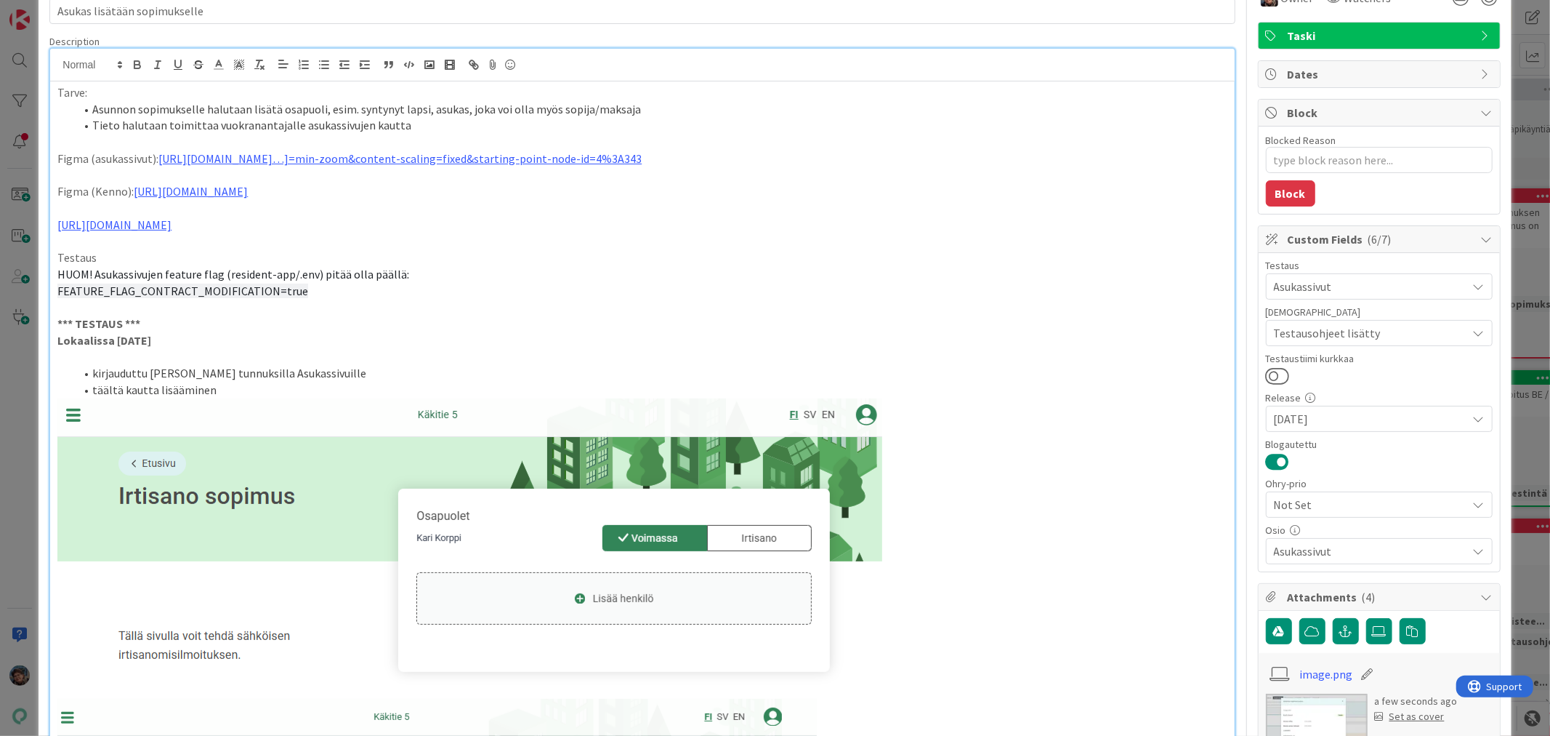
scroll to position [0, 0]
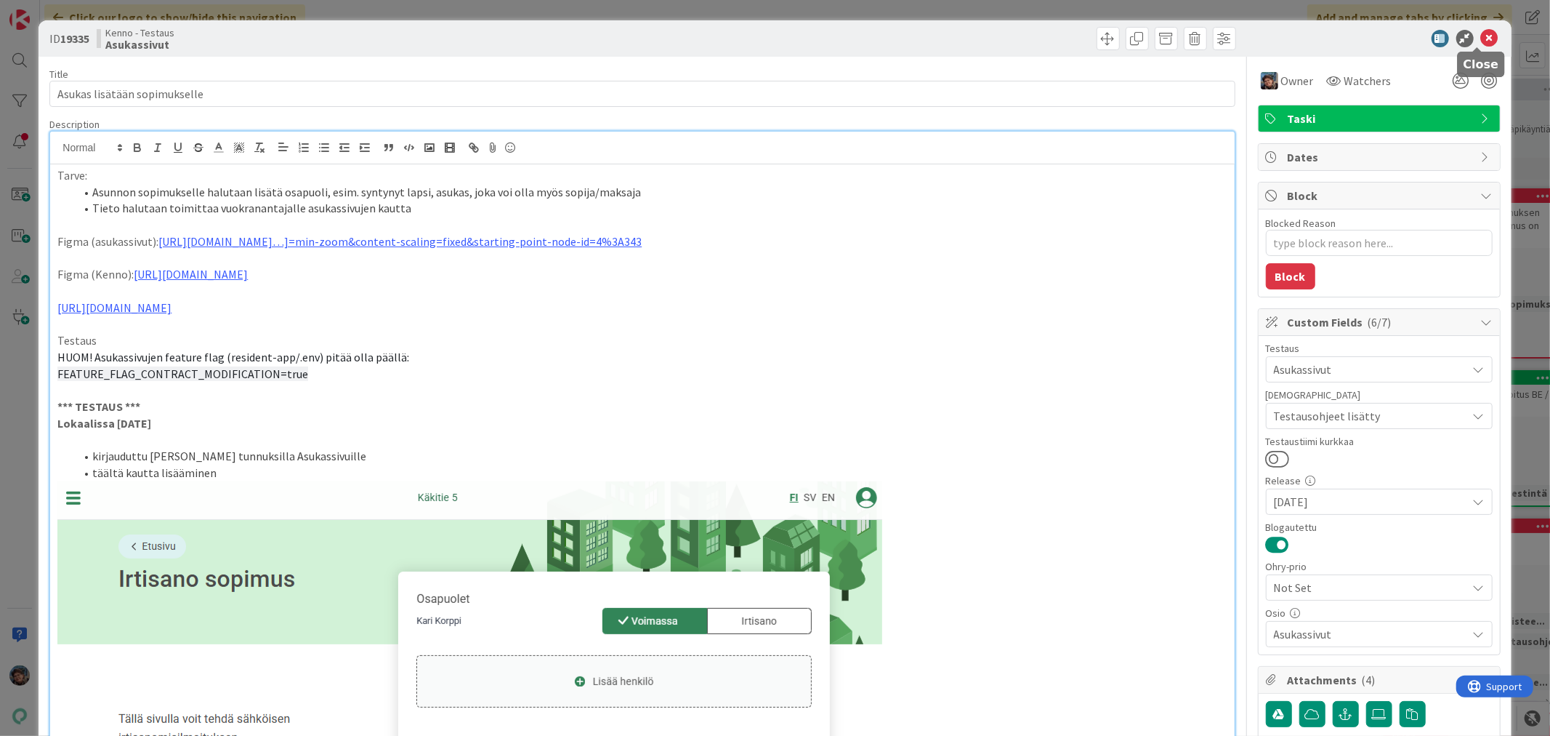
click at [1481, 36] on icon at bounding box center [1489, 38] width 17 height 17
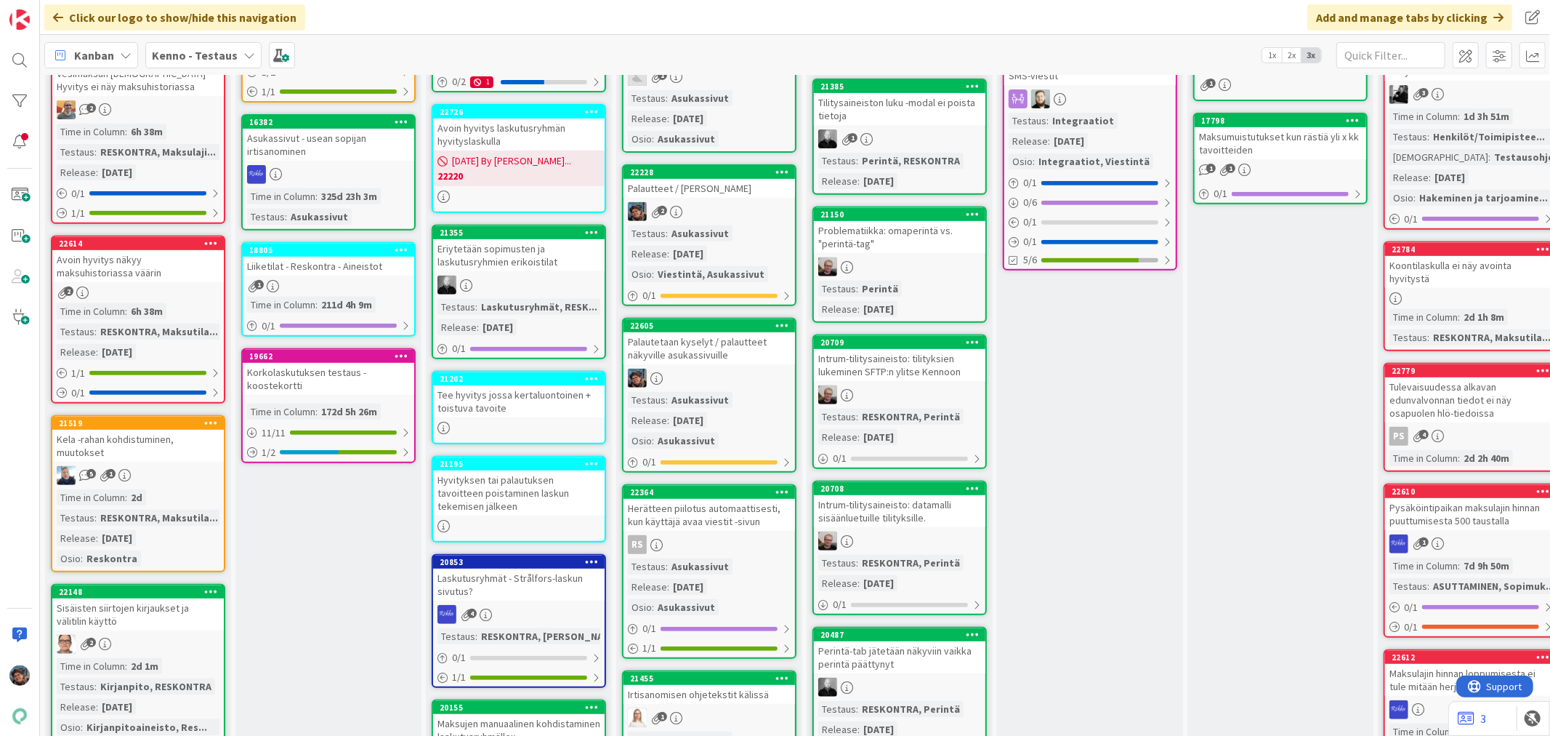
scroll to position [81, 0]
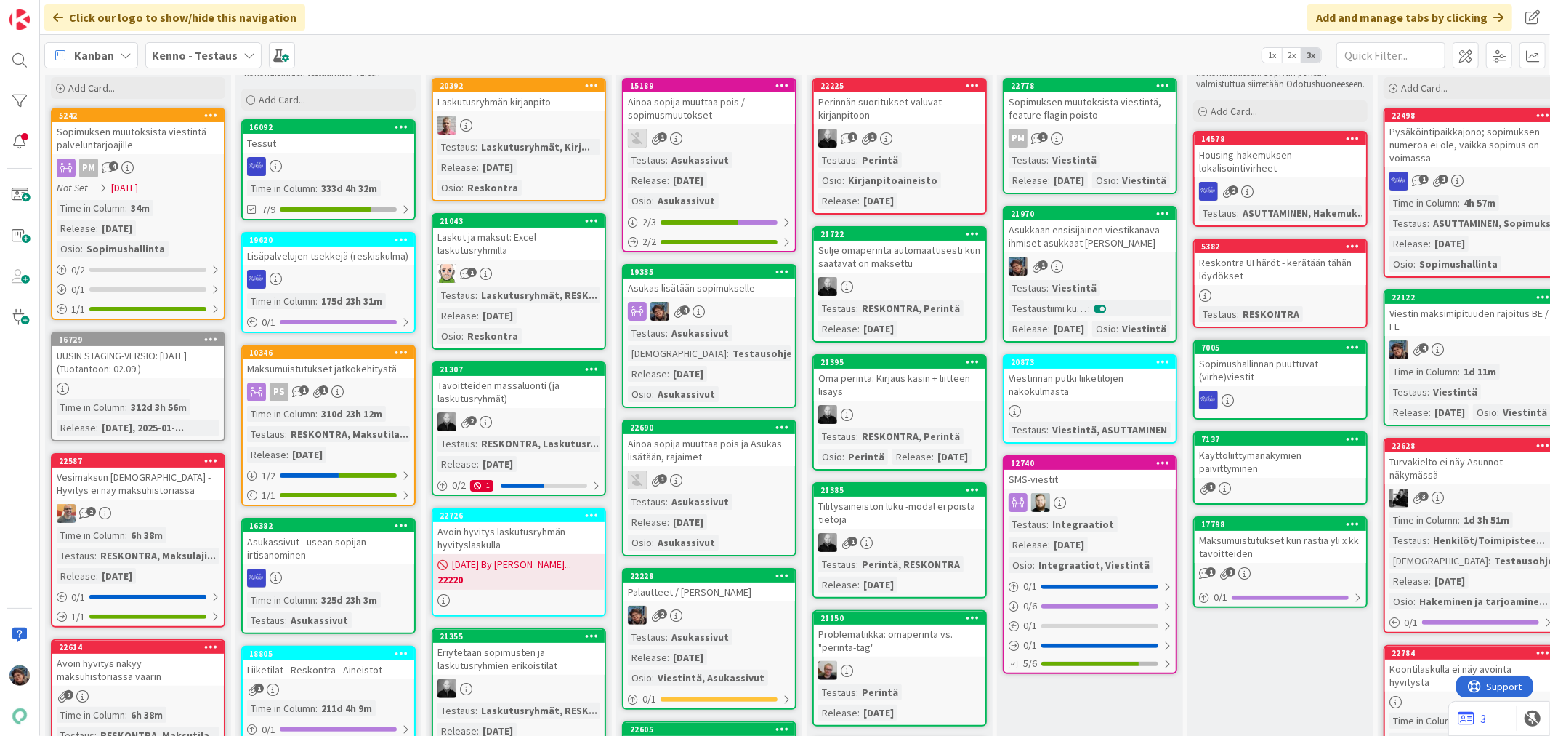
click at [747, 331] on div "Testaus : Asukassivut Testaushuomiot : Testausohjeet... Release : [DATE] Osio :…" at bounding box center [709, 363] width 163 height 77
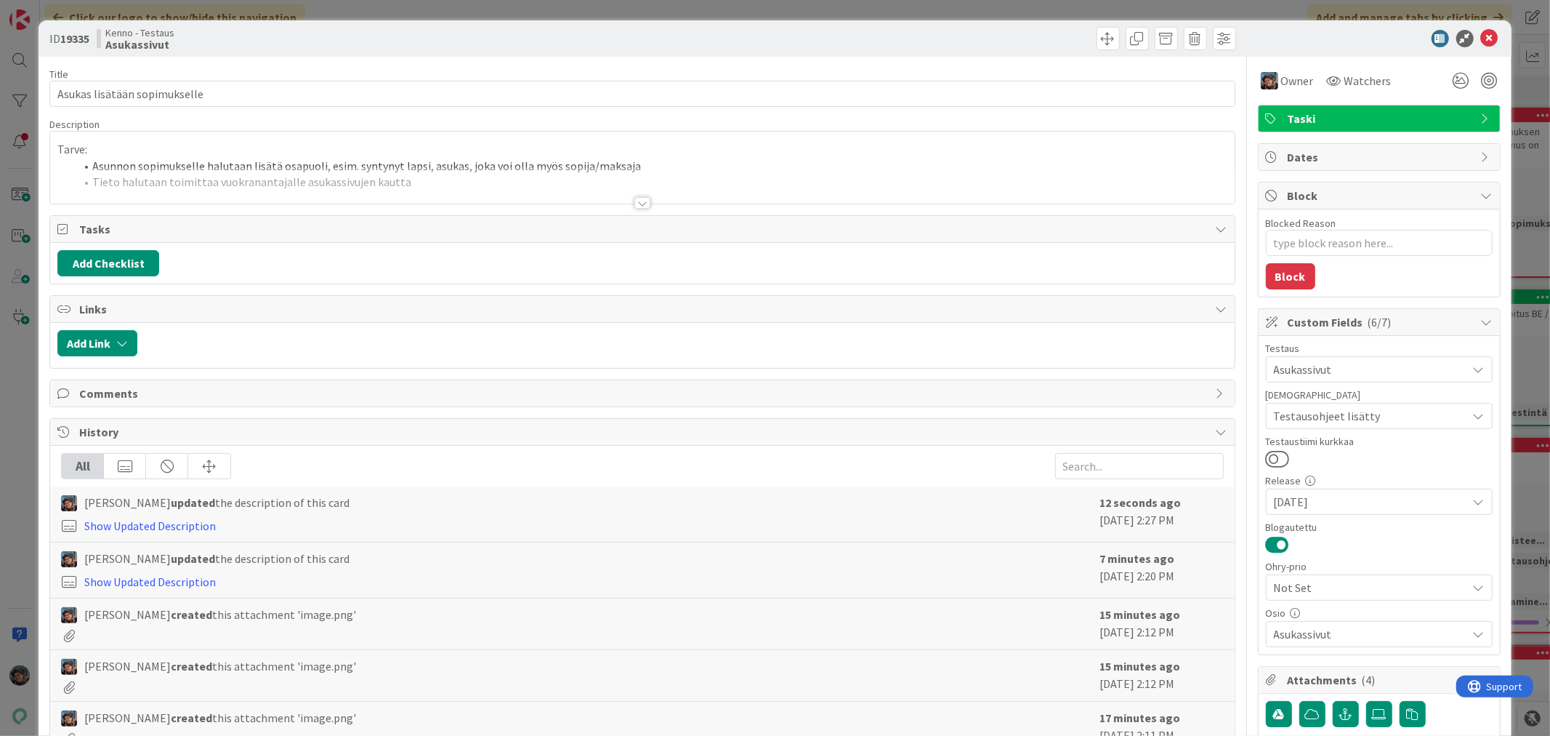
type textarea "x"
click at [635, 204] on div at bounding box center [643, 203] width 16 height 12
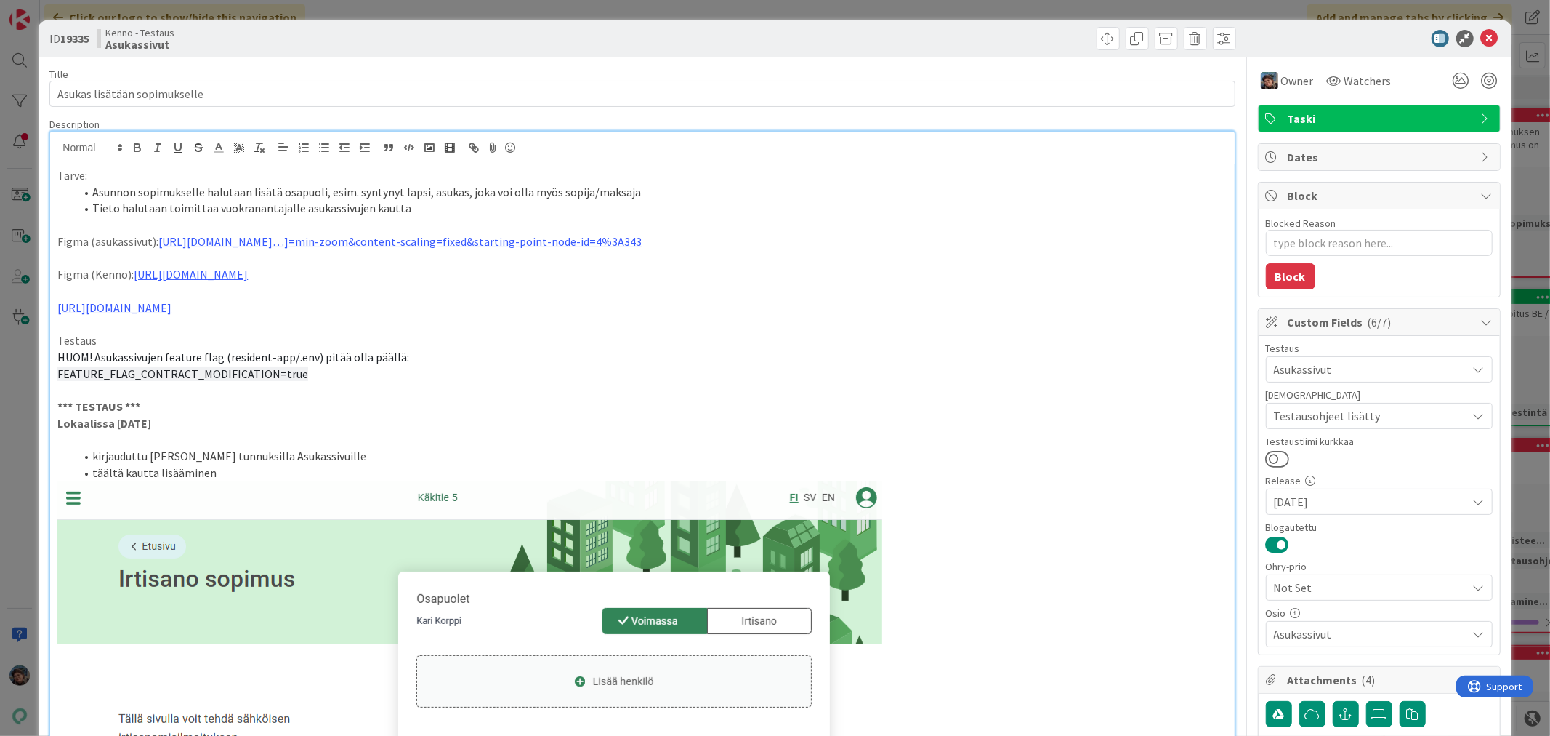
click at [118, 472] on li "täältä kautta lisääminen" at bounding box center [651, 472] width 1152 height 17
click at [204, 472] on li "tätä kautta lisääminen" at bounding box center [651, 472] width 1152 height 17
drag, startPoint x: 91, startPoint y: 470, endPoint x: 222, endPoint y: 472, distance: 131.6
click at [222, 472] on li "tätä kautta lisääminen?" at bounding box center [651, 472] width 1152 height 17
click at [135, 146] on icon "button" at bounding box center [137, 147] width 13 height 13
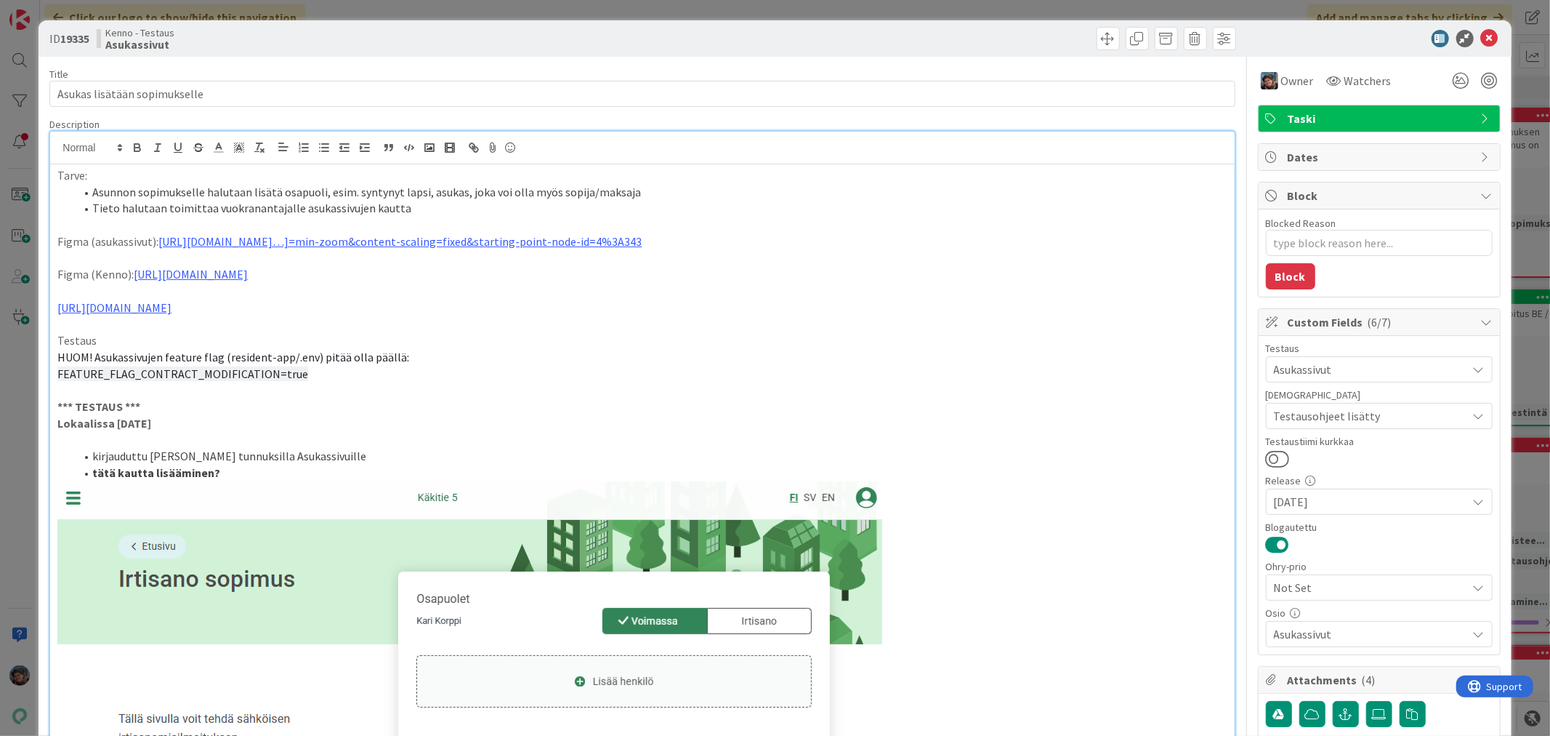
click at [563, 386] on p at bounding box center [642, 390] width 1170 height 17
click at [250, 478] on li "tätä kautta lisääminen?" at bounding box center [651, 472] width 1152 height 17
drag, startPoint x: 217, startPoint y: 471, endPoint x: 387, endPoint y: 467, distance: 170.1
click at [387, 467] on li "tätä kautta lisääminen? (ei ihan figmojen mukainen)" at bounding box center [651, 472] width 1152 height 17
click at [291, 474] on strong "tätä kautta lisääminen? - pitäisikö olla Muokkaa tai irtisano ([PERSON_NAME] mu…" at bounding box center [323, 472] width 462 height 15
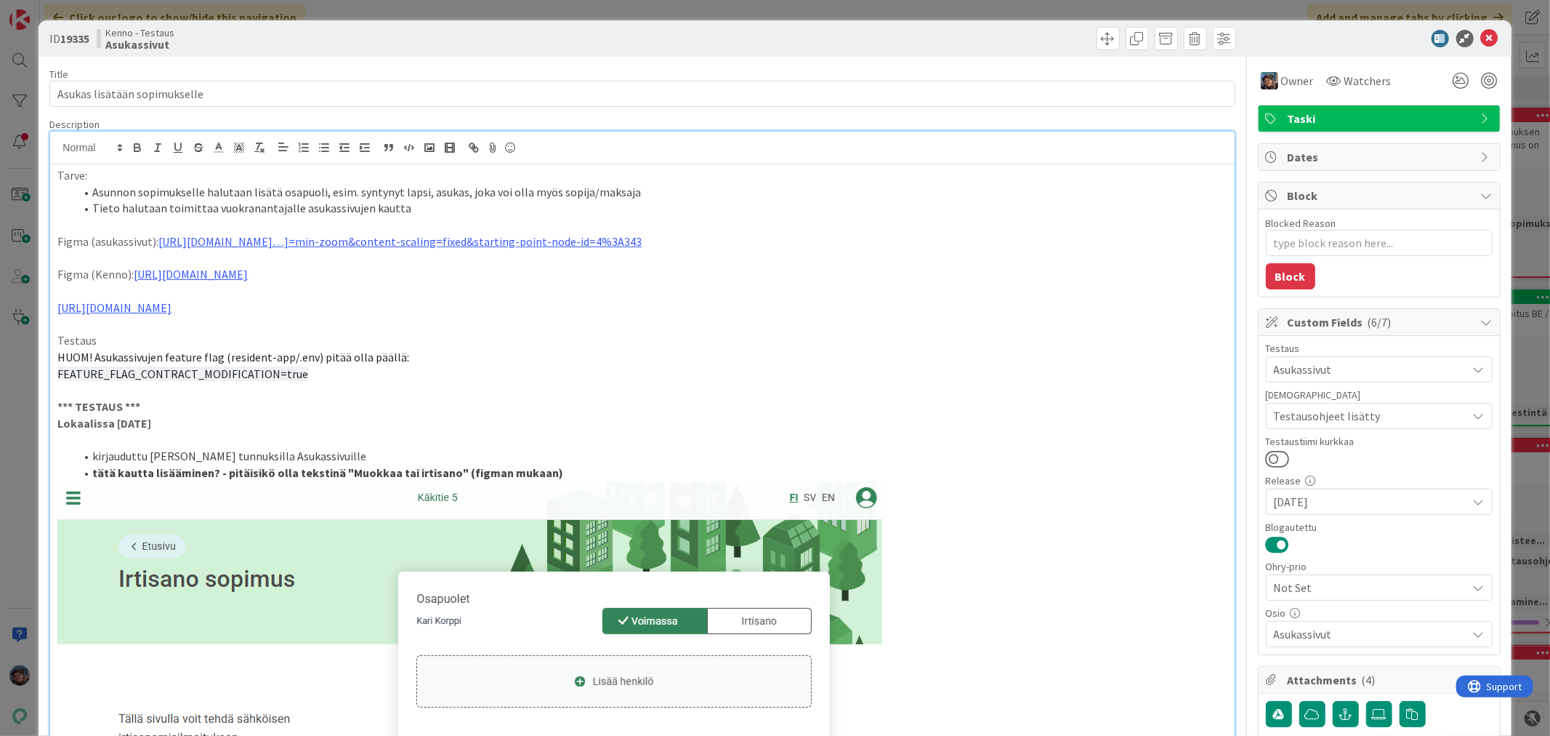
click at [150, 476] on strong "tätä kautta lisääminen? - pitäisikö olla tekstinä "Muokkaa tai irtisano" (figma…" at bounding box center [327, 472] width 471 height 15
click at [1097, 41] on span at bounding box center [1108, 38] width 23 height 23
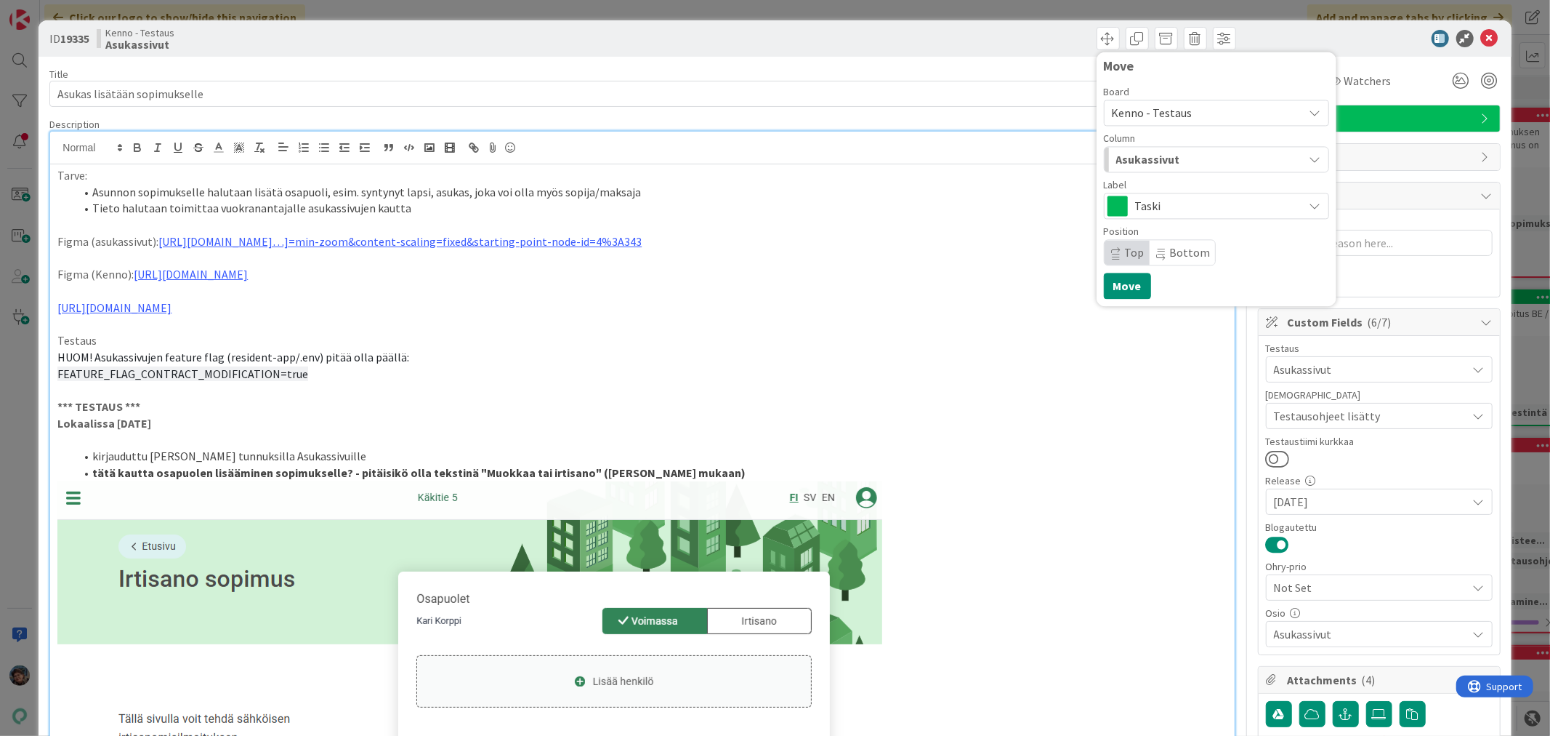
click at [1163, 160] on span "Asukassivut" at bounding box center [1148, 159] width 64 height 19
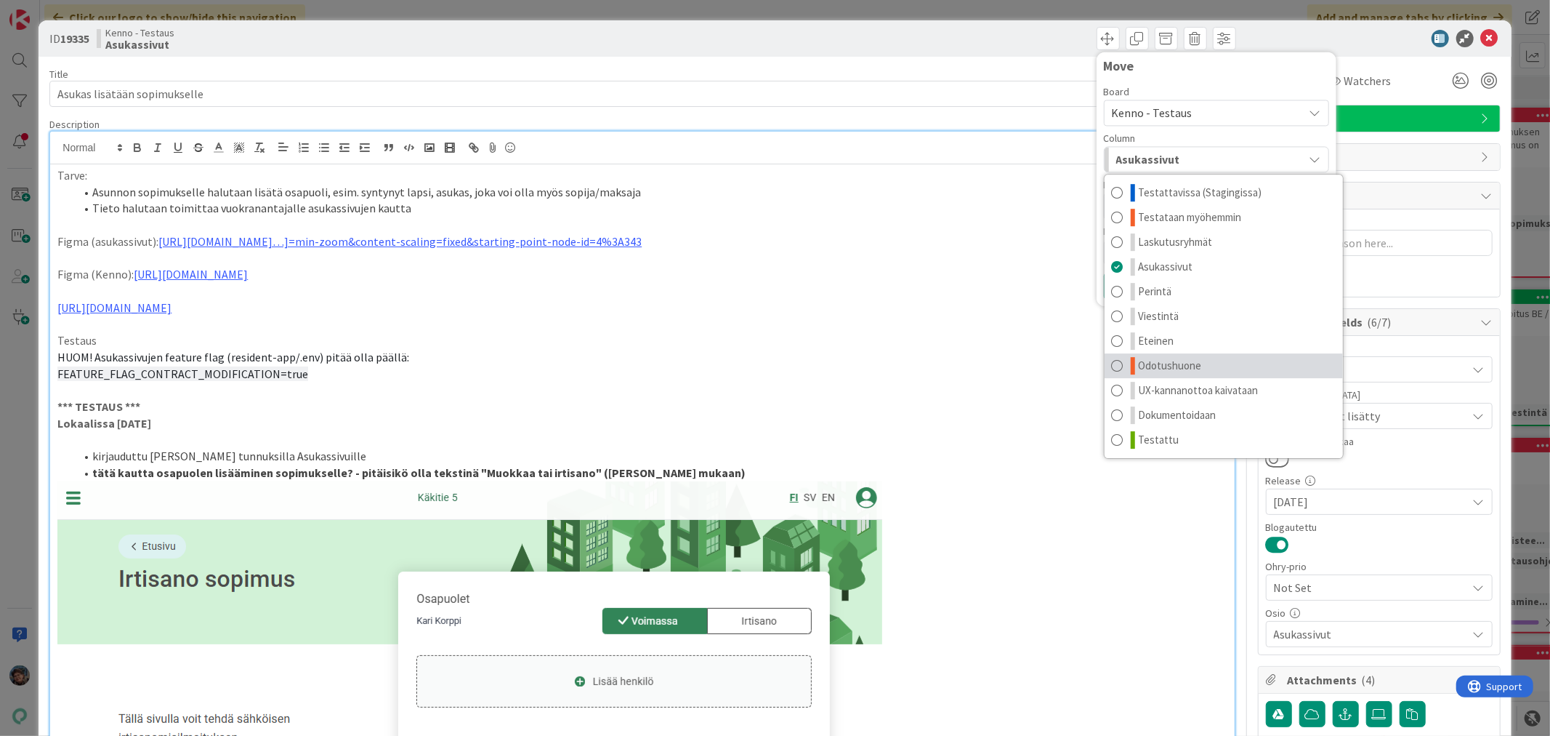
click at [1167, 371] on span "Odotushuone" at bounding box center [1170, 365] width 63 height 17
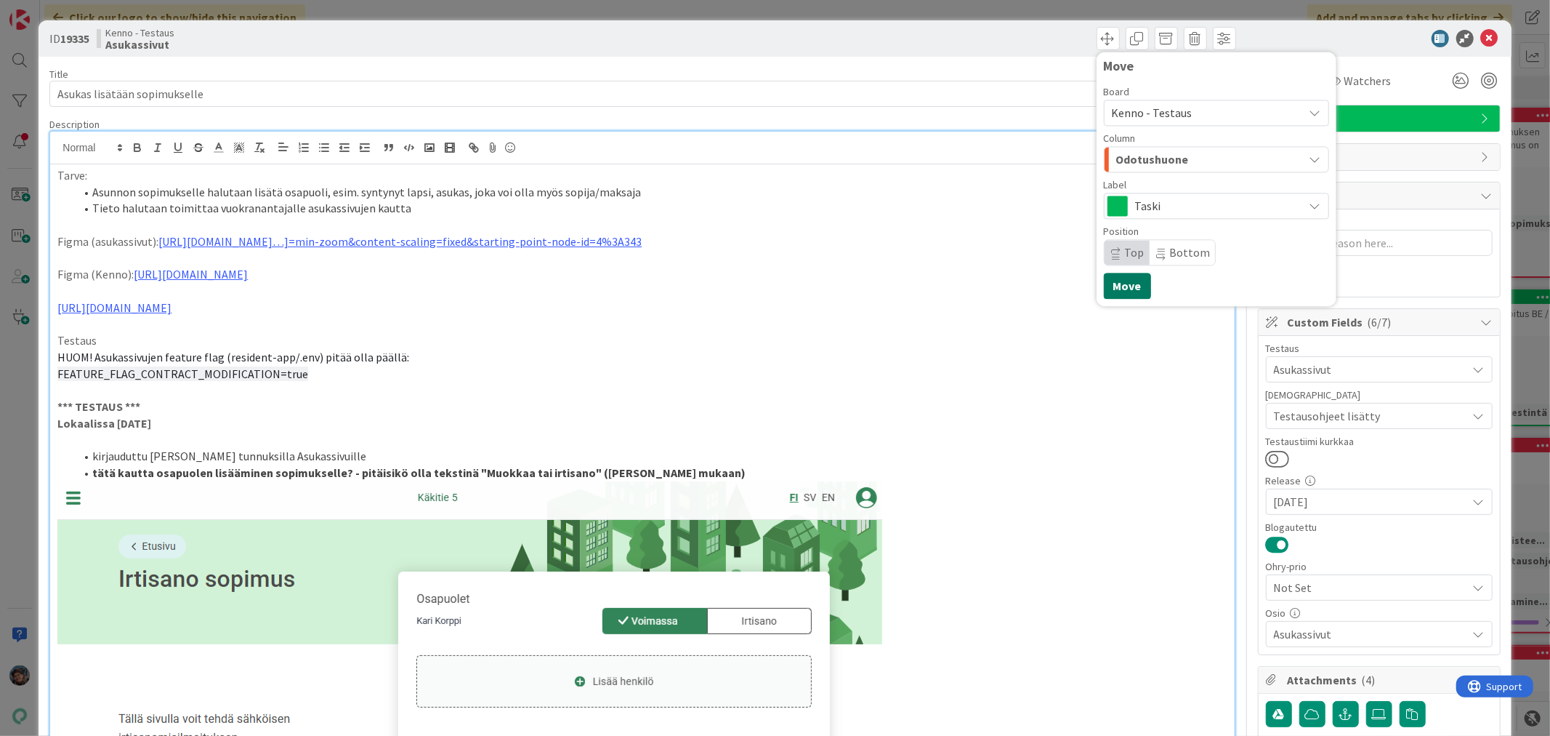
click at [1117, 286] on button "Move" at bounding box center [1127, 286] width 47 height 26
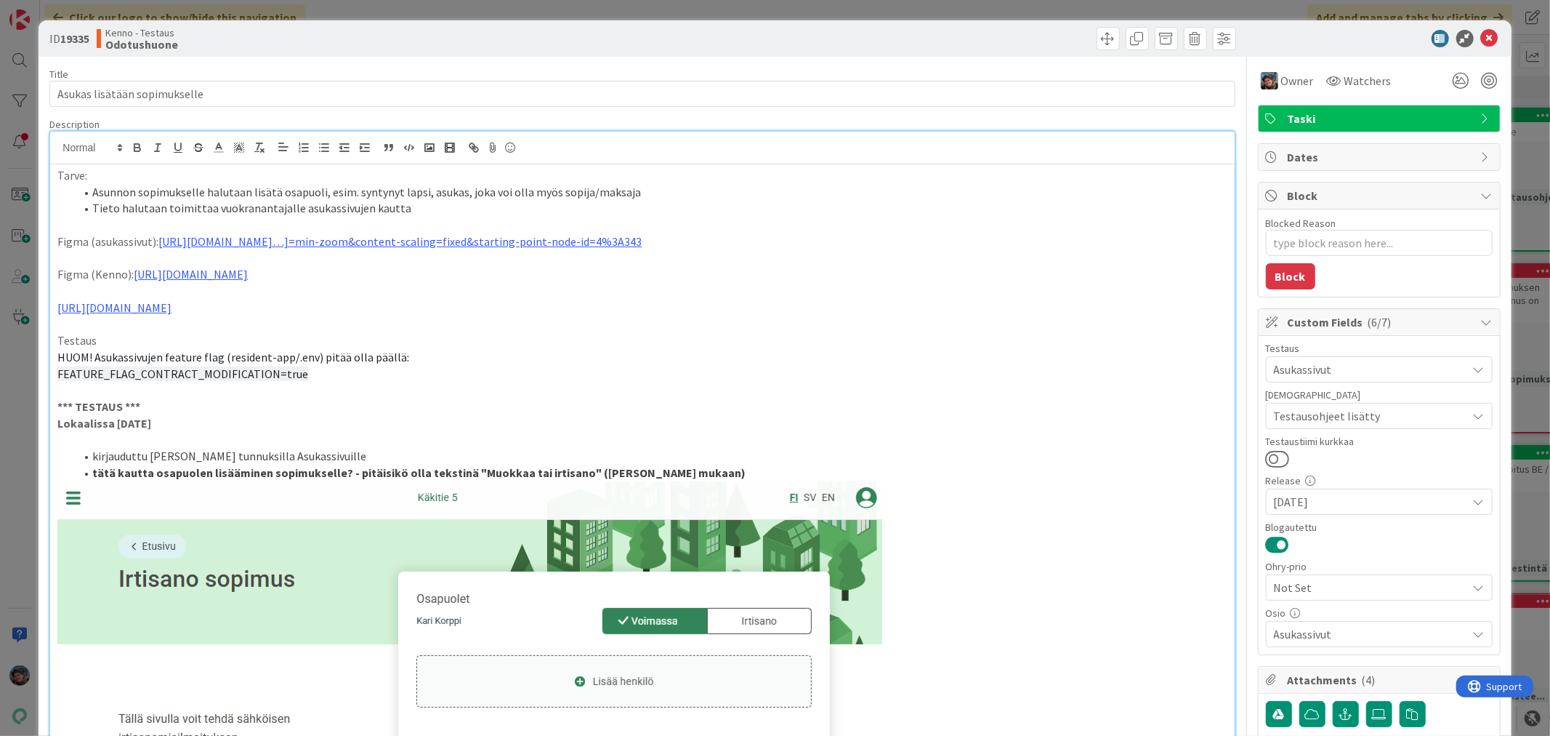
type textarea "x"
click at [1481, 38] on icon at bounding box center [1489, 38] width 17 height 17
